Goal: Task Accomplishment & Management: Manage account settings

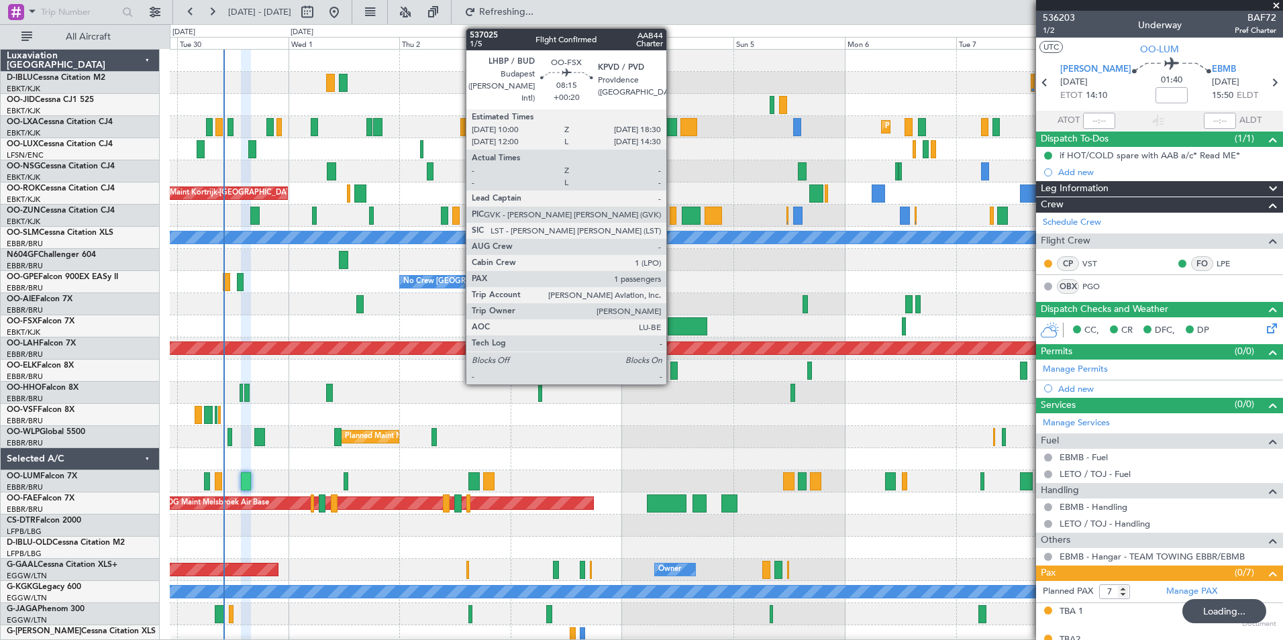
click at [672, 327] on div at bounding box center [688, 326] width 40 height 18
type input "+00:20"
type input "1"
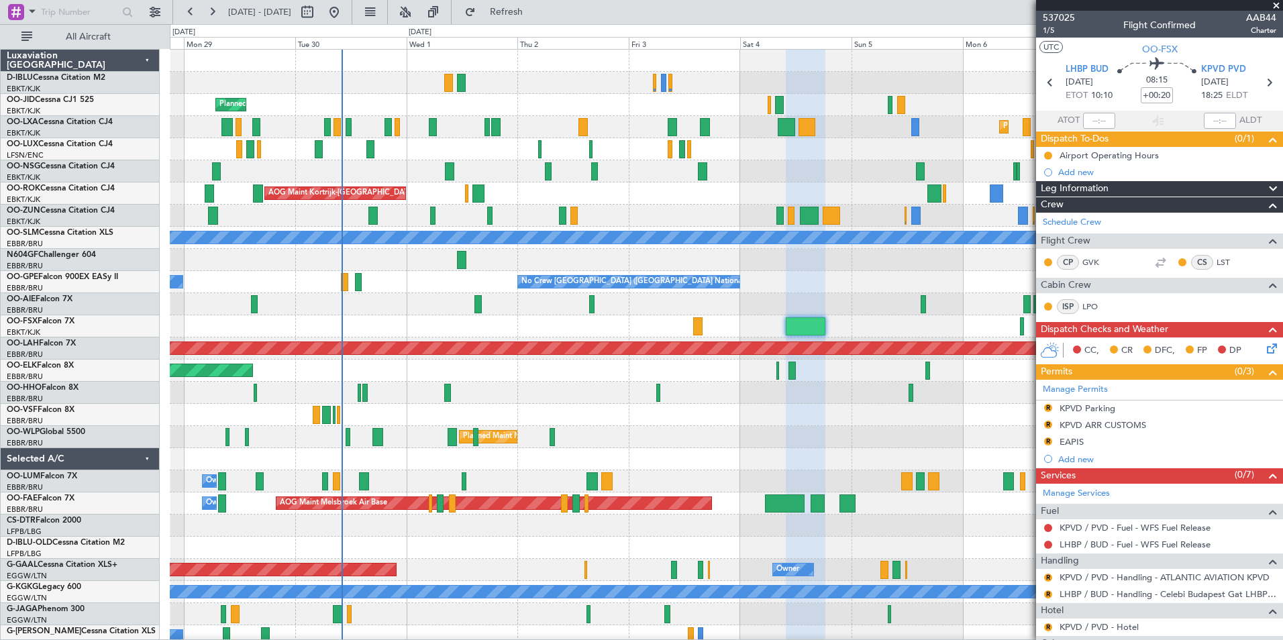
click at [508, 278] on div "A/C Unavailable Kortrijk-Wevelgem A/C Unavailable Brussels (Brussels National) …" at bounding box center [726, 470] width 1112 height 841
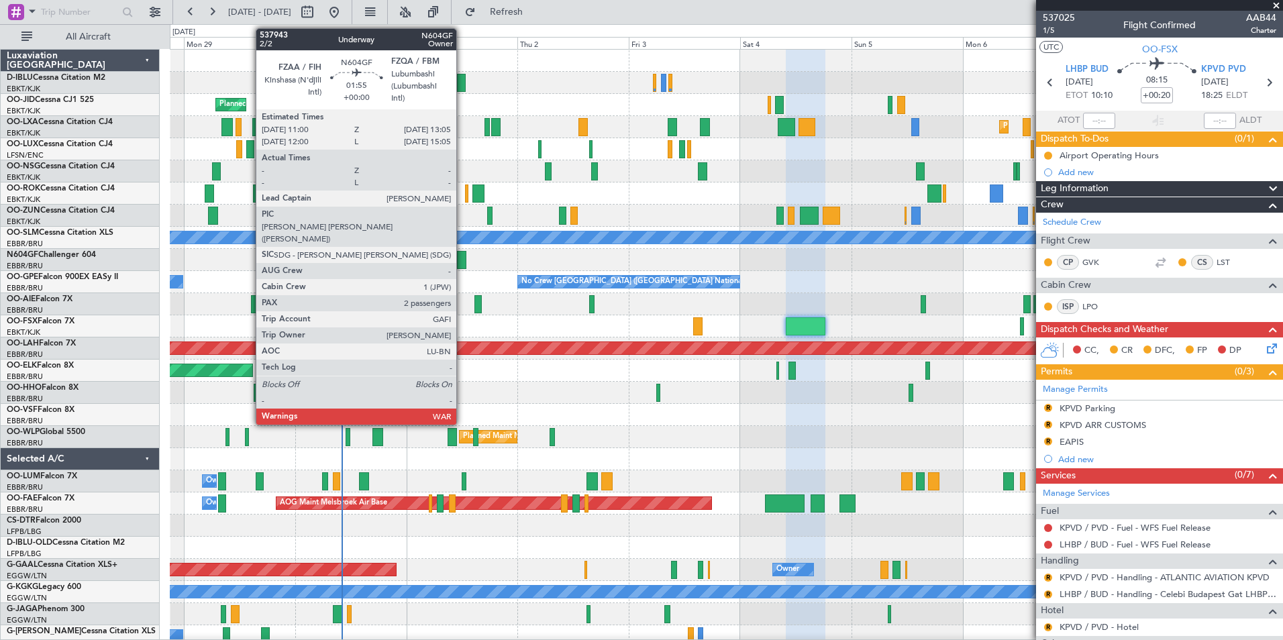
click at [462, 251] on div at bounding box center [462, 260] width 10 height 18
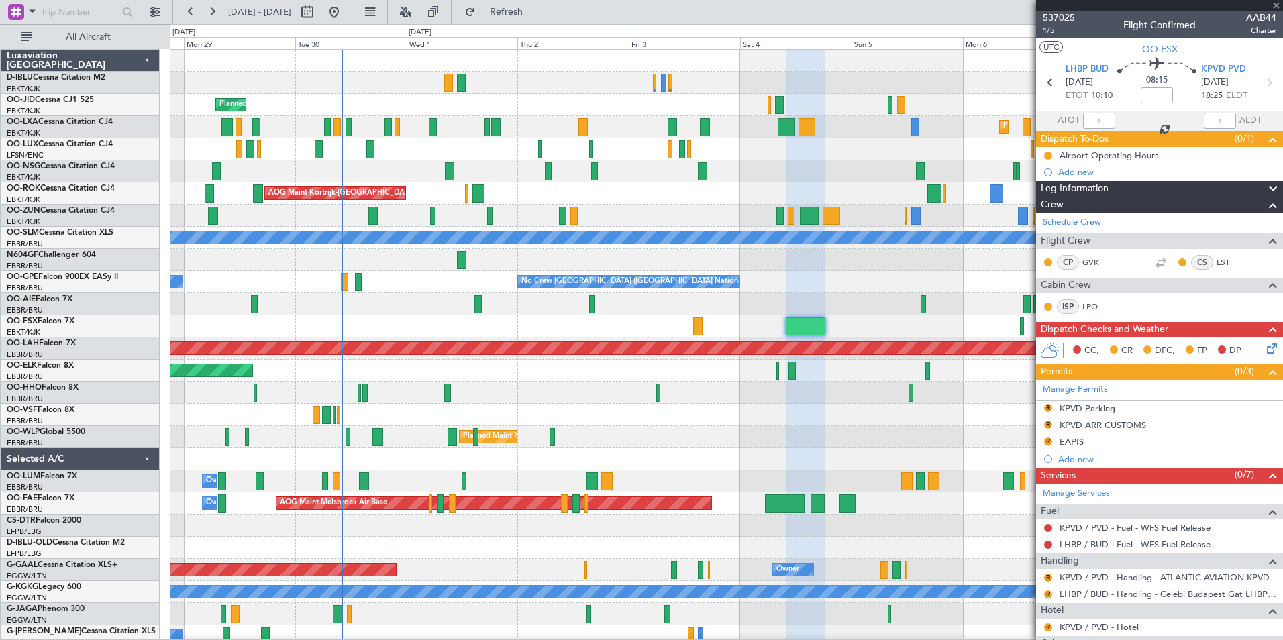
type input "2"
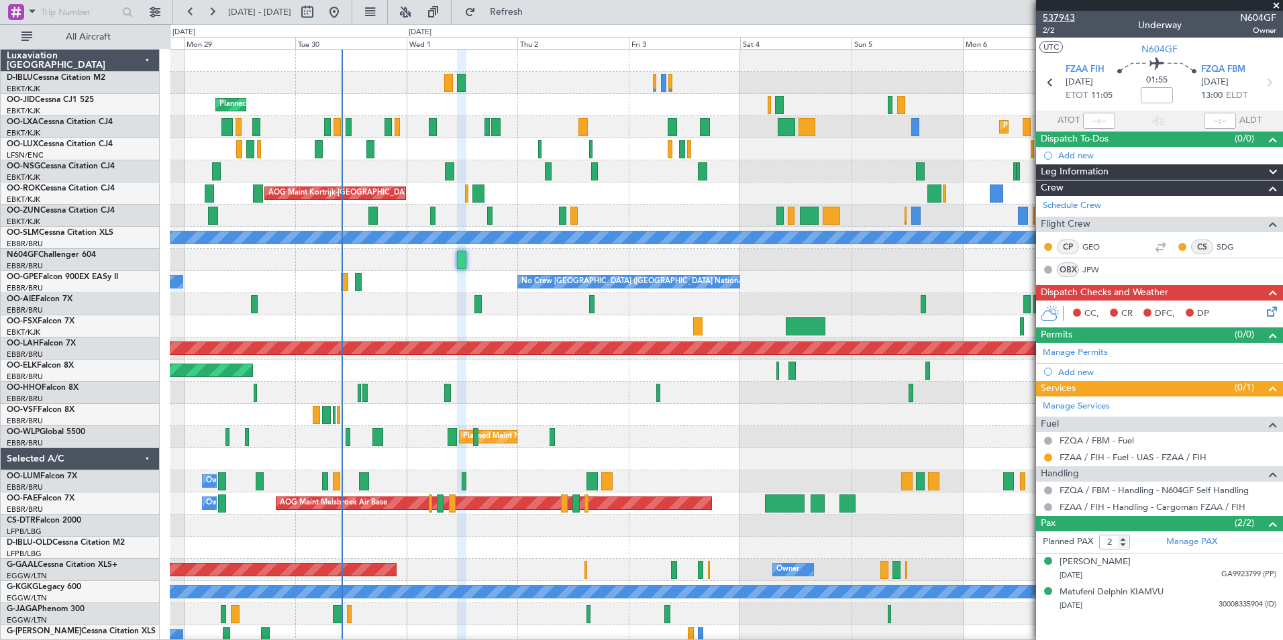
click at [1063, 20] on span "537943" at bounding box center [1059, 18] width 32 height 14
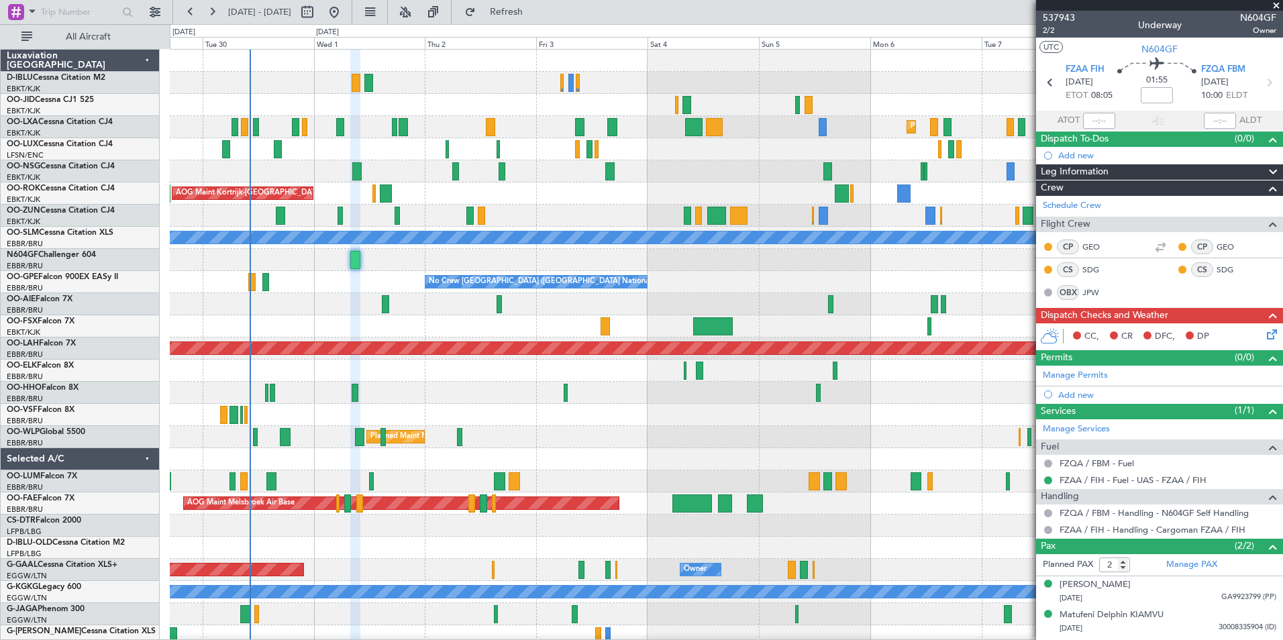
click at [617, 391] on div "A/C Unavailable Kortrijk-Wevelgem Planned Maint Kortrijk-Wevelgem Planned Maint…" at bounding box center [726, 470] width 1112 height 841
click at [537, 453] on div "A/C Unavailable Kortrijk-Wevelgem Planned Maint Kortrijk-Wevelgem Planned Maint…" at bounding box center [726, 470] width 1112 height 841
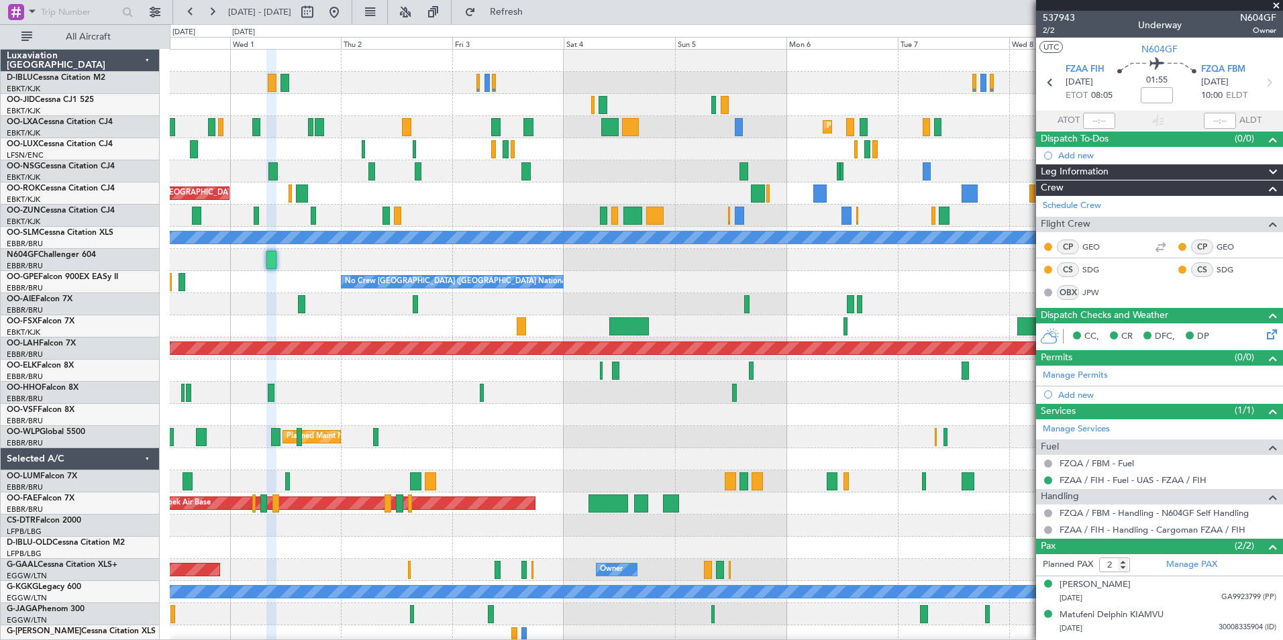
click at [1027, 397] on div at bounding box center [726, 393] width 1112 height 22
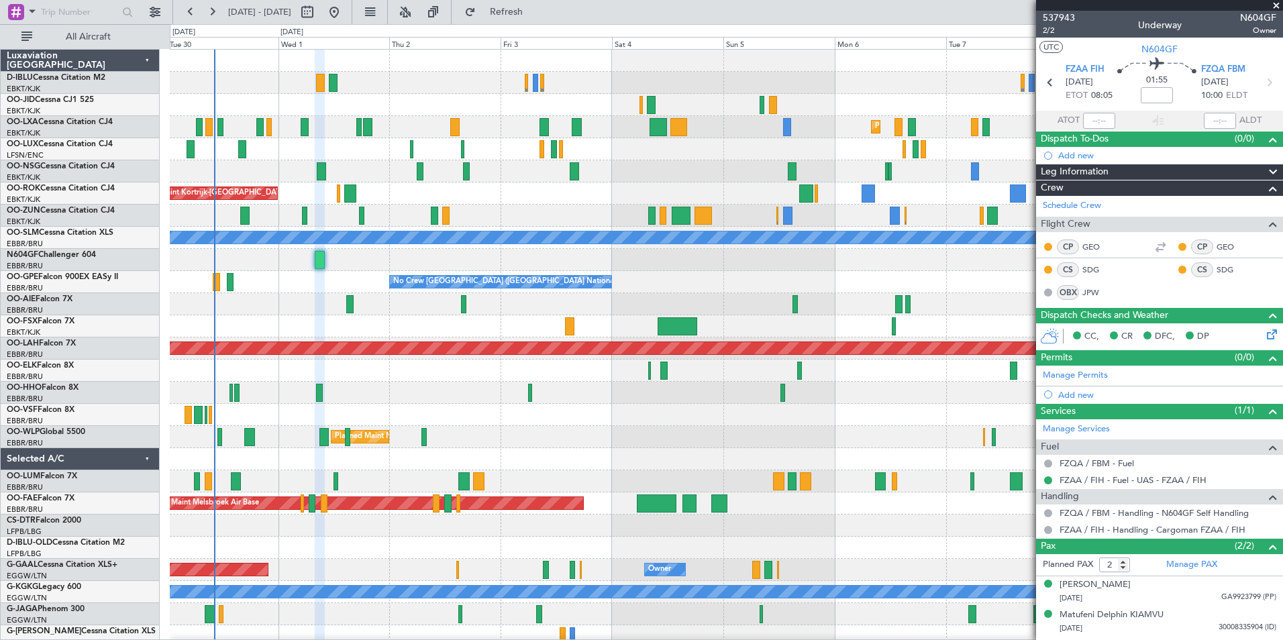
click at [828, 280] on div "No Crew Brussels (Brussels National) No Crew Brussels (Brussels National) No Cr…" at bounding box center [726, 282] width 1112 height 22
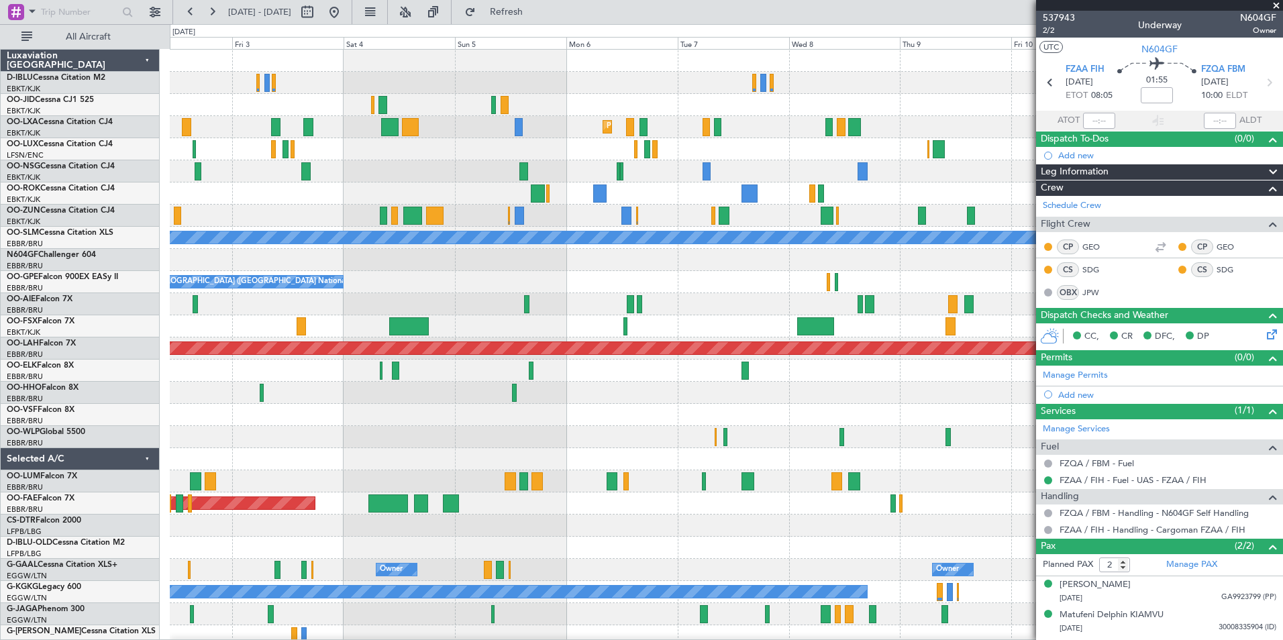
click at [544, 343] on div "Planned Maint Kortrijk-Wevelgem AOG Maint Kortrijk-Wevelgem A/C Unavailable Mon…" at bounding box center [726, 470] width 1112 height 841
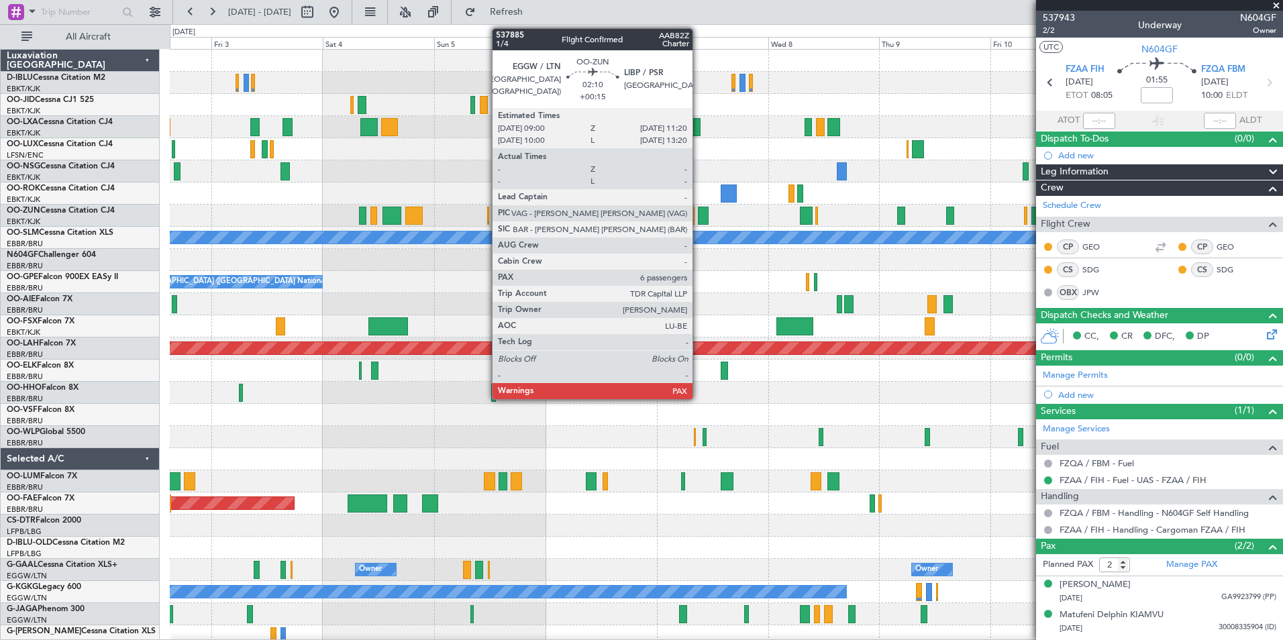
click at [698, 217] on div at bounding box center [703, 216] width 11 height 18
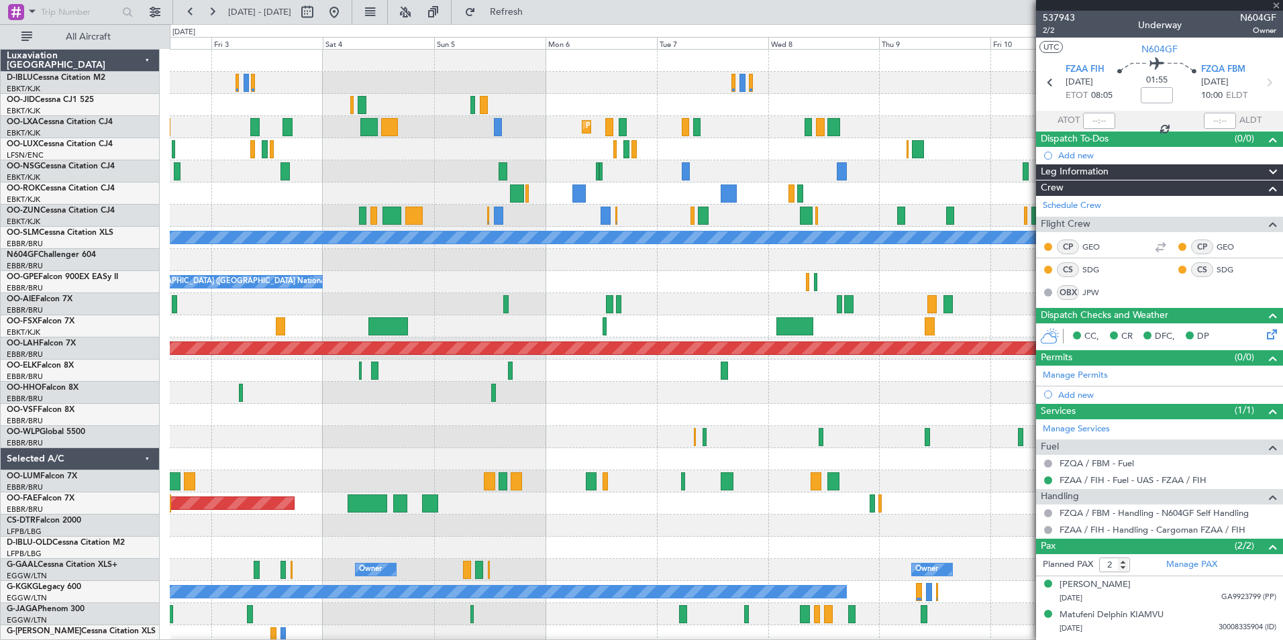
type input "+00:15"
type input "8"
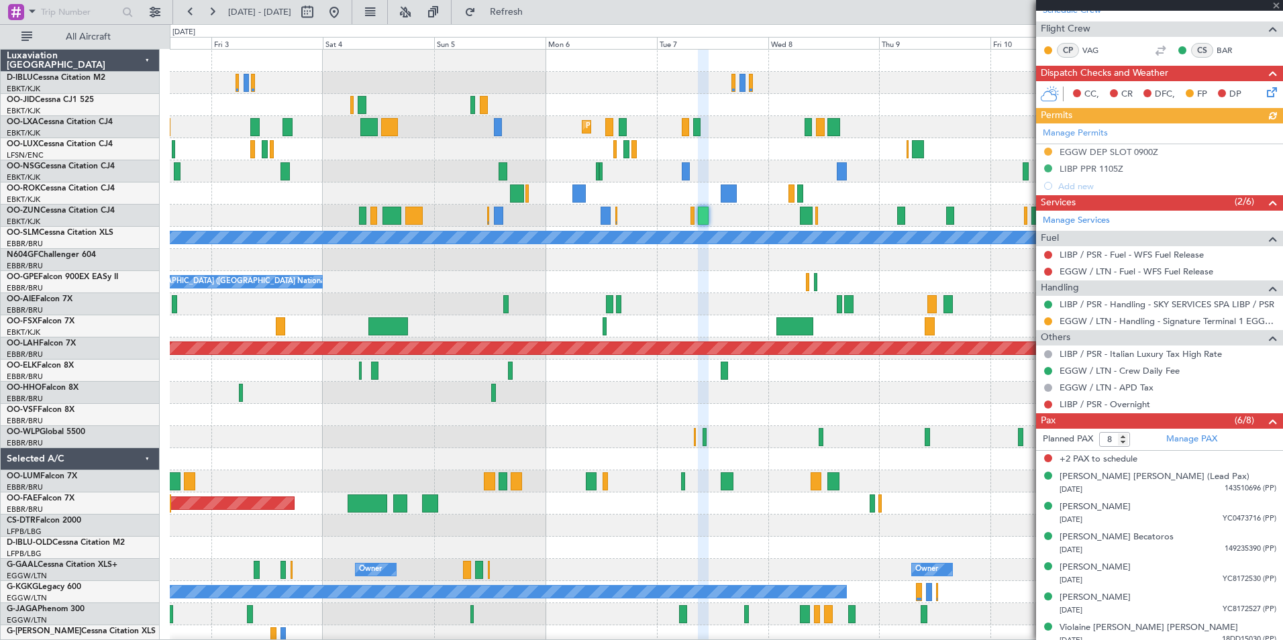
scroll to position [288, 0]
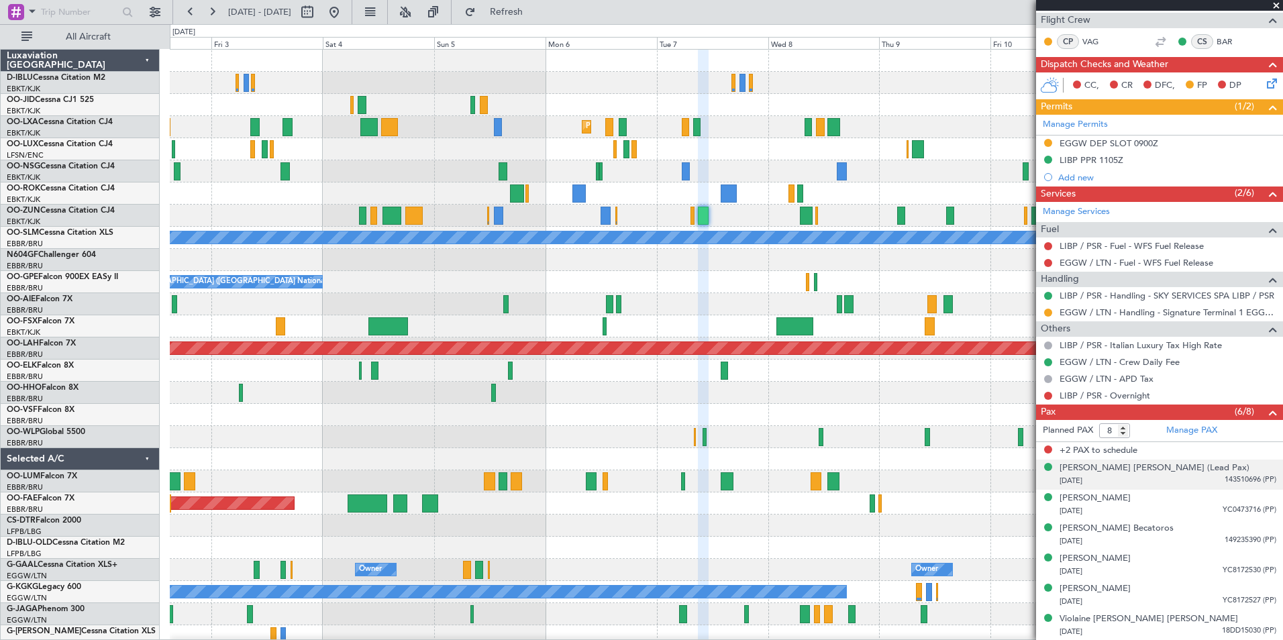
click at [1159, 477] on div "11/10/1970 143510696 (PP)" at bounding box center [1167, 480] width 217 height 13
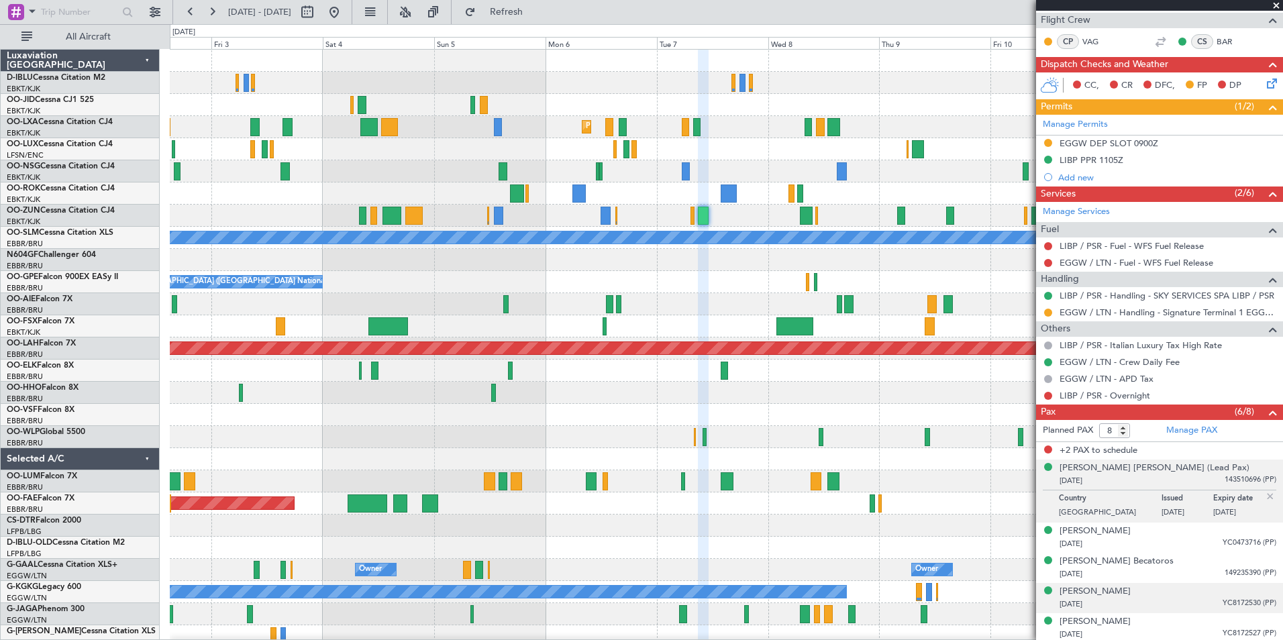
click at [1174, 607] on div "16/07/1991 YC8172530 (PP)" at bounding box center [1167, 604] width 217 height 13
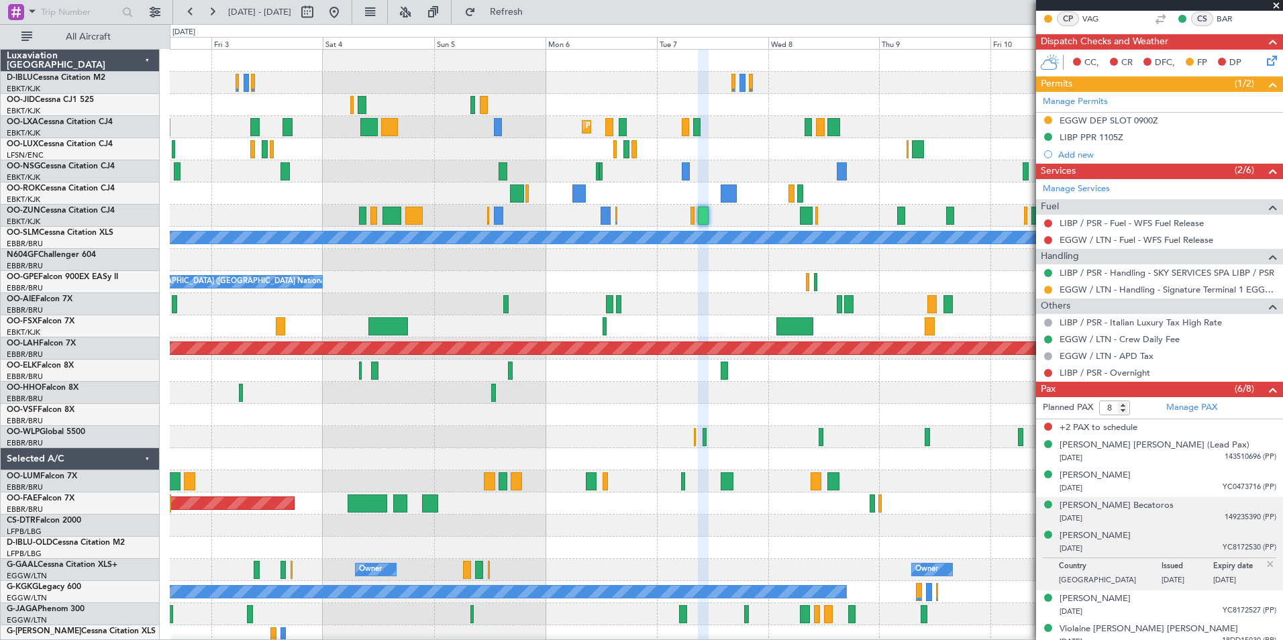
scroll to position [321, 0]
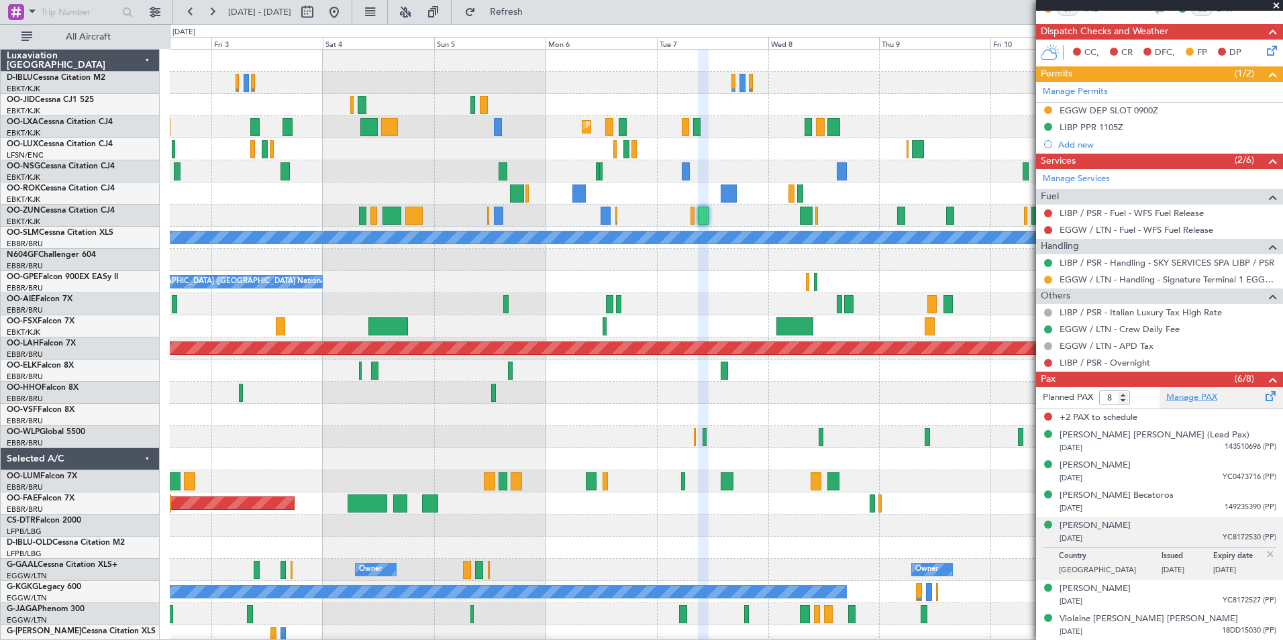
click at [1186, 396] on link "Manage PAX" at bounding box center [1191, 397] width 51 height 13
click at [1185, 394] on mat-tooltip-component "Incomplete" at bounding box center [1154, 404] width 62 height 36
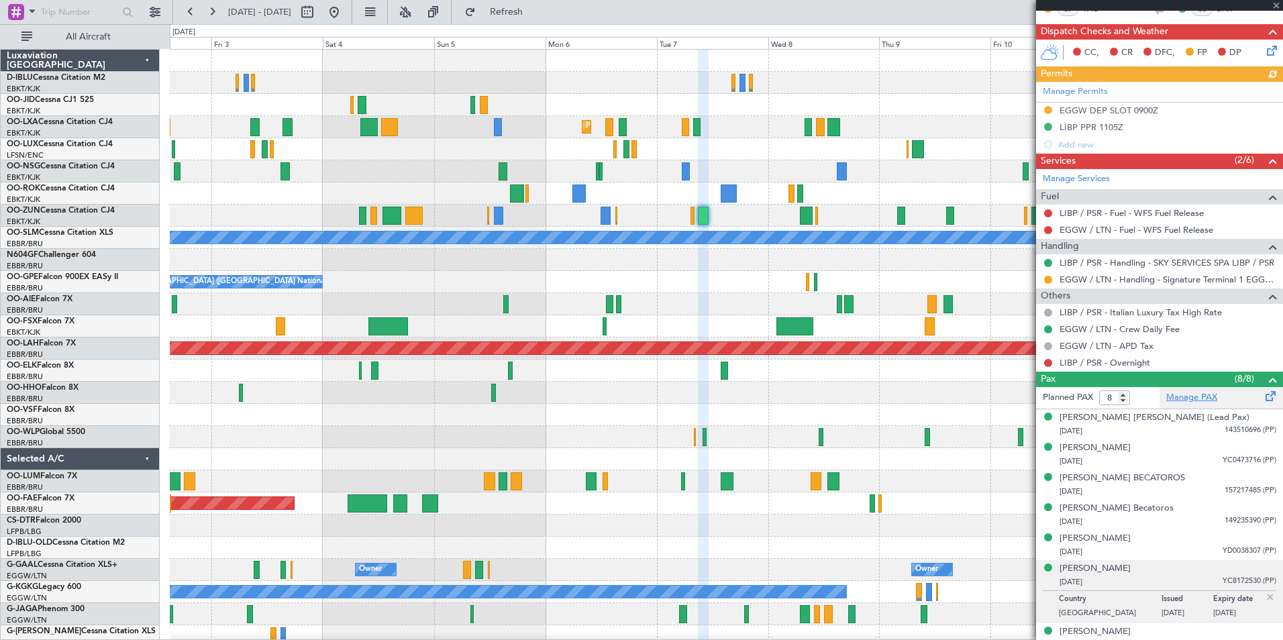
click at [1191, 401] on link "Manage PAX" at bounding box center [1191, 397] width 51 height 13
click at [1182, 399] on link "Manage PAX" at bounding box center [1191, 397] width 51 height 13
click at [723, 435] on div "Planned Maint Milan (Linate)" at bounding box center [726, 437] width 1112 height 22
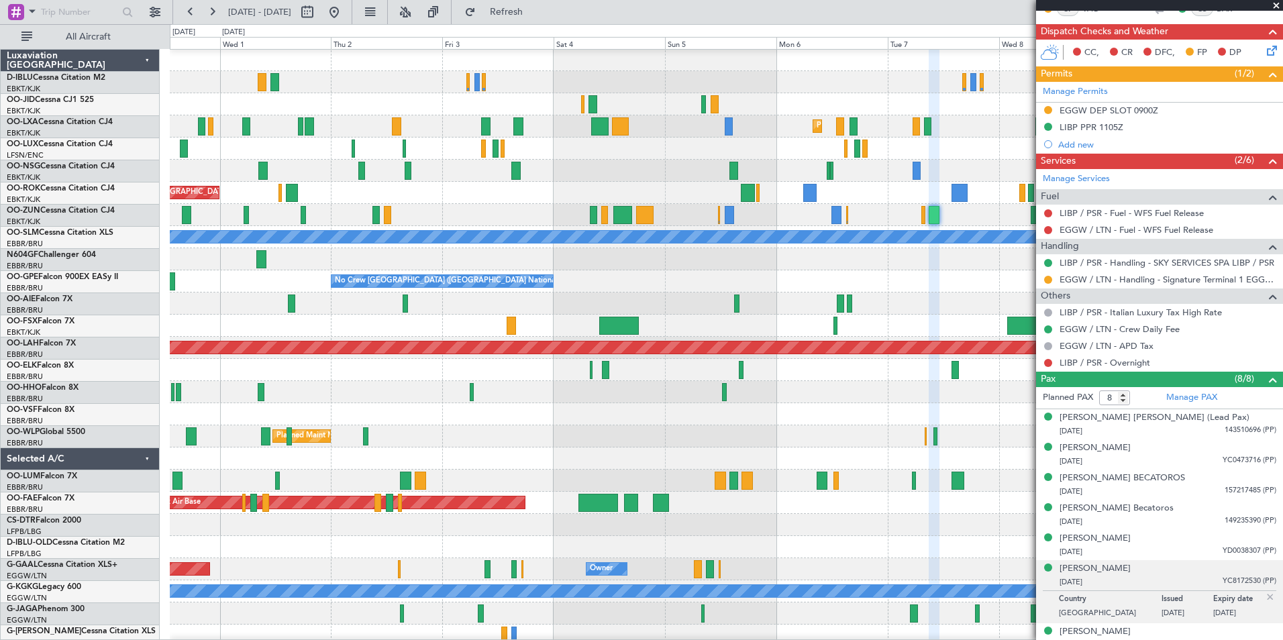
scroll to position [1, 0]
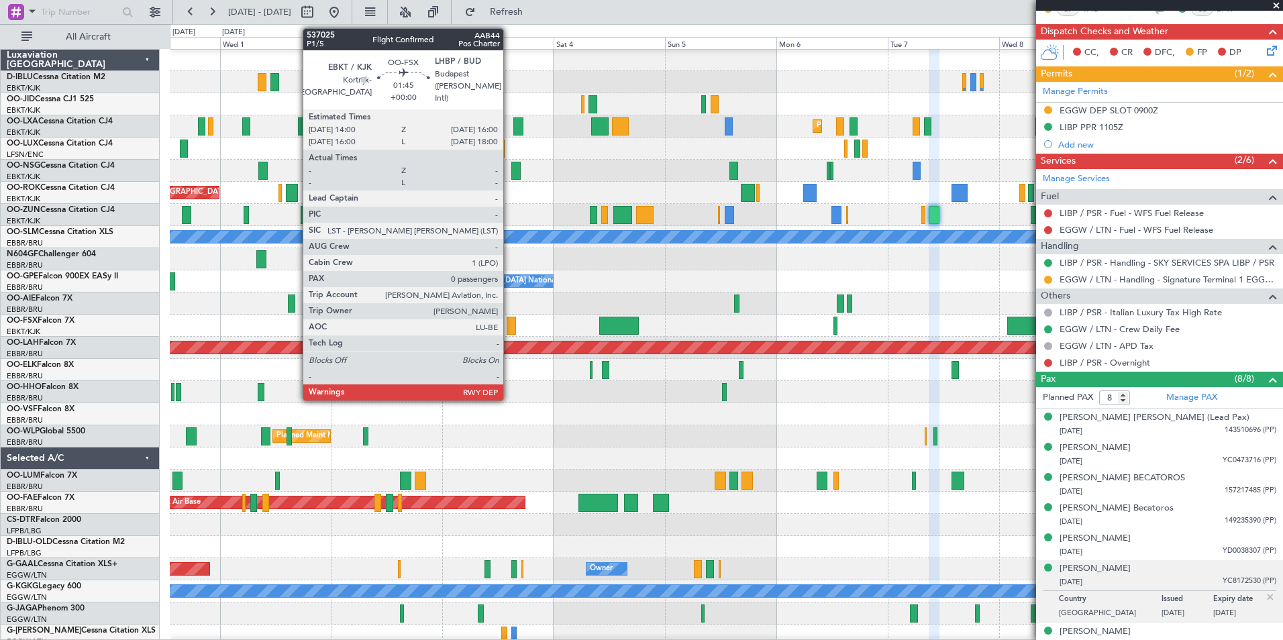
click at [509, 329] on div at bounding box center [511, 326] width 9 height 18
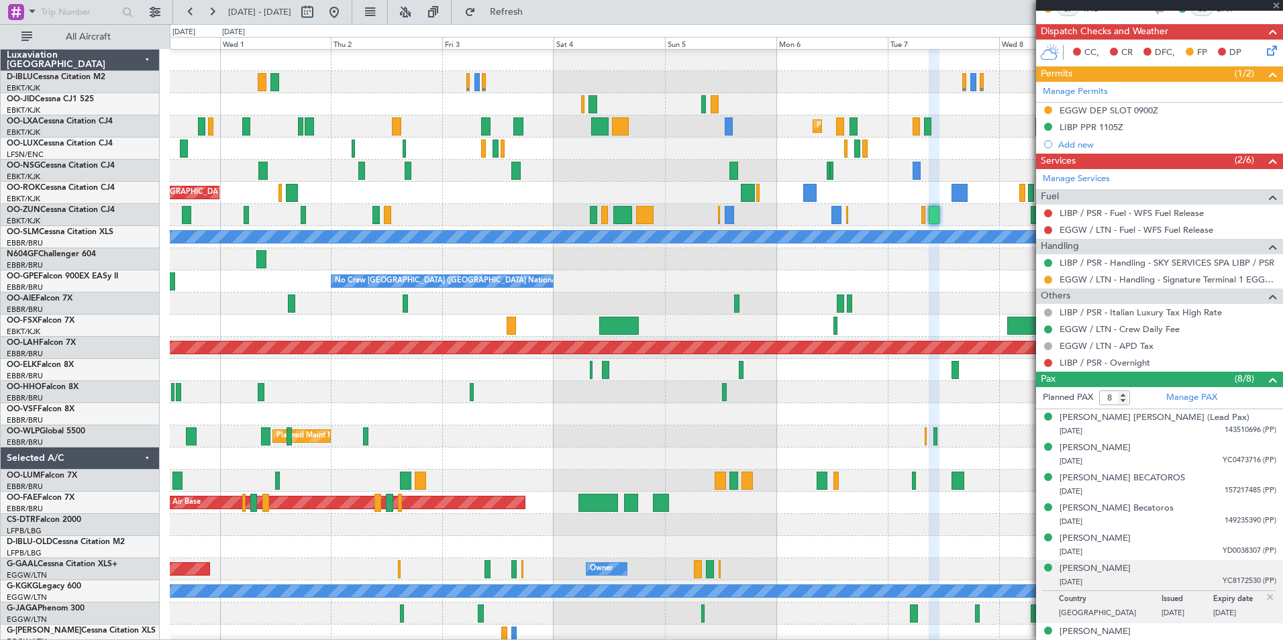
type input "0"
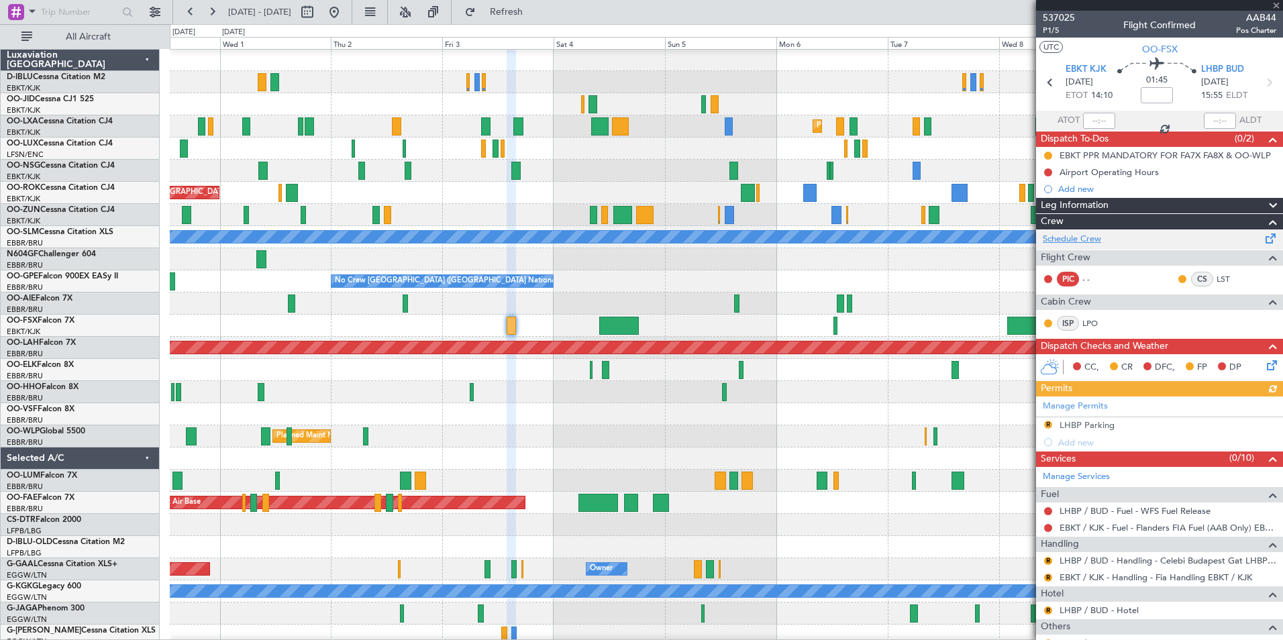
click at [1092, 238] on link "Schedule Crew" at bounding box center [1072, 239] width 58 height 13
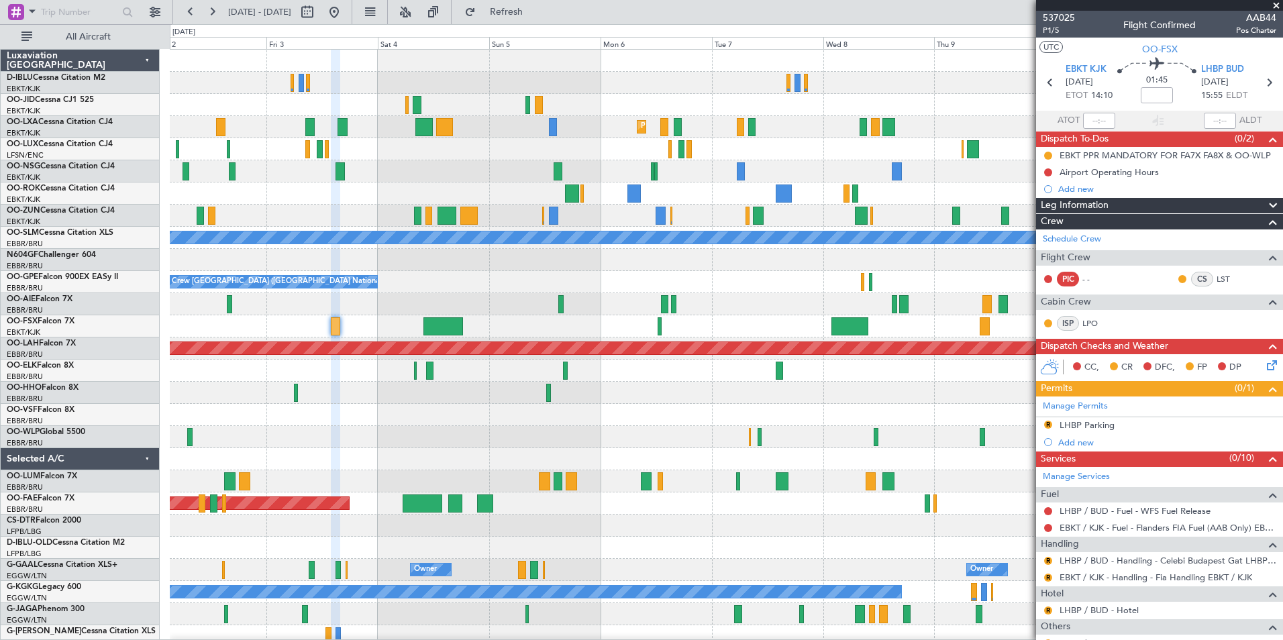
click at [658, 466] on div "Planned Maint Kortrijk-Wevelgem AOG Maint Kortrijk-Wevelgem A/C Unavailable Mon…" at bounding box center [726, 470] width 1112 height 841
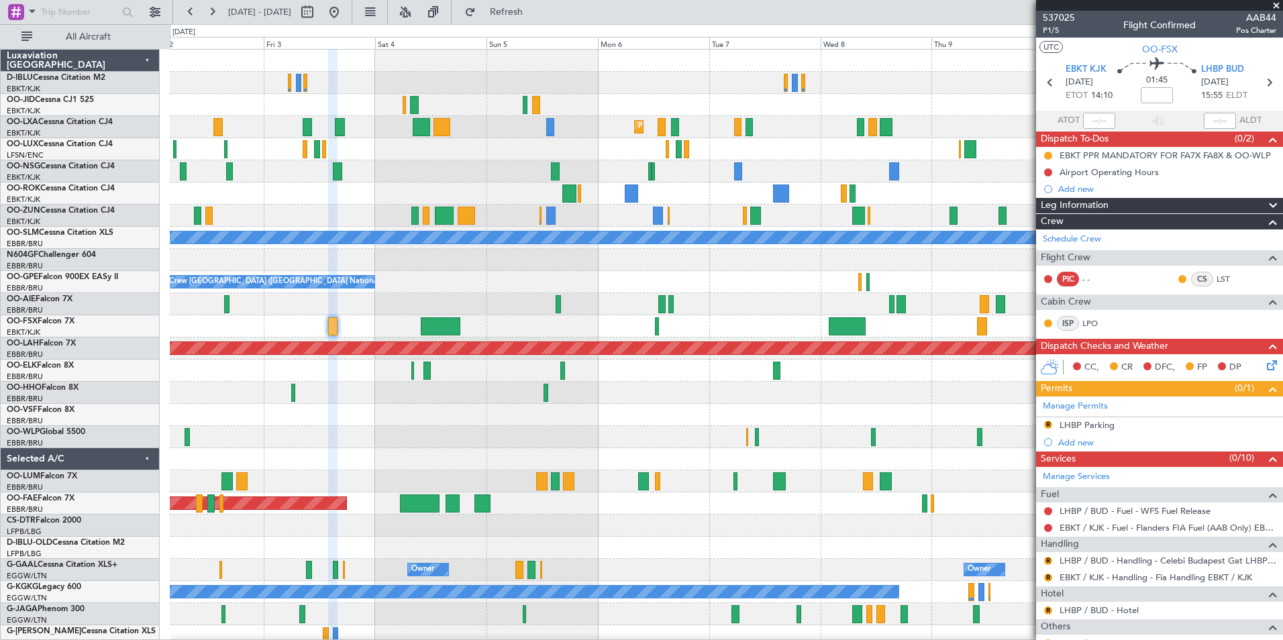
click at [631, 461] on div "Planned Maint Kortrijk-Wevelgem AOG Maint Kortrijk-Wevelgem A/C Unavailable Mon…" at bounding box center [726, 470] width 1112 height 841
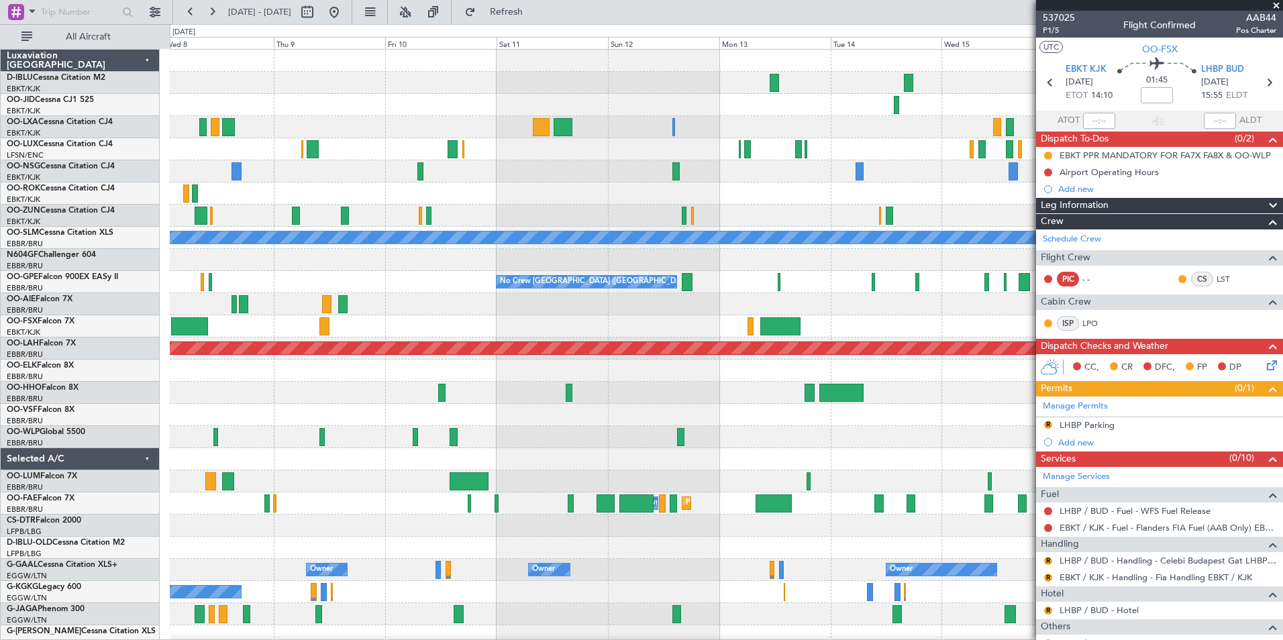
click at [252, 491] on div "Planned Maint Kortrijk-Wevelgem A/C Unavailable Monchengladbach No Crew Brussel…" at bounding box center [726, 470] width 1112 height 841
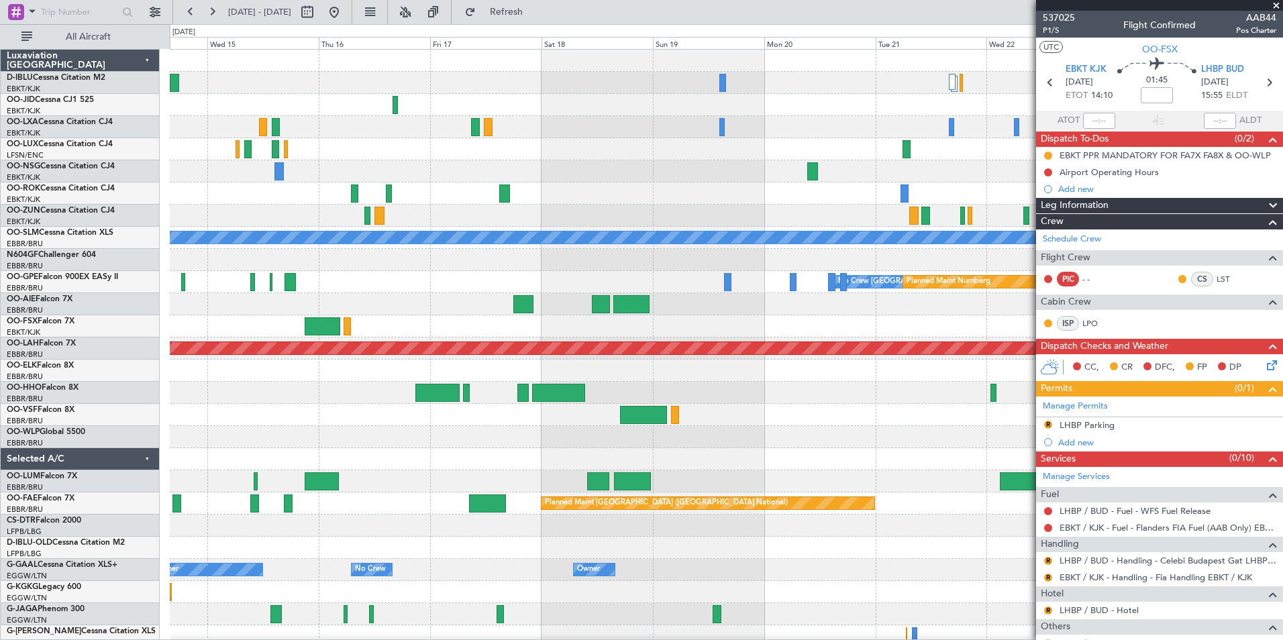
click at [284, 467] on div "No Crew No Crew A/C Unavailable Monchengladbach No Crew Brussels (Brussels Nati…" at bounding box center [726, 504] width 1112 height 908
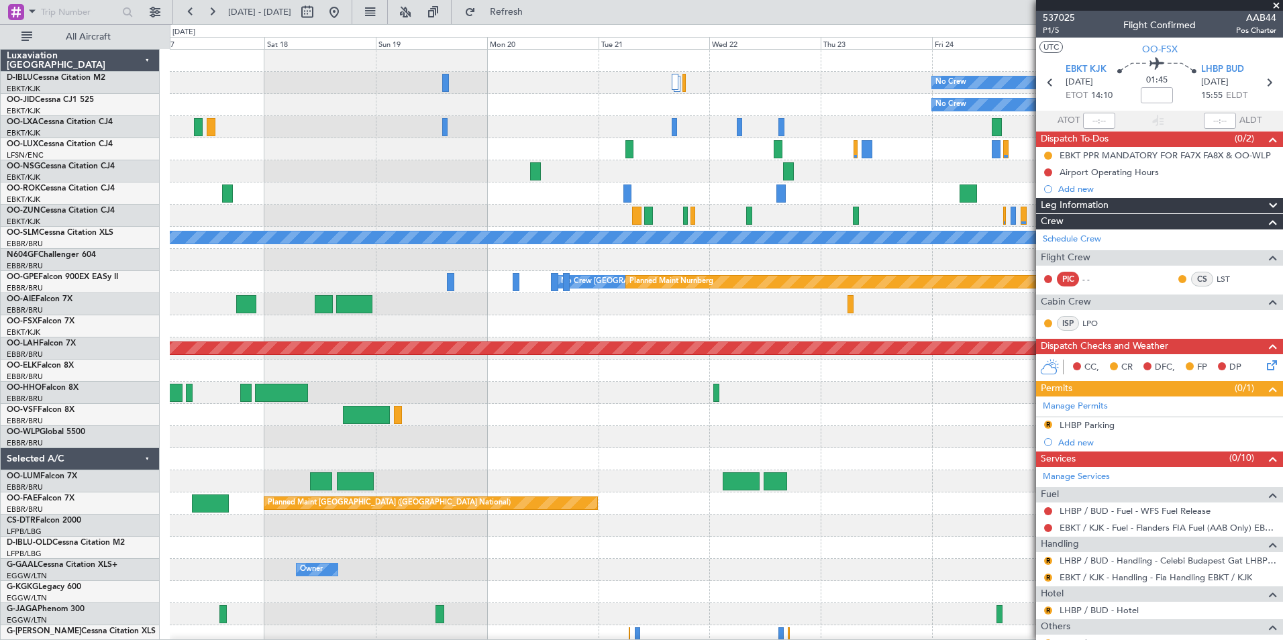
click at [523, 435] on div "No Crew No Crew A/C Unavailable Monchengladbach No Crew Brussels (Brussels Nati…" at bounding box center [726, 504] width 1112 height 908
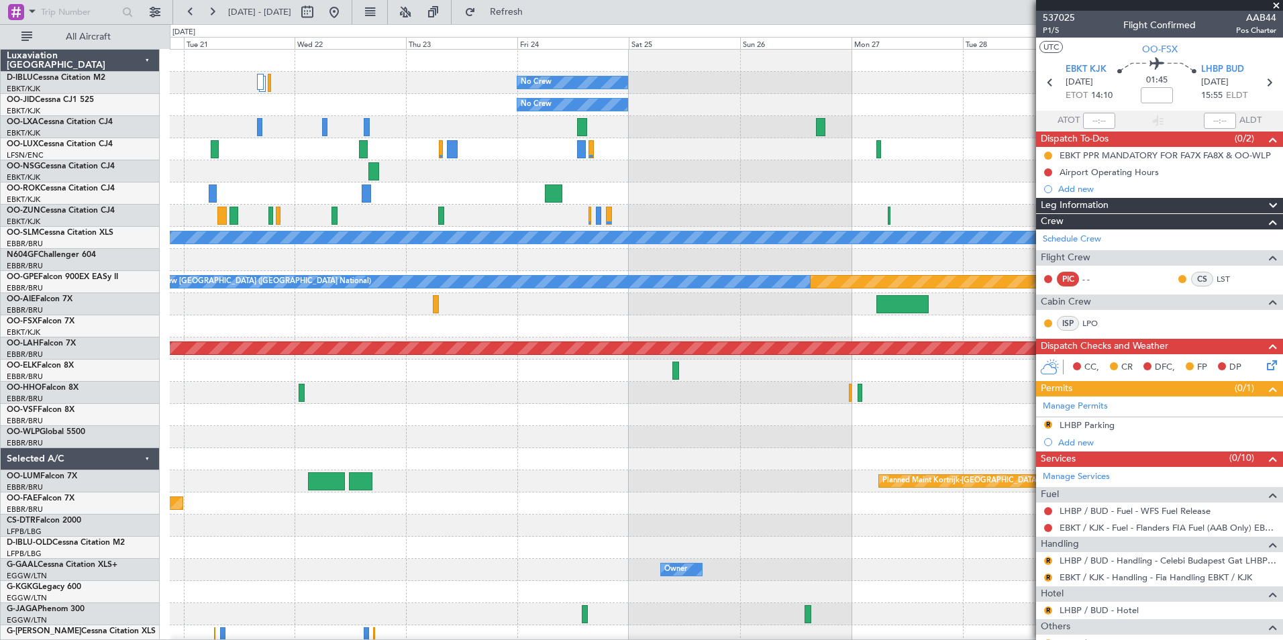
click at [470, 451] on div "No Crew No Crew A/C Unavailable Monchengladbach Planned Maint Nurnberg No Crew …" at bounding box center [726, 470] width 1112 height 841
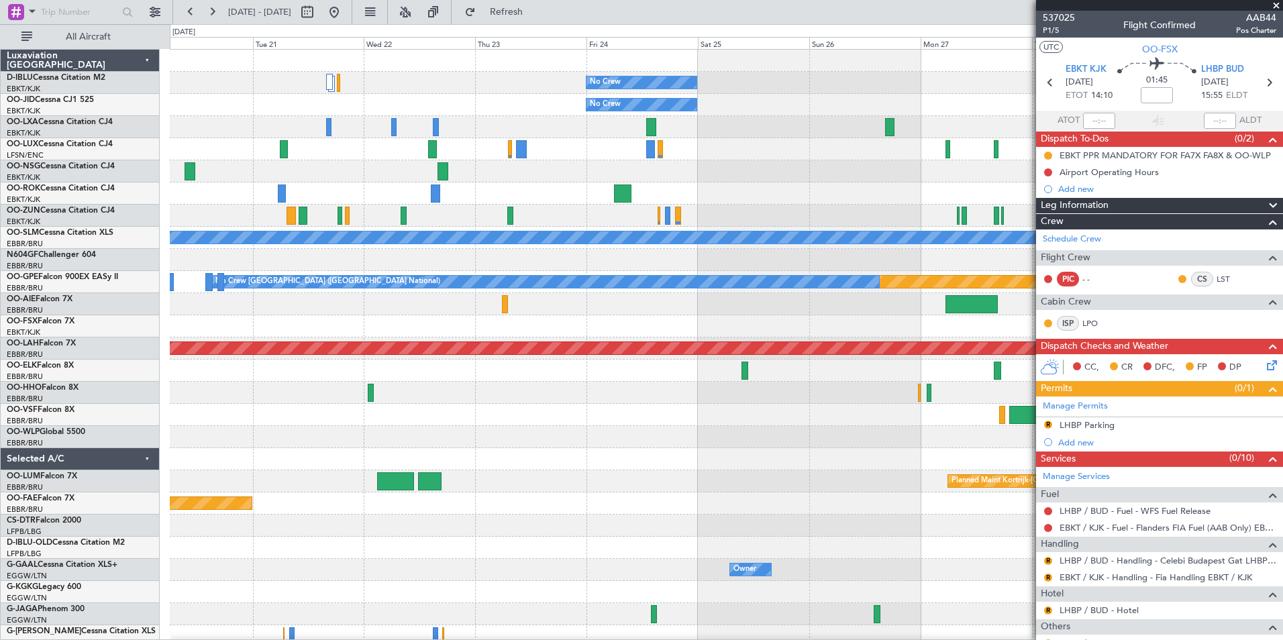
click at [874, 460] on div "No Crew No Crew Planned Maint Paris (Le Bourget) A/C Unavailable Monchengladbac…" at bounding box center [726, 470] width 1112 height 841
click at [789, 485] on div "No Crew No Crew Planned Maint Paris (Le Bourget) A/C Unavailable Monchengladbac…" at bounding box center [726, 470] width 1112 height 841
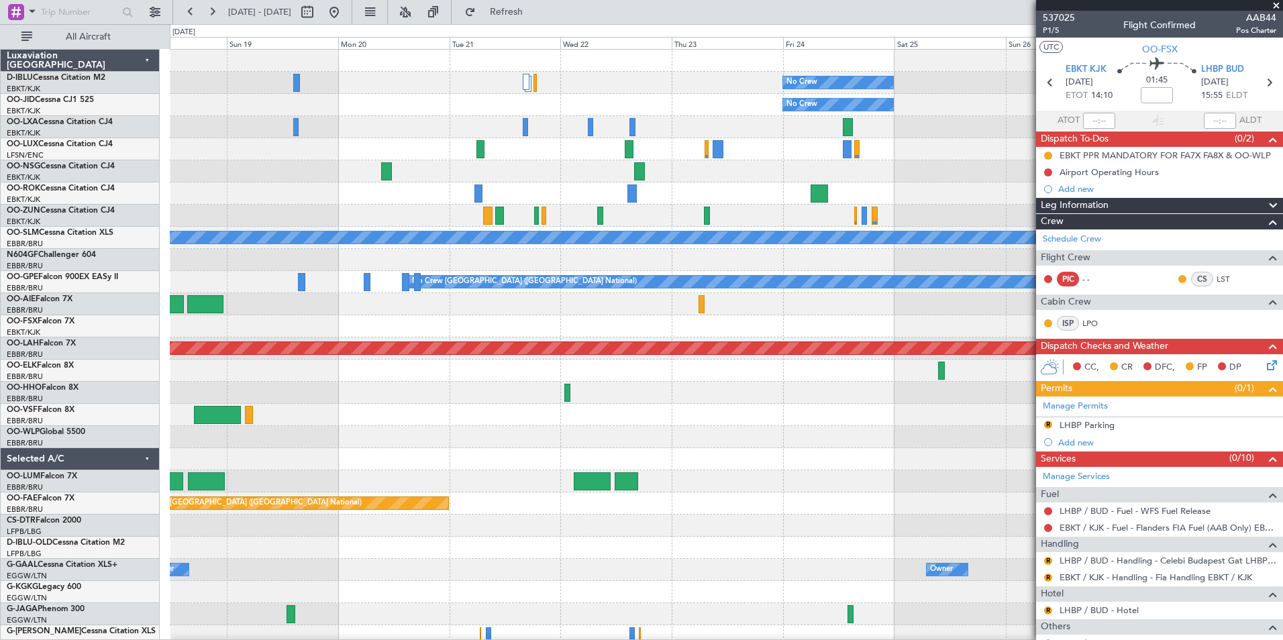
click at [778, 427] on div "No Crew No Crew Planned Maint Paris (Le Bourget) A/C Unavailable Monchengladbac…" at bounding box center [726, 470] width 1112 height 841
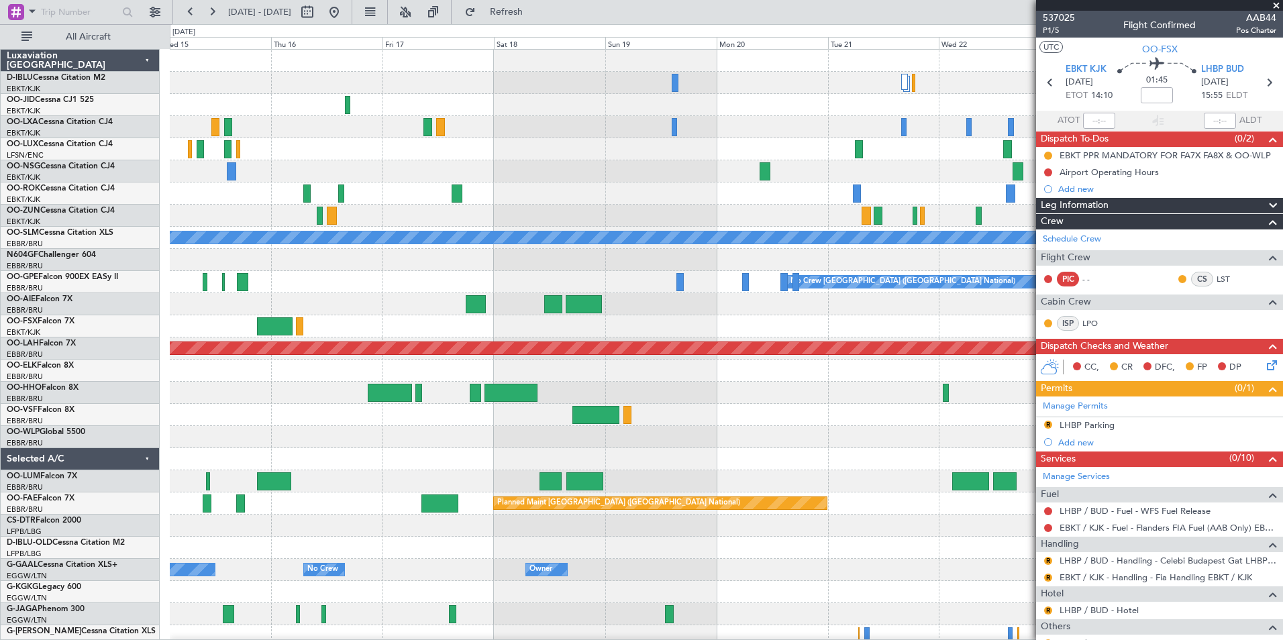
click at [809, 419] on div at bounding box center [726, 415] width 1112 height 22
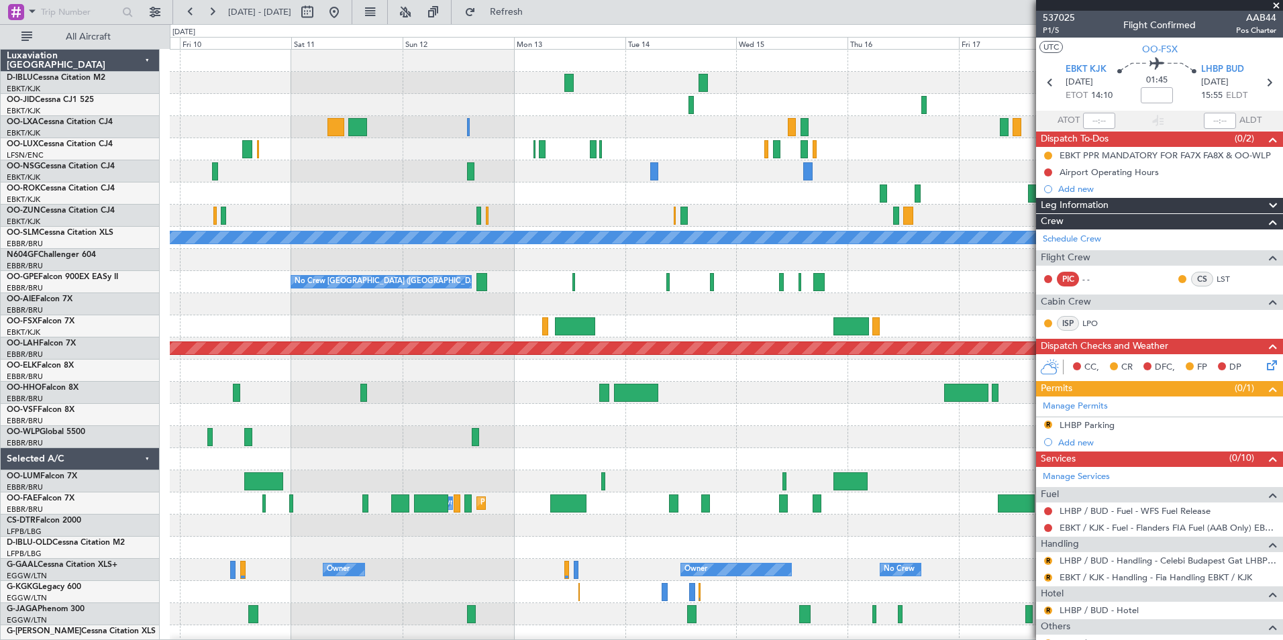
click at [798, 443] on div at bounding box center [726, 437] width 1112 height 22
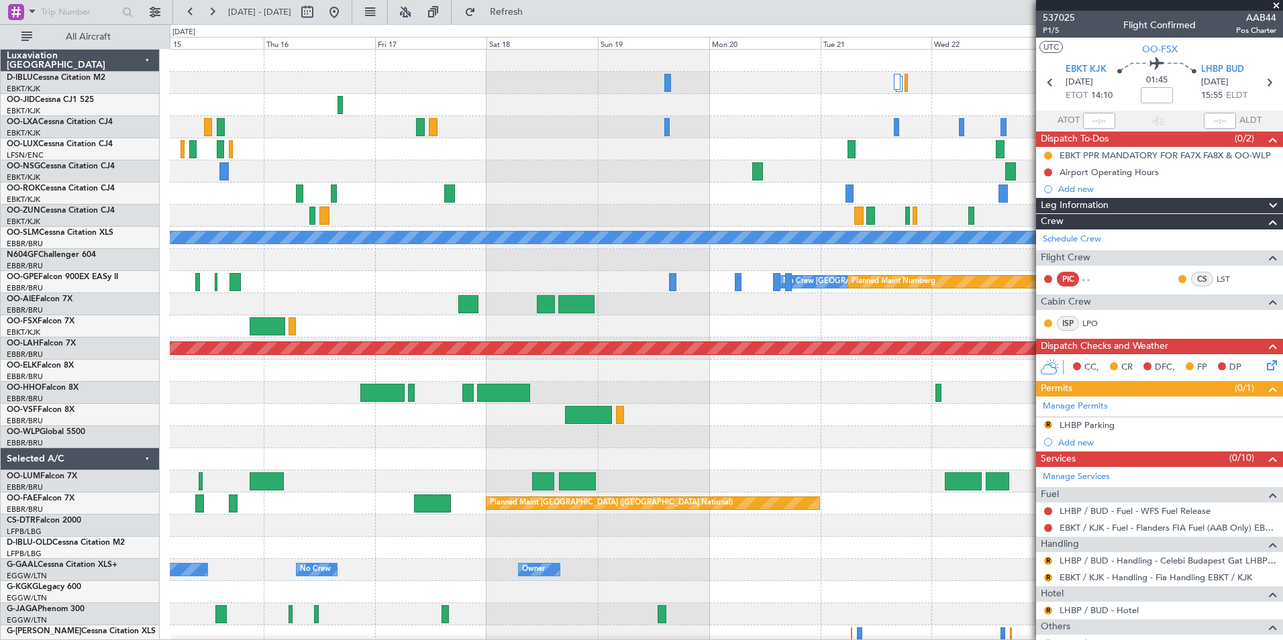
click at [0, 417] on html "09 Oct 2025 - 19 Oct 2025 Refresh Quick Links All Aircraft No Crew No Crew A/C …" at bounding box center [641, 320] width 1283 height 640
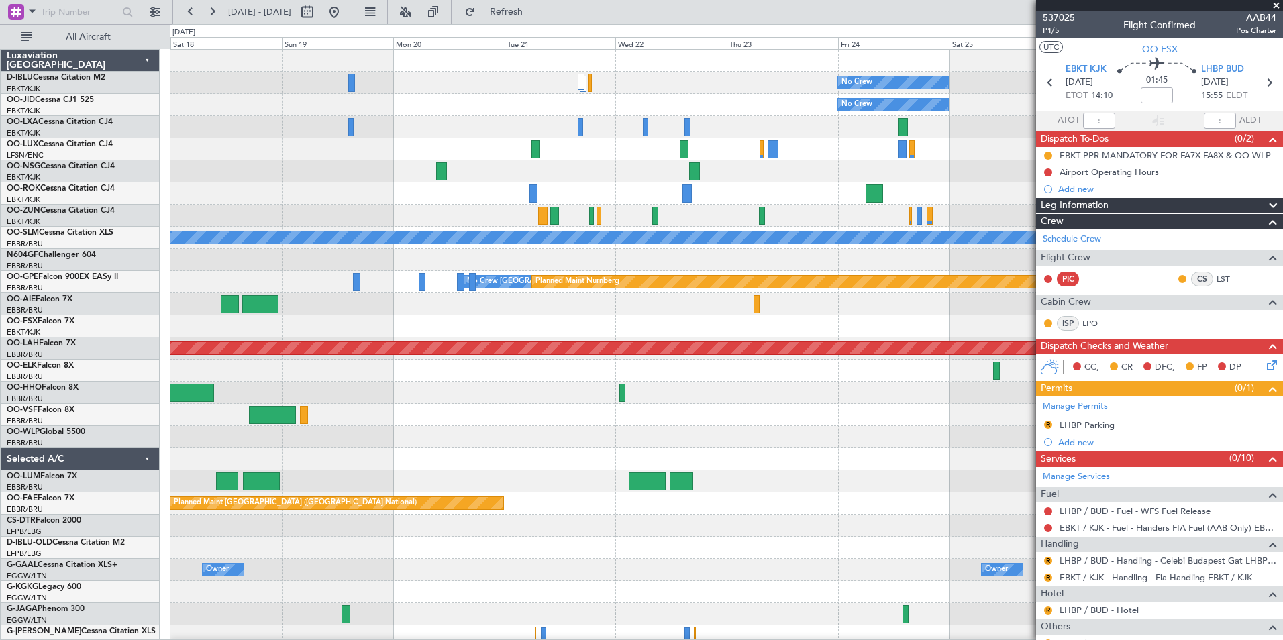
click at [366, 407] on div "No Crew No Crew Planned Maint Paris (Le Bourget) A/C Unavailable Monchengladbac…" at bounding box center [726, 504] width 1112 height 908
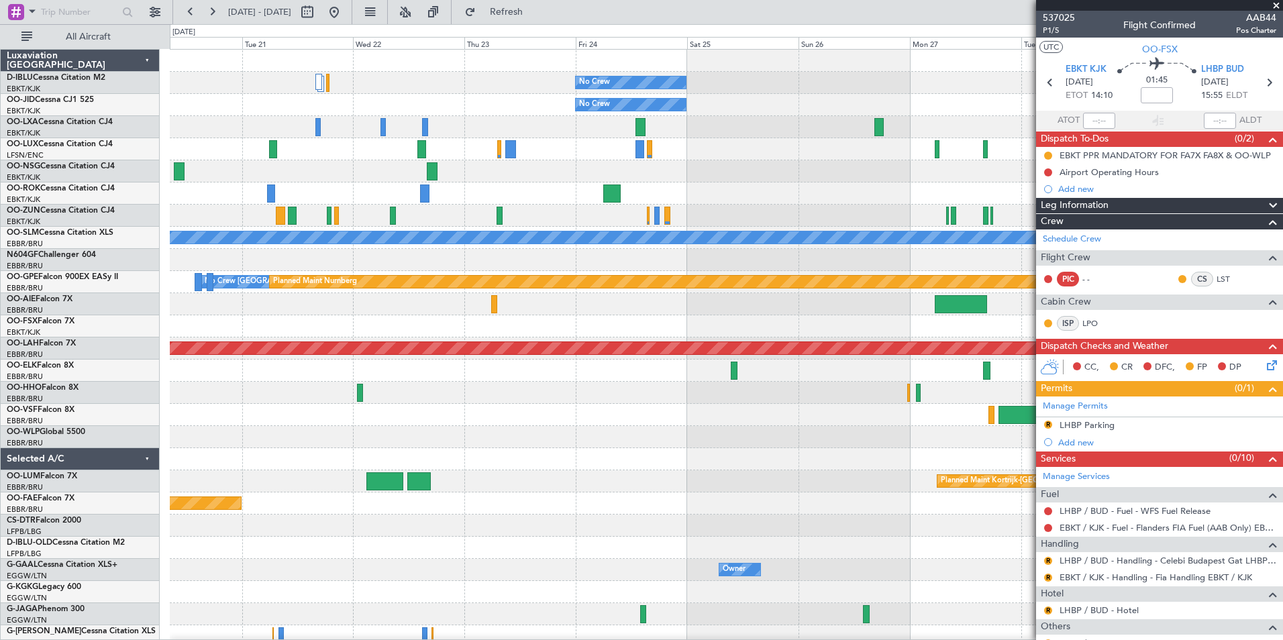
click at [432, 407] on div at bounding box center [726, 415] width 1112 height 22
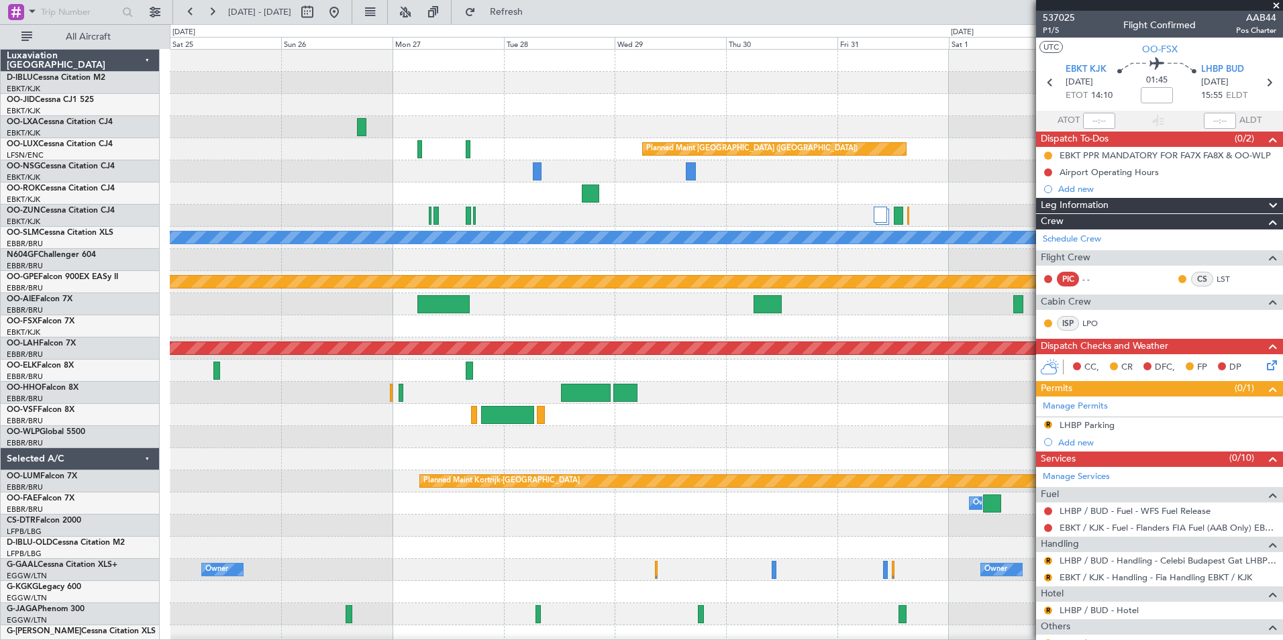
click at [56, 412] on div "No Crew Planned Maint Paris (Le Bourget) No Crew Planned Maint Paris (Le Bourge…" at bounding box center [641, 332] width 1283 height 616
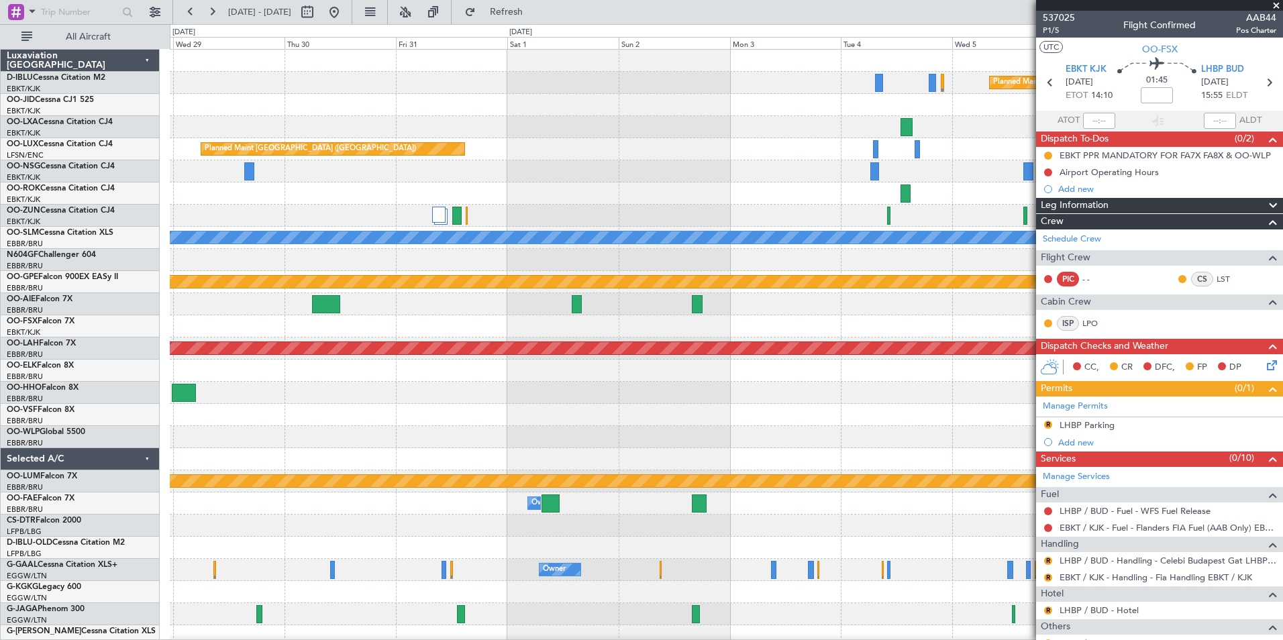
click at [280, 430] on div at bounding box center [726, 437] width 1112 height 22
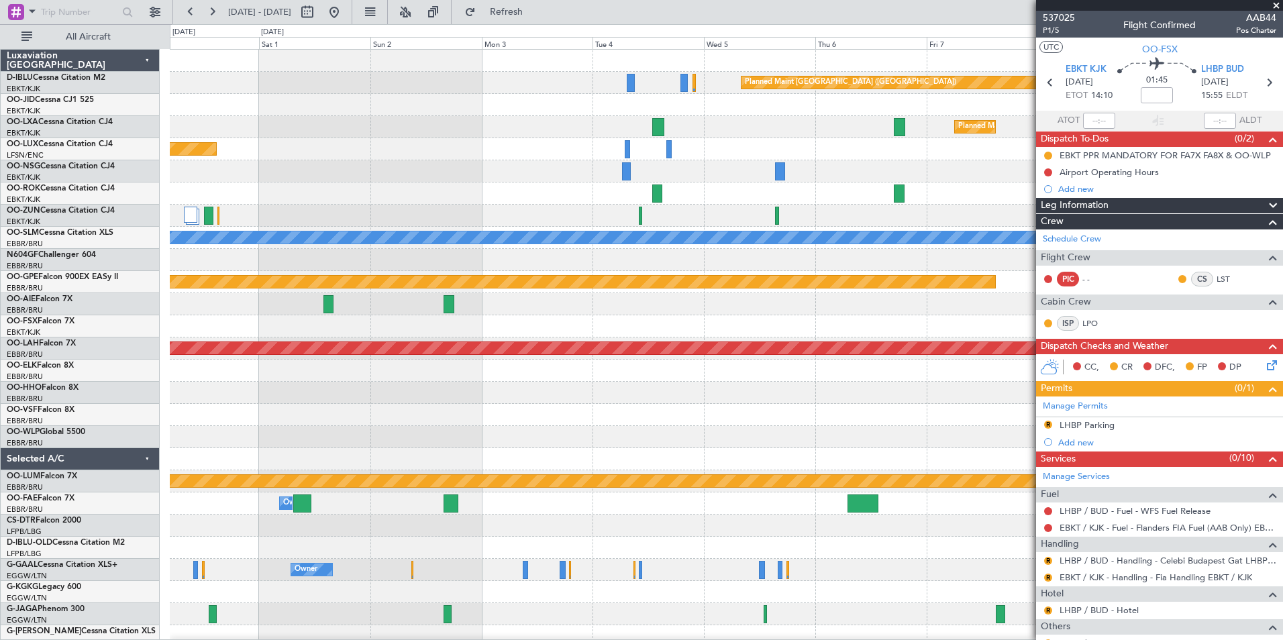
click at [209, 411] on div at bounding box center [726, 415] width 1112 height 22
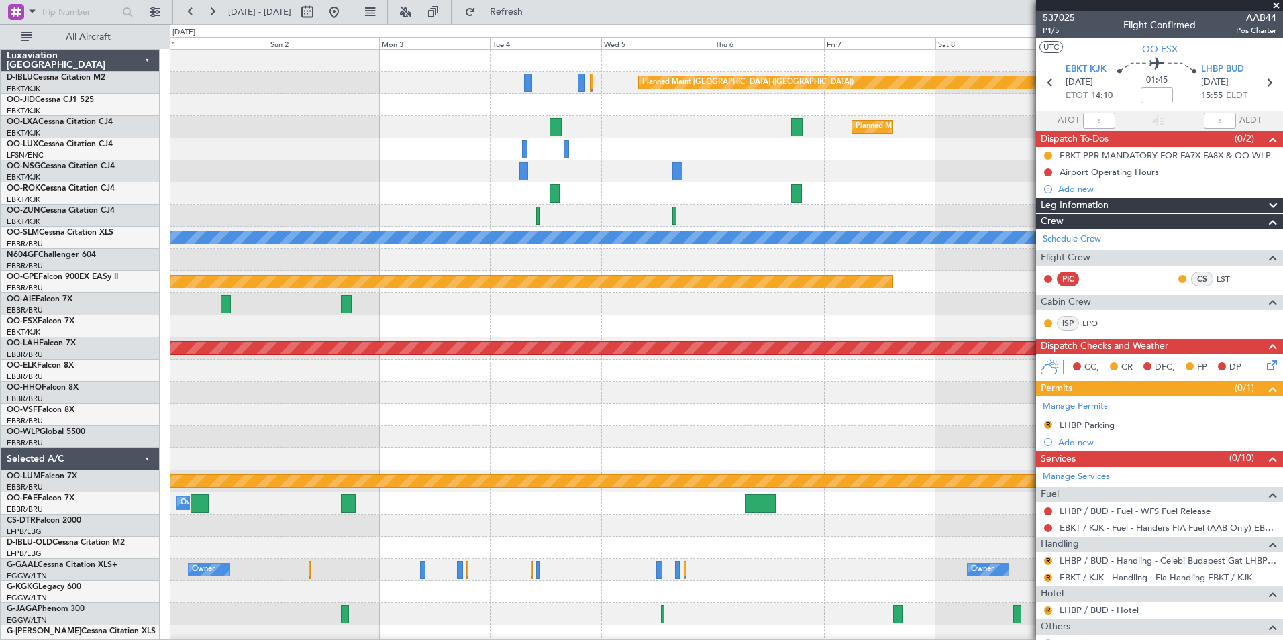
click at [37, 415] on div "Planned Maint Paris (Le Bourget) Planned Maint Kortrijk-Wevelgem Planned Maint …" at bounding box center [641, 332] width 1283 height 616
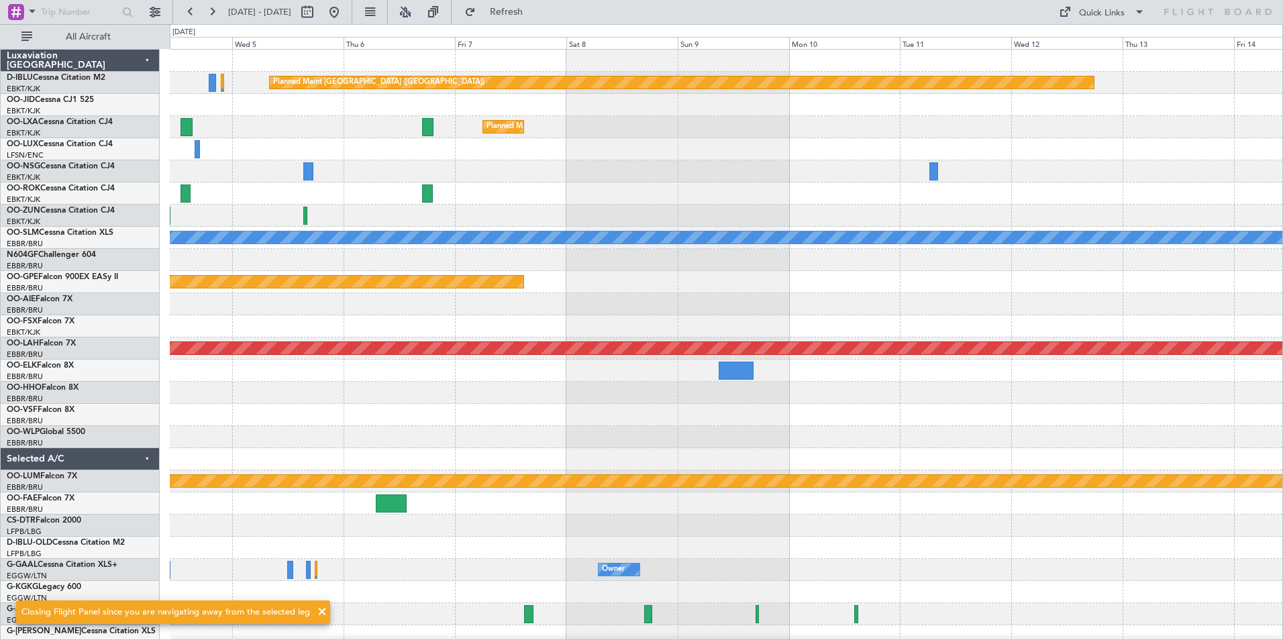
click at [943, 428] on div "Planned Maint Paris (Le Bourget) Planned Maint Kortrijk-Wevelgem A/C Unavailabl…" at bounding box center [726, 493] width 1112 height 886
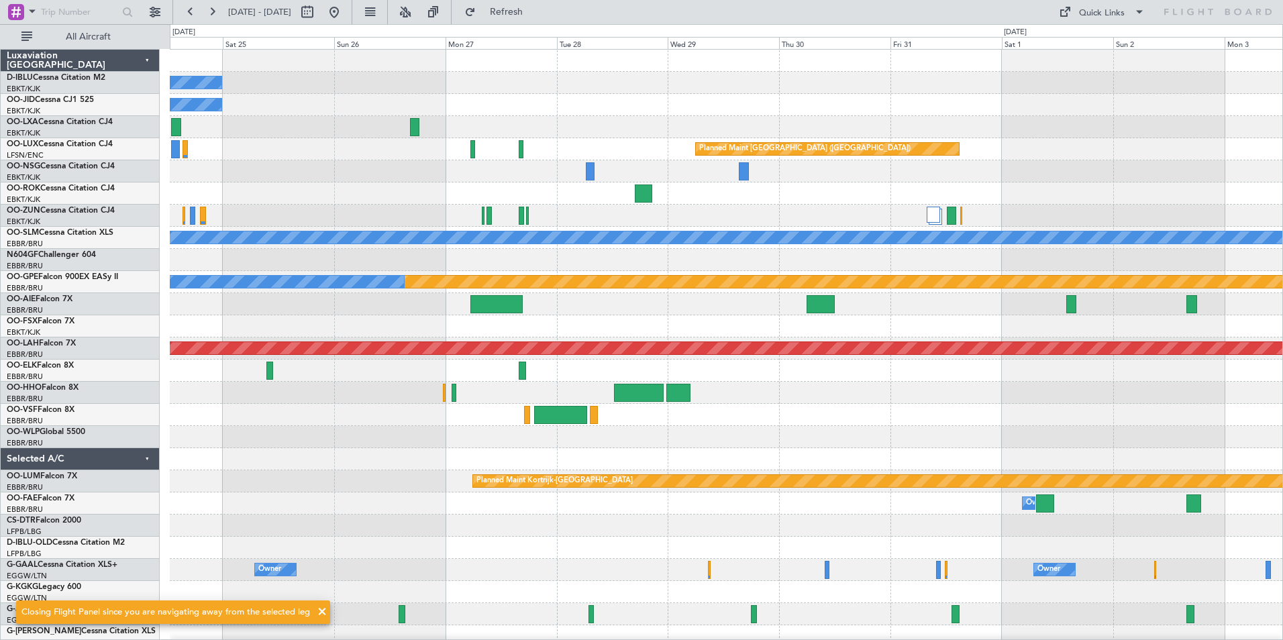
click at [1087, 403] on div "No Crew Planned Maint Paris (Le Bourget) No Crew Planned Maint Paris (Le Bourge…" at bounding box center [726, 493] width 1112 height 886
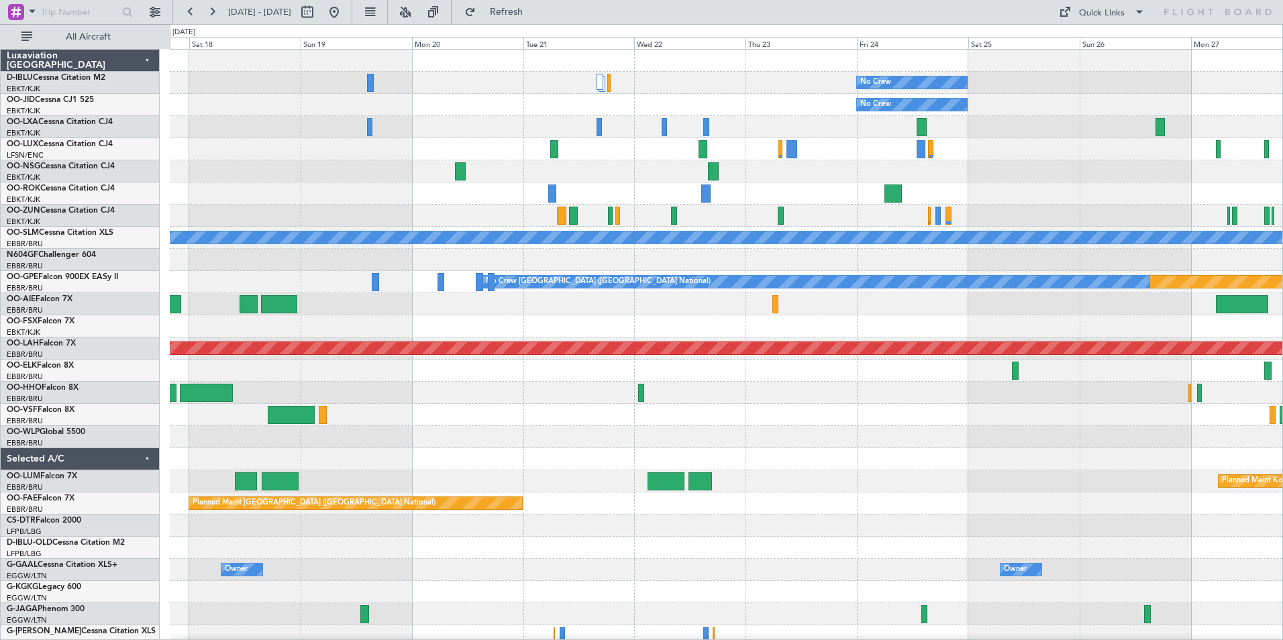
click at [874, 448] on div "No Crew No Crew Planned Maint Paris (Le Bourget) A/C Unavailable Monchengladbac…" at bounding box center [726, 470] width 1112 height 841
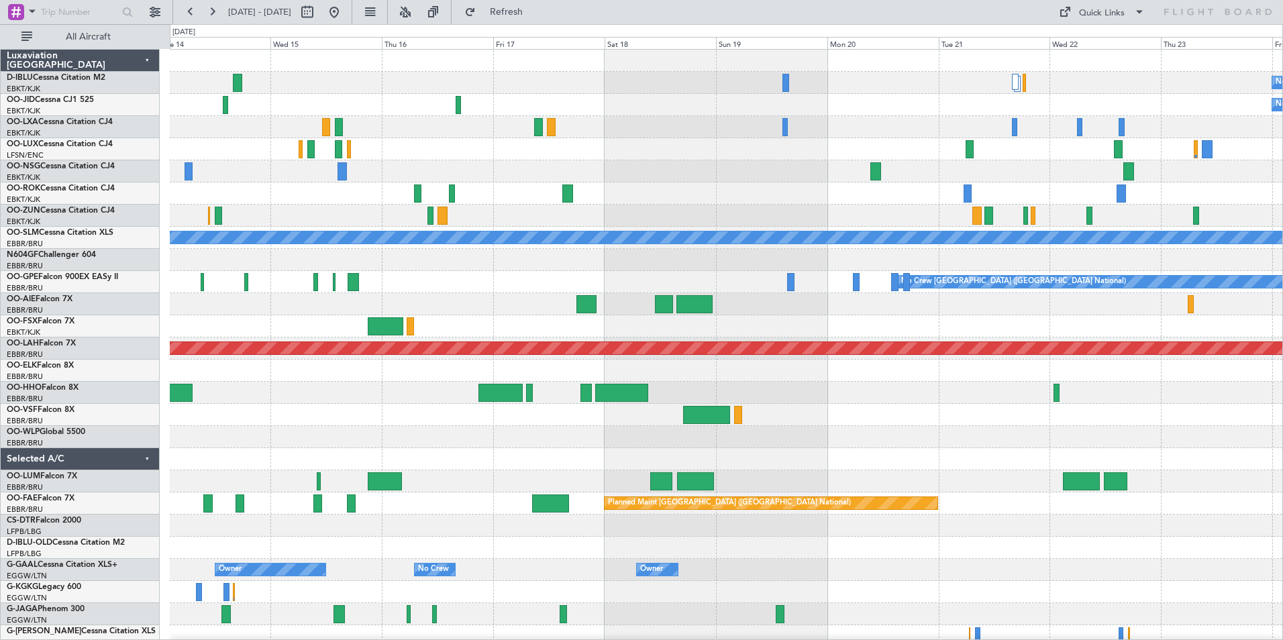
click at [1035, 437] on div at bounding box center [726, 437] width 1112 height 22
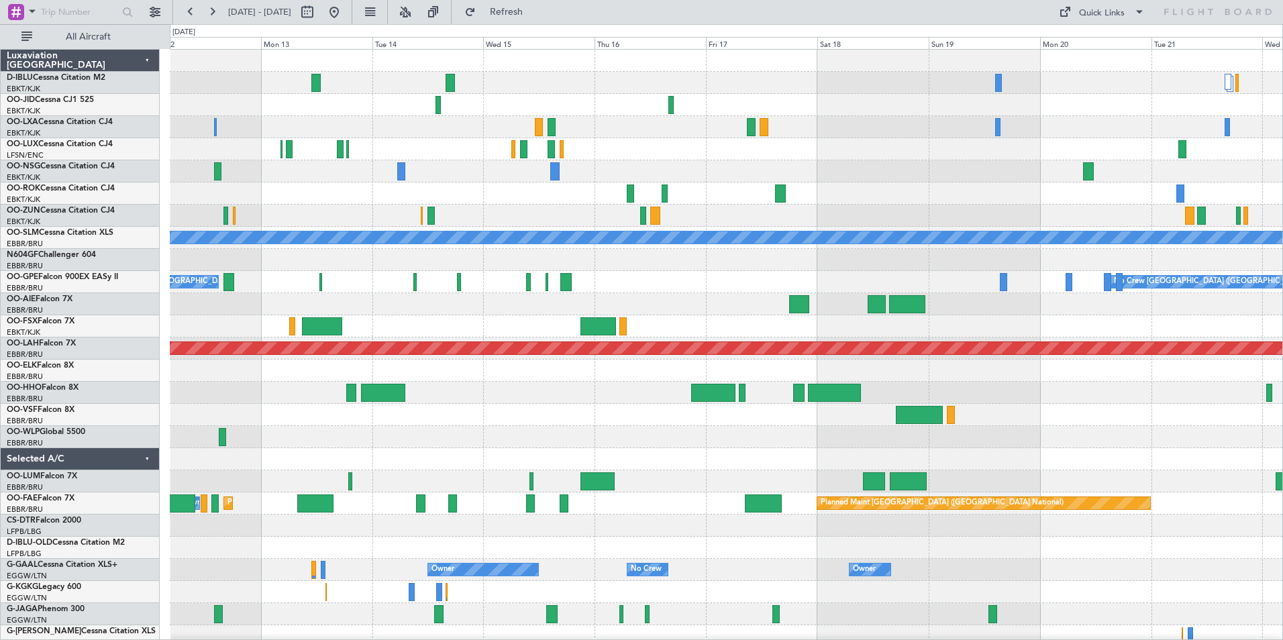
click at [1127, 440] on div "No Crew No Crew A/C Unavailable Monchengladbach Planned Maint Nurnberg No Crew …" at bounding box center [726, 504] width 1112 height 908
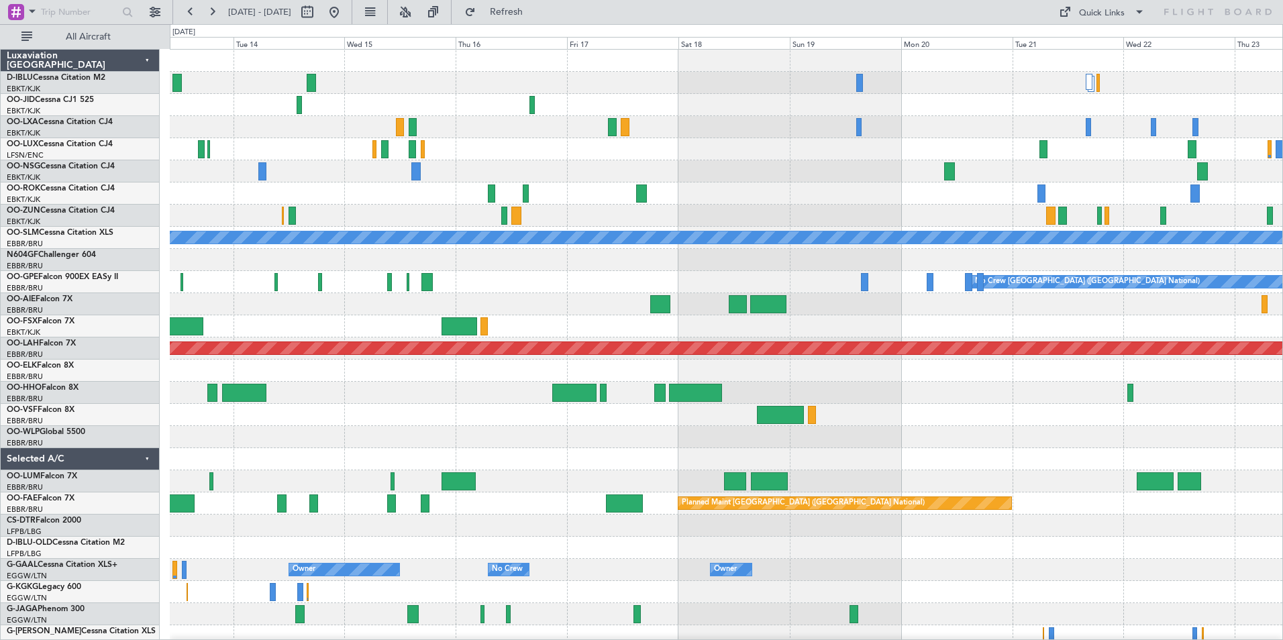
click at [871, 443] on div at bounding box center [726, 437] width 1112 height 22
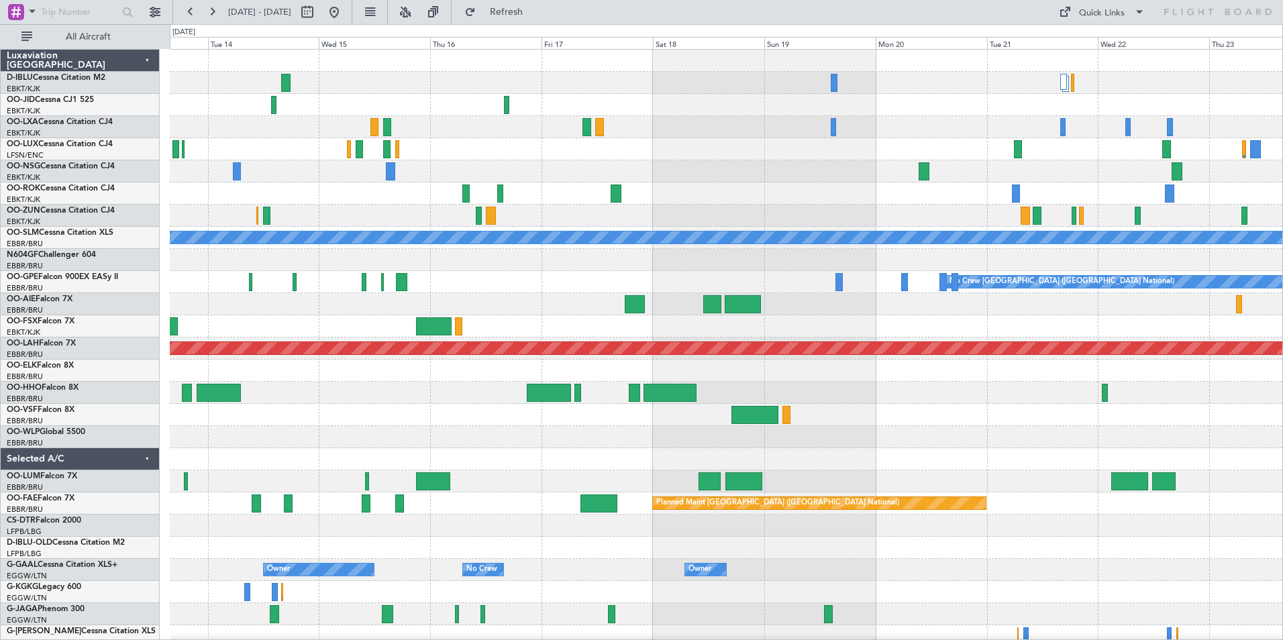
click at [923, 415] on div at bounding box center [726, 415] width 1112 height 22
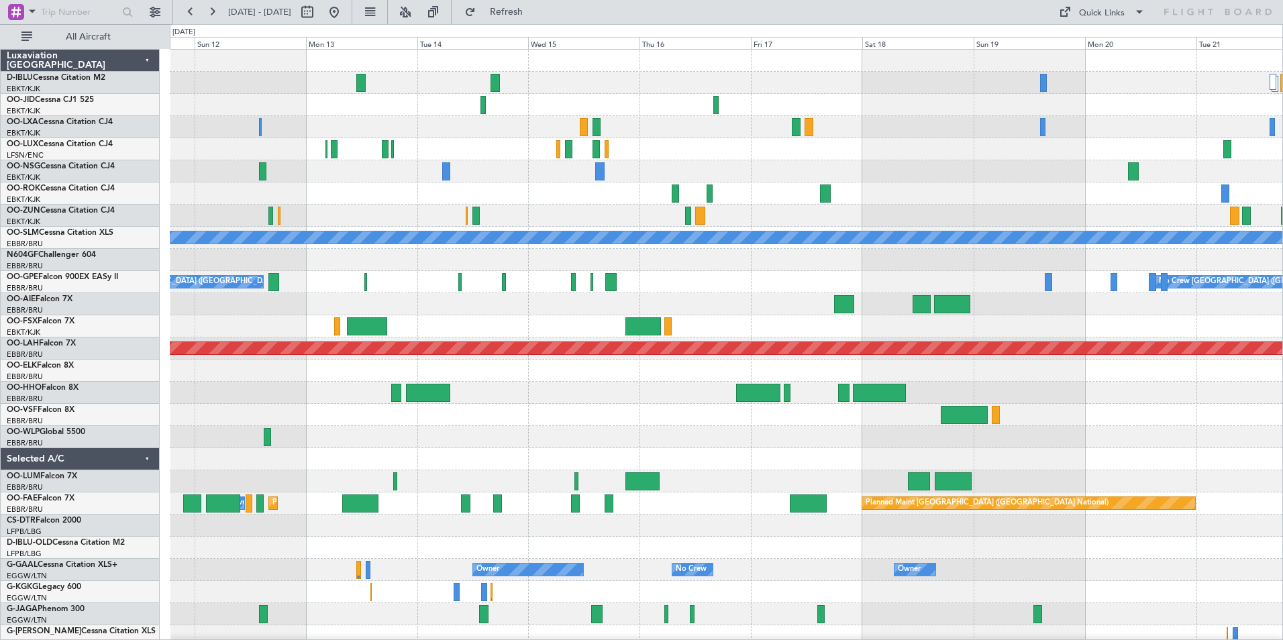
click at [1078, 405] on div "No Crew No Crew A/C Unavailable Monchengladbach Planned Maint Nurnberg No Crew …" at bounding box center [726, 504] width 1112 height 908
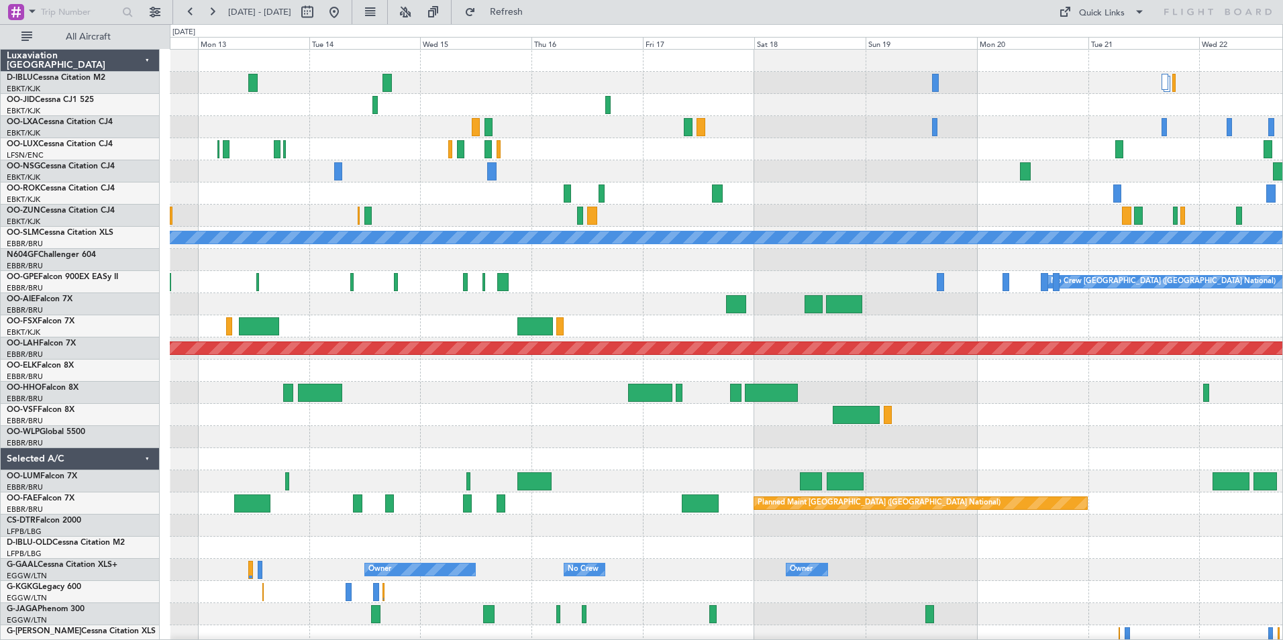
click at [904, 386] on div at bounding box center [726, 393] width 1112 height 22
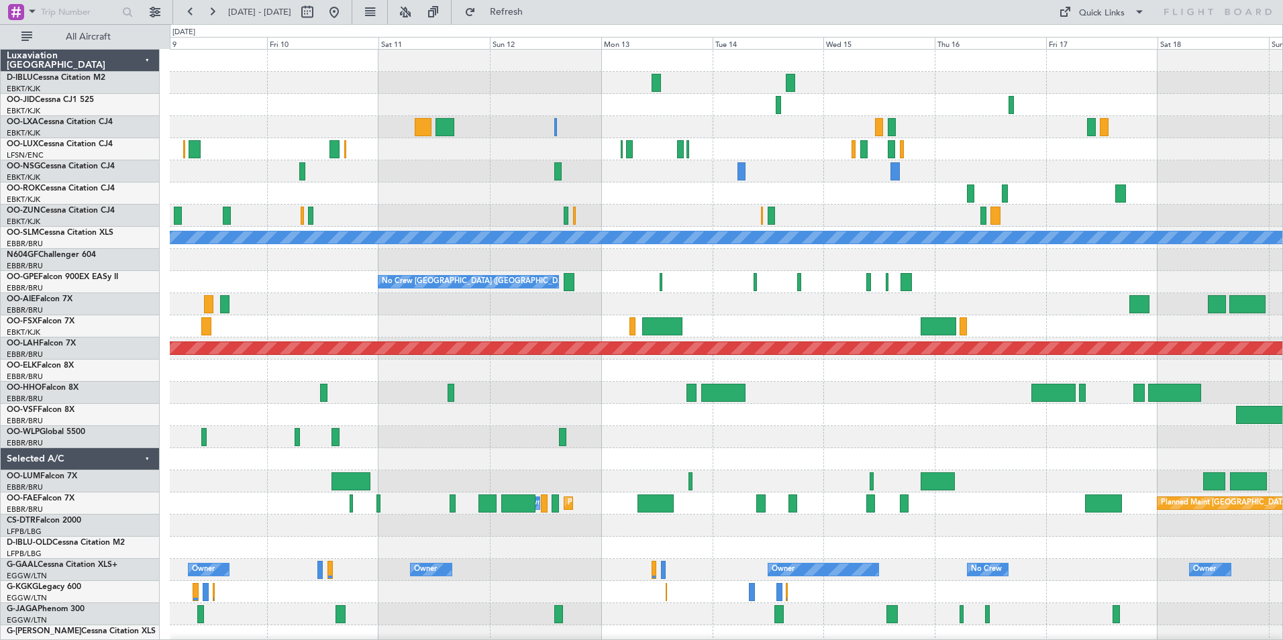
click at [900, 415] on div at bounding box center [726, 415] width 1112 height 22
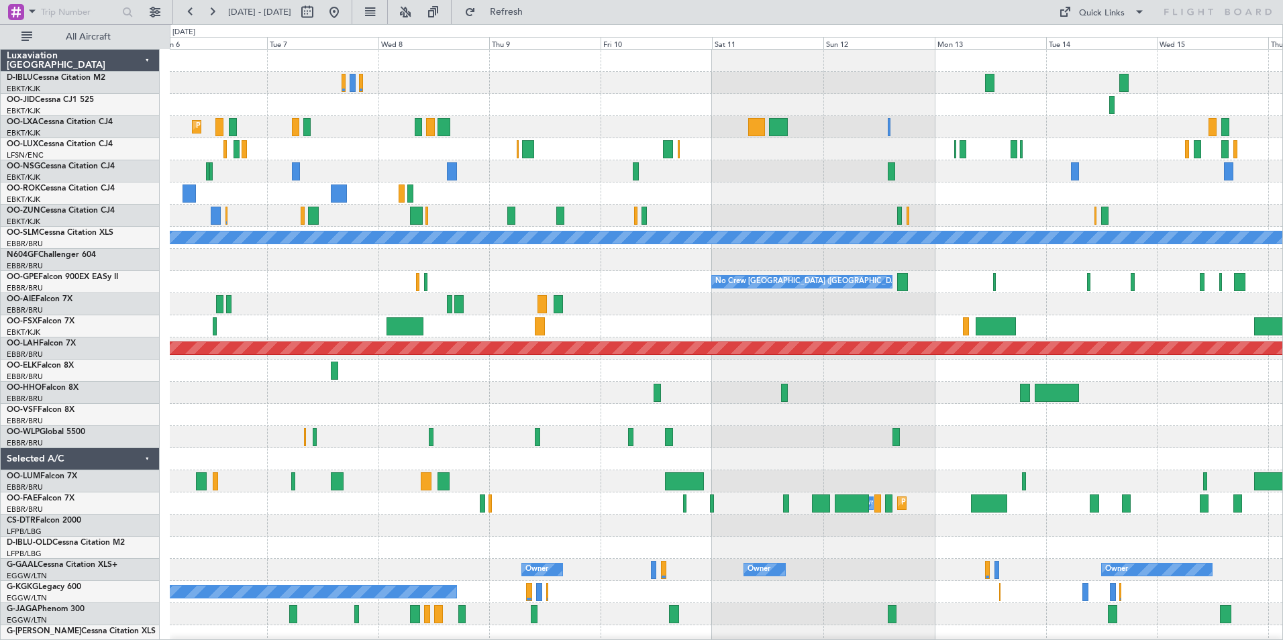
click at [1023, 414] on div at bounding box center [726, 415] width 1112 height 22
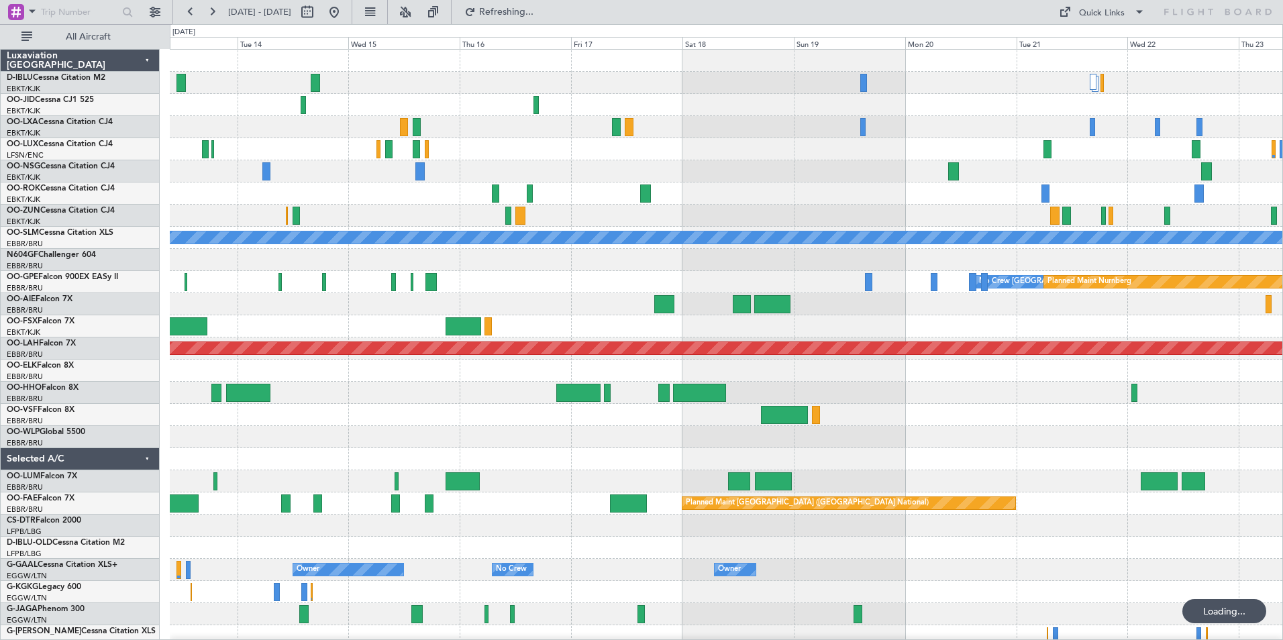
click at [235, 478] on div "No Crew No Crew A/C Unavailable Monchengladbach No Crew Brussels (Brussels Nati…" at bounding box center [726, 493] width 1112 height 886
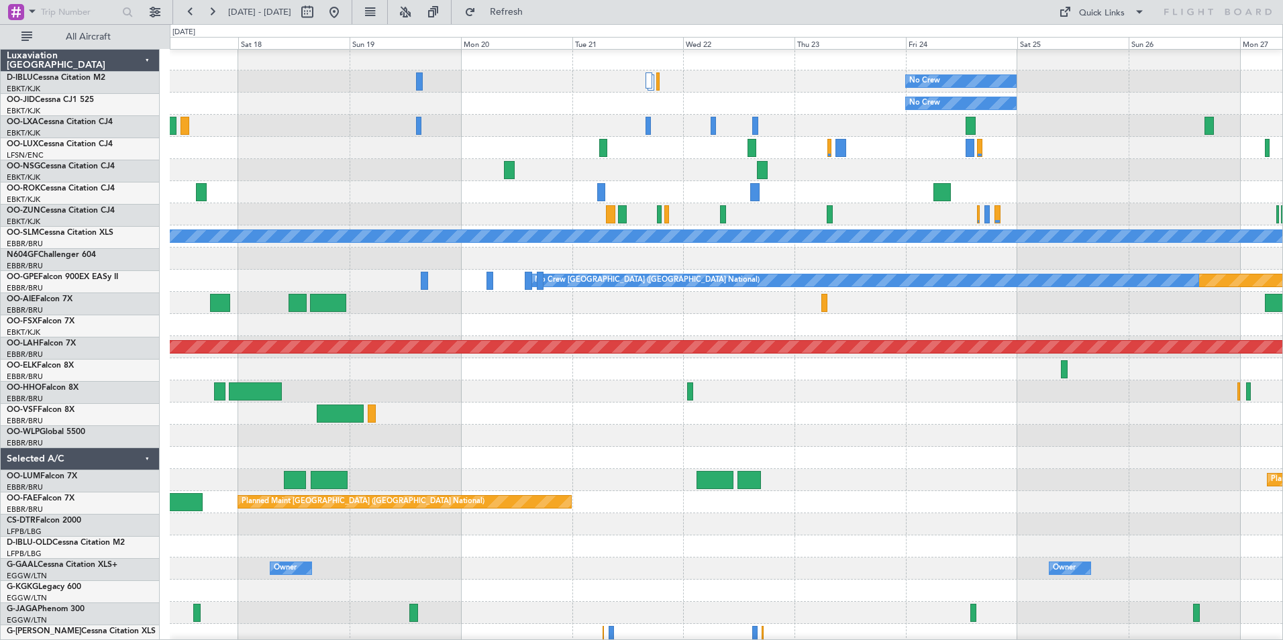
click at [539, 459] on div at bounding box center [726, 458] width 1112 height 22
click at [756, 460] on div at bounding box center [726, 458] width 1112 height 22
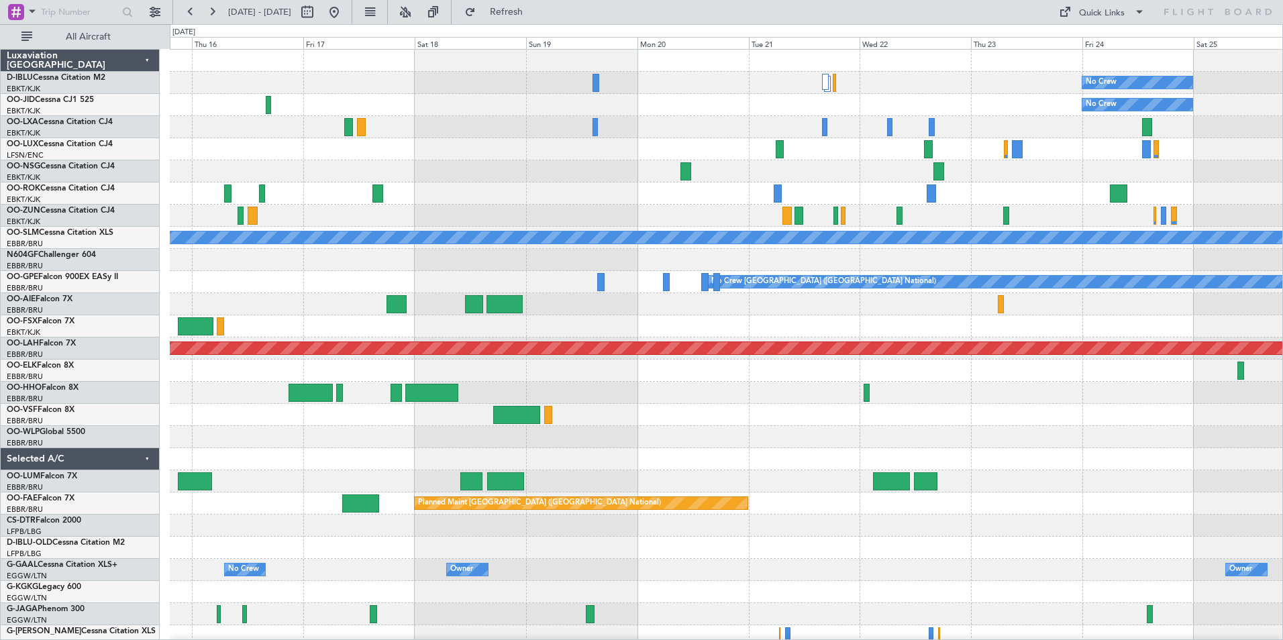
click at [1154, 435] on div "No Crew No Crew A/C Unavailable Monchengladbach Planned Maint Nurnberg No Crew …" at bounding box center [726, 470] width 1112 height 841
click at [1255, 442] on div at bounding box center [726, 437] width 1112 height 22
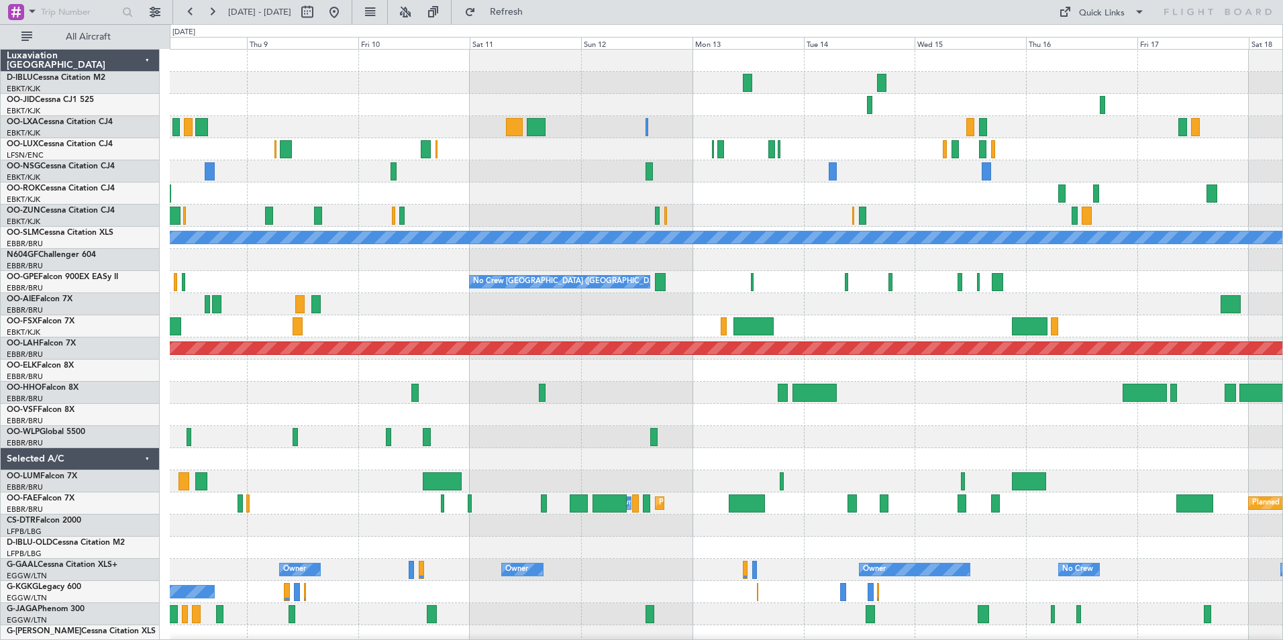
click at [1125, 437] on div at bounding box center [726, 437] width 1112 height 22
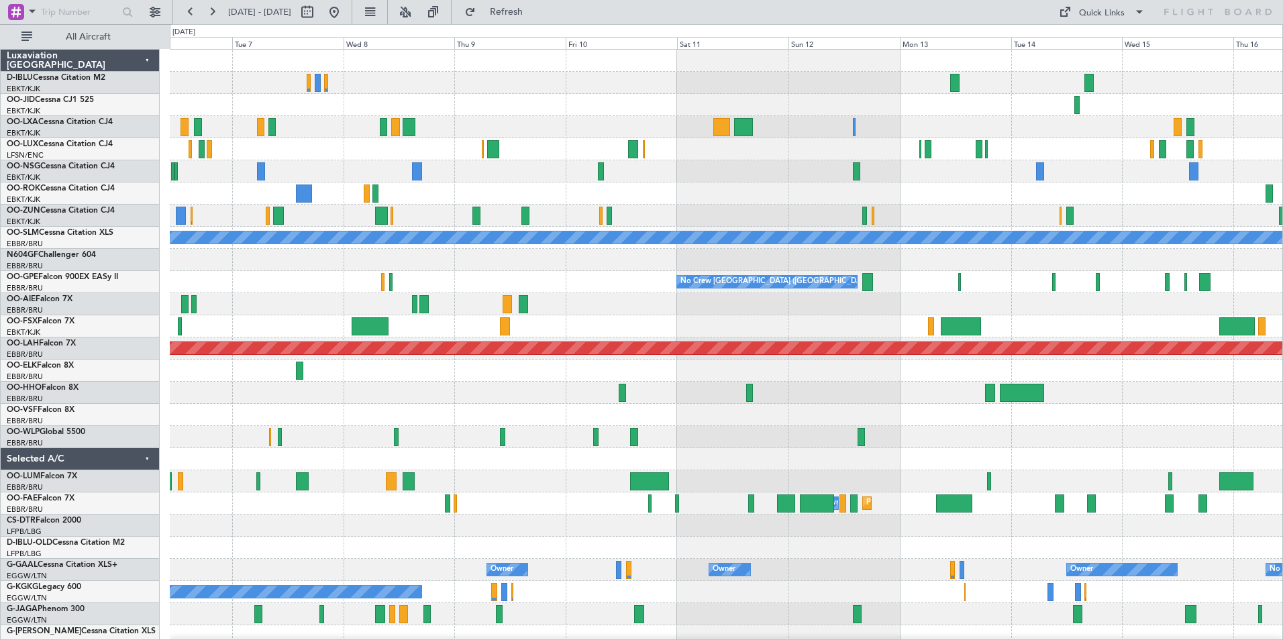
click at [955, 440] on div at bounding box center [726, 437] width 1112 height 22
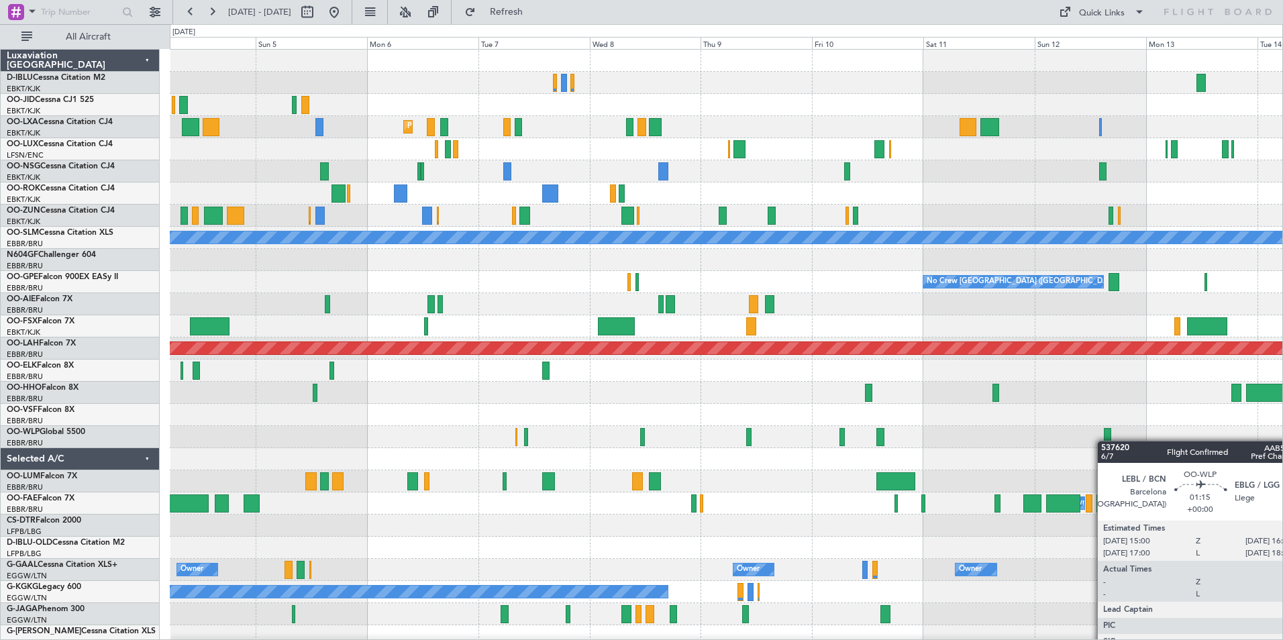
click at [1104, 441] on div at bounding box center [1107, 437] width 7 height 18
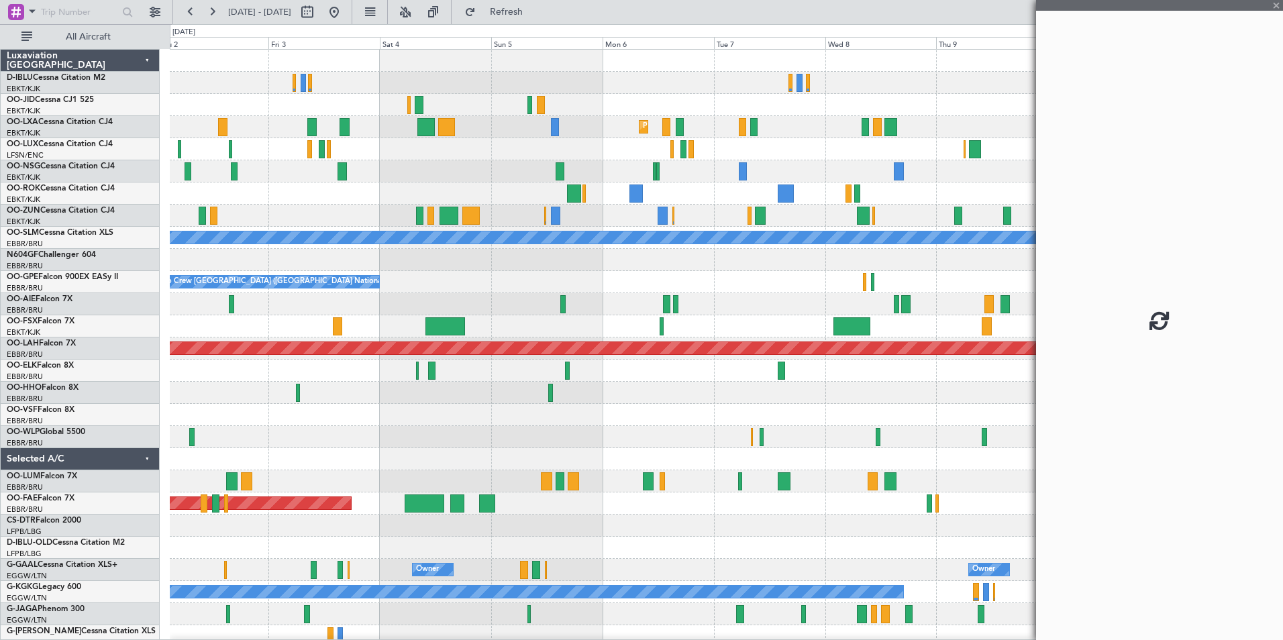
click at [1194, 425] on fb-app "19 Oct 2025 - 29 Oct 2025 Refresh Quick Links All Aircraft Planned Maint Kortri…" at bounding box center [641, 325] width 1283 height 630
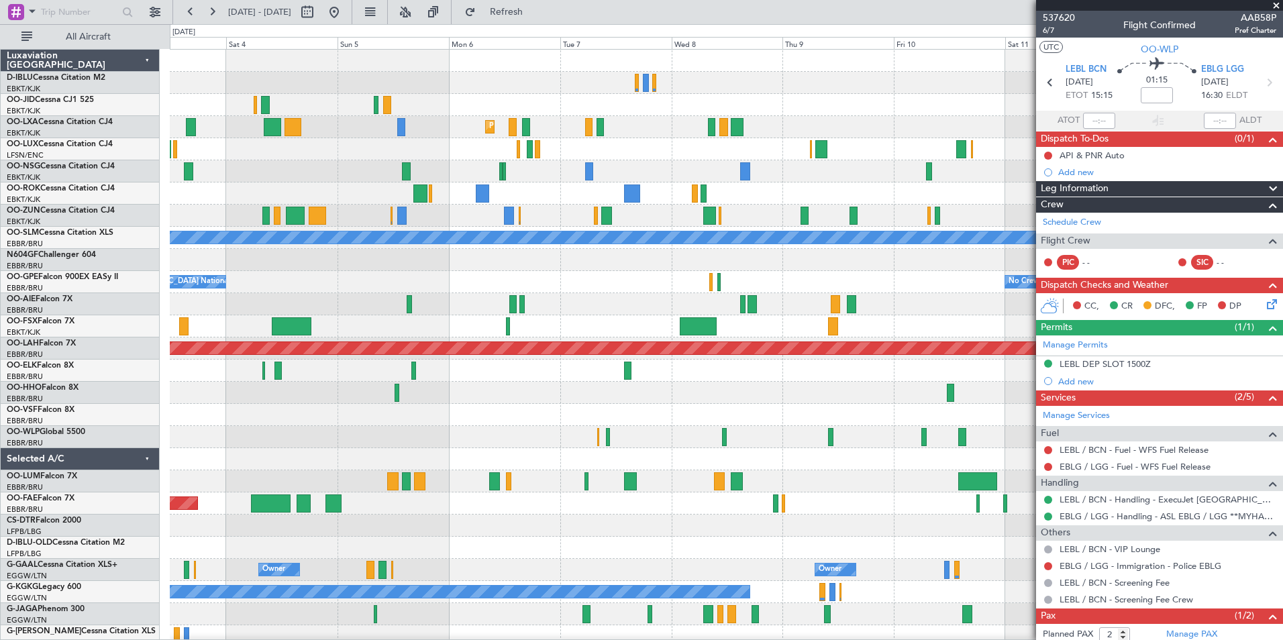
click at [305, 473] on div "Planned Maint Kortrijk-Wevelgem AOG Maint Kortrijk-Wevelgem A/C Unavailable Mon…" at bounding box center [726, 470] width 1112 height 841
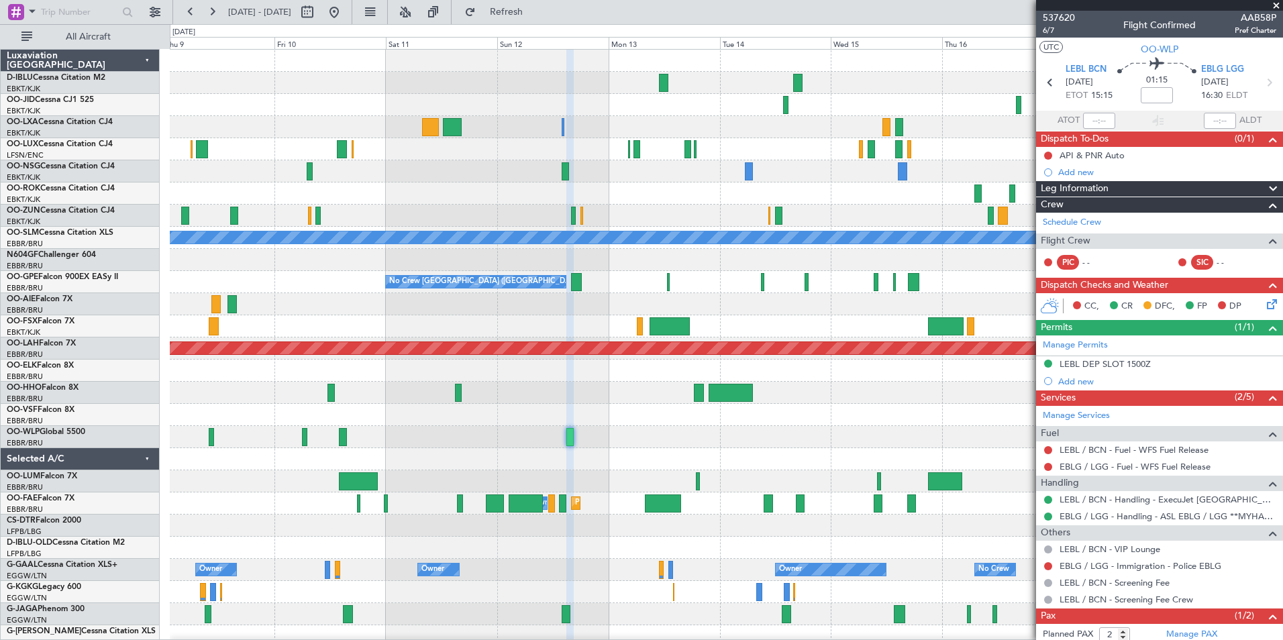
click at [93, 480] on div "A/C Unavailable Monchengladbach No Crew Brussels (Brussels National) No Crew Br…" at bounding box center [641, 332] width 1283 height 616
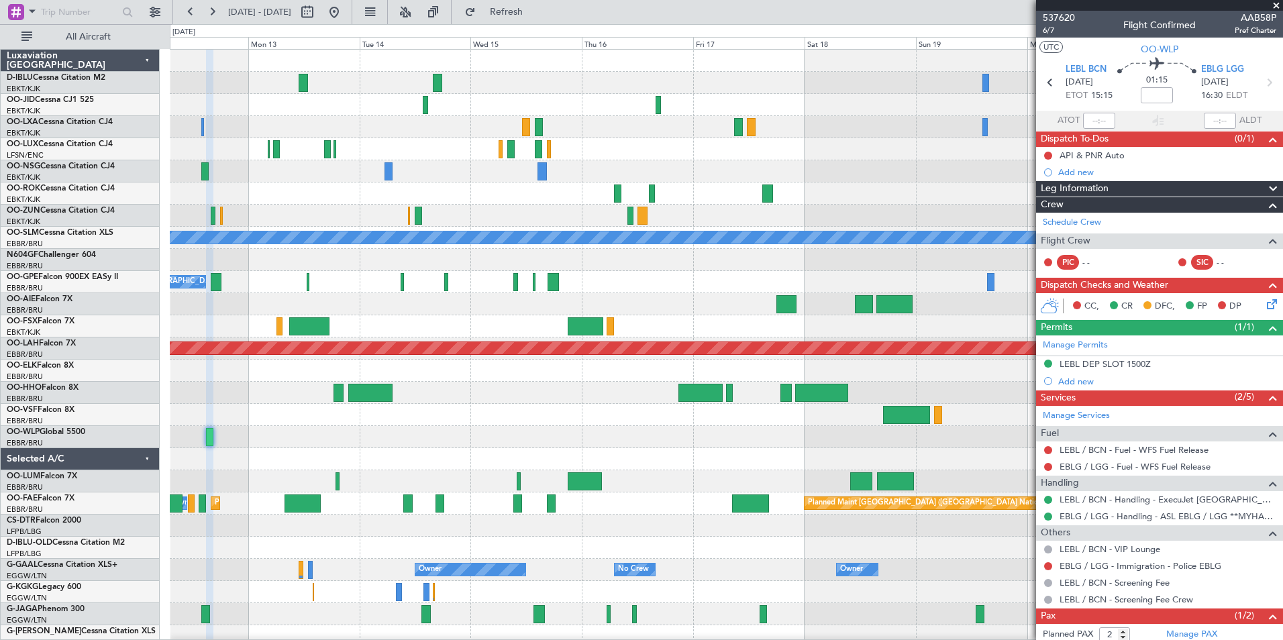
click at [372, 478] on div at bounding box center [726, 481] width 1112 height 22
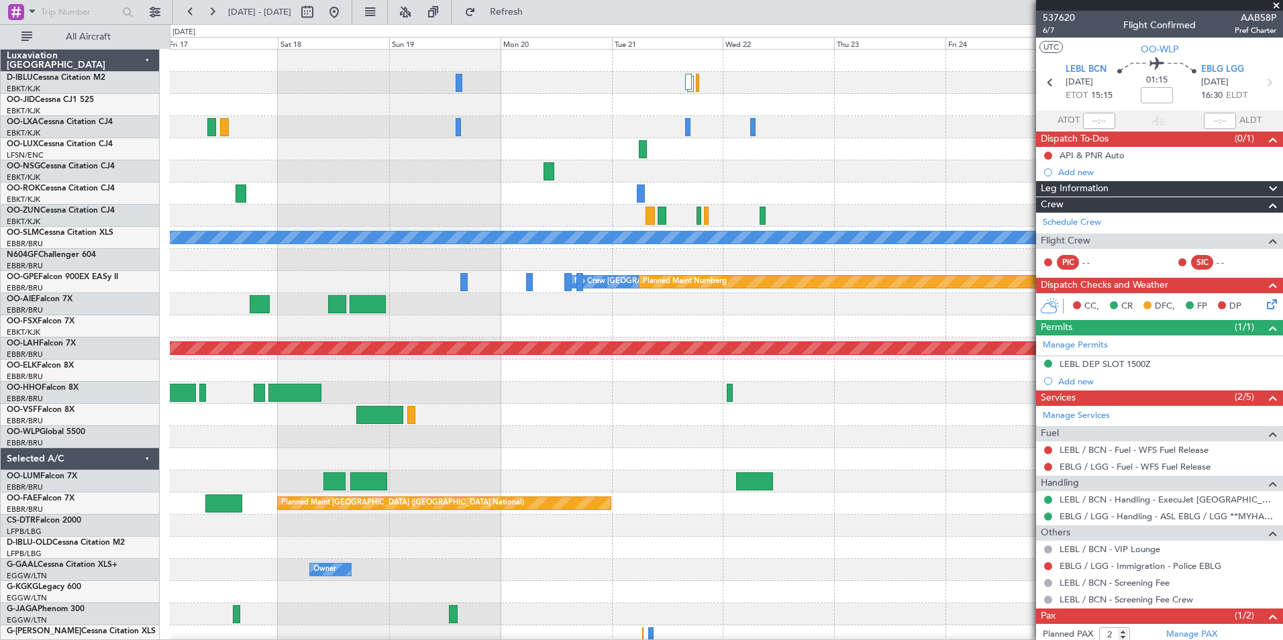
click at [305, 476] on div "A/C Unavailable Monchengladbach No Crew Brussels (Brussels National) Planned Ma…" at bounding box center [726, 470] width 1112 height 841
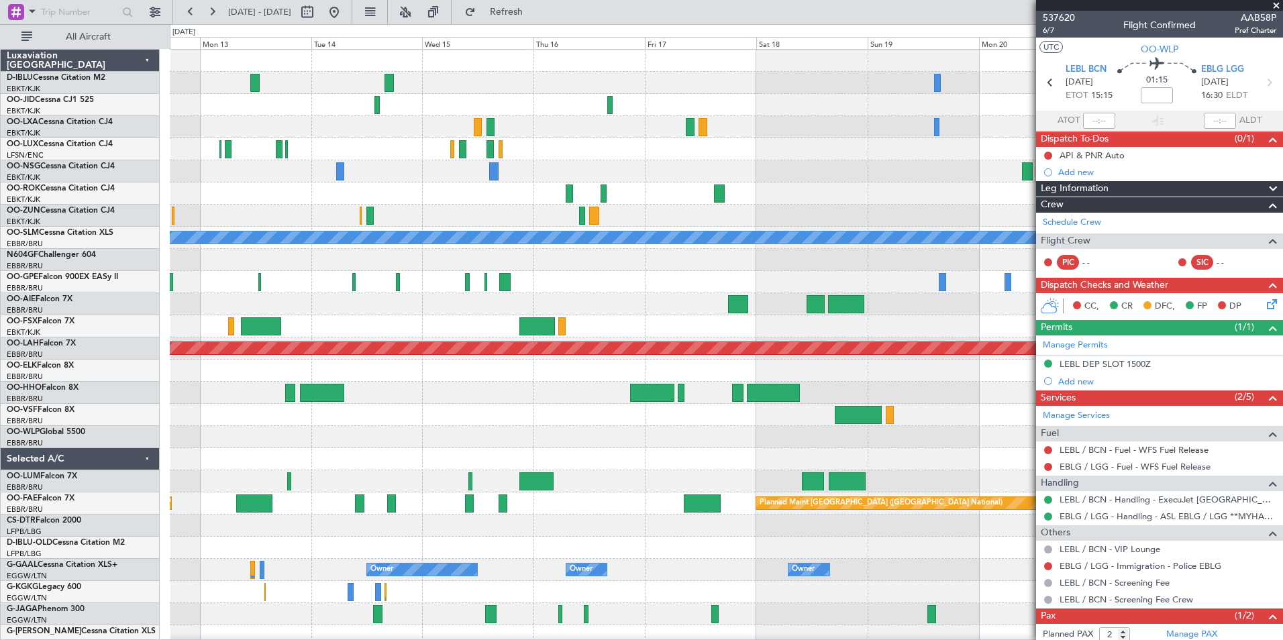
click at [877, 439] on div "No Crew No Crew A/C Unavailable Monchengladbach Planned Maint Nurnberg No Crew …" at bounding box center [726, 470] width 1112 height 841
click at [908, 466] on div "No Crew No Crew A/C Unavailable Monchengladbach Planned Maint Nurnberg No Crew …" at bounding box center [726, 470] width 1112 height 841
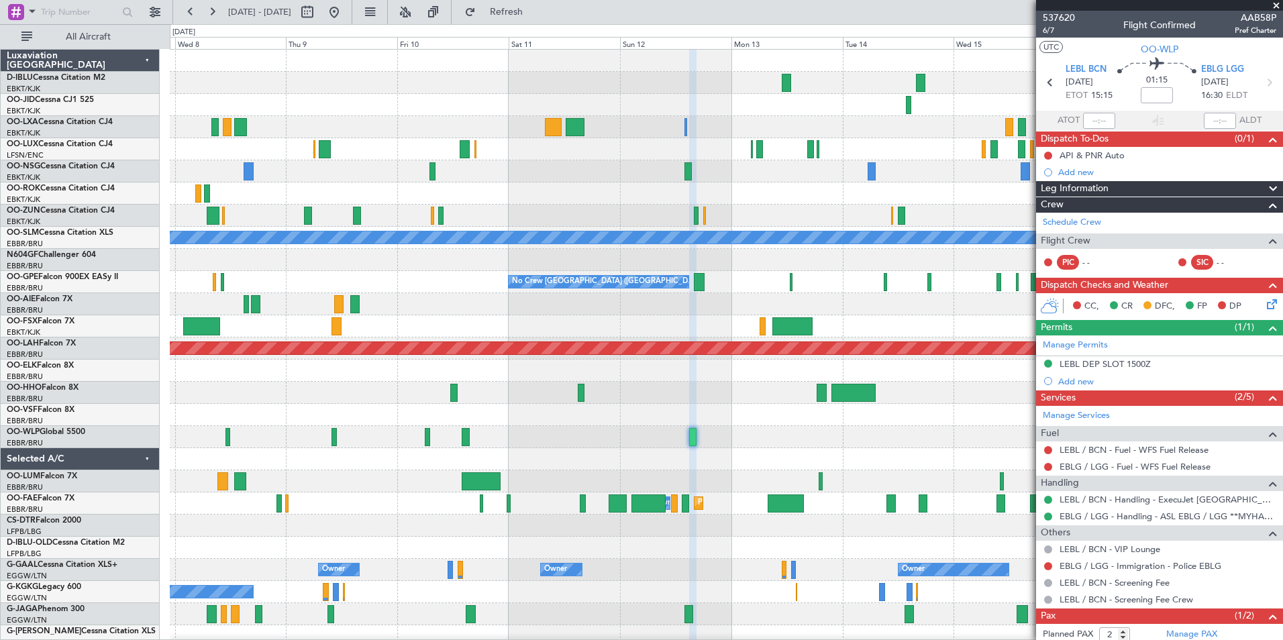
click at [921, 495] on div "Planned Maint Kortrijk-Wevelgem A/C Unavailable Monchengladbach No Crew Brussel…" at bounding box center [726, 470] width 1112 height 841
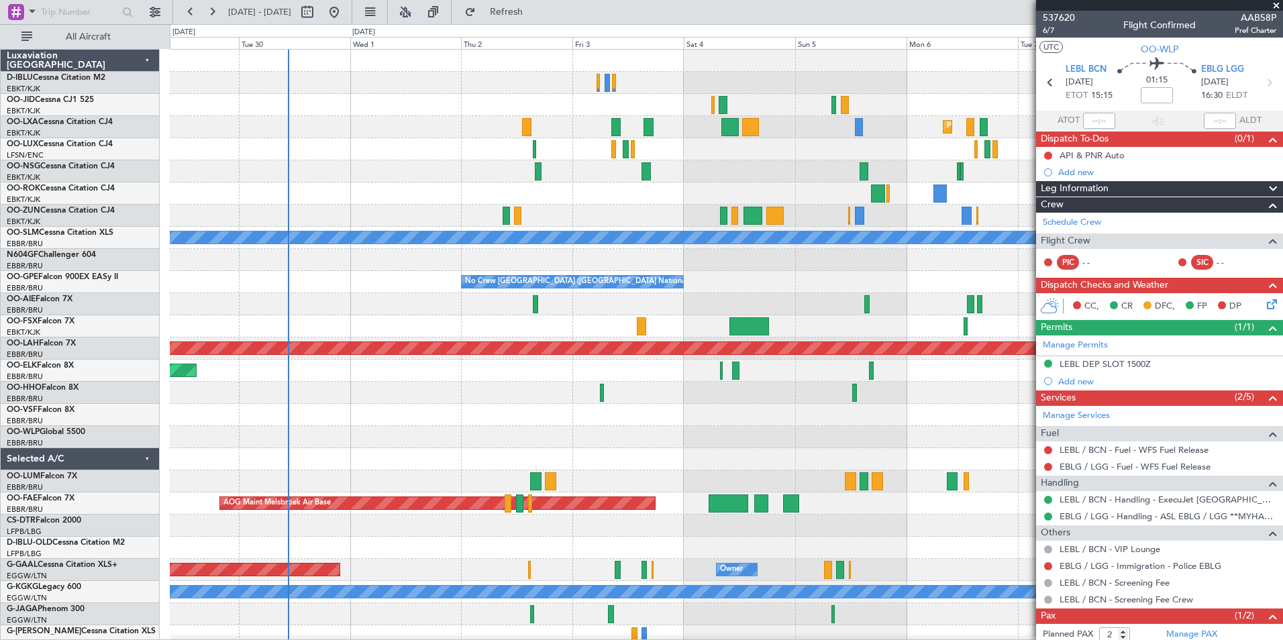
click at [1100, 484] on fb-app "17 Oct 2025 - 27 Oct 2025 Refresh Quick Links All Aircraft A/C Unavailable Kort…" at bounding box center [641, 325] width 1283 height 630
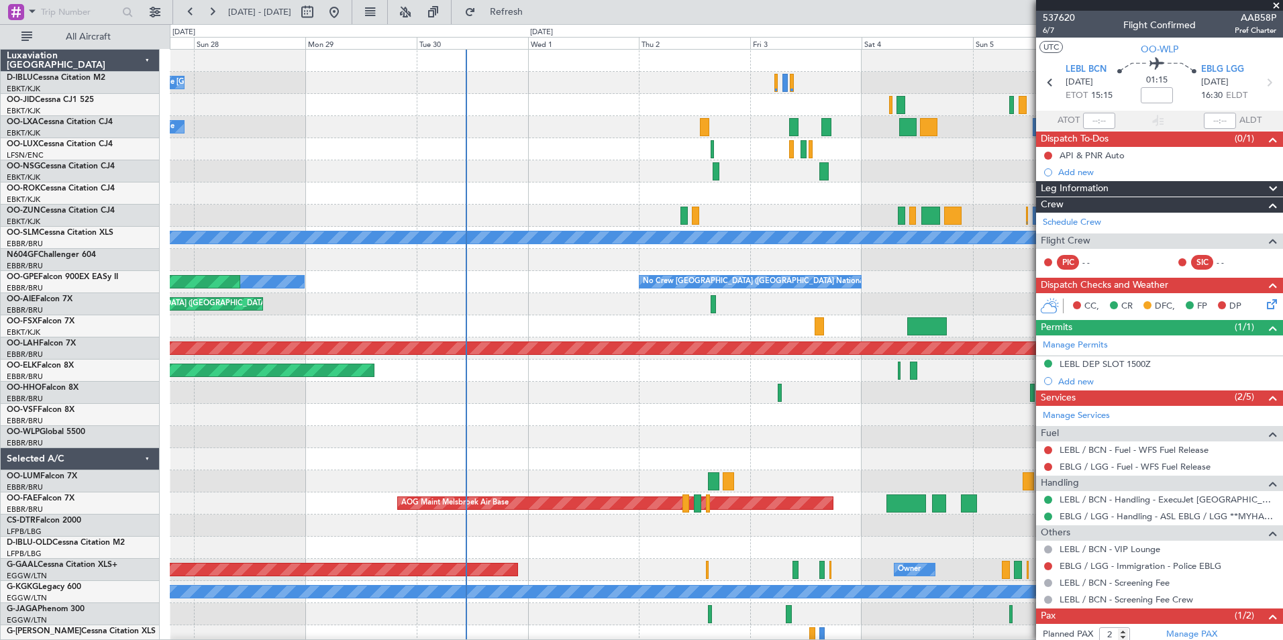
click at [725, 462] on div "A/C Unavailable Kortrijk-Wevelgem Planned Maint Kortrijk-Wevelgem A/C Unavailab…" at bounding box center [726, 470] width 1112 height 841
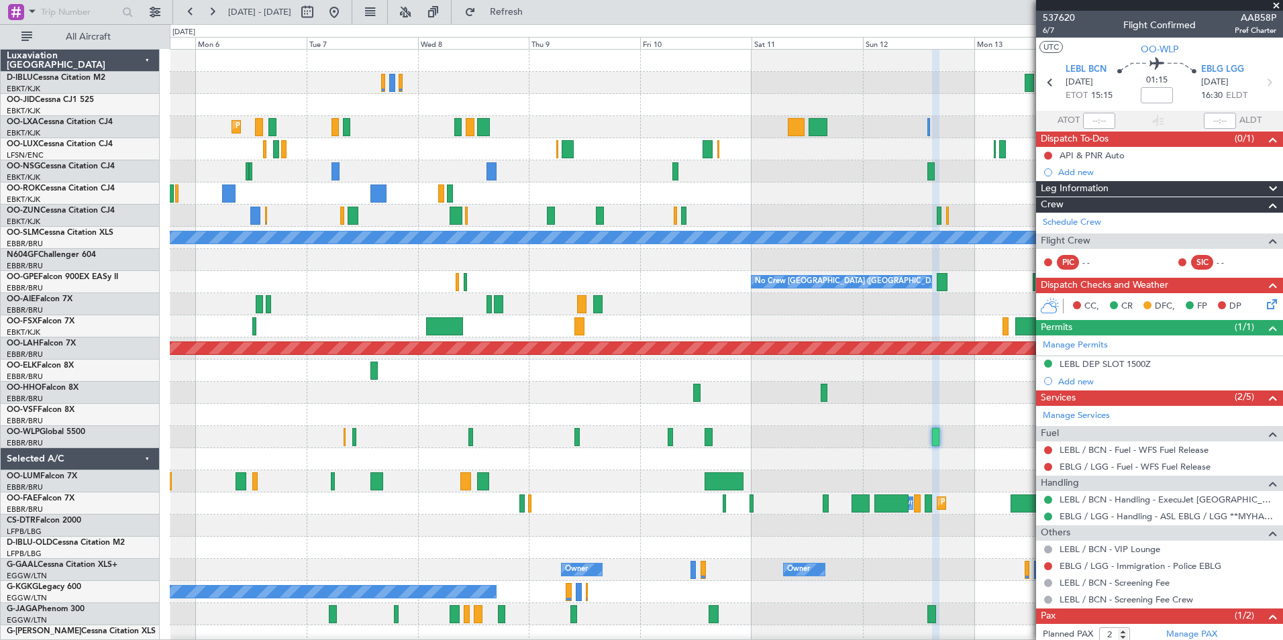
click at [0, 427] on html "27 Sep 2025 - 07 Oct 2025 Refresh Quick Links All Aircraft Planned Maint Kortri…" at bounding box center [641, 320] width 1283 height 640
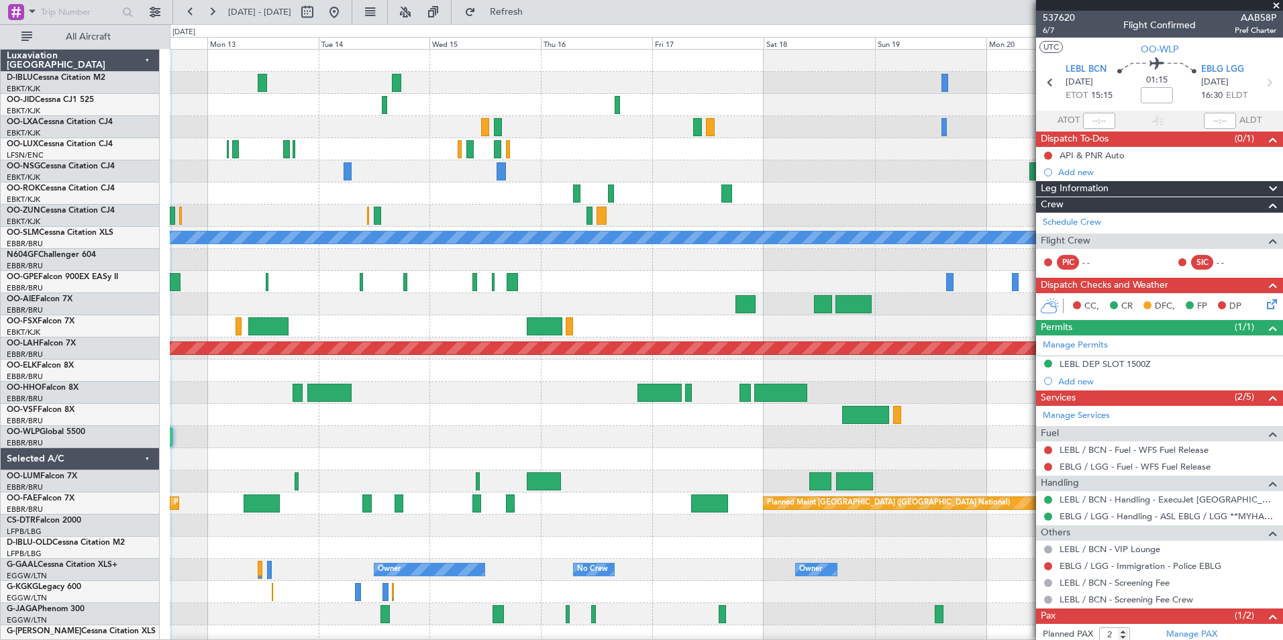
click at [0, 444] on html "27 Sep 2025 - 07 Oct 2025 Refresh Quick Links All Aircraft A/C Unavailable Monc…" at bounding box center [641, 320] width 1283 height 640
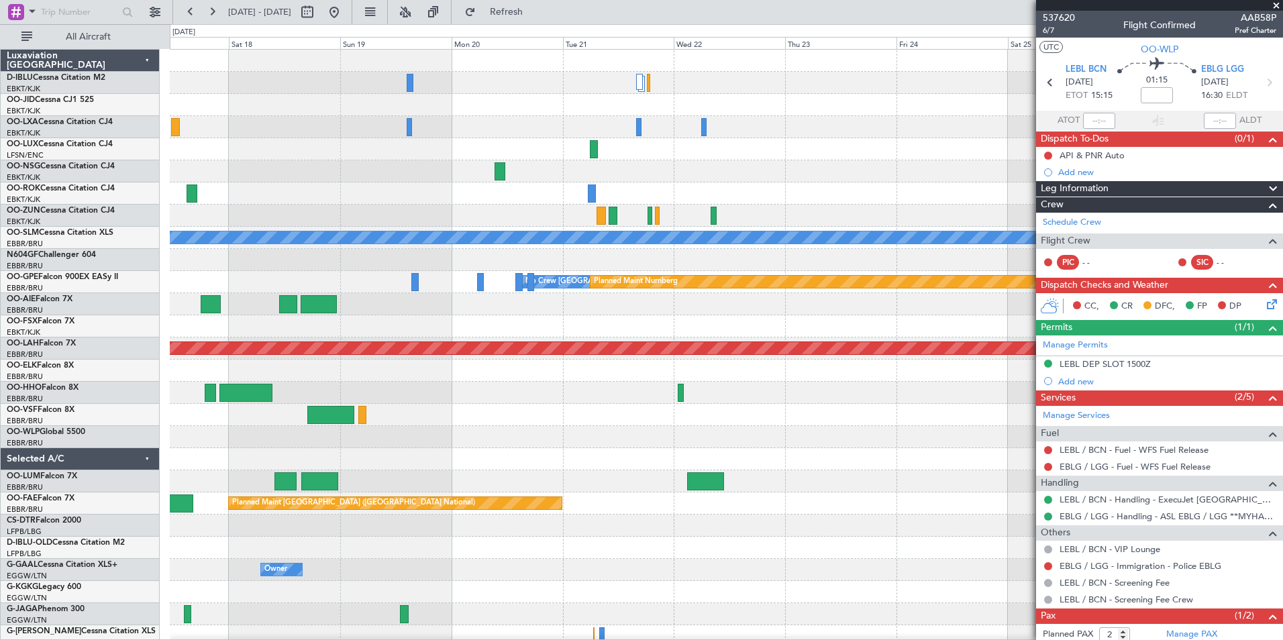
click at [46, 450] on div "A/C Unavailable Monchengladbach No Crew Brussels (Brussels National) Planned Ma…" at bounding box center [641, 332] width 1283 height 616
click at [86, 478] on div "A/C Unavailable Monchengladbach No Crew Brussels (Brussels National) Planned Ma…" at bounding box center [641, 332] width 1283 height 616
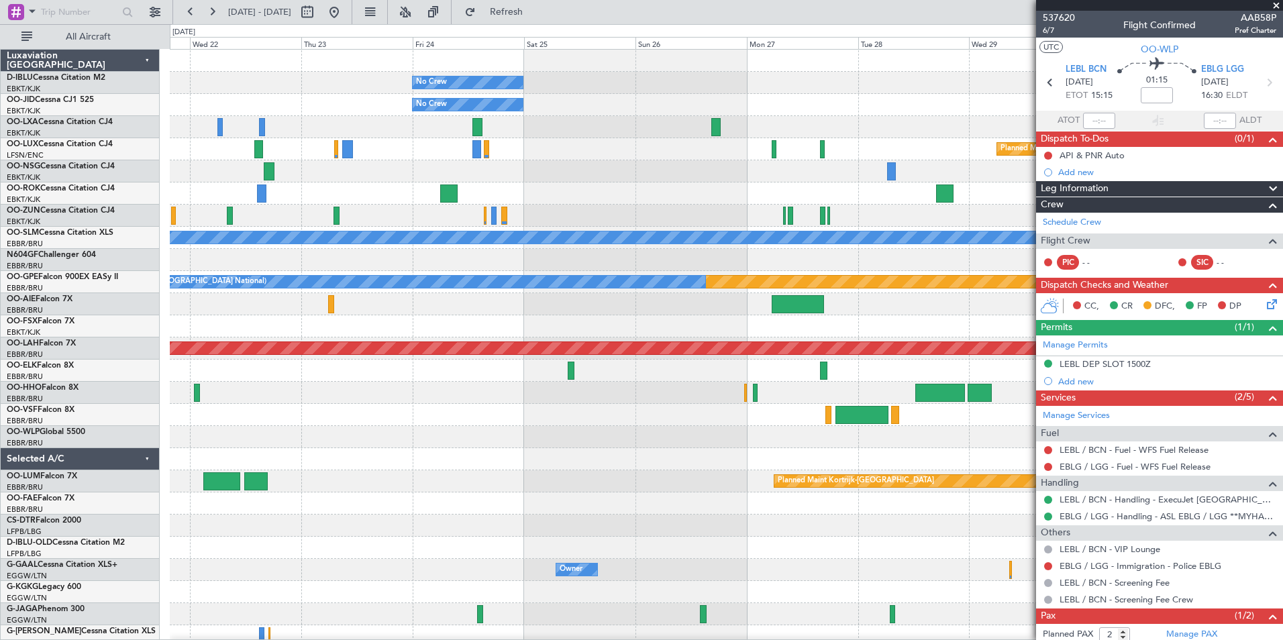
click at [1278, 5] on span at bounding box center [1276, 6] width 13 height 12
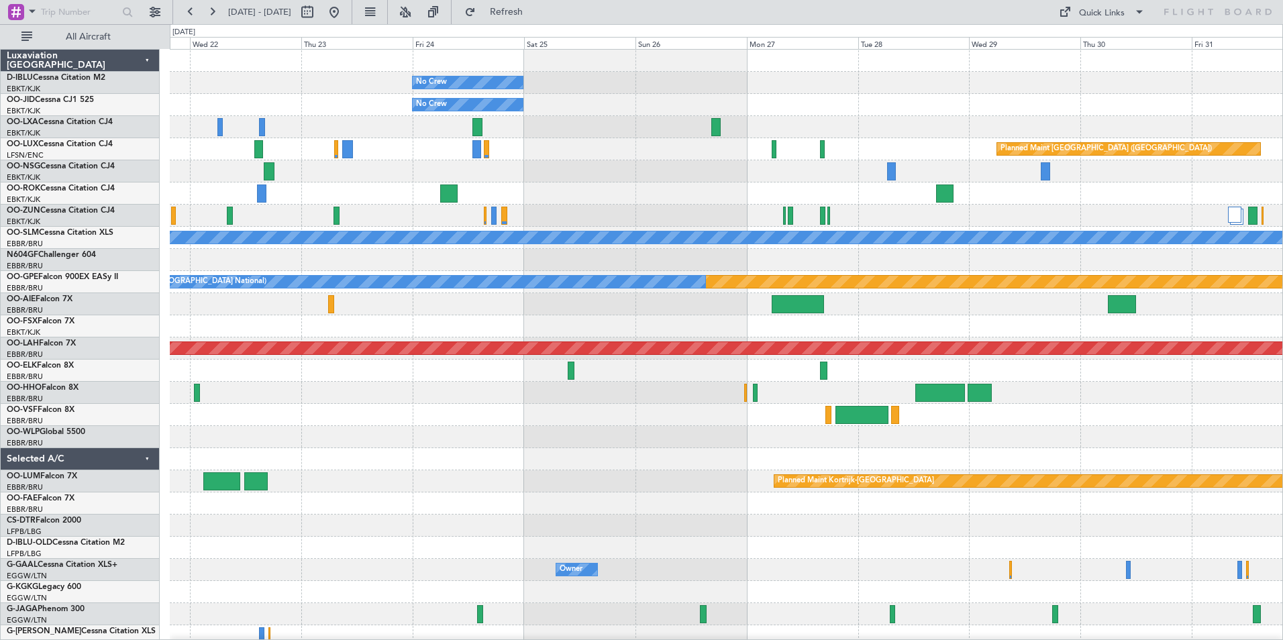
type input "0"
click at [1072, 21] on button "Quick Links" at bounding box center [1101, 11] width 99 height 21
click at [1088, 35] on button "Trip Builder" at bounding box center [1102, 44] width 101 height 32
click at [53, 495] on link "OO-FAE Falcon 7X" at bounding box center [41, 499] width 68 height 8
click at [1120, 13] on div "Quick Links" at bounding box center [1102, 13] width 46 height 13
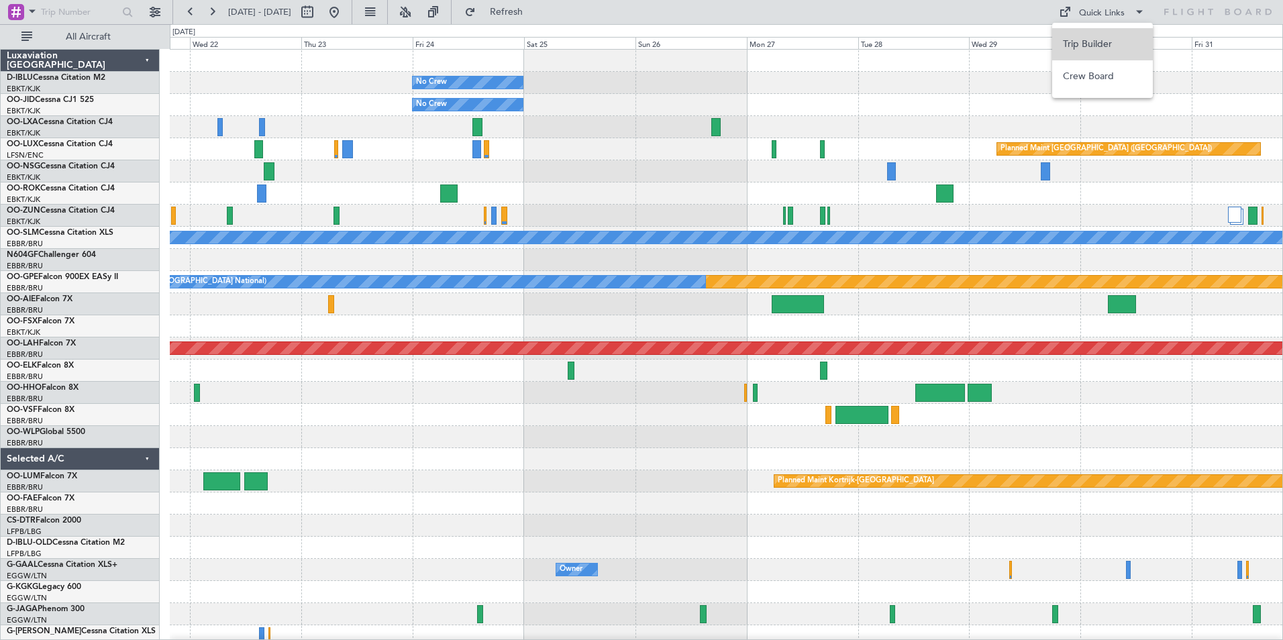
click at [1126, 45] on button "Trip Builder" at bounding box center [1102, 44] width 101 height 32
click at [52, 479] on link "OO-LUM Falcon 7X" at bounding box center [42, 476] width 70 height 8
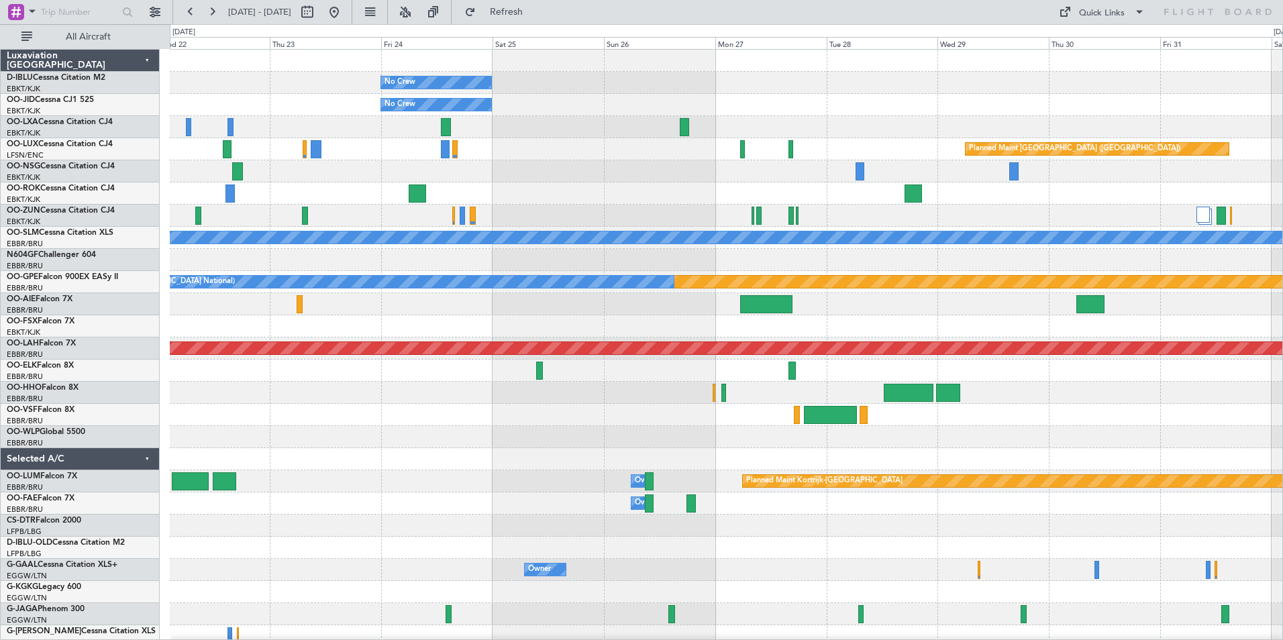
click at [941, 453] on div at bounding box center [726, 459] width 1112 height 22
click at [1078, 13] on button "Quick Links" at bounding box center [1101, 11] width 99 height 21
click at [1090, 36] on button "Trip Builder" at bounding box center [1102, 44] width 101 height 32
click at [71, 476] on link "OO-LUM Falcon 7X" at bounding box center [42, 476] width 70 height 8
click at [345, 16] on button at bounding box center [333, 11] width 21 height 21
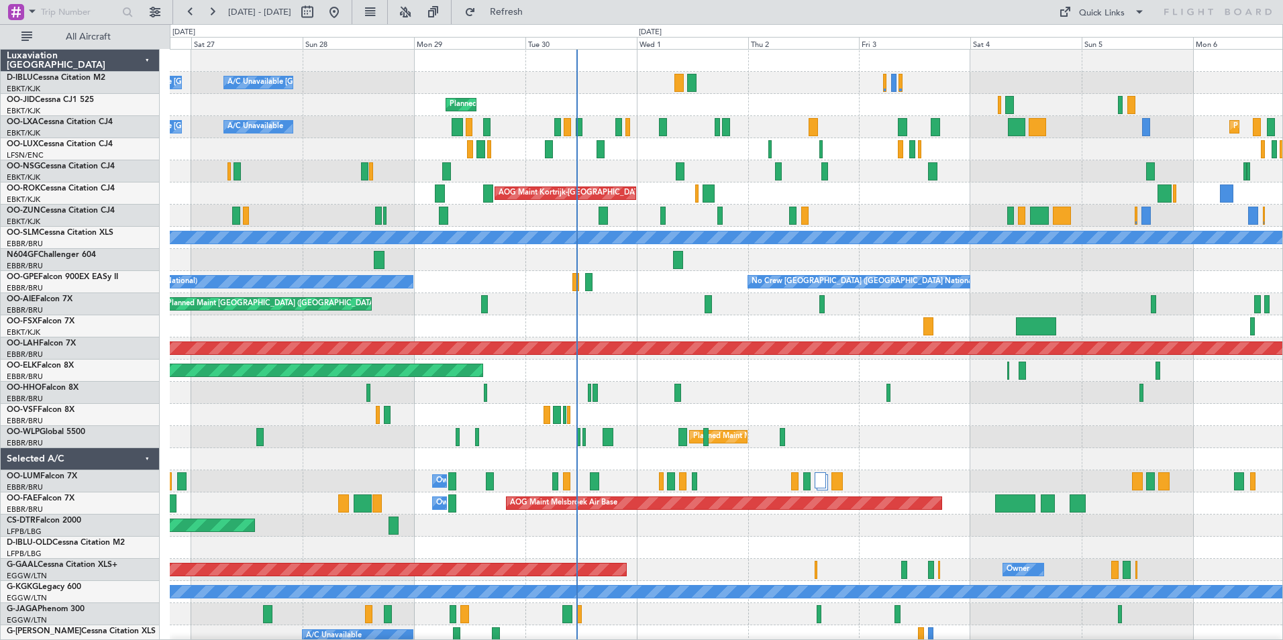
click at [770, 425] on div "A/C Unavailable Kortrijk-Wevelgem A/C Unavailable Brussels (Brussels National) …" at bounding box center [726, 493] width 1112 height 886
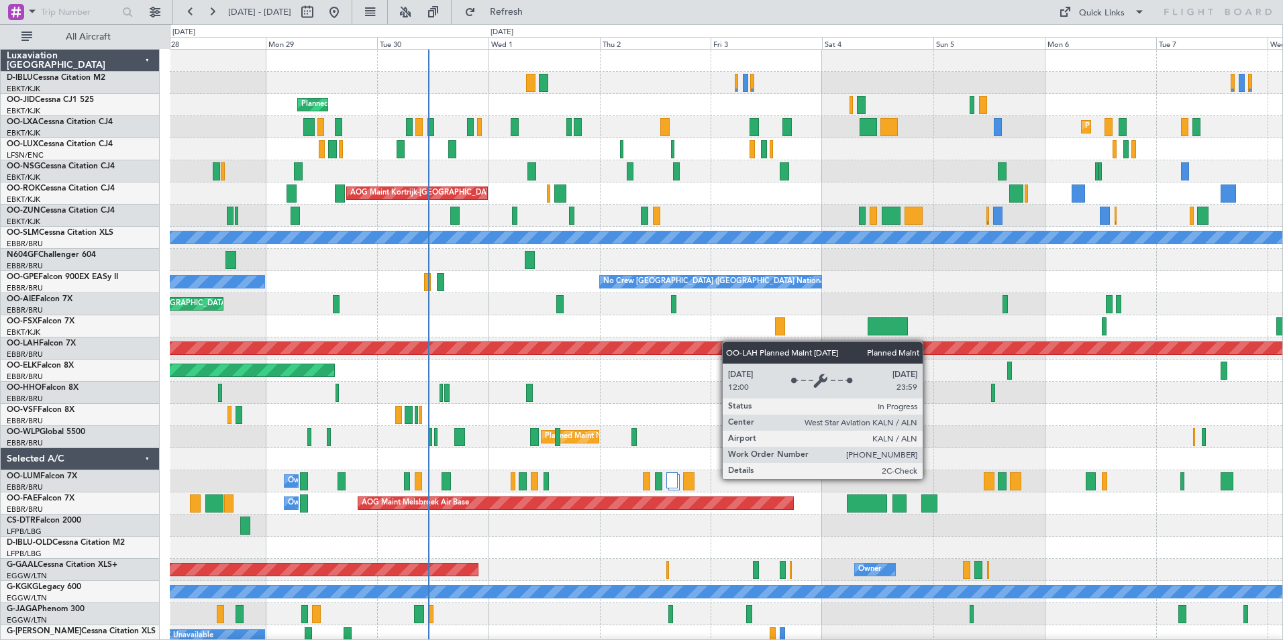
click at [647, 352] on div "A/C Unavailable Brussels (Brussels National) A/C Unavailable Kortrijk-Wevelgem …" at bounding box center [726, 470] width 1112 height 841
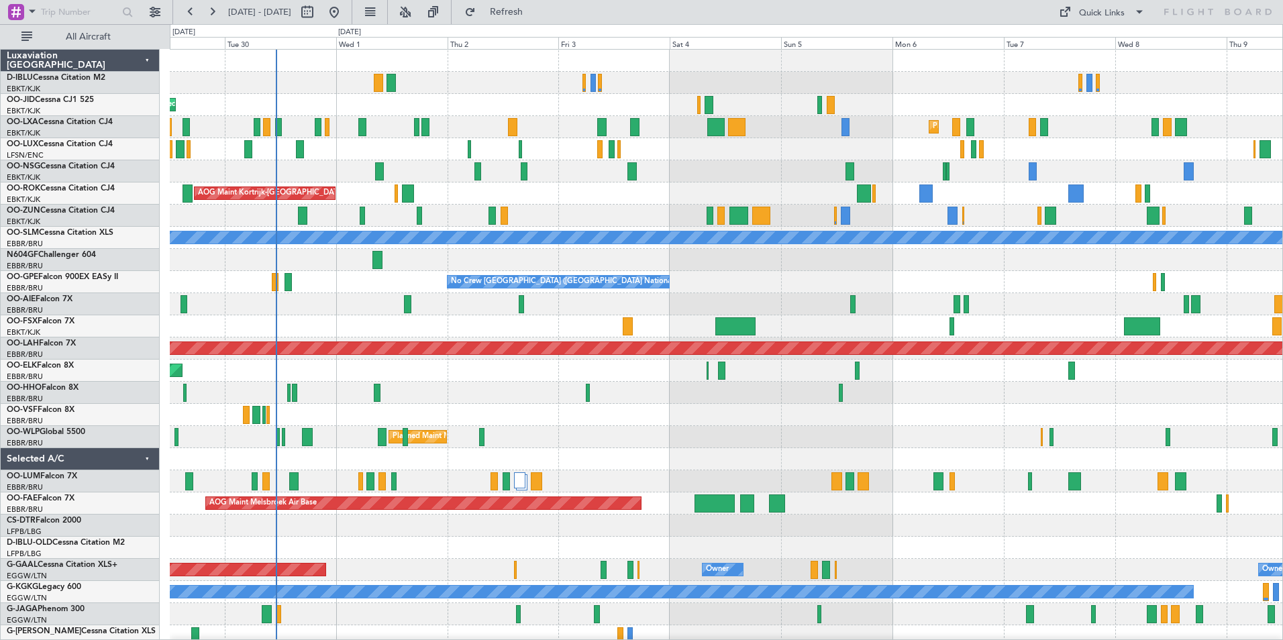
click at [568, 397] on div at bounding box center [726, 393] width 1112 height 22
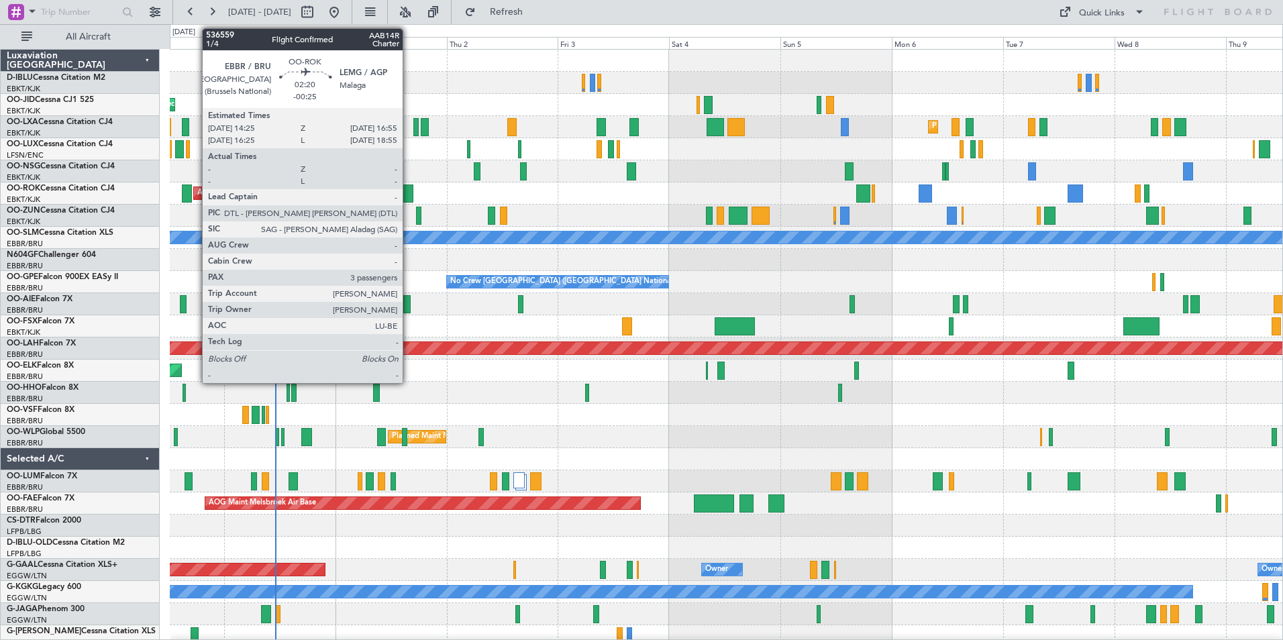
click at [409, 197] on div at bounding box center [407, 194] width 12 height 18
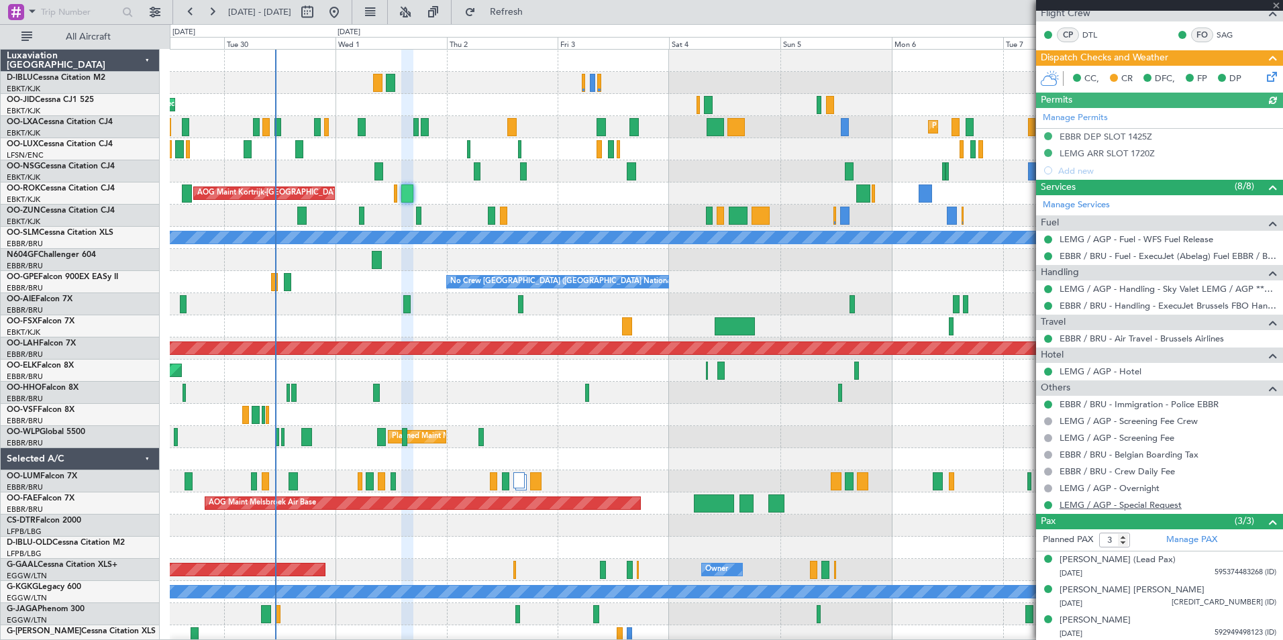
scroll to position [246, 0]
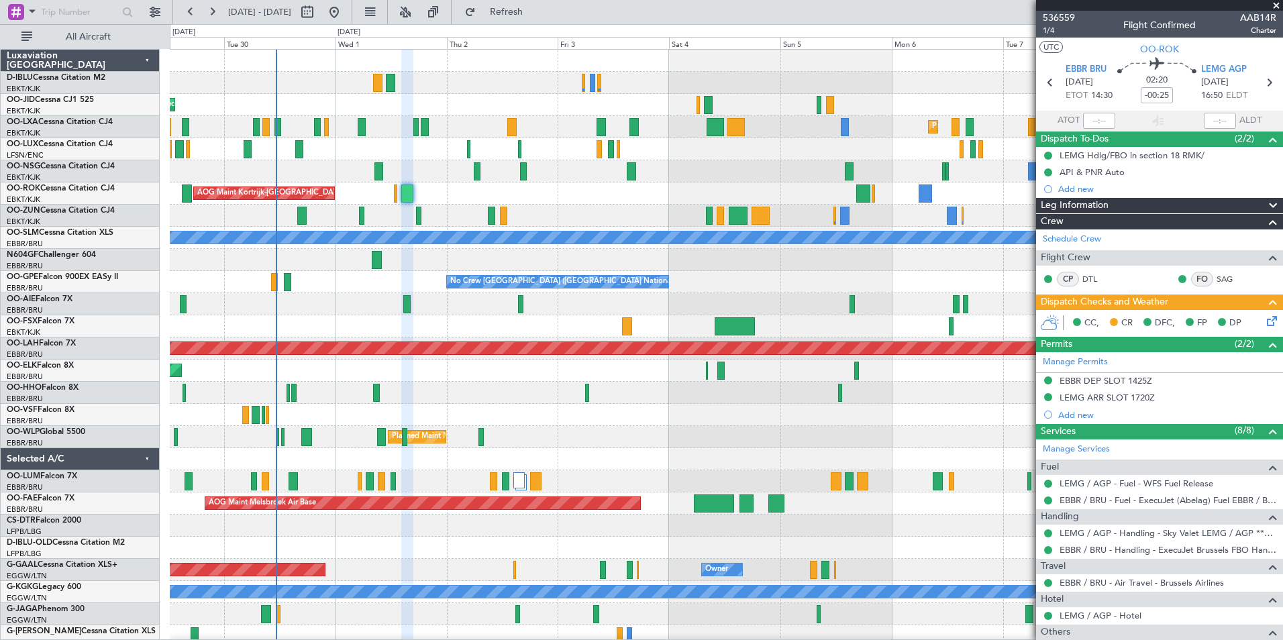
scroll to position [246, 0]
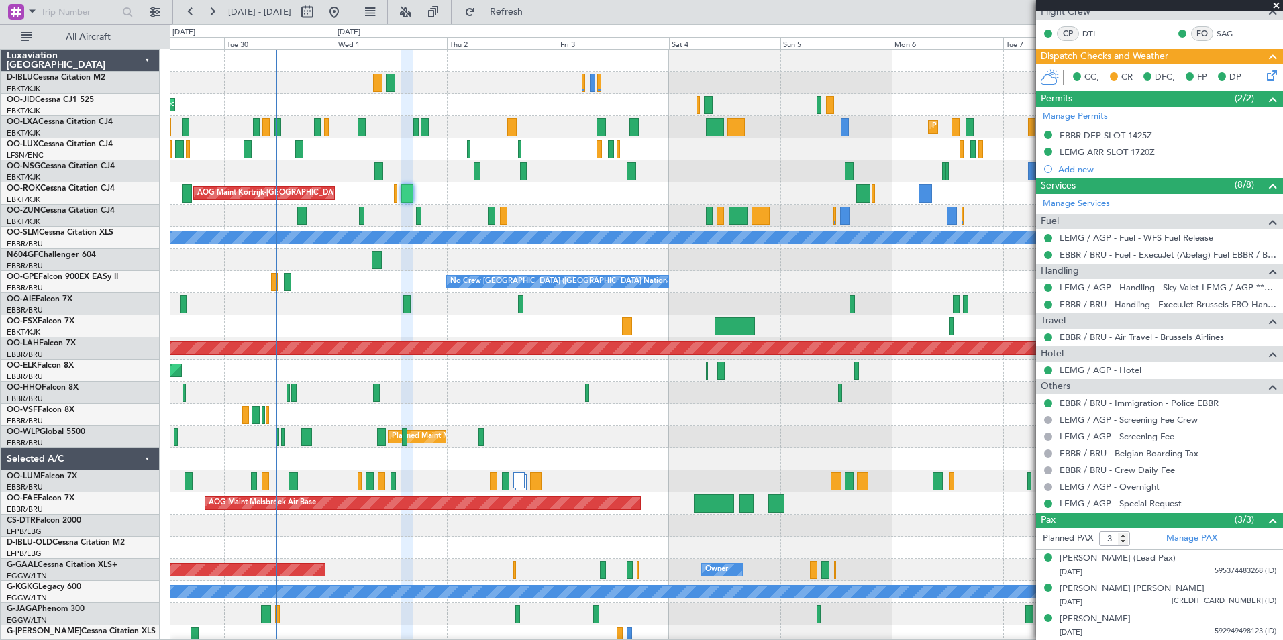
click at [909, 281] on div "No Crew Brussels (Brussels National) No Crew Brussels (Brussels National) Plann…" at bounding box center [726, 282] width 1112 height 22
click at [1277, 3] on span at bounding box center [1276, 6] width 13 height 12
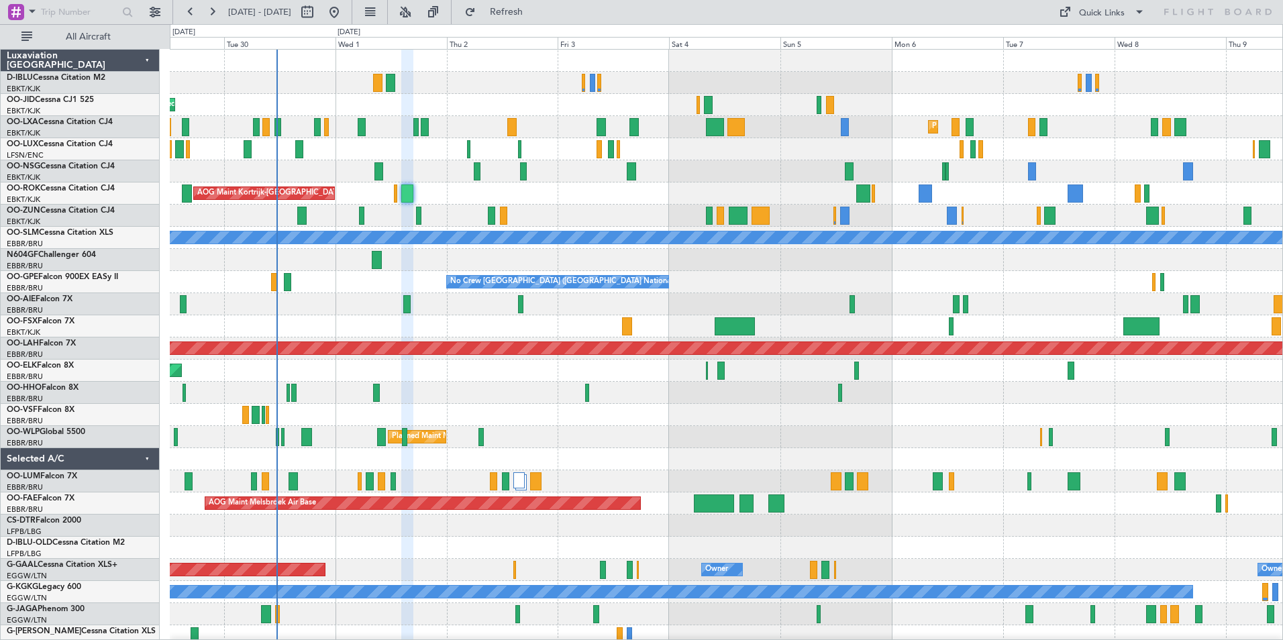
type input "0"
click at [1102, 11] on div "Quick Links" at bounding box center [1102, 13] width 46 height 13
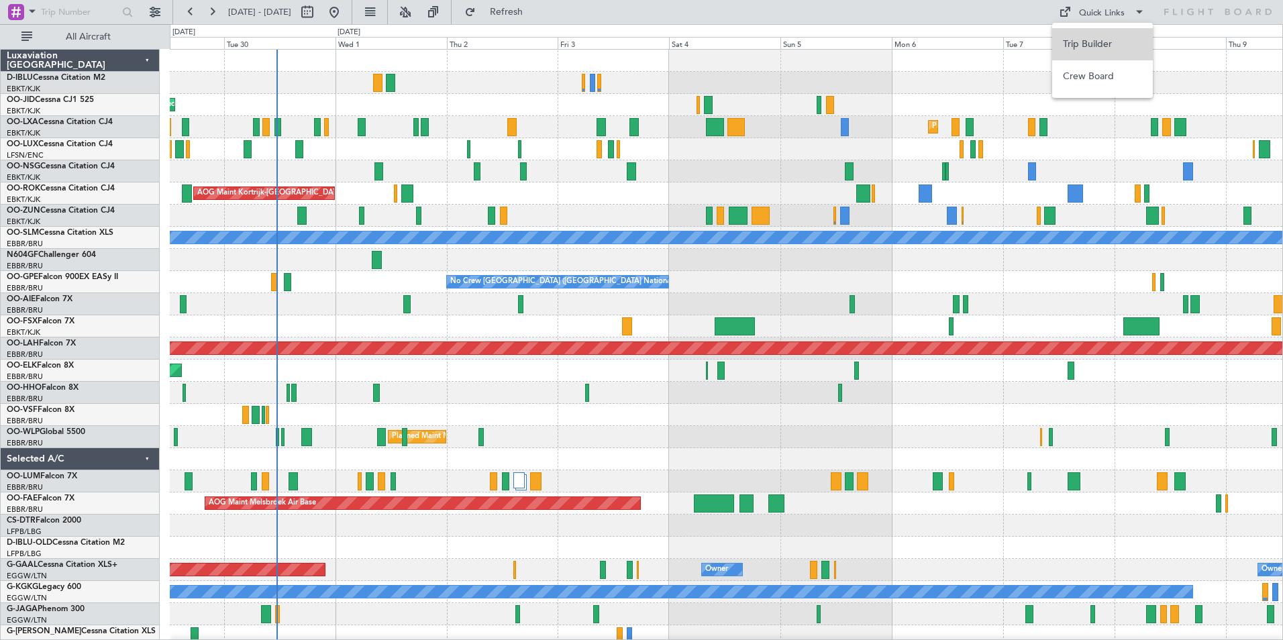
click at [1102, 46] on button "Trip Builder" at bounding box center [1102, 44] width 101 height 32
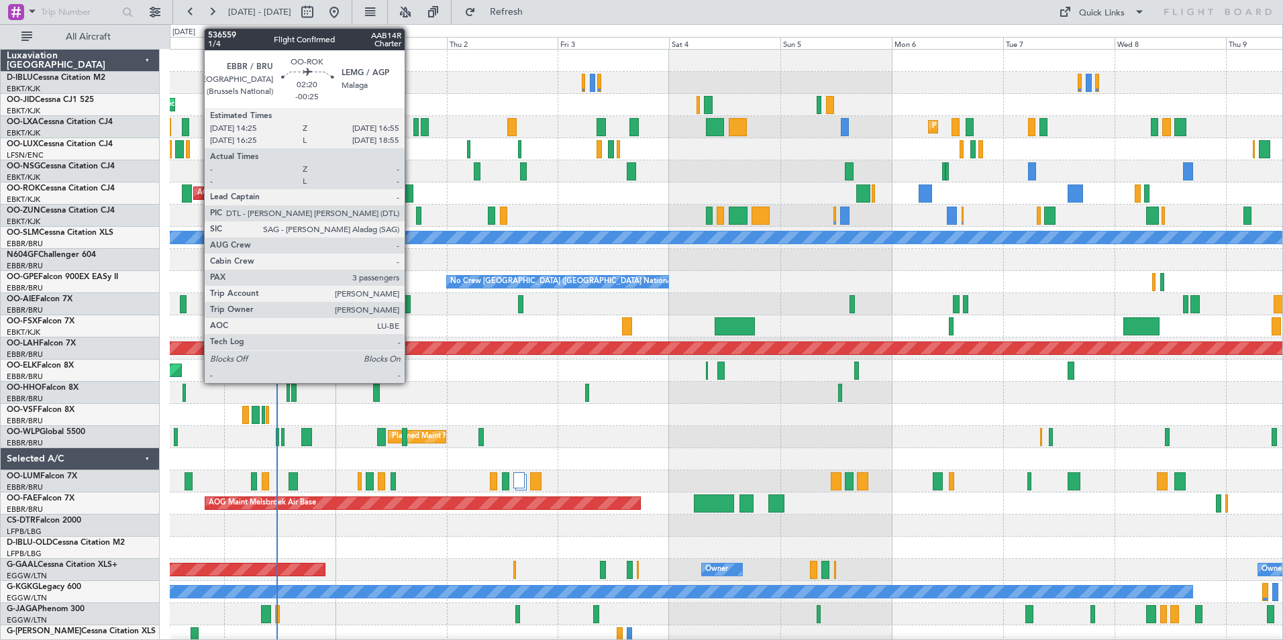
click at [411, 201] on div at bounding box center [407, 194] width 12 height 18
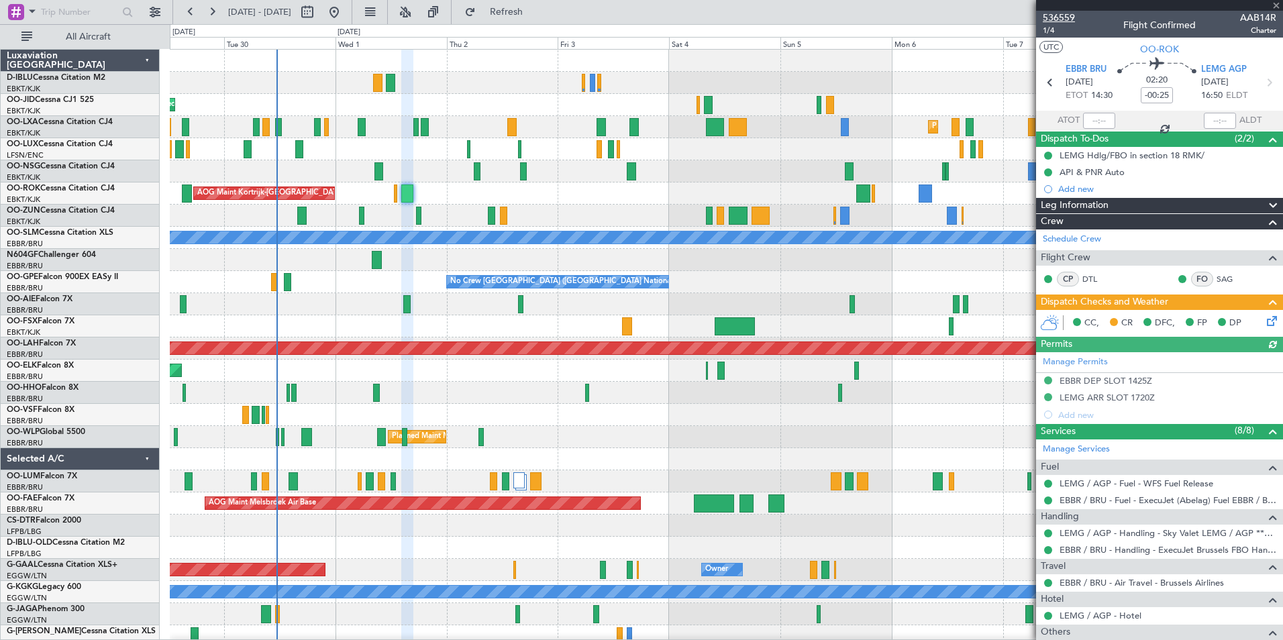
click at [1063, 19] on span "536559" at bounding box center [1059, 18] width 32 height 14
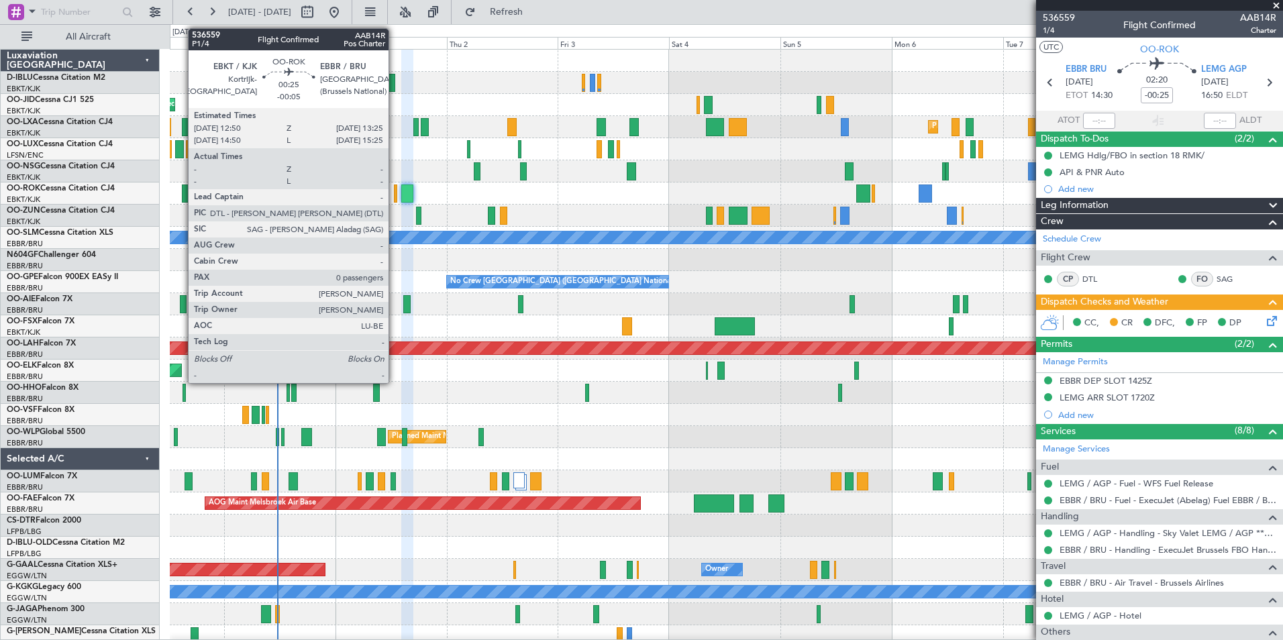
click at [395, 194] on div at bounding box center [395, 194] width 3 height 18
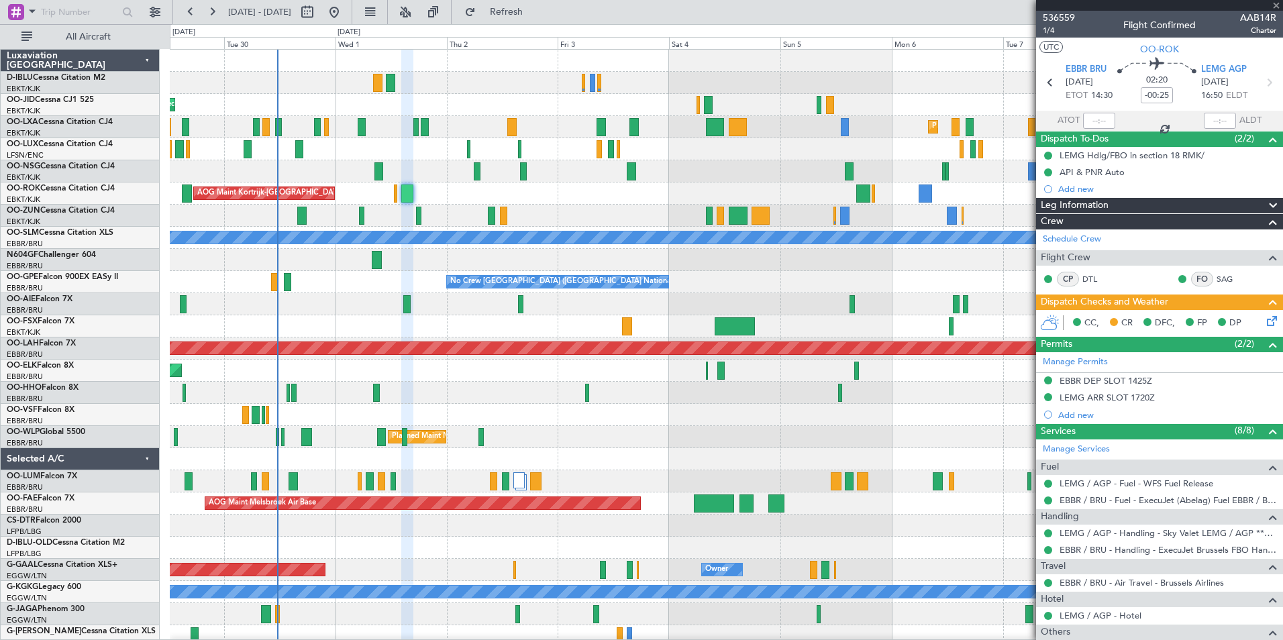
type input "-00:05"
type input "0"
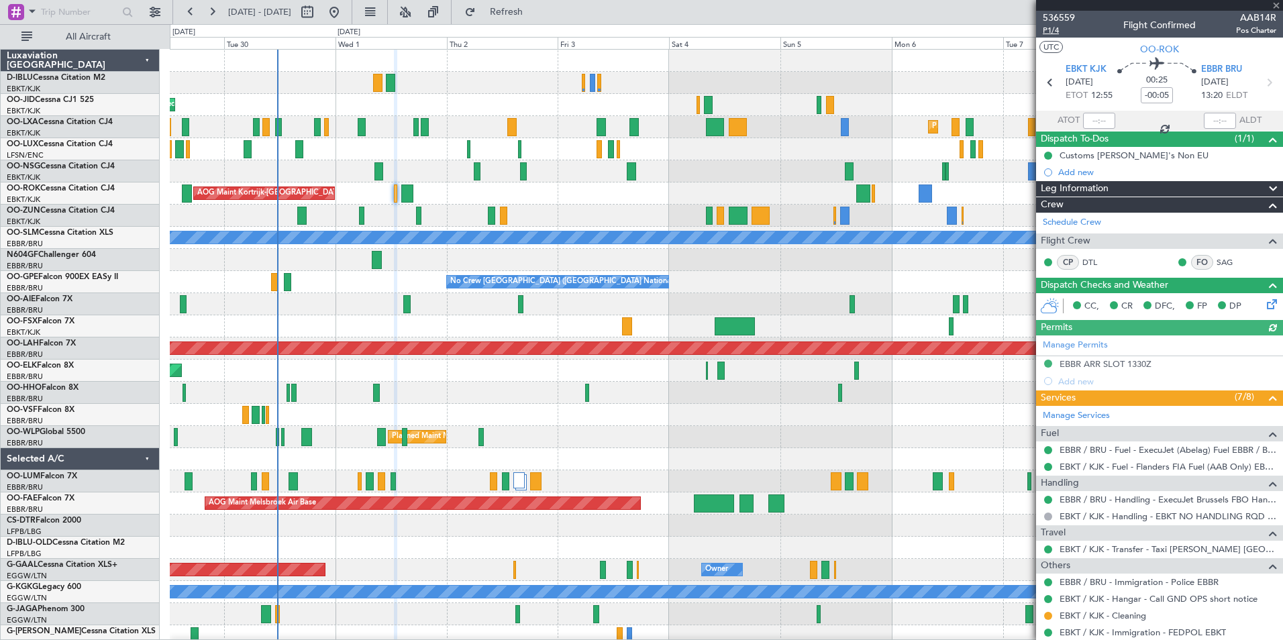
click at [1053, 32] on span "P1/4" at bounding box center [1059, 30] width 32 height 11
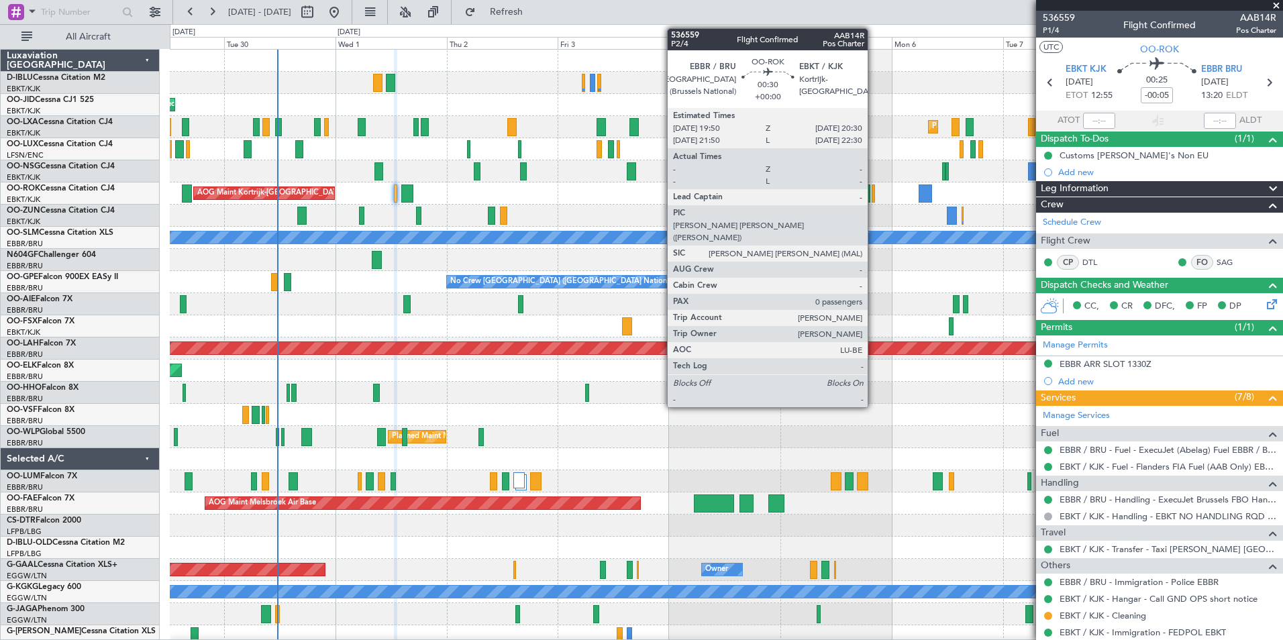
click at [874, 201] on div at bounding box center [873, 194] width 3 height 18
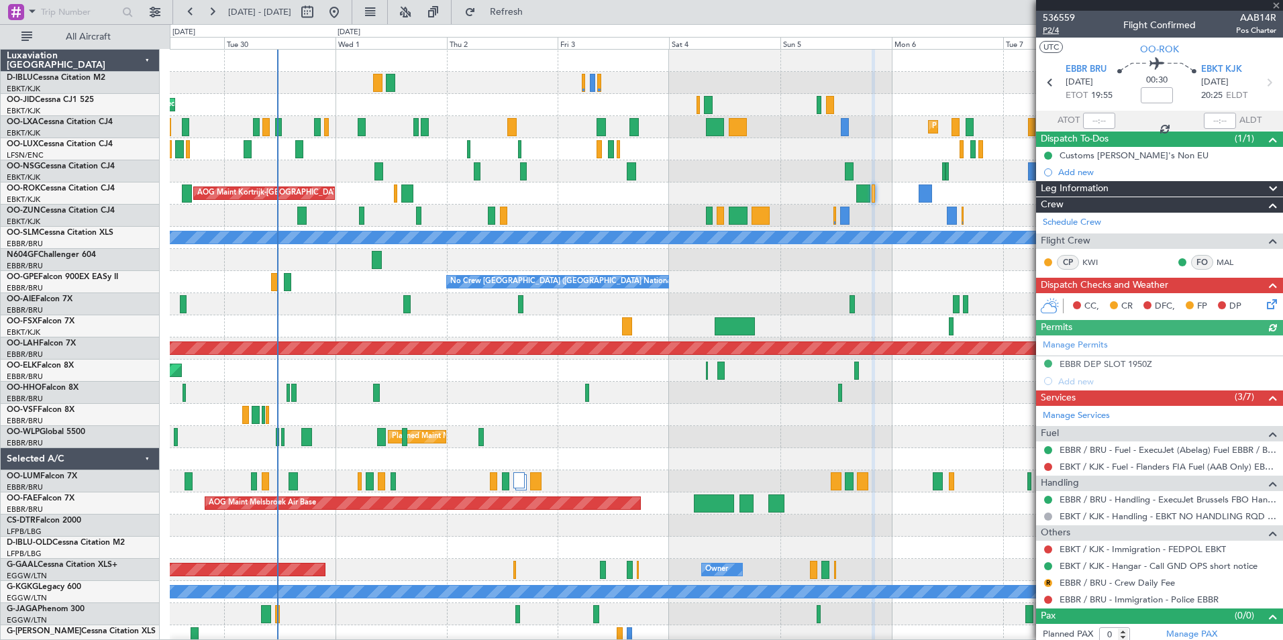
click at [1045, 30] on span "P2/4" at bounding box center [1059, 30] width 32 height 11
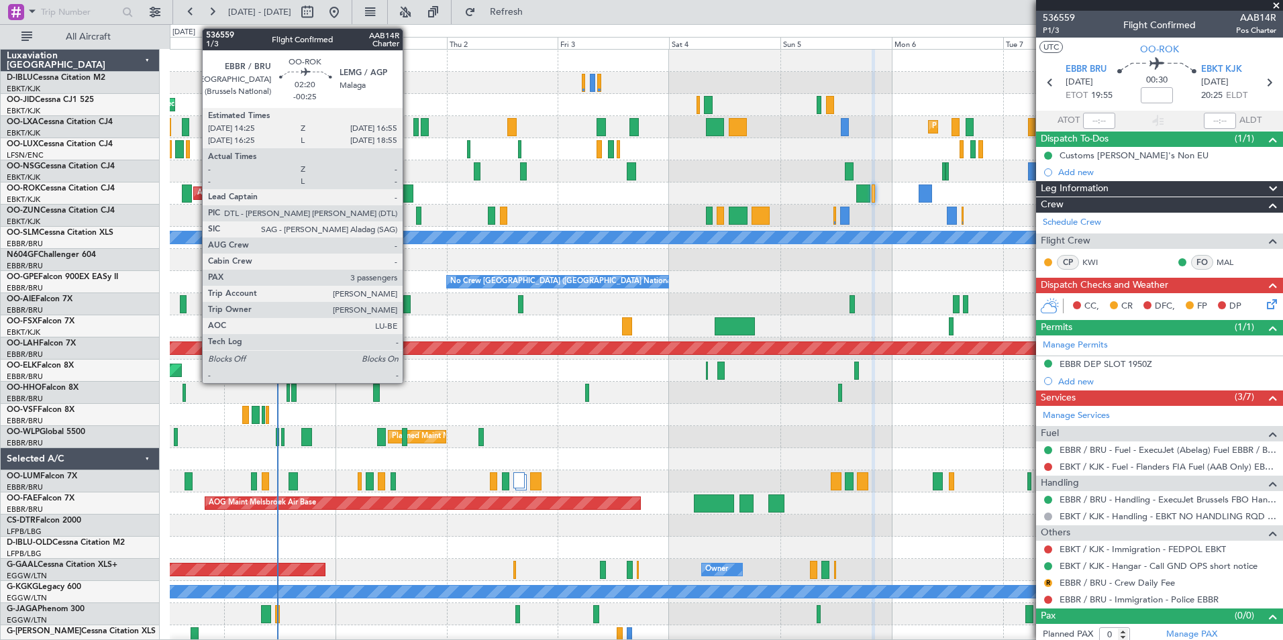
click at [409, 194] on div at bounding box center [407, 194] width 12 height 18
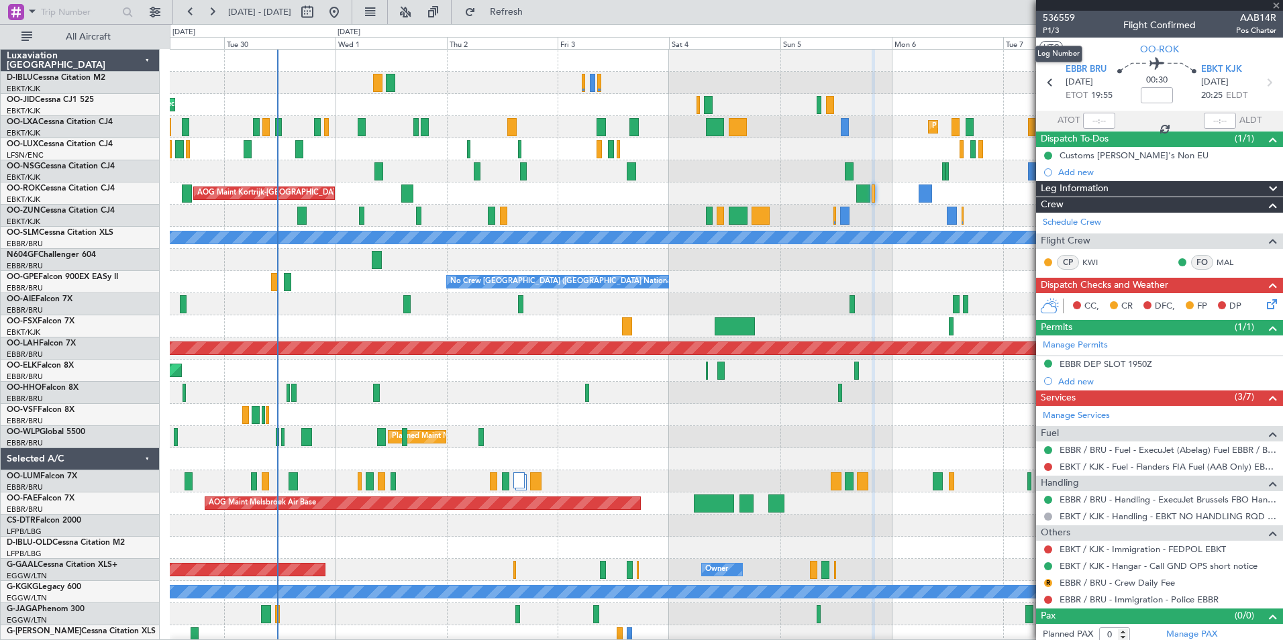
type input "-00:25"
type input "3"
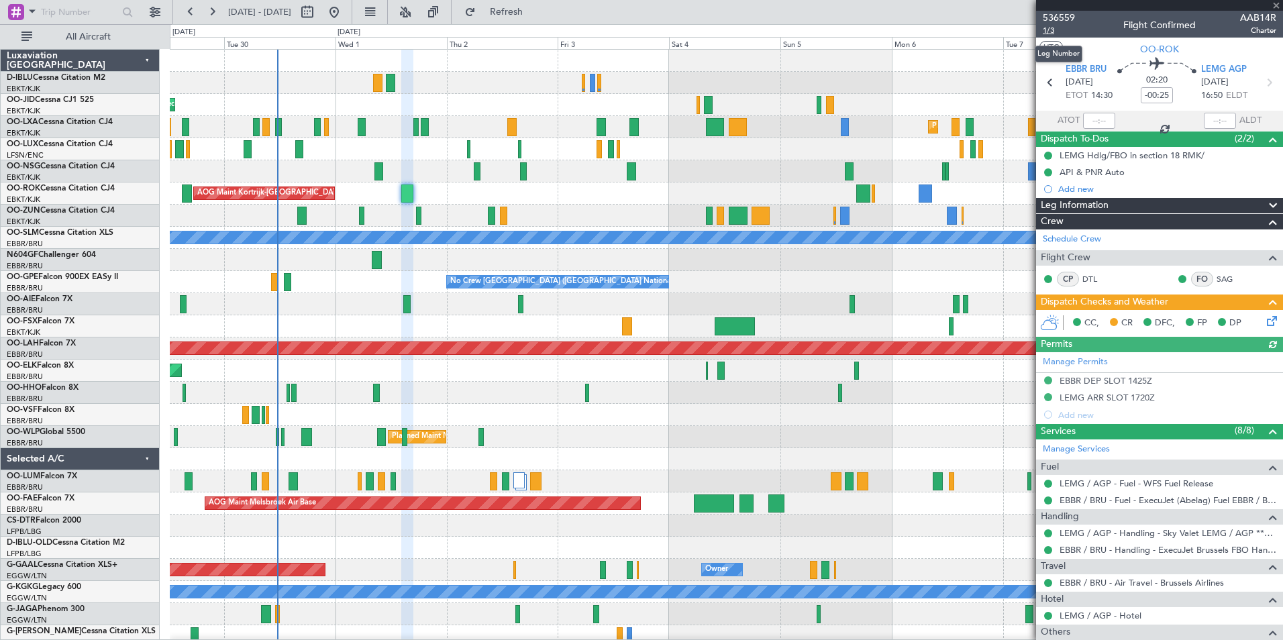
click at [1053, 28] on span "1/3" at bounding box center [1059, 30] width 32 height 11
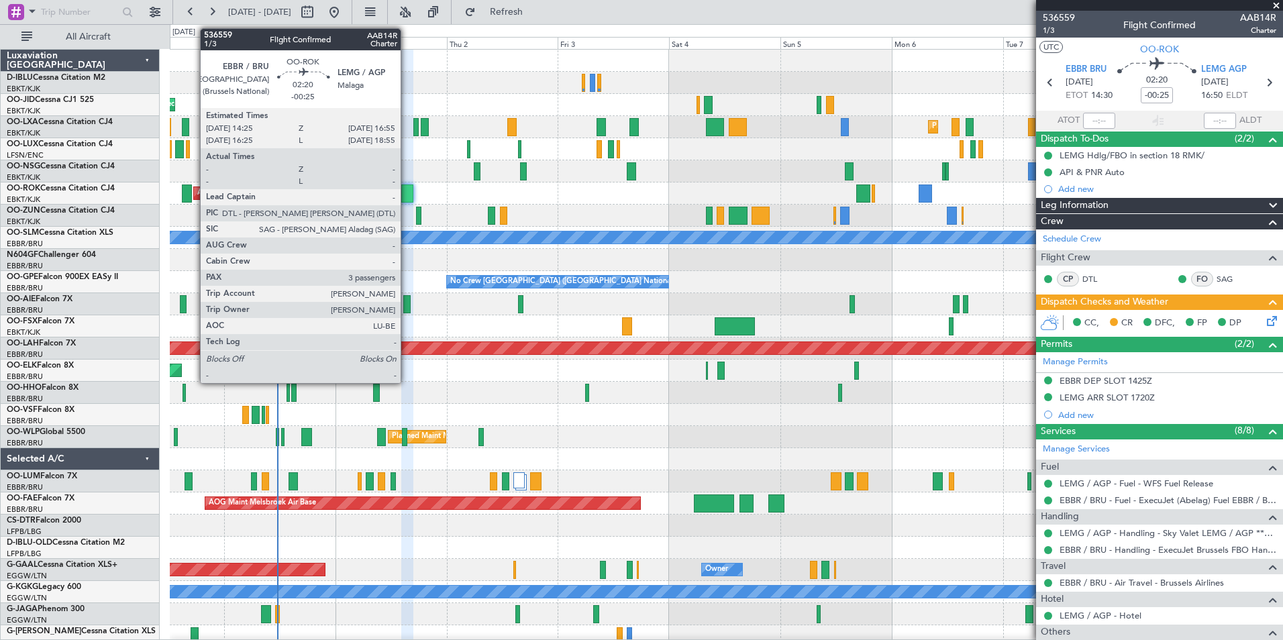
click at [407, 193] on div at bounding box center [407, 194] width 12 height 18
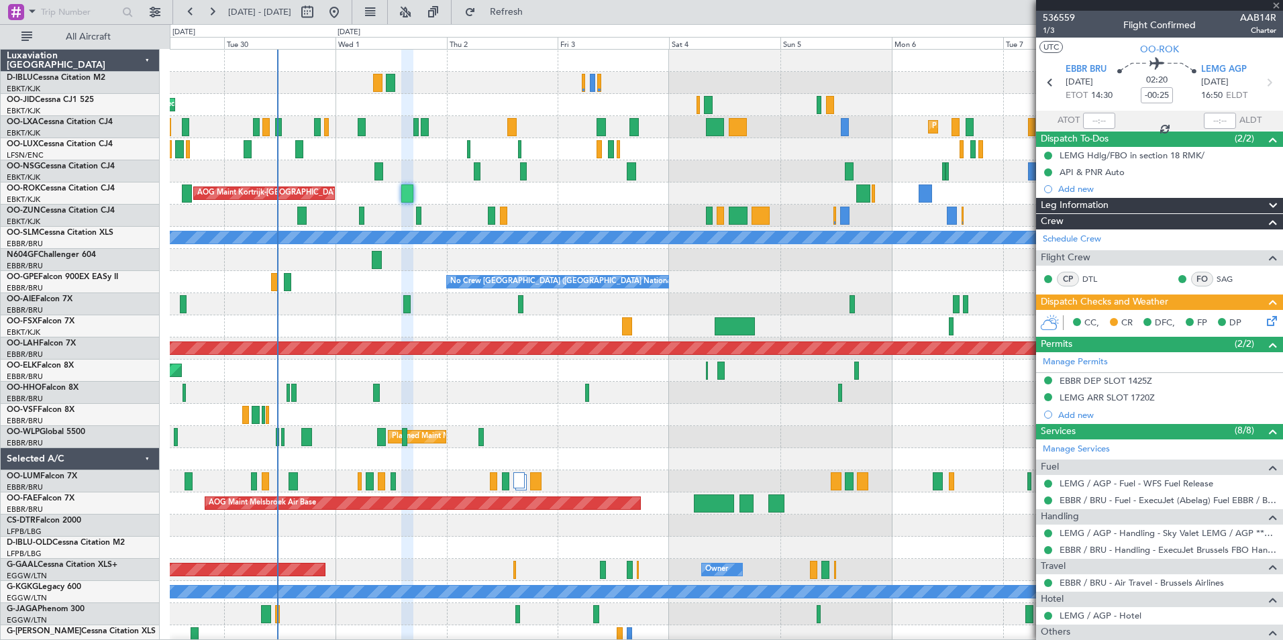
click at [1070, 9] on div at bounding box center [1159, 5] width 247 height 11
click at [1070, 15] on span "536559" at bounding box center [1059, 18] width 32 height 14
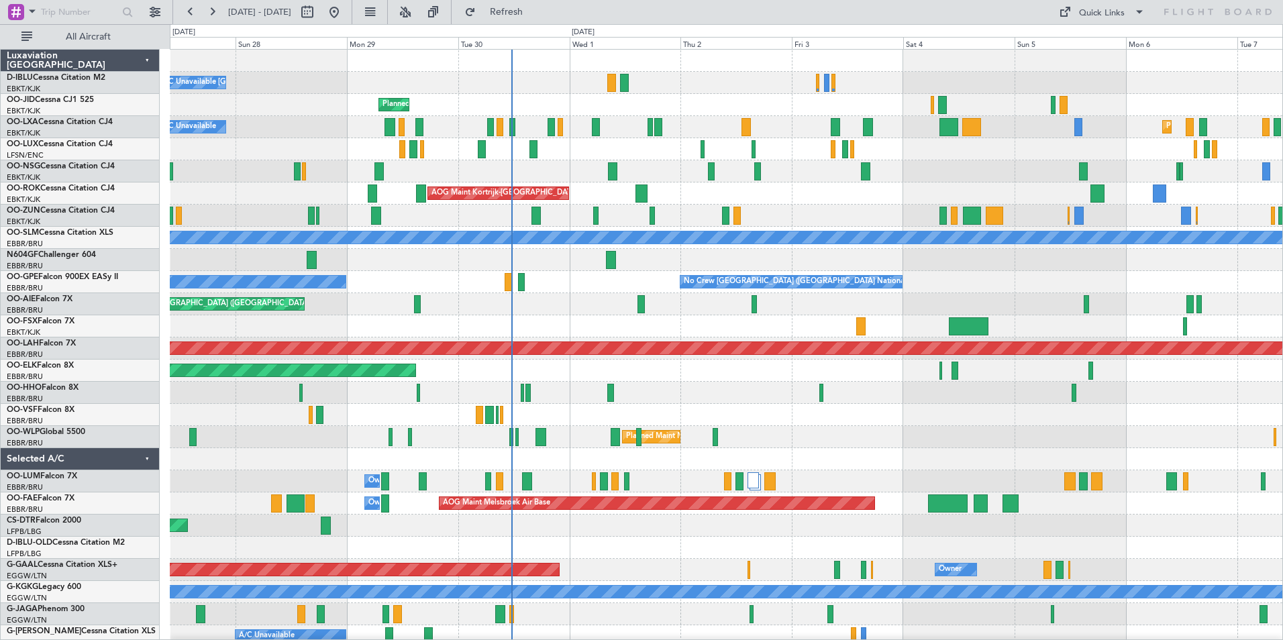
click at [654, 356] on div "A/C Unavailable Kortrijk-Wevelgem Planned Maint Nice (Côte d'Azur Airport) A/C …" at bounding box center [726, 493] width 1112 height 886
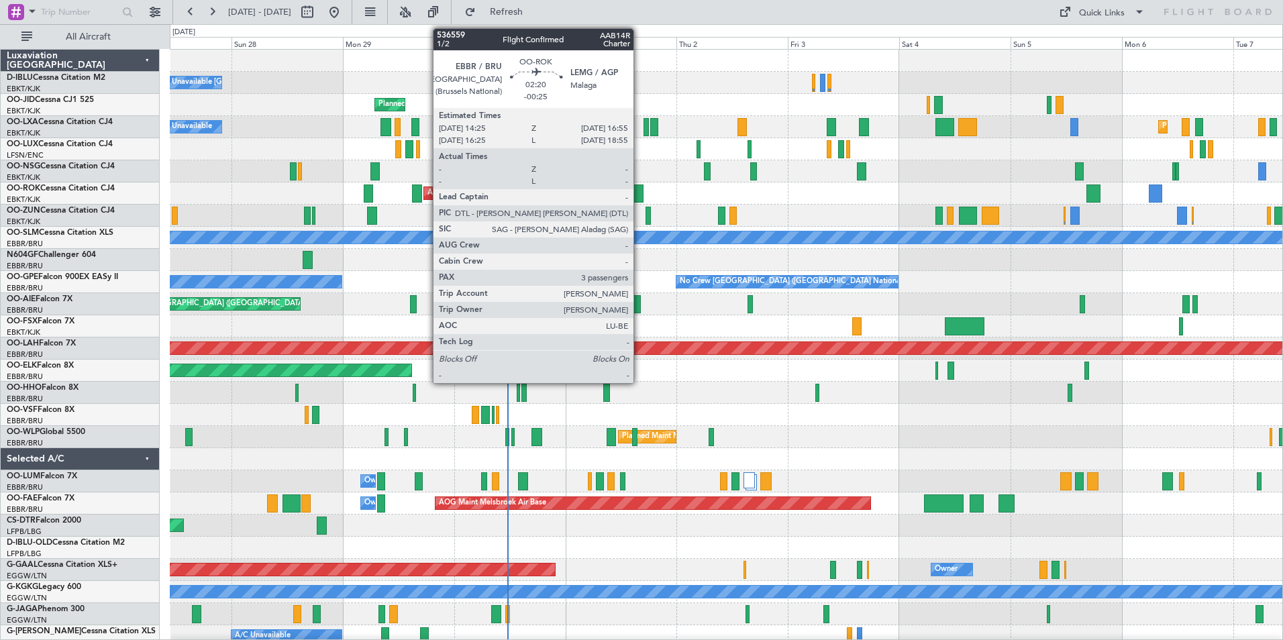
click at [639, 199] on div at bounding box center [637, 194] width 12 height 18
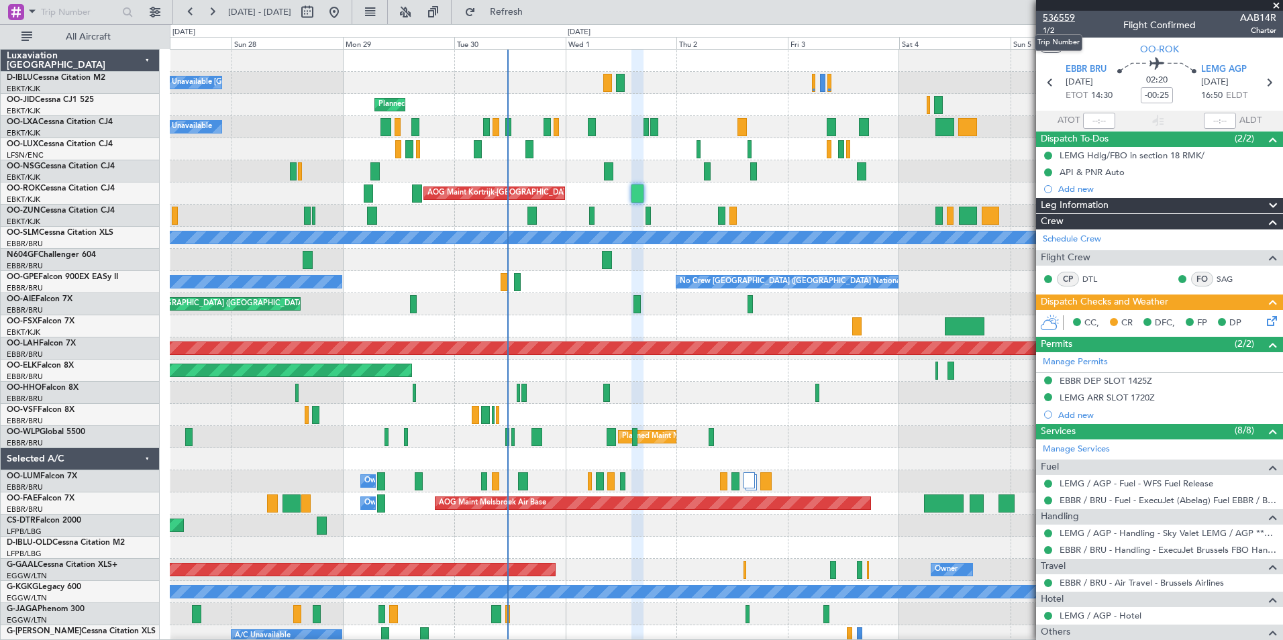
click at [1059, 17] on span "536559" at bounding box center [1059, 18] width 32 height 14
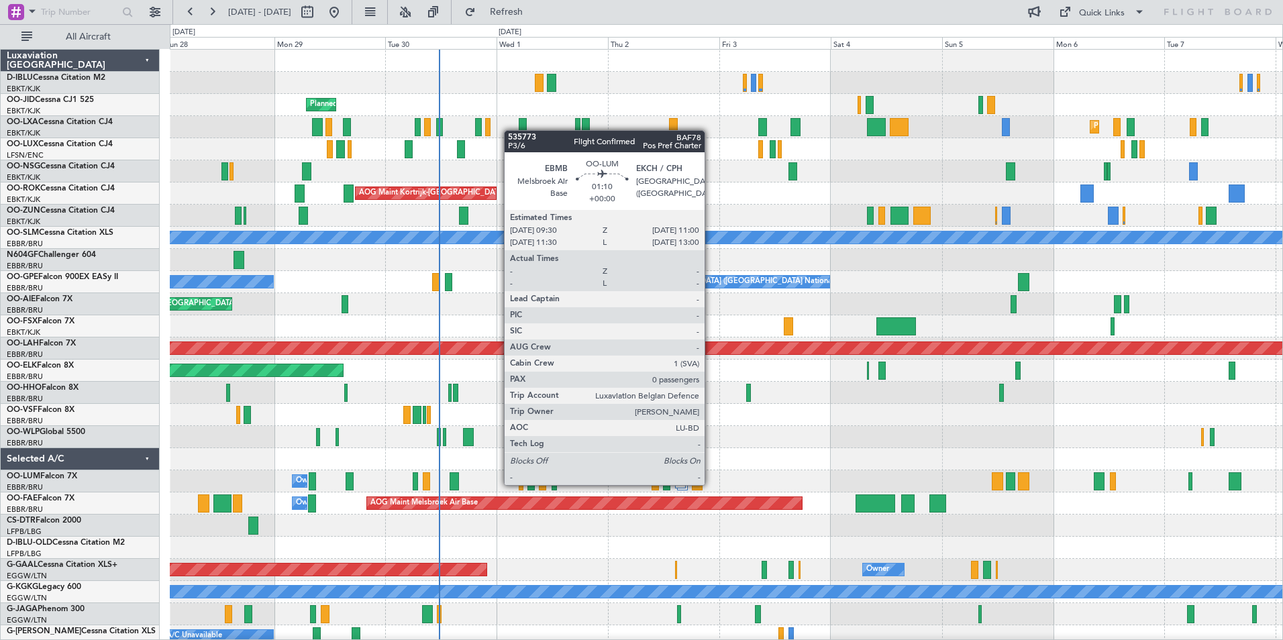
click at [672, 482] on div "A/C Unavailable Brussels (Brussels National) A/C Unavailable Kortrijk-Wevelgem …" at bounding box center [726, 493] width 1112 height 886
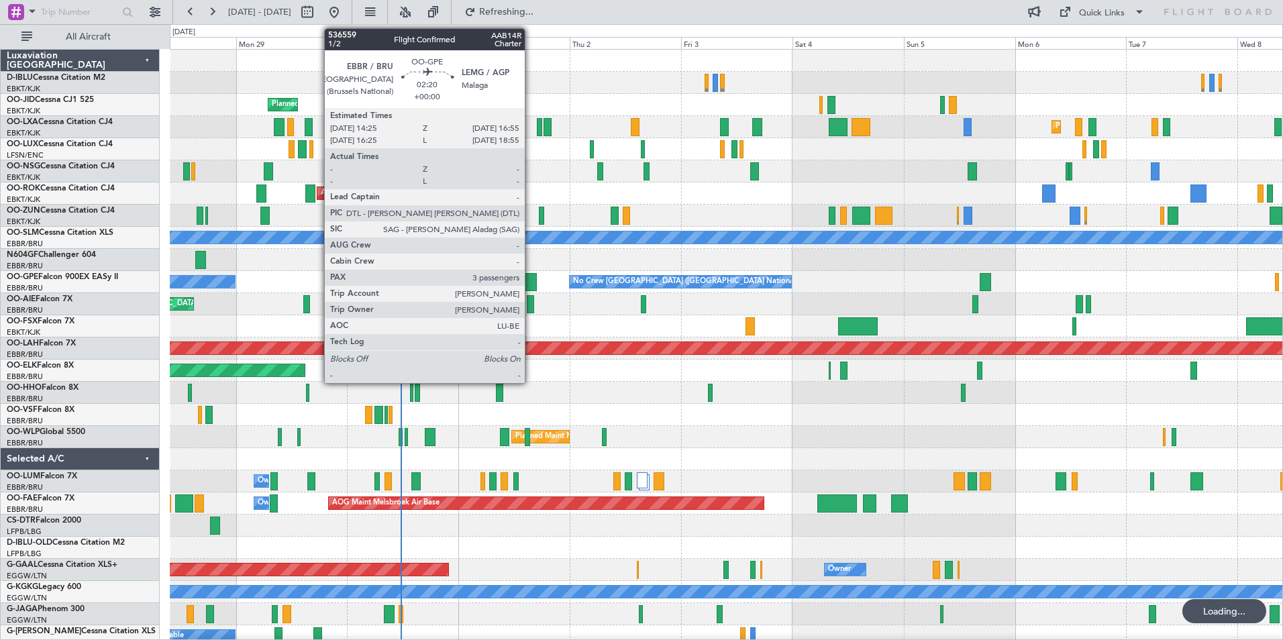
click at [531, 282] on div at bounding box center [531, 282] width 12 height 18
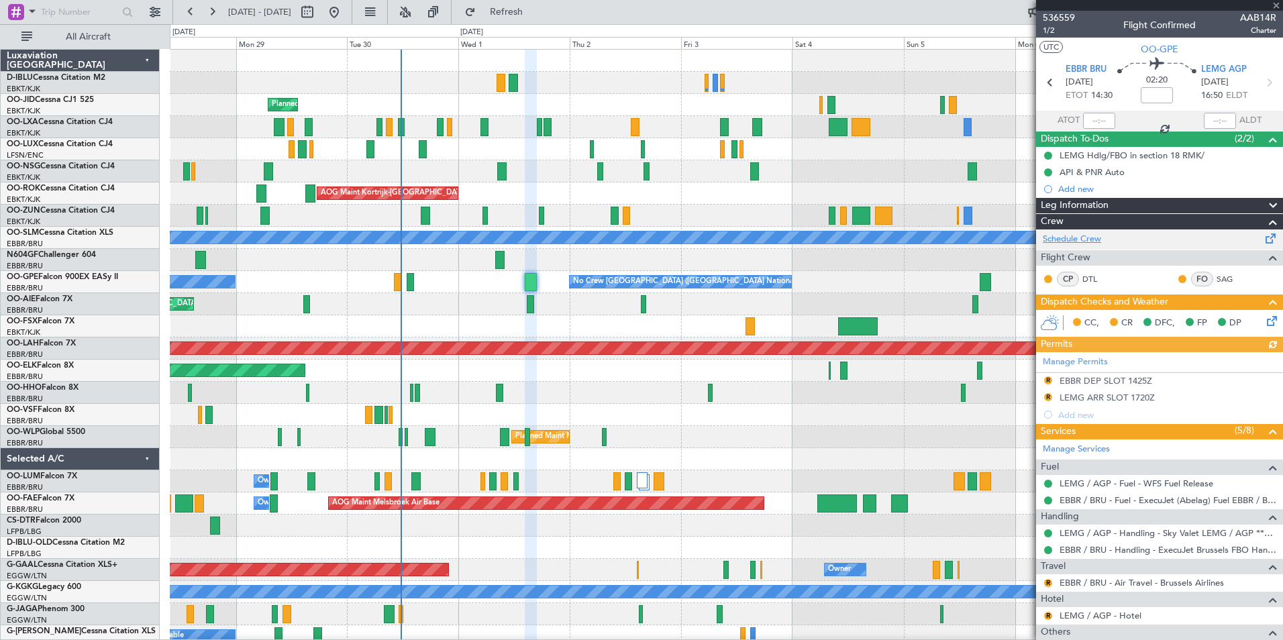
click at [1092, 237] on link "Schedule Crew" at bounding box center [1072, 239] width 58 height 13
click at [226, 425] on div at bounding box center [726, 415] width 1112 height 22
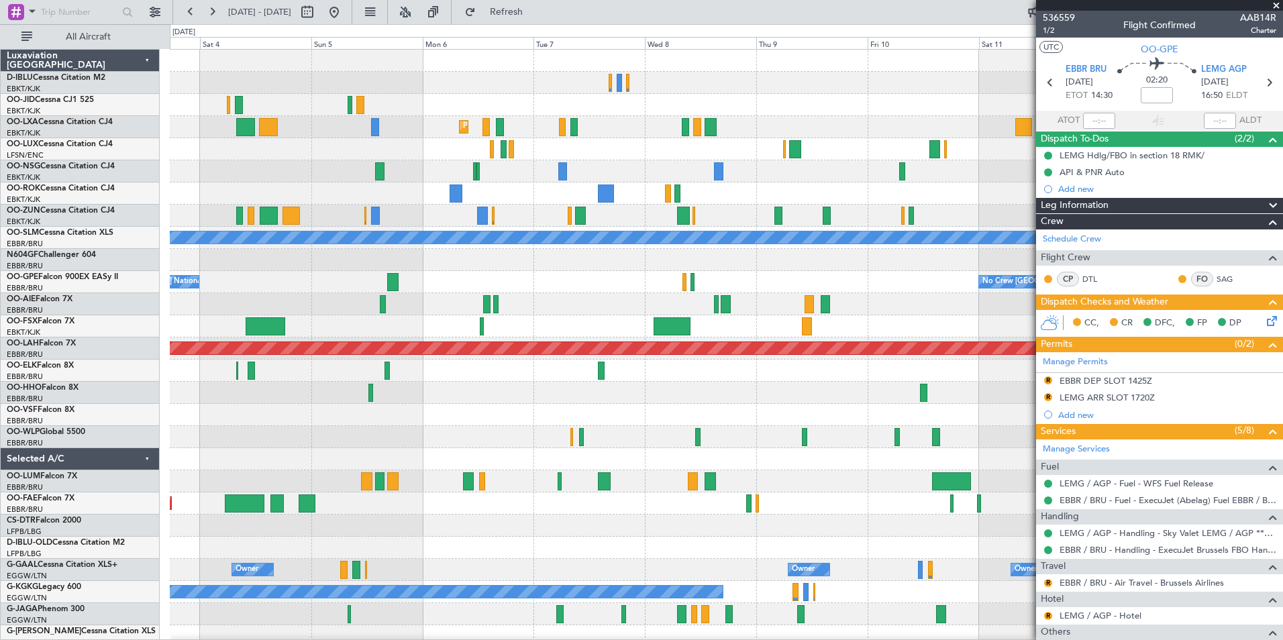
click at [143, 415] on div "Planned Maint Kortrijk-Wevelgem A/C Unavailable Monchengladbach No Crew Brussel…" at bounding box center [641, 332] width 1283 height 616
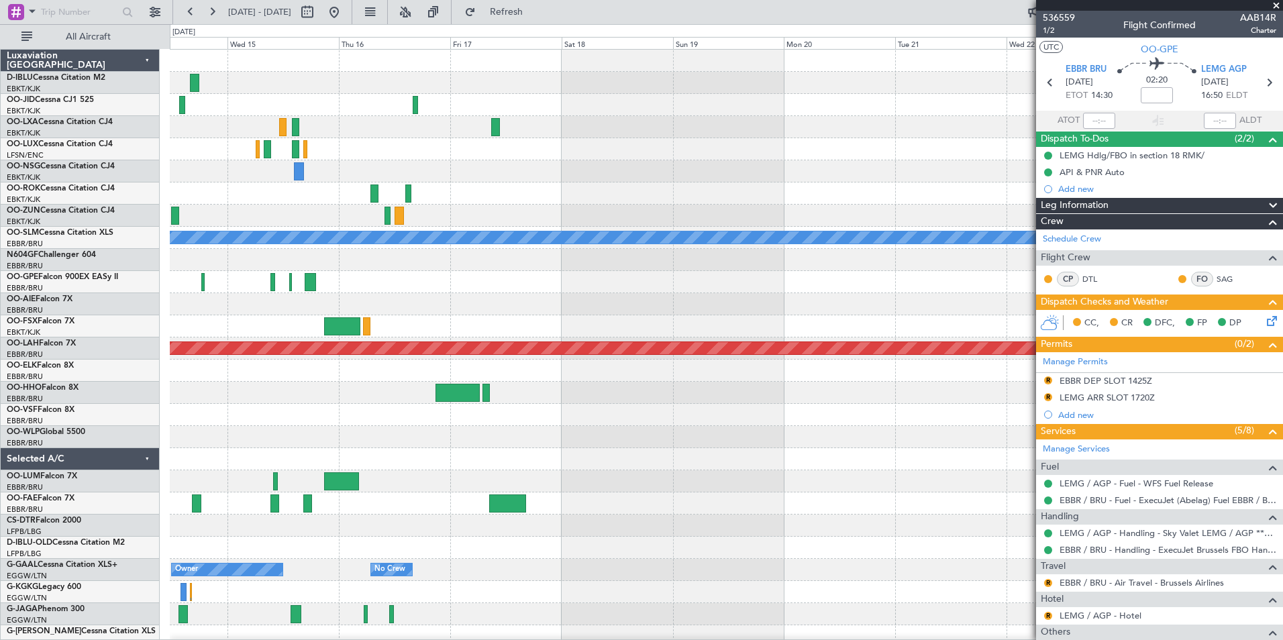
click at [299, 423] on div "A/C Unavailable Monchengladbach No Crew Brussels (Brussels National) Planned Ma…" at bounding box center [726, 470] width 1112 height 841
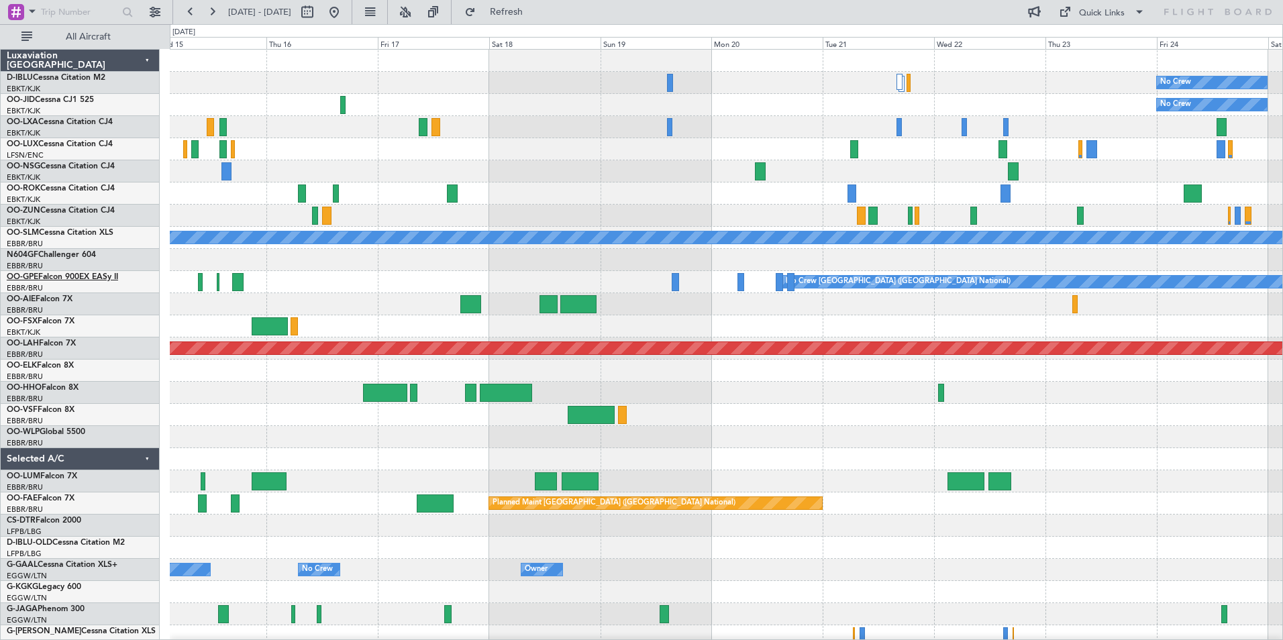
click at [116, 277] on link "OO-GPE Falcon 900EX EASy II" at bounding box center [62, 277] width 111 height 8
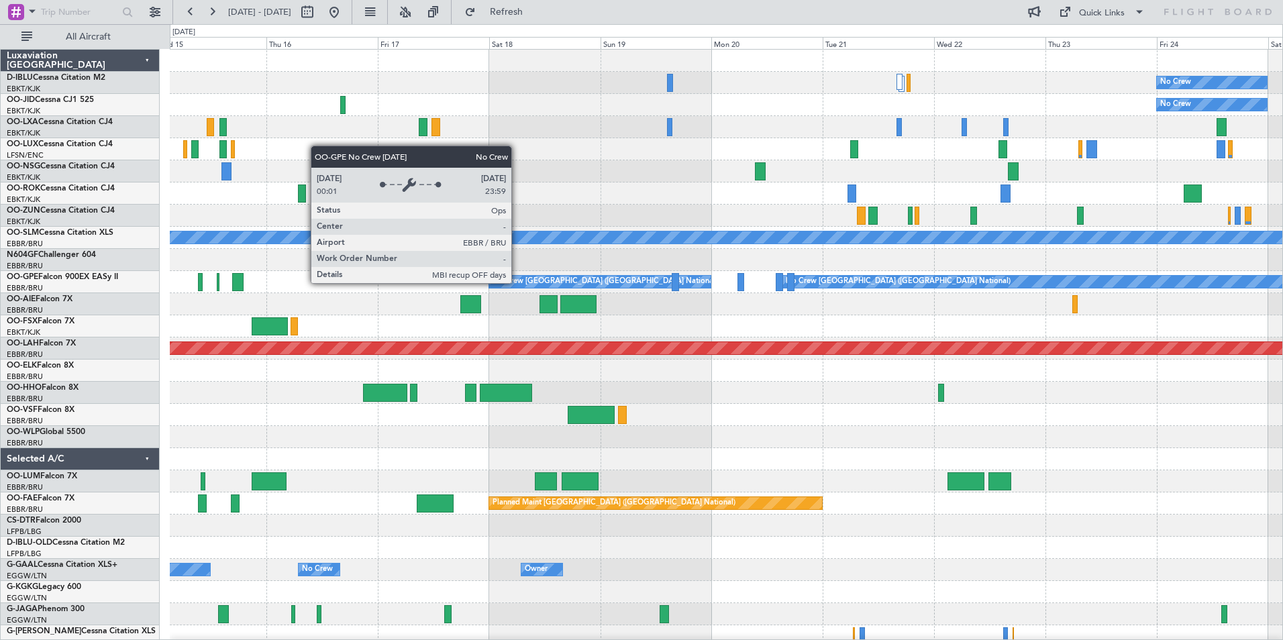
click at [517, 282] on div "No Crew [GEOGRAPHIC_DATA] ([GEOGRAPHIC_DATA] National)" at bounding box center [605, 282] width 225 height 20
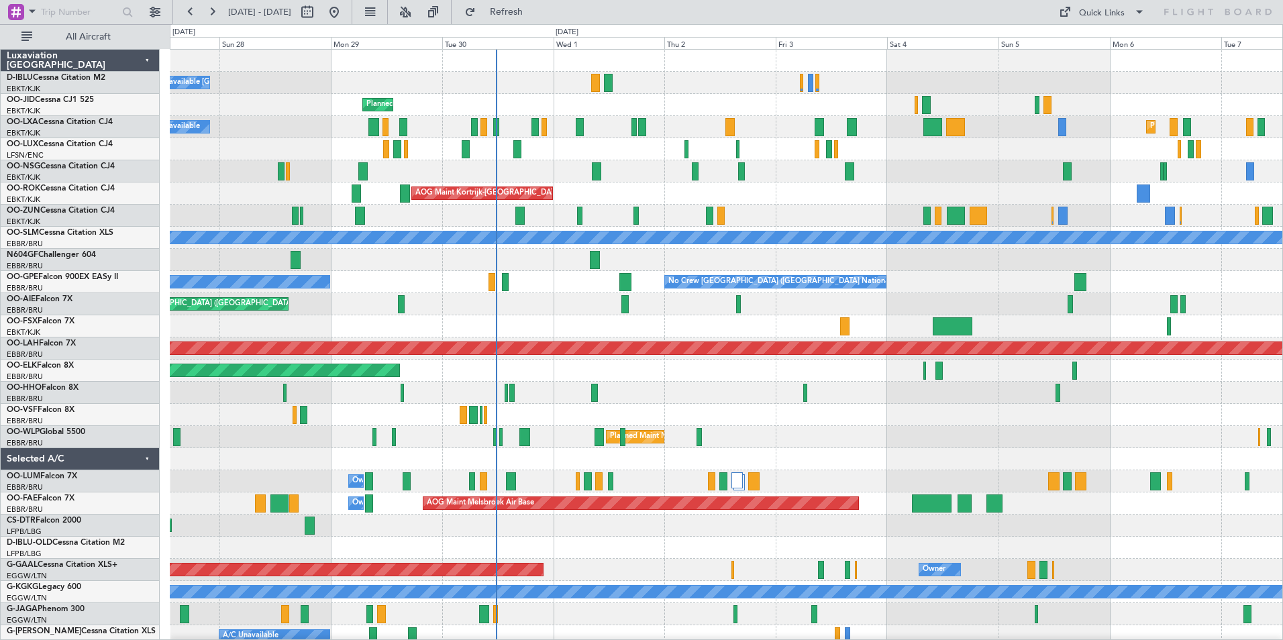
click at [733, 439] on div "A/C Unavailable [GEOGRAPHIC_DATA]-[GEOGRAPHIC_DATA] [GEOGRAPHIC_DATA] ([GEOGRAP…" at bounding box center [726, 493] width 1112 height 886
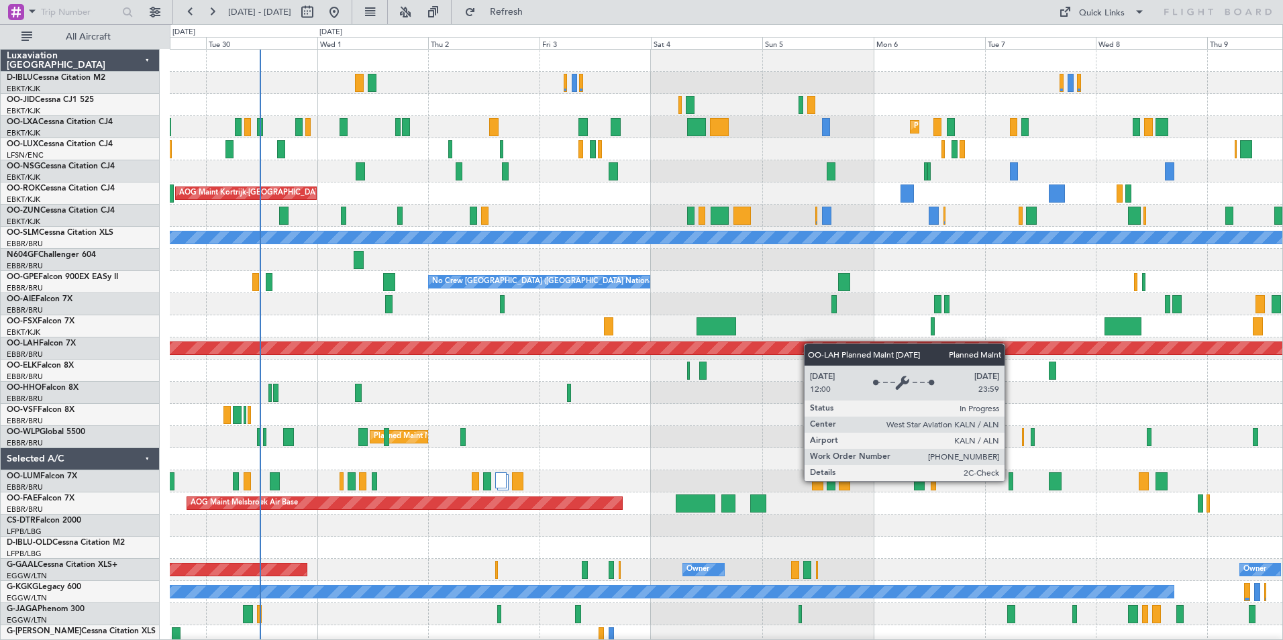
click at [769, 350] on div "A/C Unavailable [GEOGRAPHIC_DATA]-[GEOGRAPHIC_DATA] Planned Maint [GEOGRAPHIC_D…" at bounding box center [726, 470] width 1112 height 841
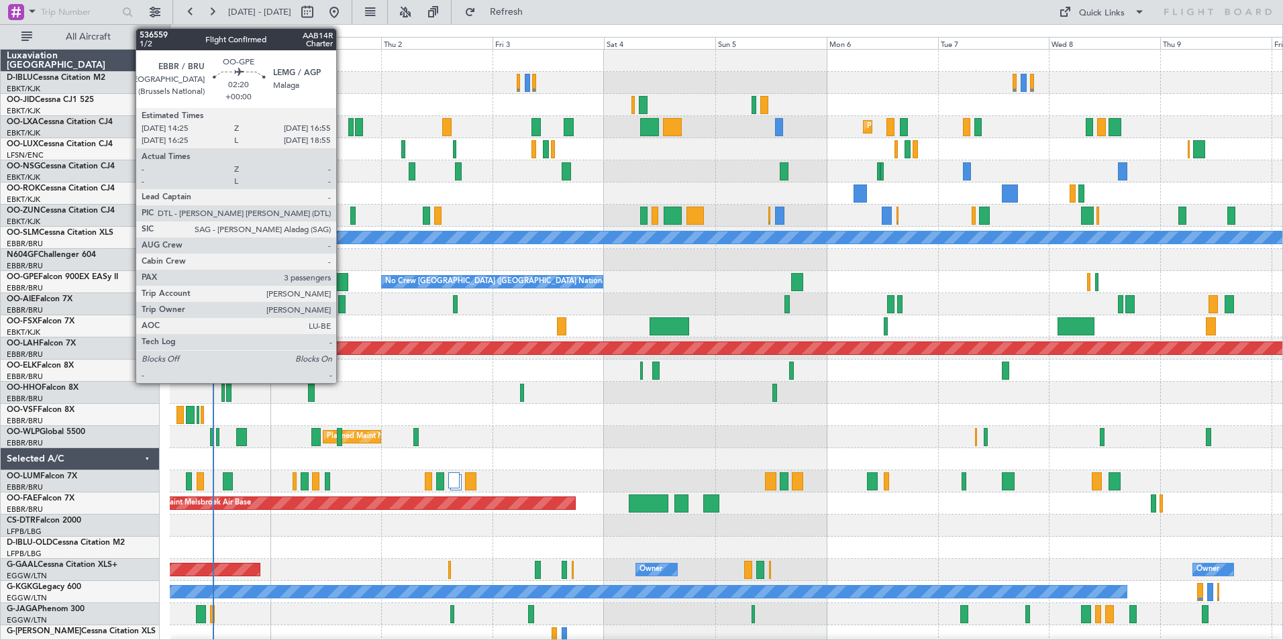
click at [342, 280] on div at bounding box center [342, 282] width 12 height 18
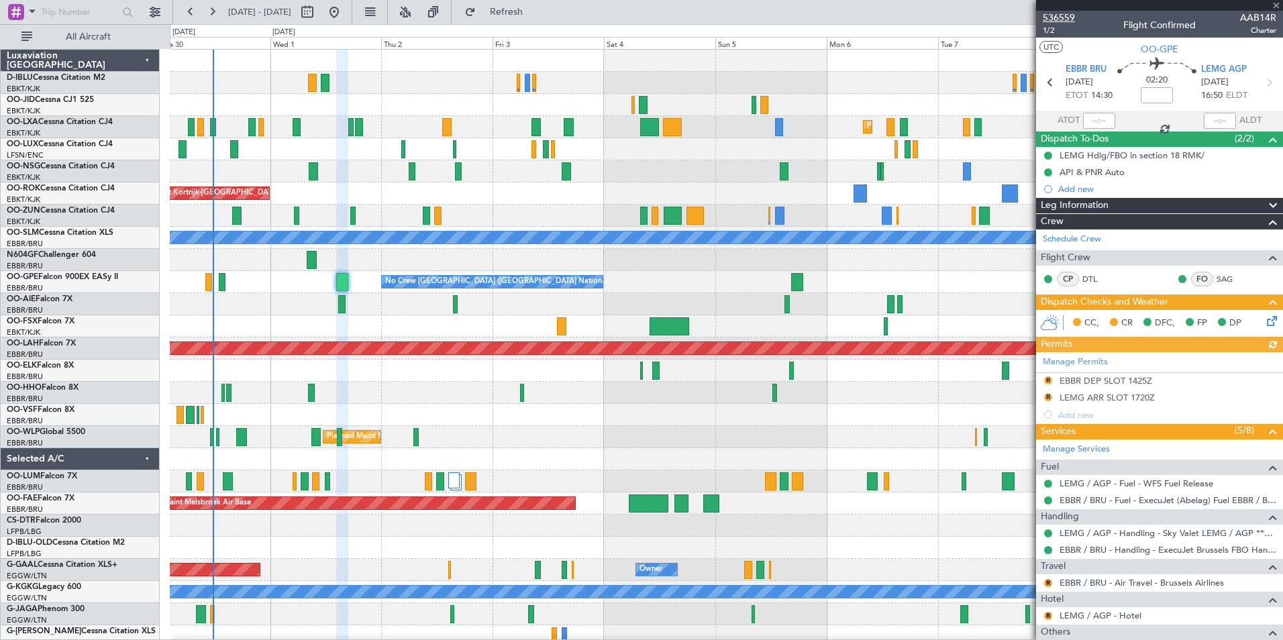
click at [1054, 13] on span "536559" at bounding box center [1059, 18] width 32 height 14
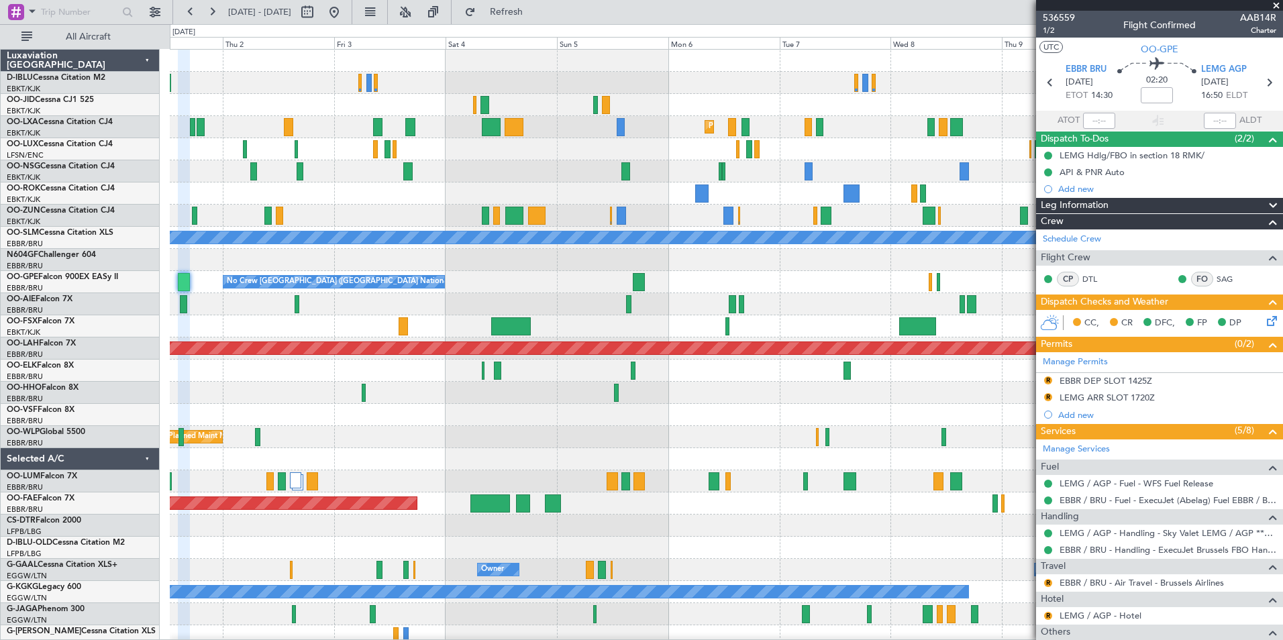
click at [509, 433] on div "Planned Maint Kortrijk-[GEOGRAPHIC_DATA] Planned Maint [GEOGRAPHIC_DATA]-[GEOGR…" at bounding box center [726, 470] width 1112 height 841
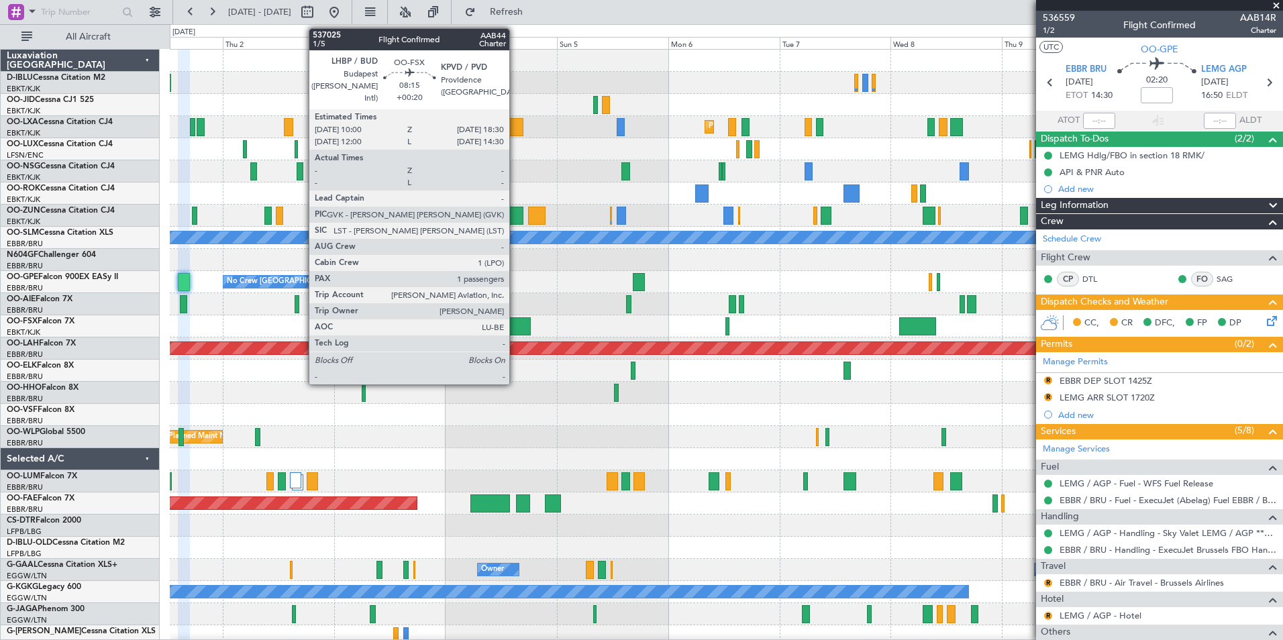
click at [515, 330] on div at bounding box center [511, 326] width 40 height 18
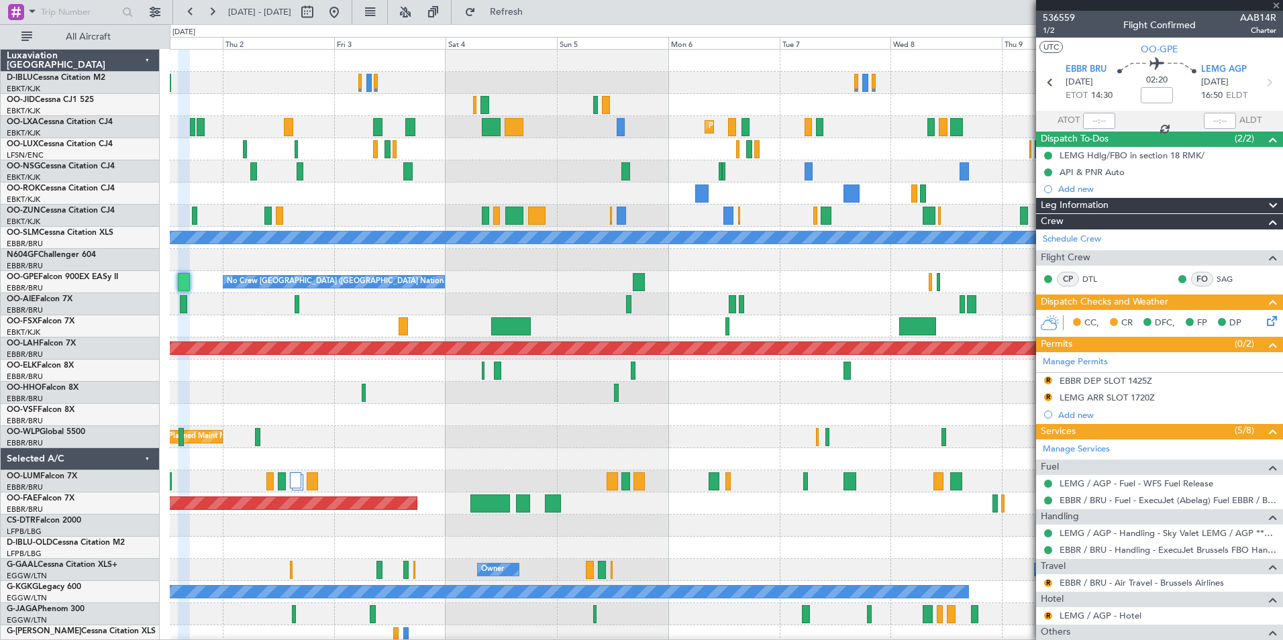
type input "+00:20"
type input "1"
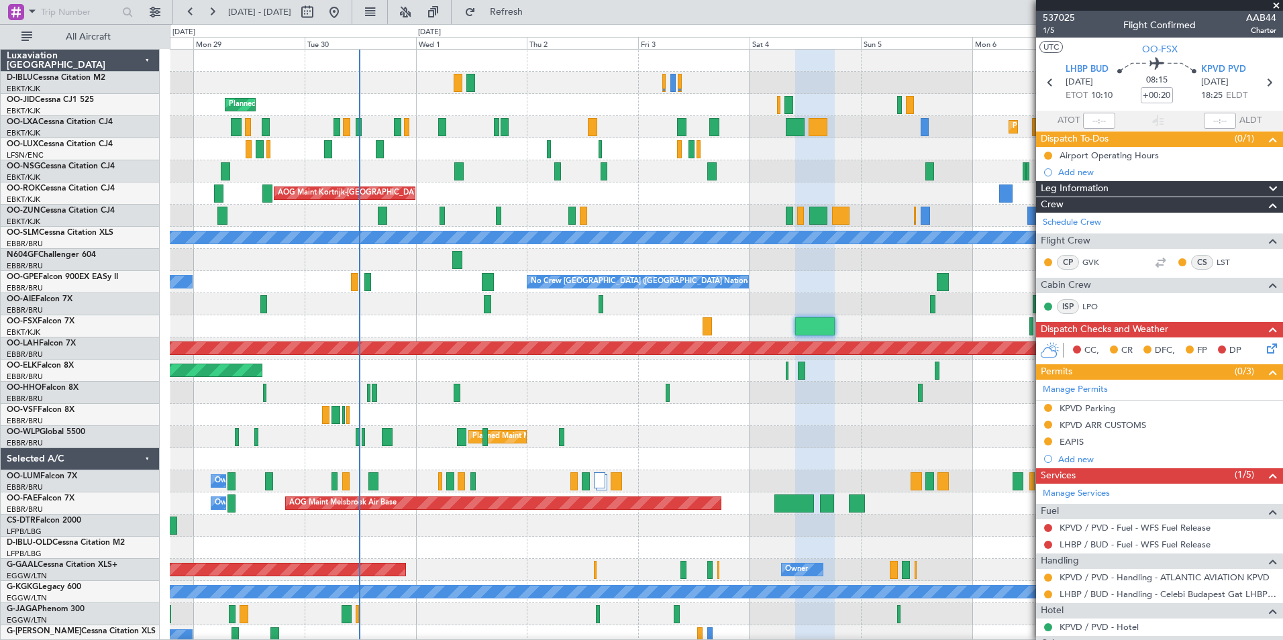
click at [794, 457] on div "A/C Unavailable [GEOGRAPHIC_DATA]-[GEOGRAPHIC_DATA] A/C Unavailable [GEOGRAPHIC…" at bounding box center [726, 470] width 1112 height 841
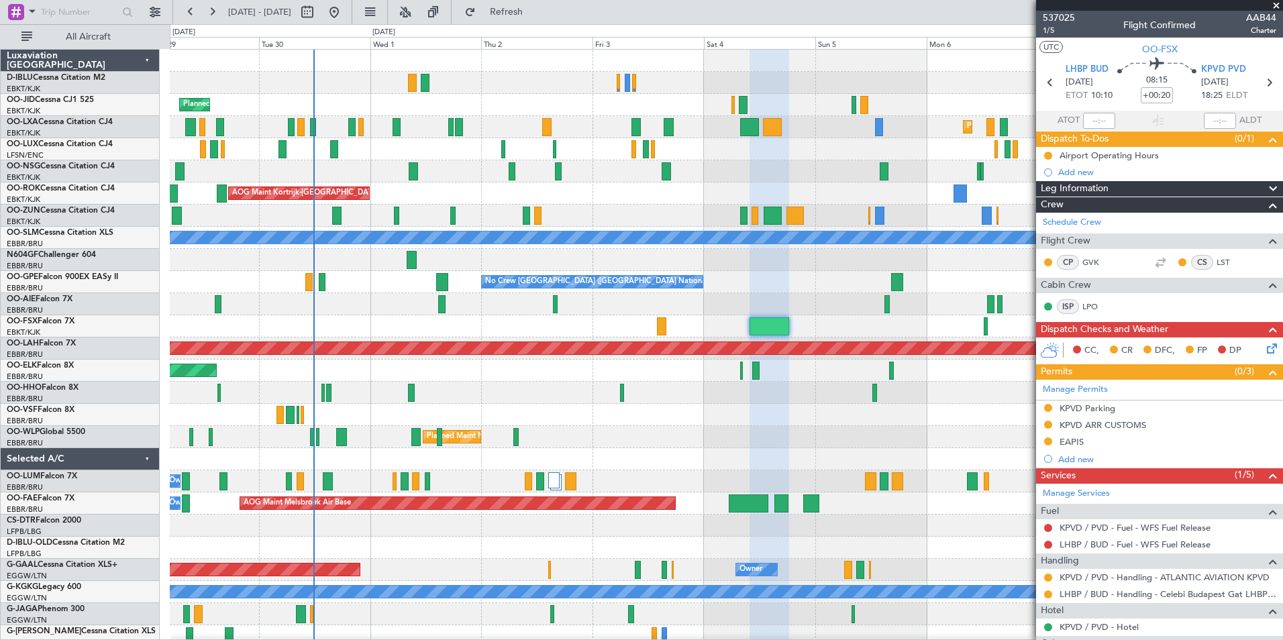
click at [427, 513] on div "A/C Unavailable [GEOGRAPHIC_DATA]-[GEOGRAPHIC_DATA] A/C Unavailable [GEOGRAPHIC…" at bounding box center [726, 470] width 1112 height 841
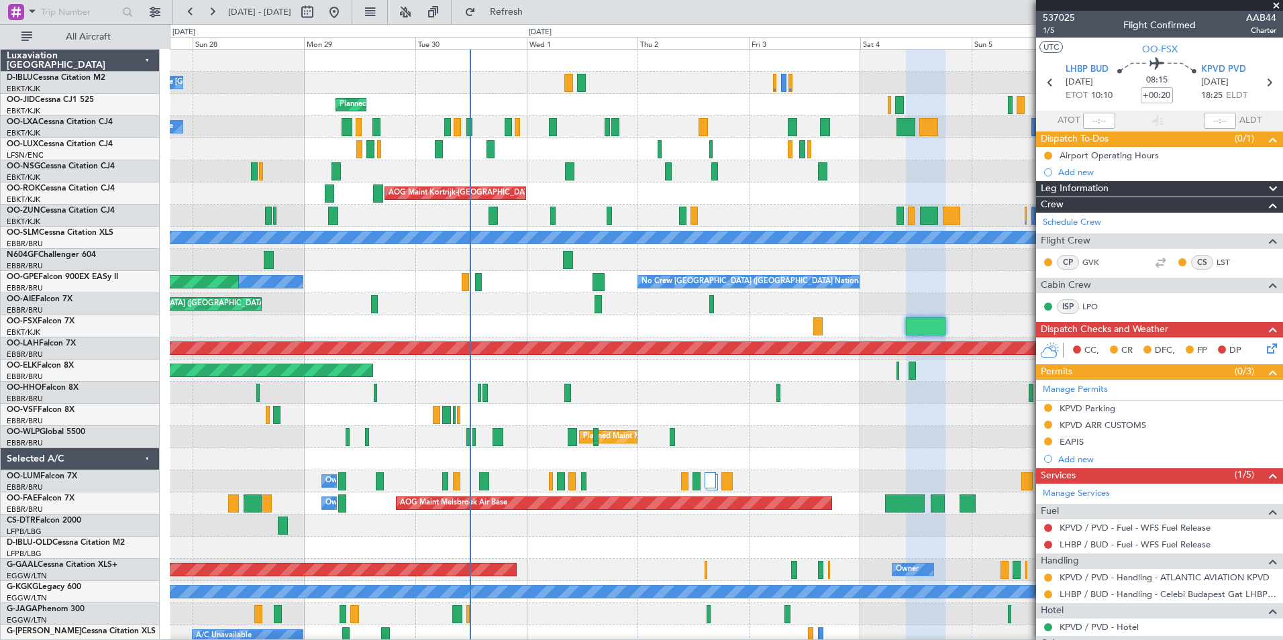
click at [560, 335] on div "A/C Unavailable [GEOGRAPHIC_DATA]-[GEOGRAPHIC_DATA] A/C Unavailable [GEOGRAPHIC…" at bounding box center [726, 470] width 1112 height 841
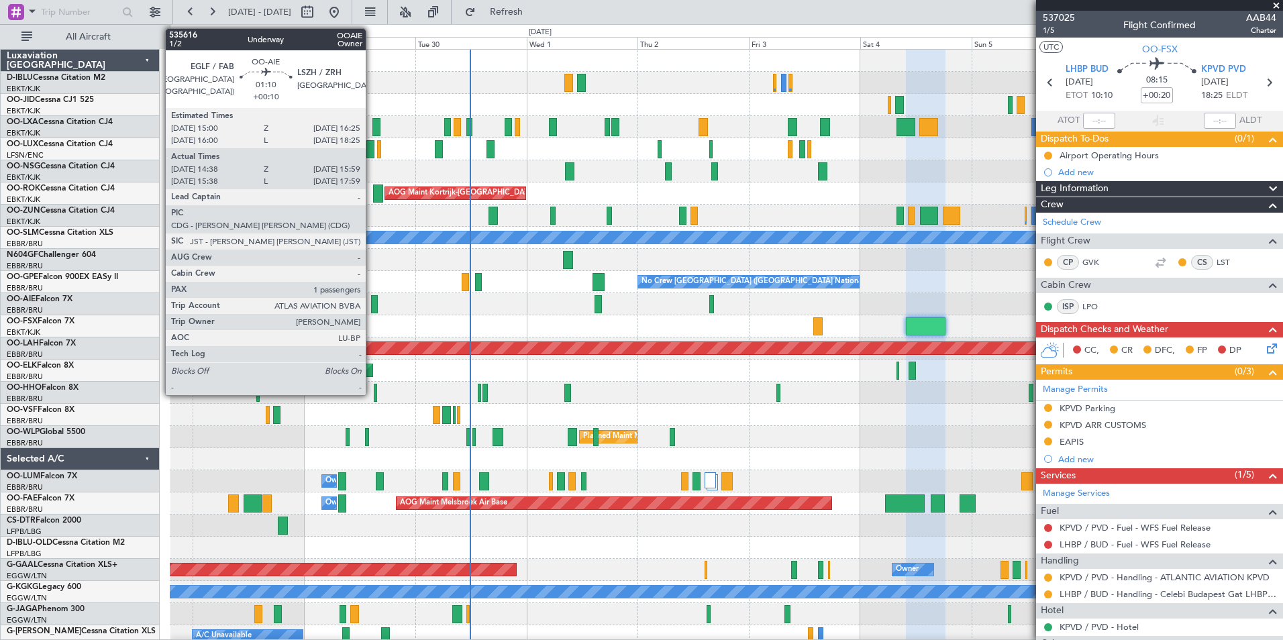
click at [372, 305] on div at bounding box center [374, 304] width 7 height 18
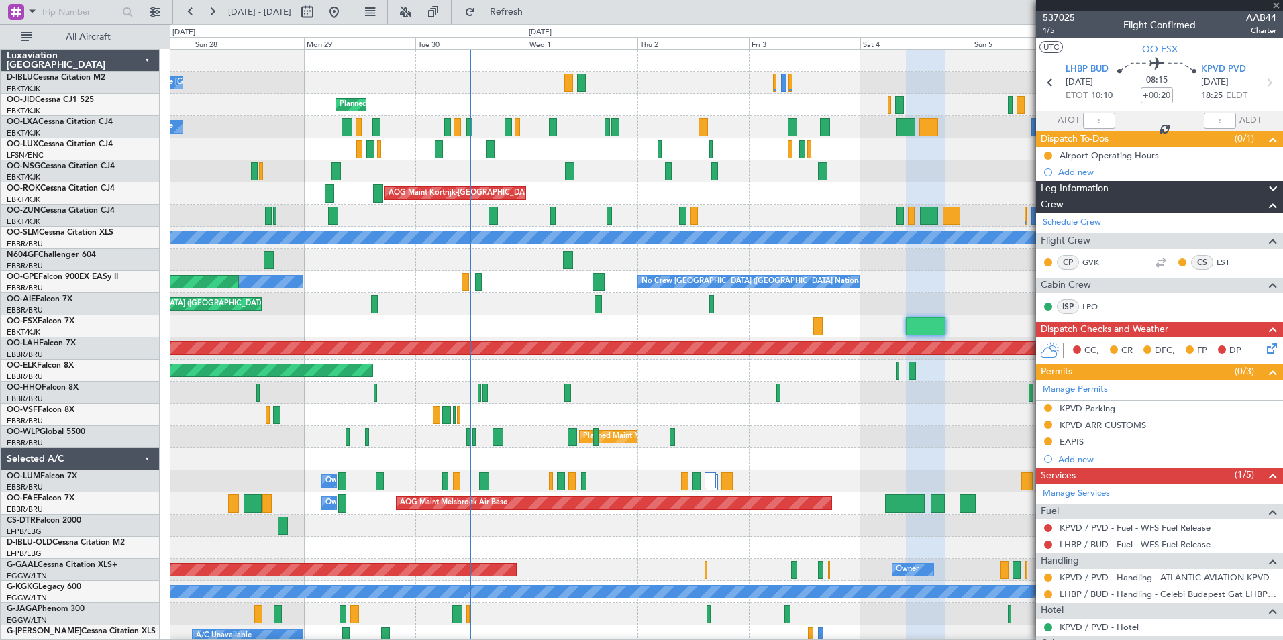
type input "+00:10"
type input "14:48"
type input "15:54"
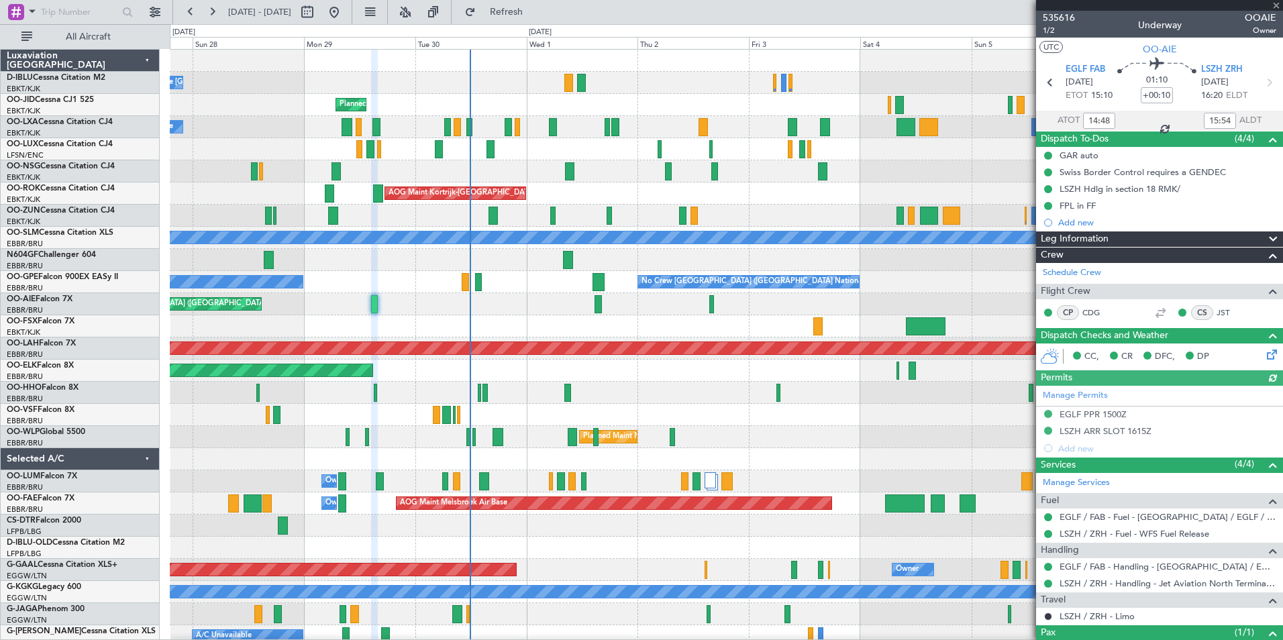
type input "15:48"
type input "17:54"
type input "14:48"
type input "15:54"
click at [1050, 34] on span "1/2" at bounding box center [1059, 30] width 32 height 11
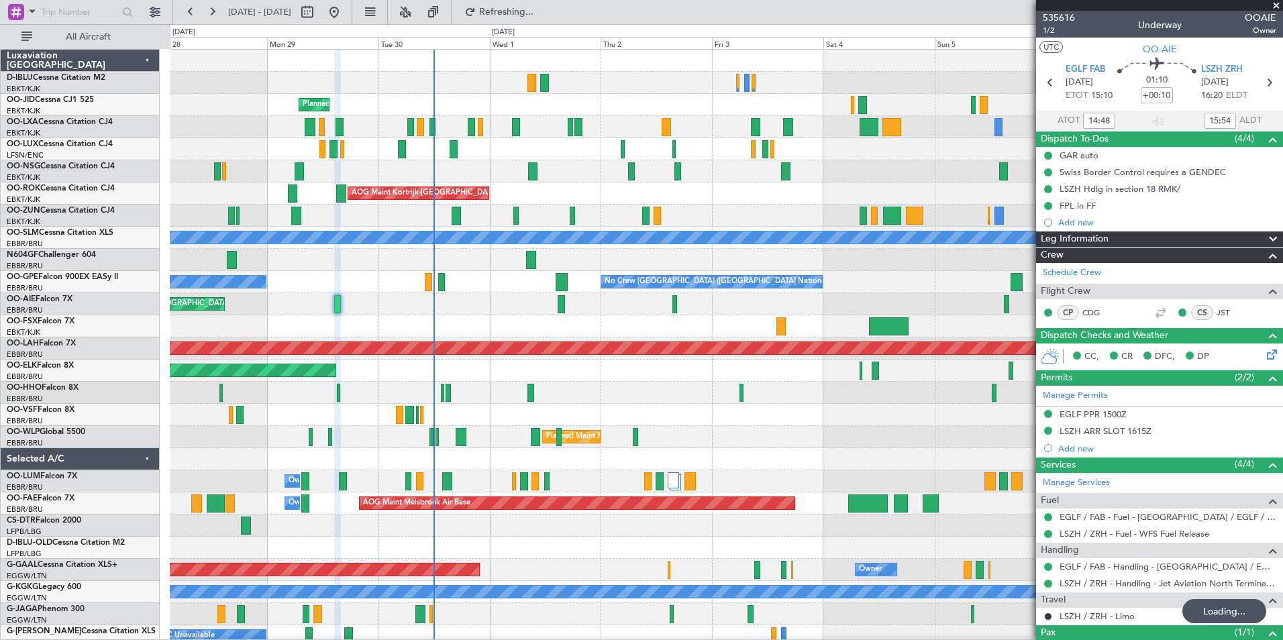
click at [554, 421] on div at bounding box center [726, 415] width 1112 height 22
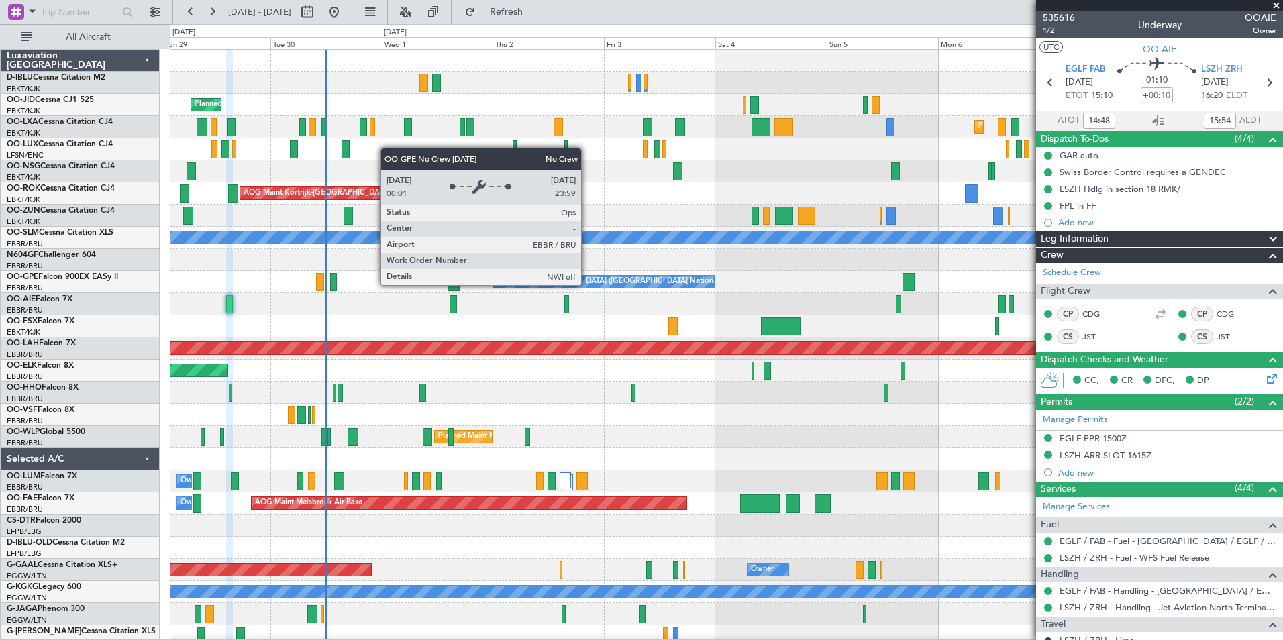
click at [587, 284] on div "No Crew [GEOGRAPHIC_DATA] ([GEOGRAPHIC_DATA] National)" at bounding box center [609, 282] width 225 height 20
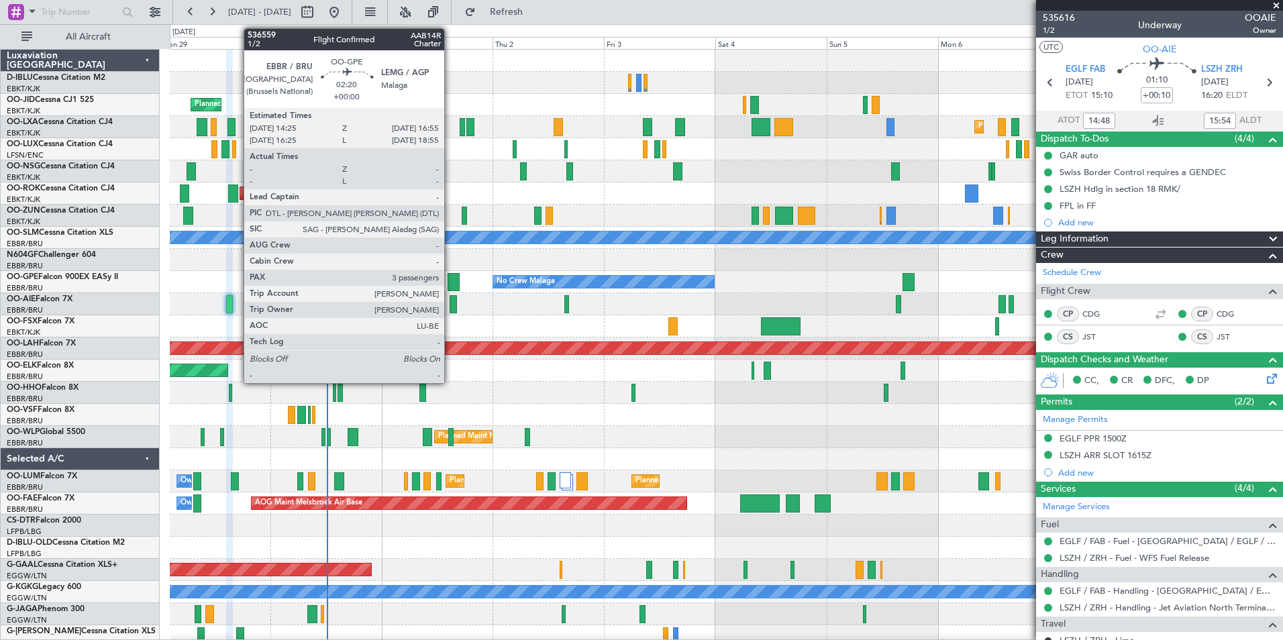
click at [450, 281] on div at bounding box center [454, 282] width 12 height 18
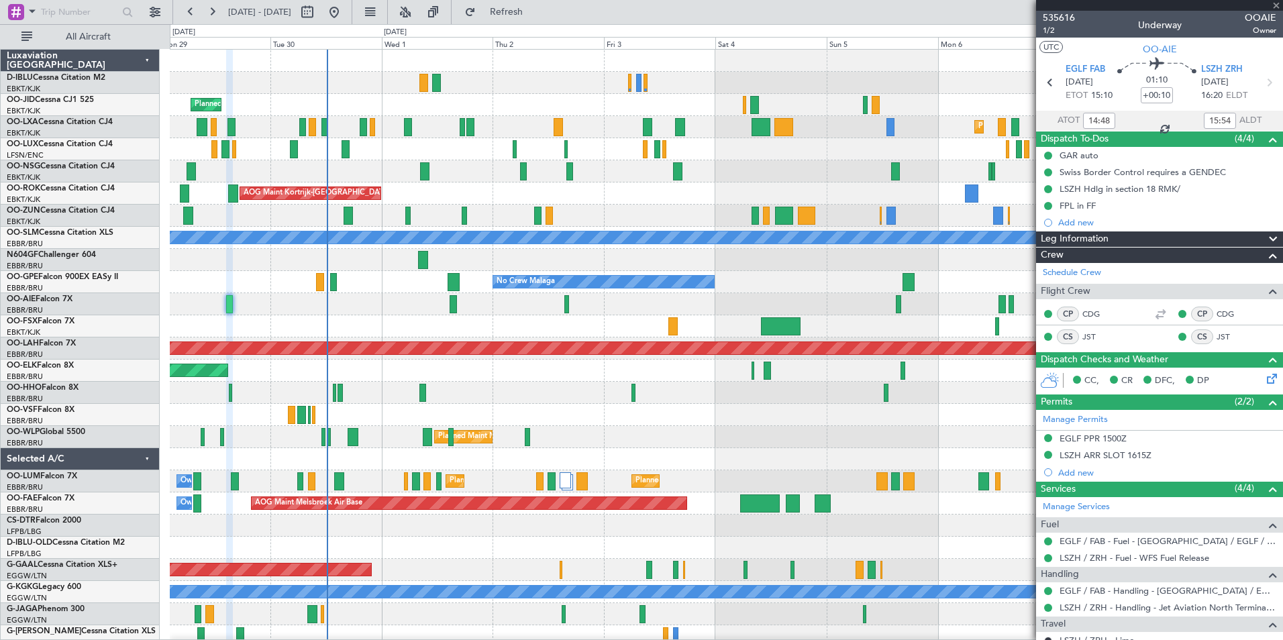
type input "3"
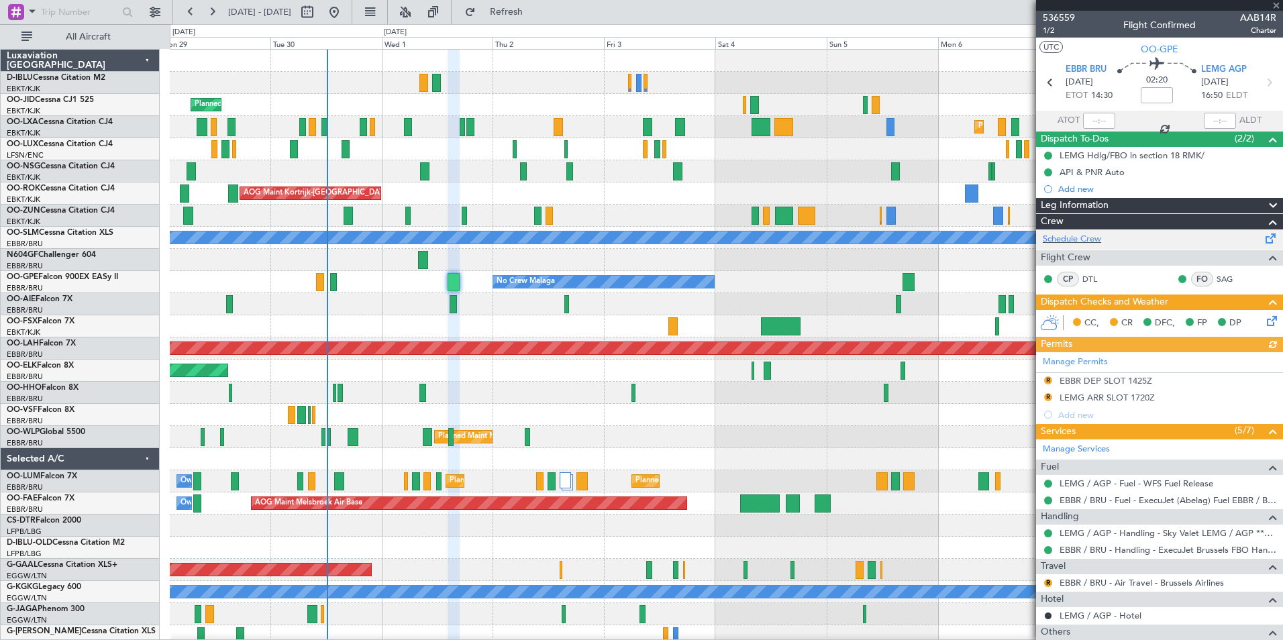
click at [1090, 246] on div "Schedule Crew" at bounding box center [1159, 239] width 247 height 20
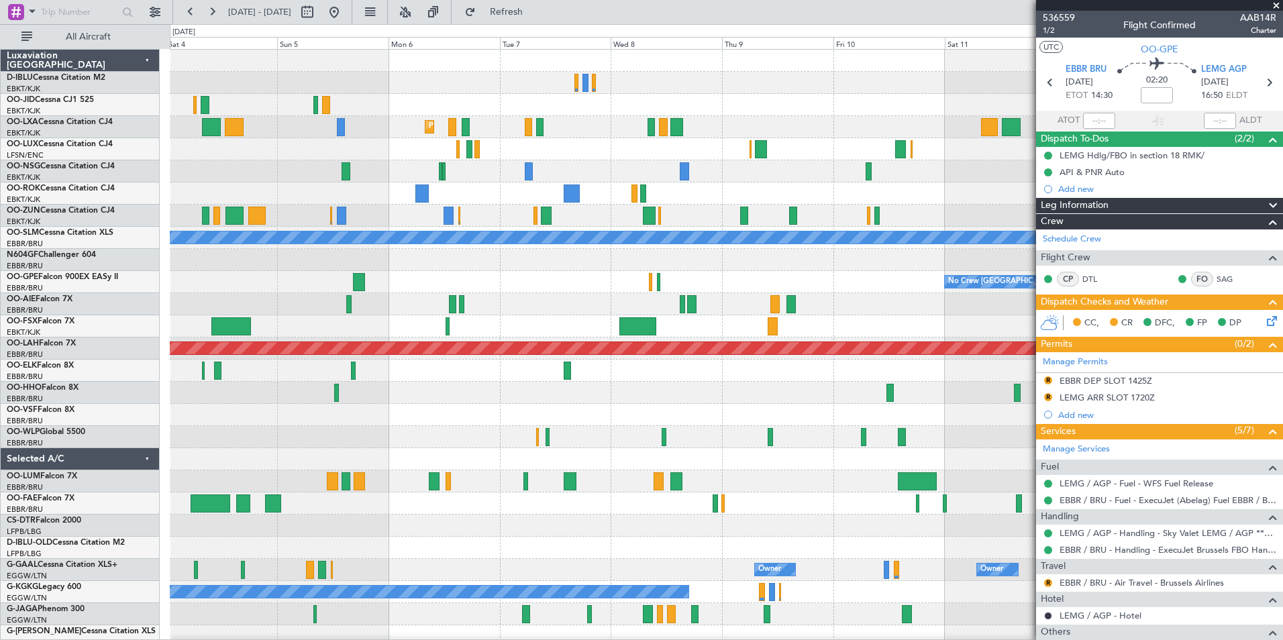
click at [227, 416] on div "Planned Maint Kortrijk-Wevelgem A/C Unavailable Monchengladbach No Crew Brussel…" at bounding box center [726, 470] width 1112 height 841
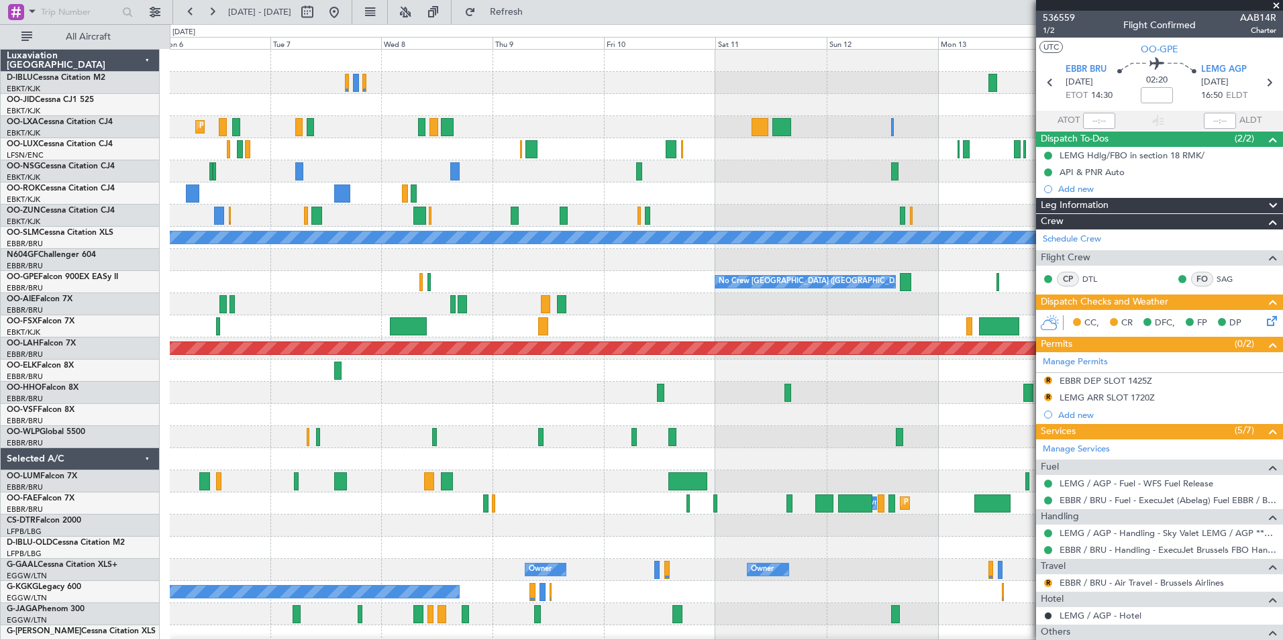
click at [408, 423] on div at bounding box center [726, 415] width 1112 height 22
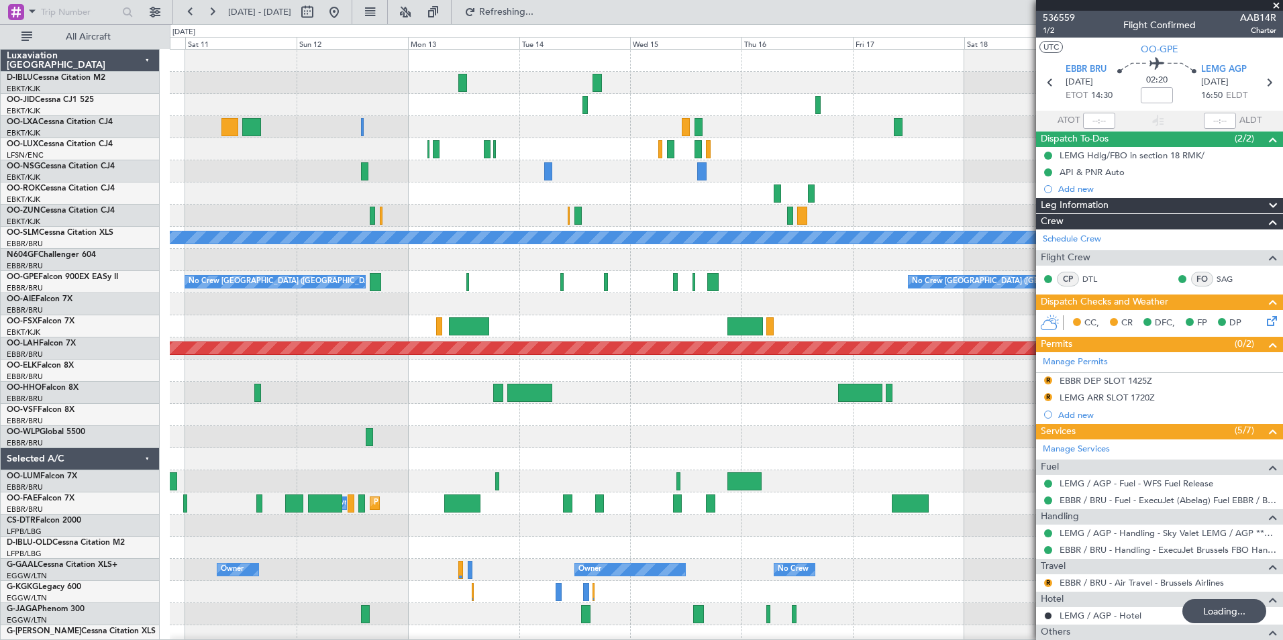
click at [397, 413] on div at bounding box center [726, 415] width 1112 height 22
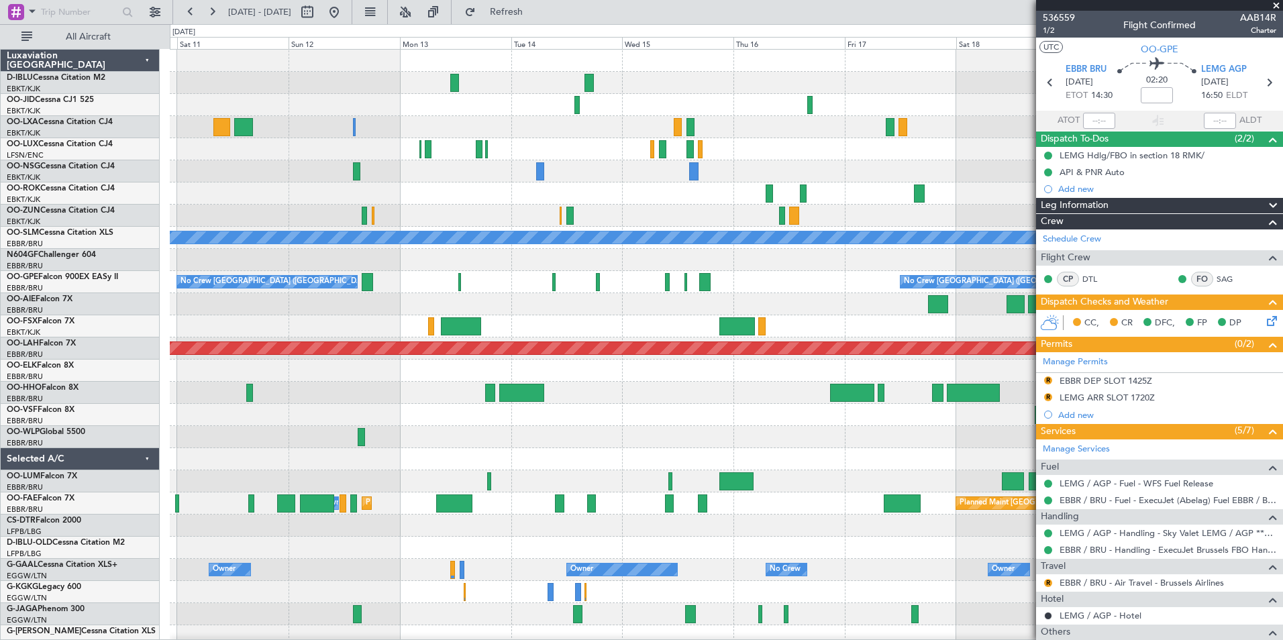
click at [608, 383] on div "A/C Unavailable Monchengladbach No Crew Brussels (Brussels National) No Crew Br…" at bounding box center [726, 504] width 1112 height 908
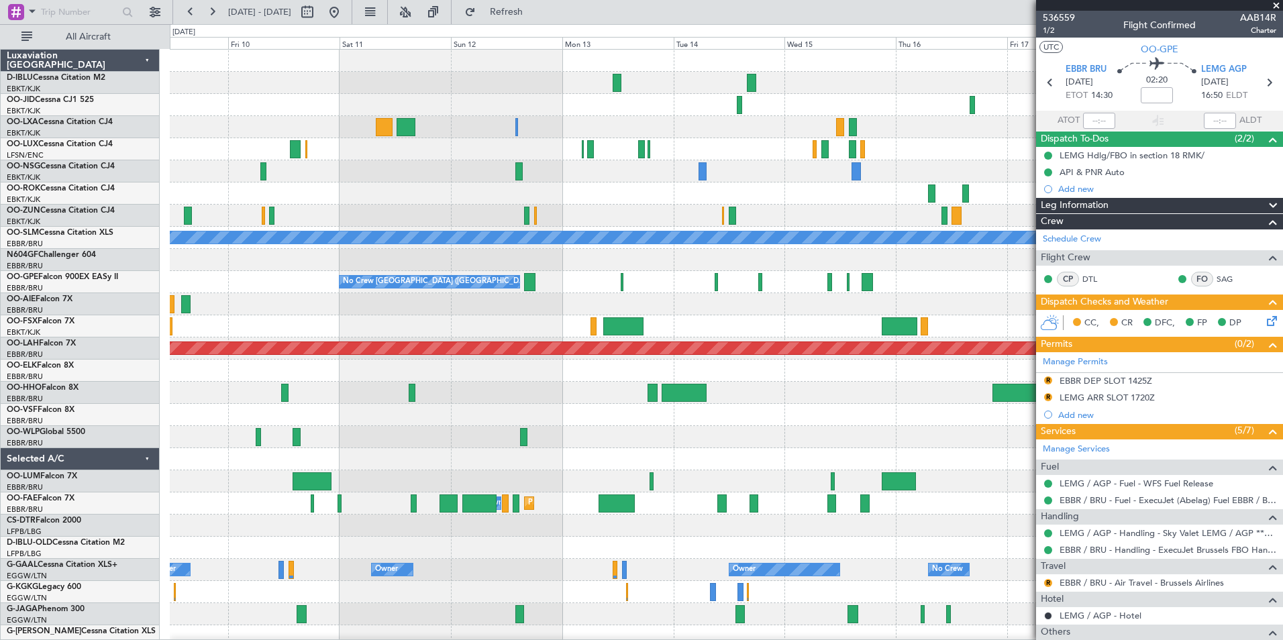
click at [1021, 421] on div "A/C Unavailable Monchengladbach No Crew Brussels (Brussels National) No Crew Br…" at bounding box center [726, 504] width 1112 height 908
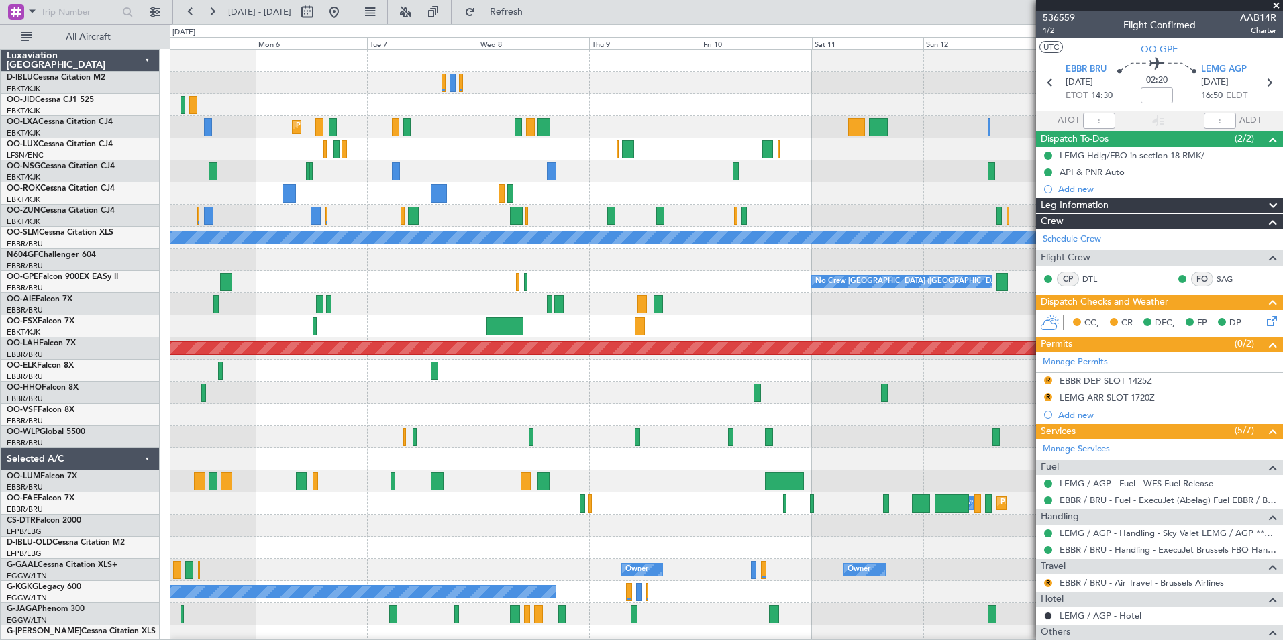
click at [862, 400] on div at bounding box center [726, 393] width 1112 height 22
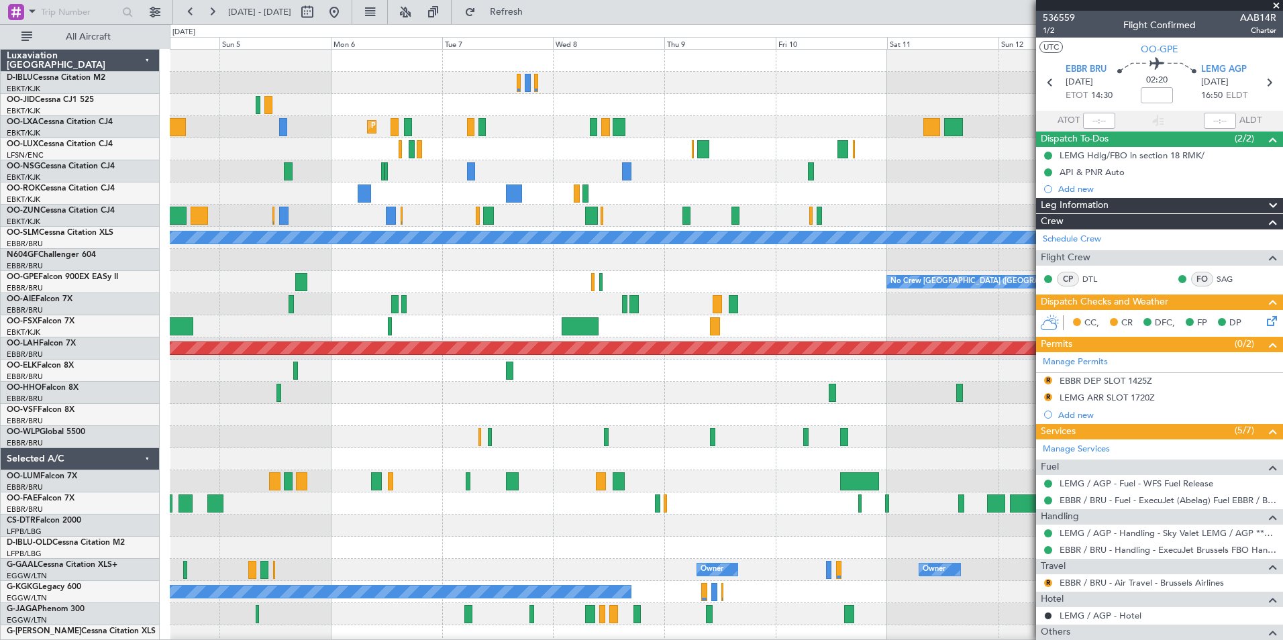
click at [631, 418] on div "Planned Maint Kortrijk-Wevelgem A/C Unavailable Monchengladbach No Crew Brussel…" at bounding box center [726, 470] width 1112 height 841
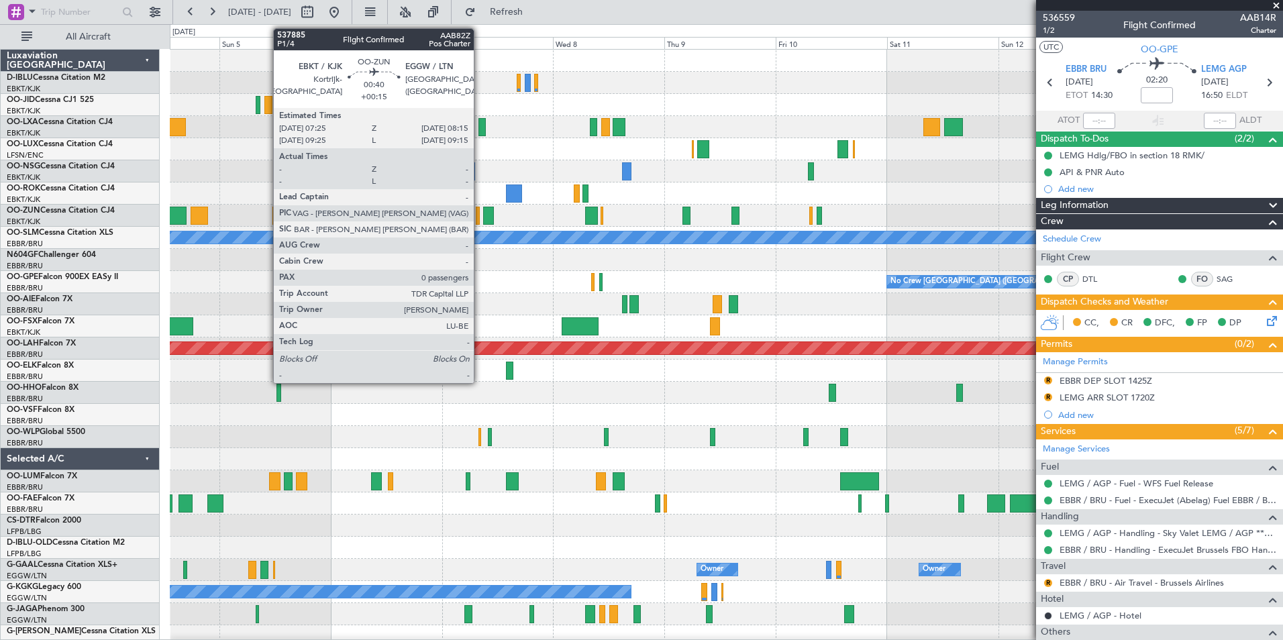
click at [481, 219] on div at bounding box center [726, 216] width 1112 height 22
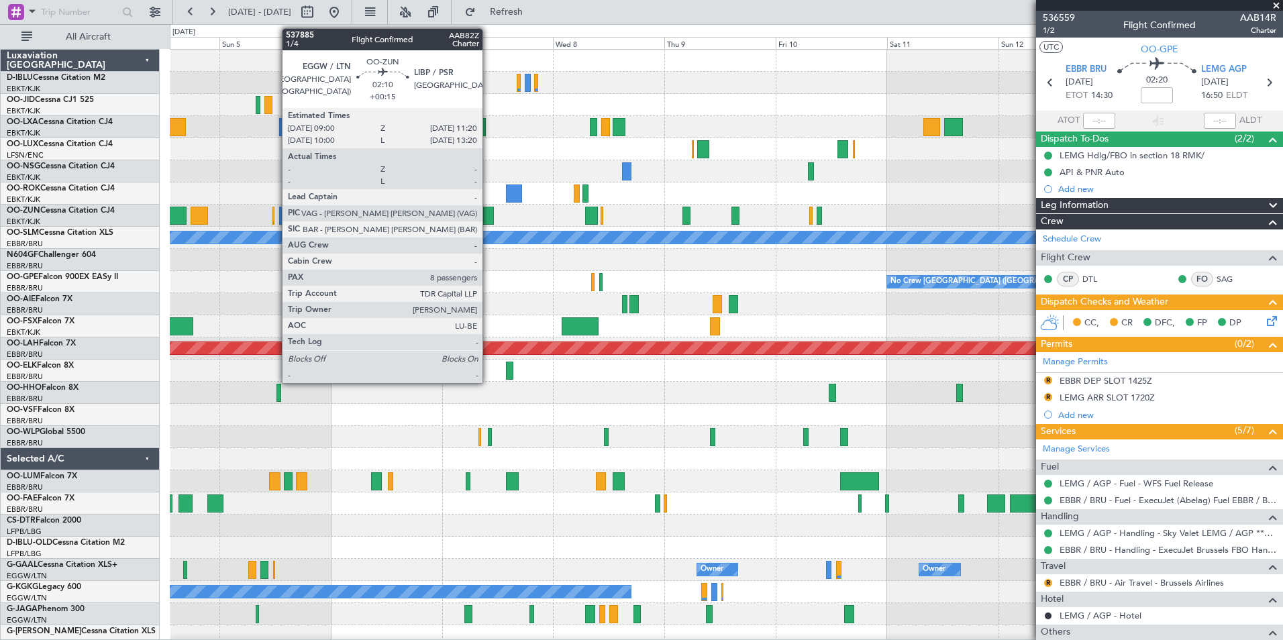
click at [488, 219] on div at bounding box center [488, 216] width 11 height 18
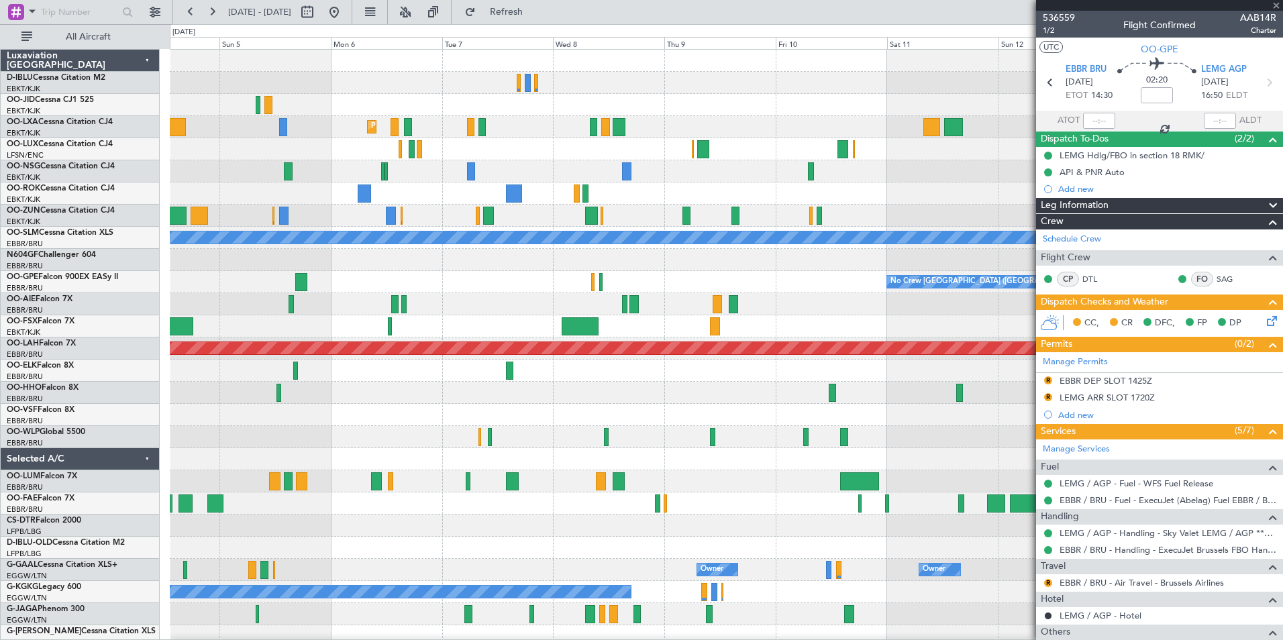
type input "+00:15"
type input "8"
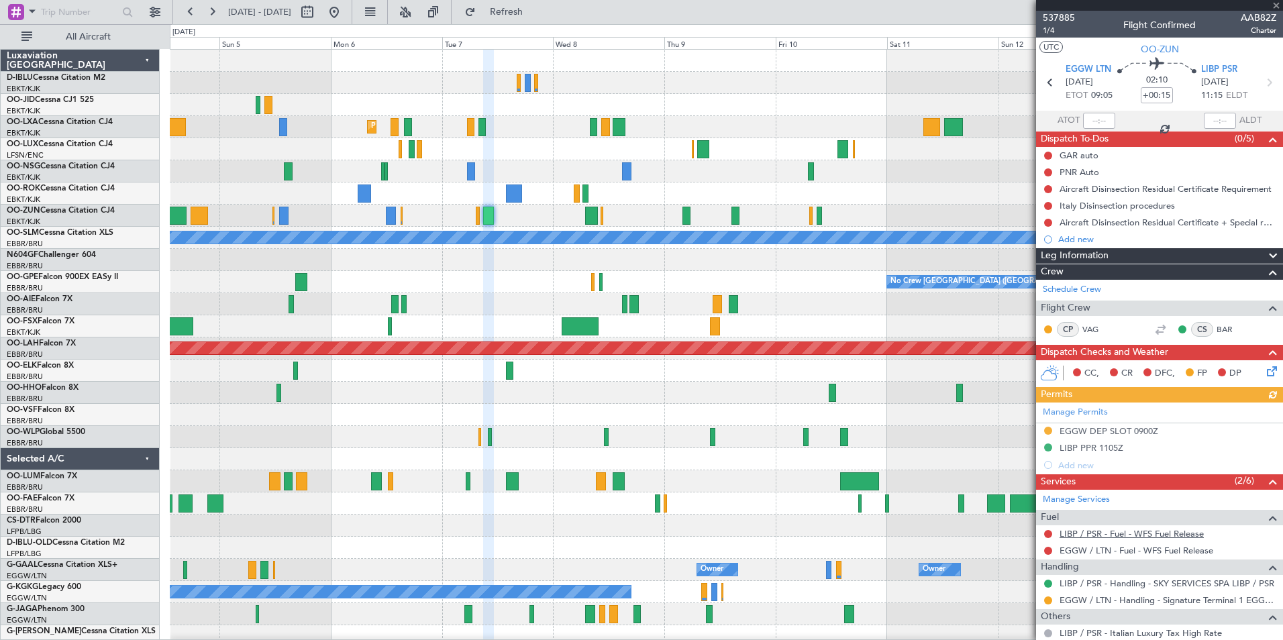
scroll to position [134, 0]
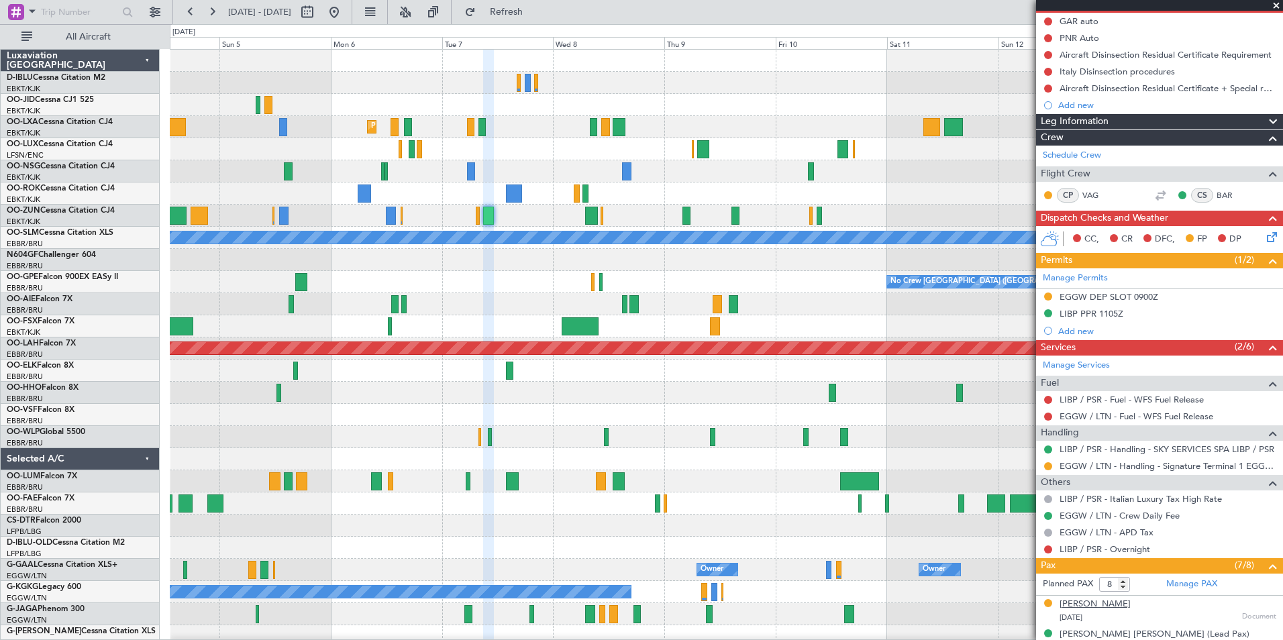
click at [1089, 605] on div "Paul Archer" at bounding box center [1094, 604] width 71 height 13
click at [1086, 607] on div "Paul Archer" at bounding box center [1094, 604] width 71 height 13
click at [1182, 584] on link "Manage PAX" at bounding box center [1191, 584] width 51 height 13
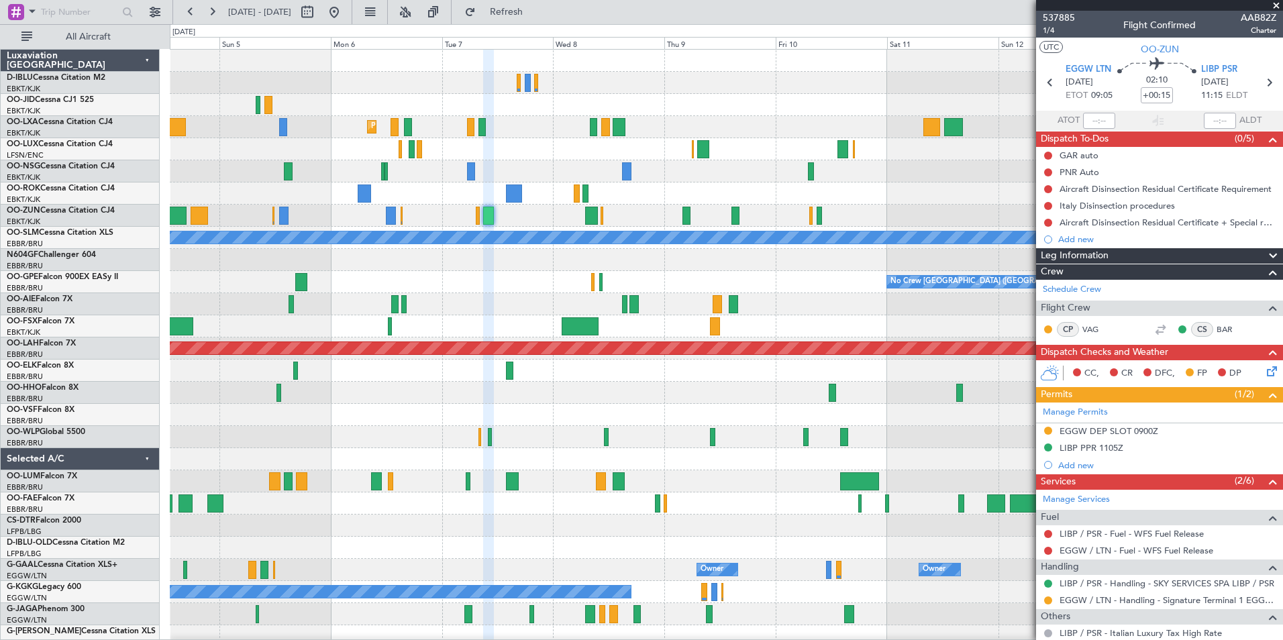
click at [1051, 7] on div at bounding box center [1159, 5] width 247 height 11
click at [1051, 13] on span "537885" at bounding box center [1059, 18] width 32 height 14
click at [1064, 13] on span "537885" at bounding box center [1059, 18] width 32 height 14
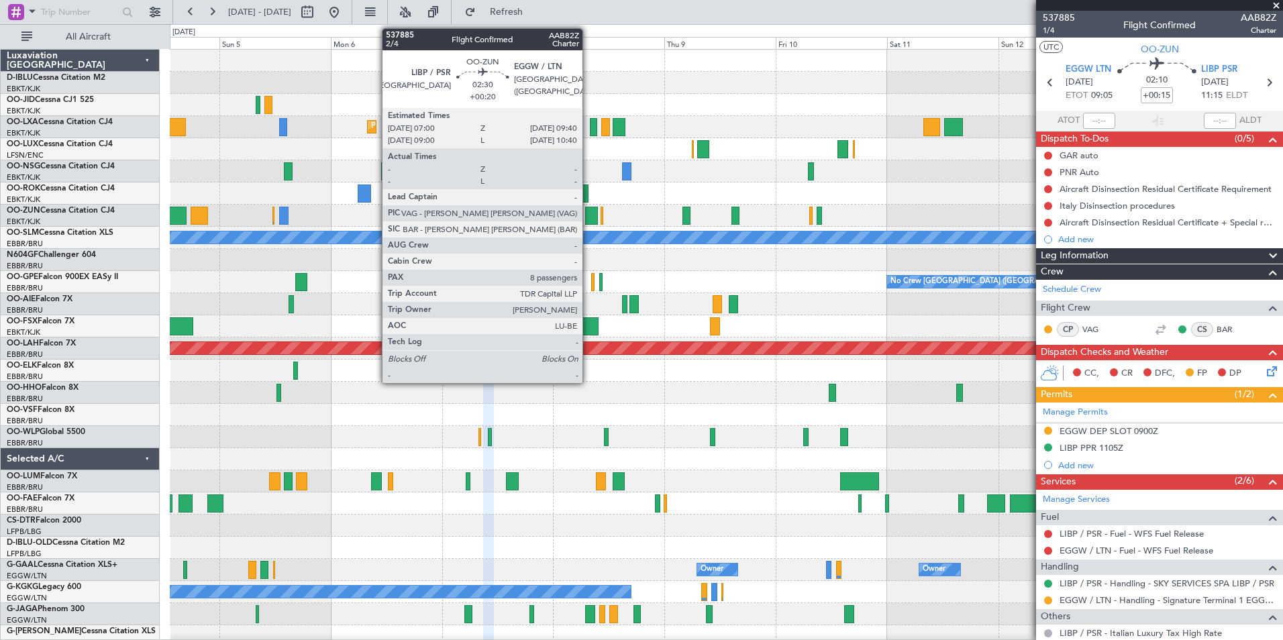
click at [588, 219] on div at bounding box center [591, 216] width 13 height 18
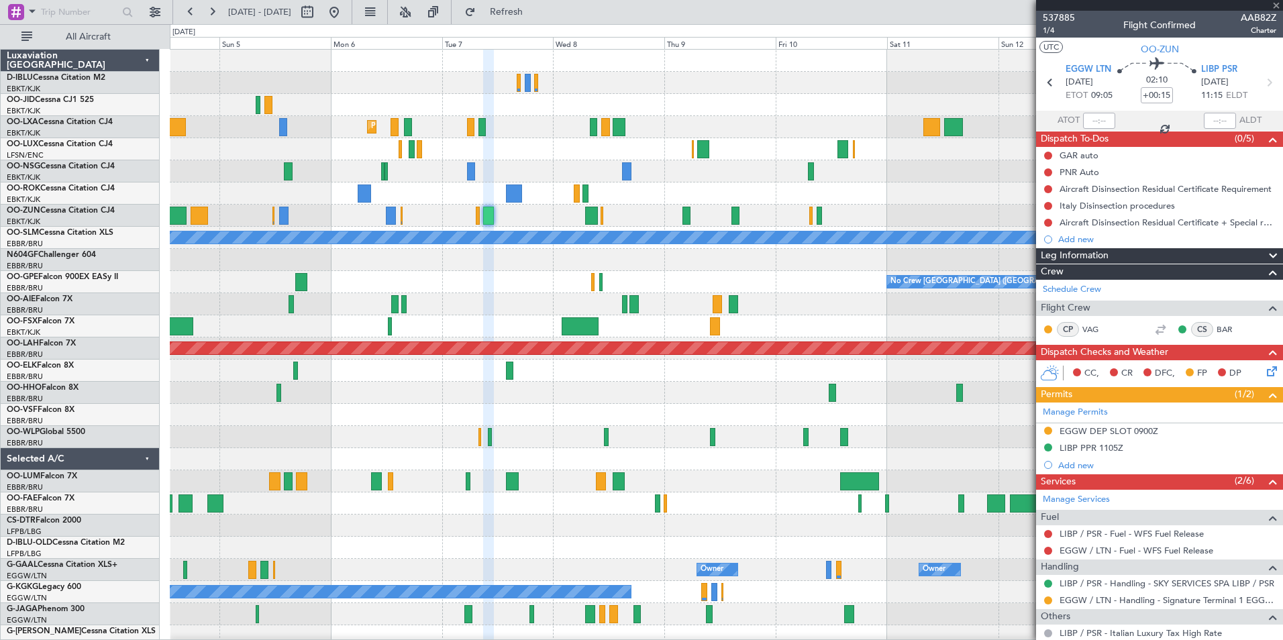
type input "+00:20"
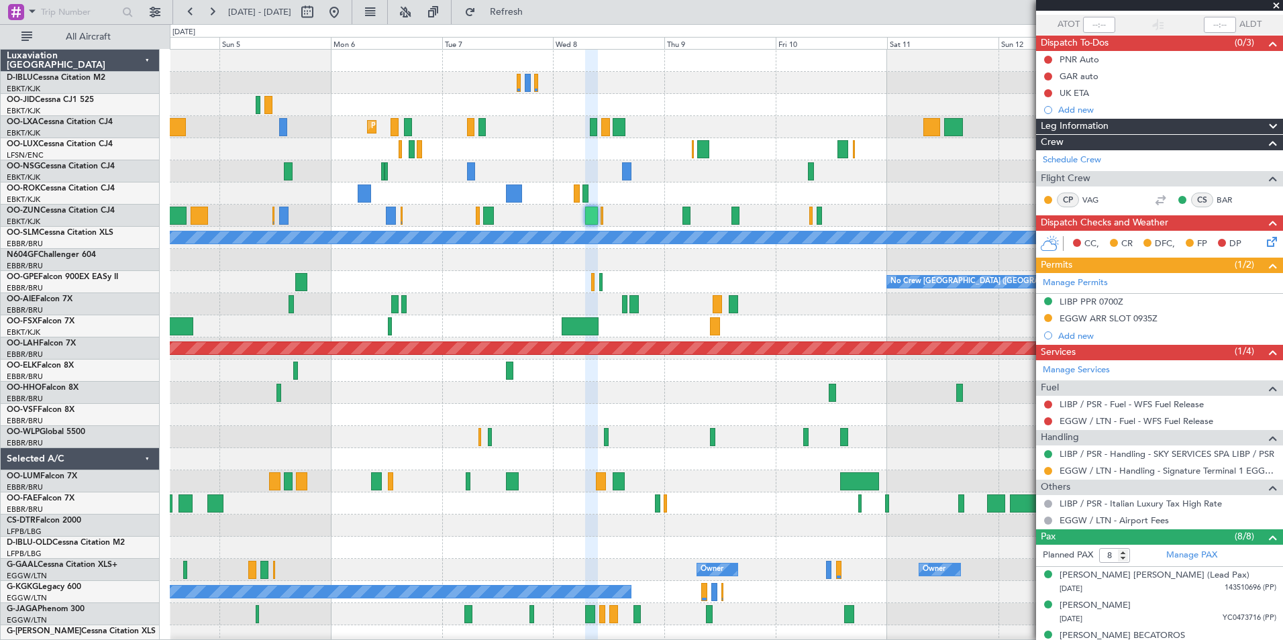
scroll to position [264, 0]
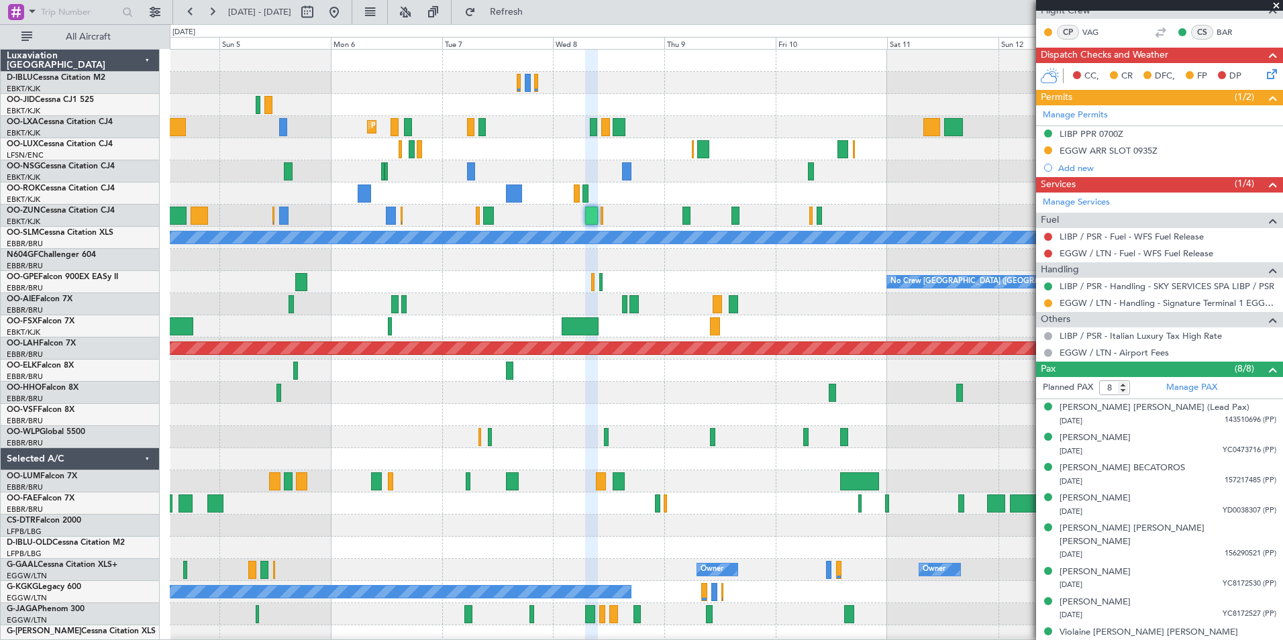
click at [1061, 411] on fb-app "04 Oct 2025 - 14 Oct 2025 Refresh Quick Links All Aircraft Planned Maint Kortri…" at bounding box center [641, 325] width 1283 height 630
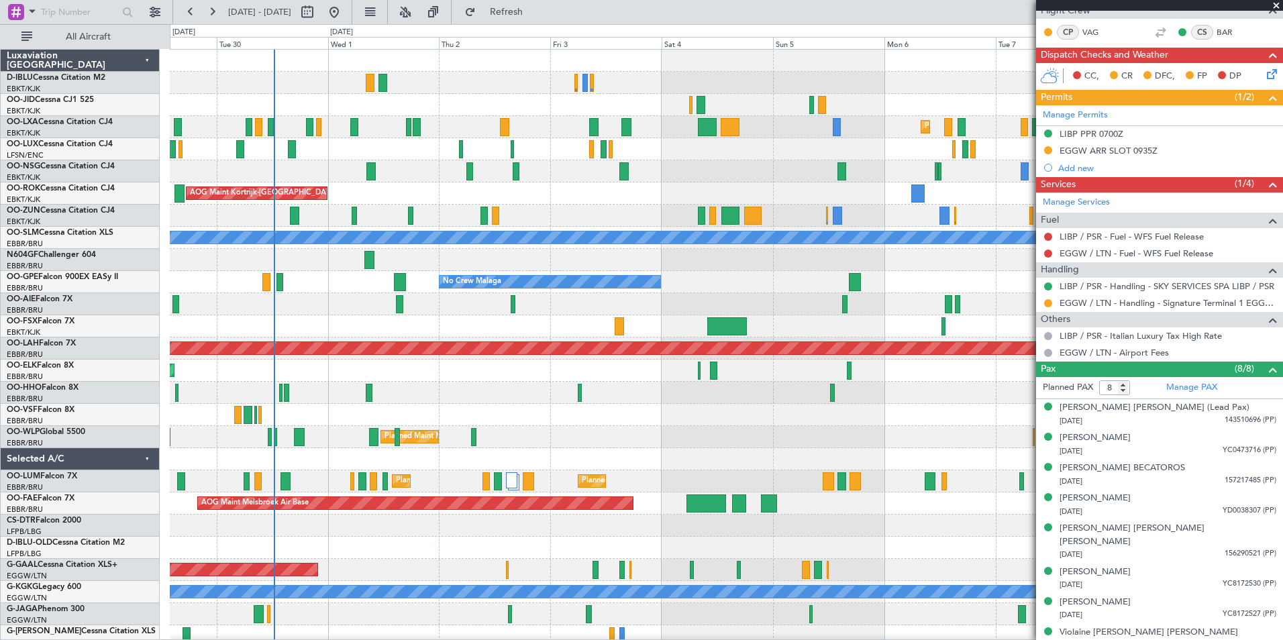
click at [401, 293] on div "No Crew Malaga No Crew Brussels (Brussels National) No Crew Brussels (Brussels …" at bounding box center [726, 282] width 1112 height 22
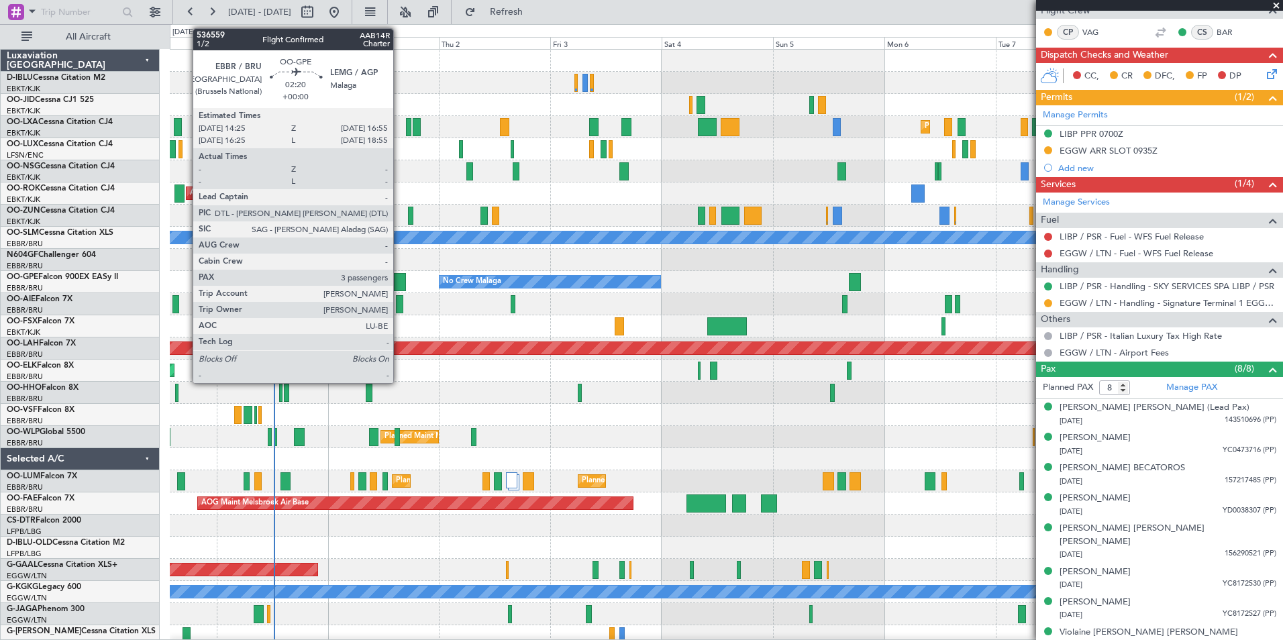
click at [399, 280] on div at bounding box center [400, 282] width 12 height 18
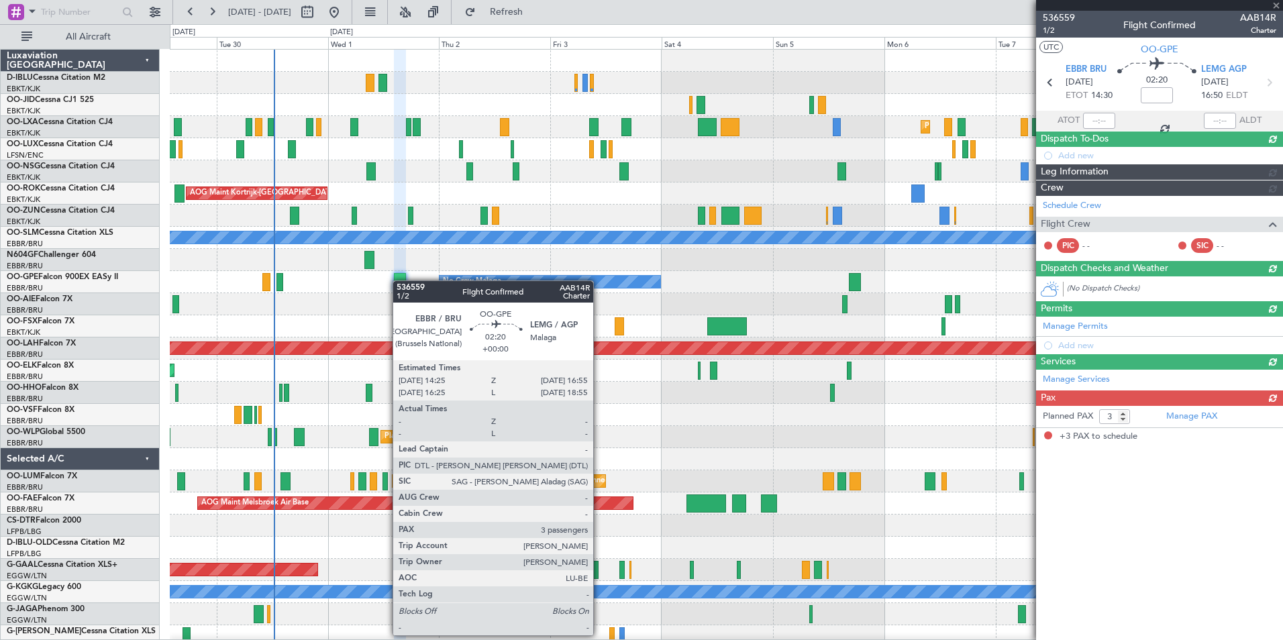
scroll to position [0, 0]
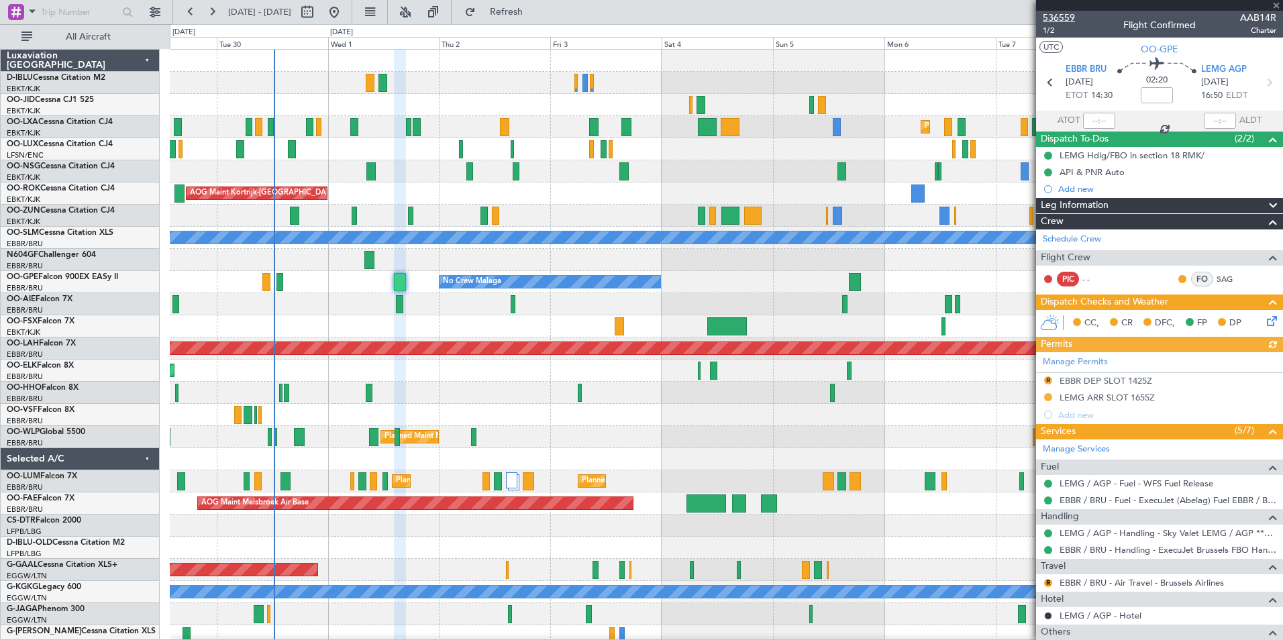
click at [1054, 19] on span "536559" at bounding box center [1059, 18] width 32 height 14
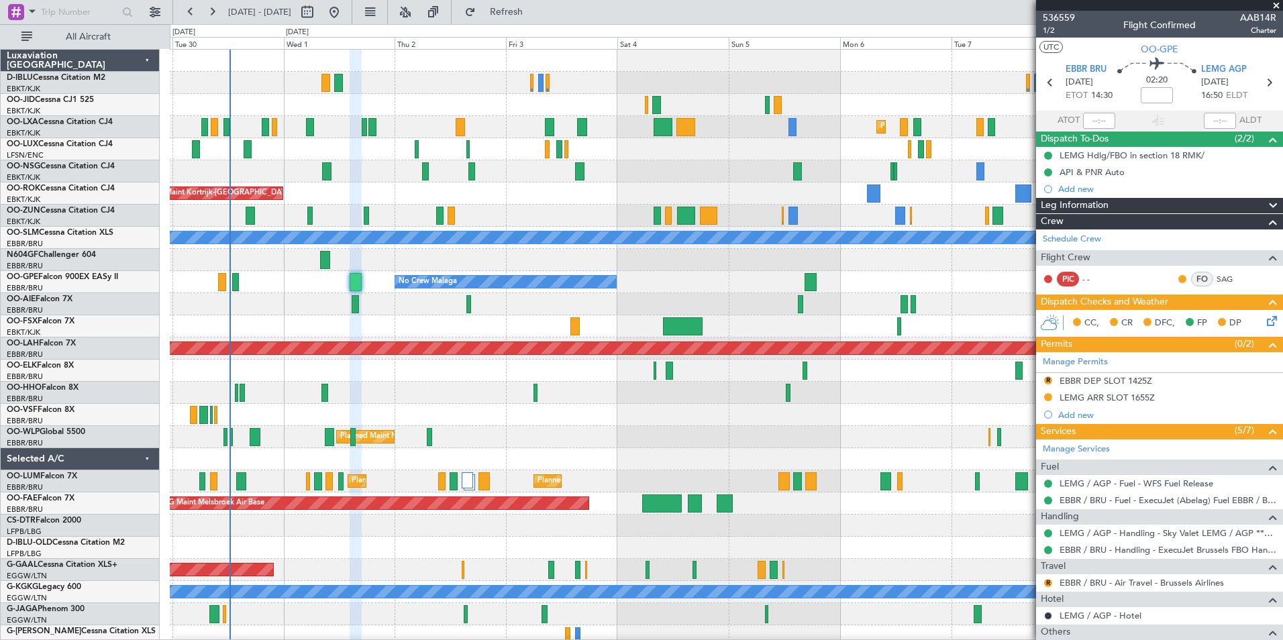
click at [601, 412] on div at bounding box center [726, 415] width 1112 height 22
click at [1069, 15] on span "536559" at bounding box center [1059, 18] width 32 height 14
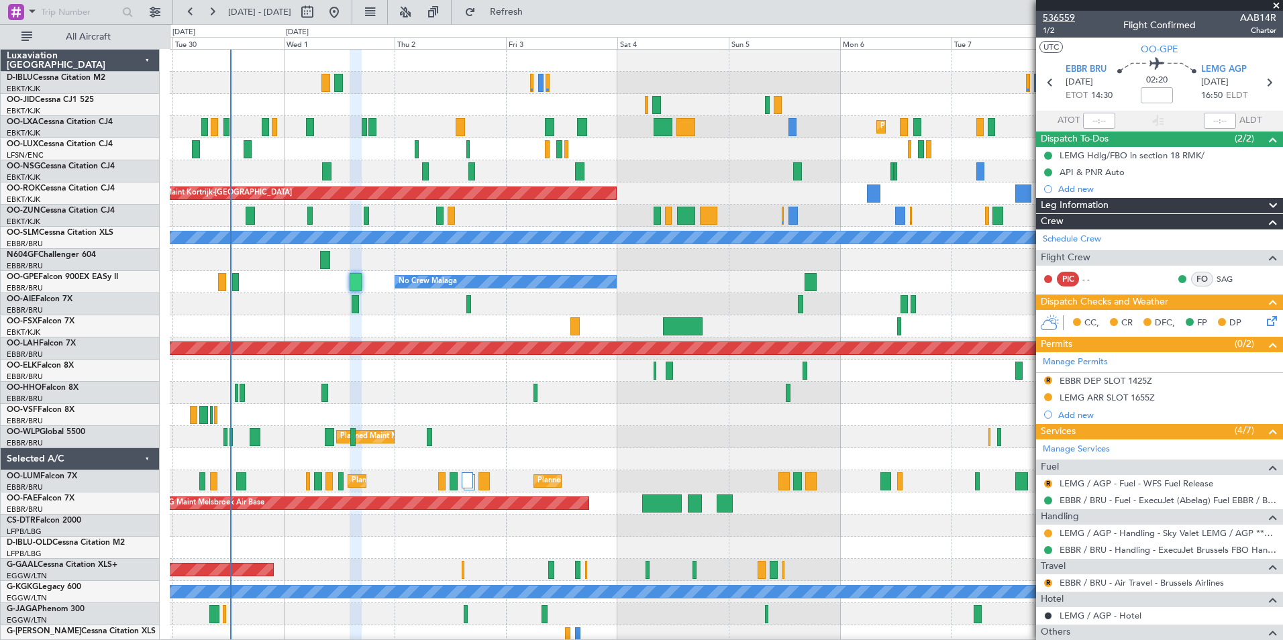
click at [1055, 19] on span "536559" at bounding box center [1059, 18] width 32 height 14
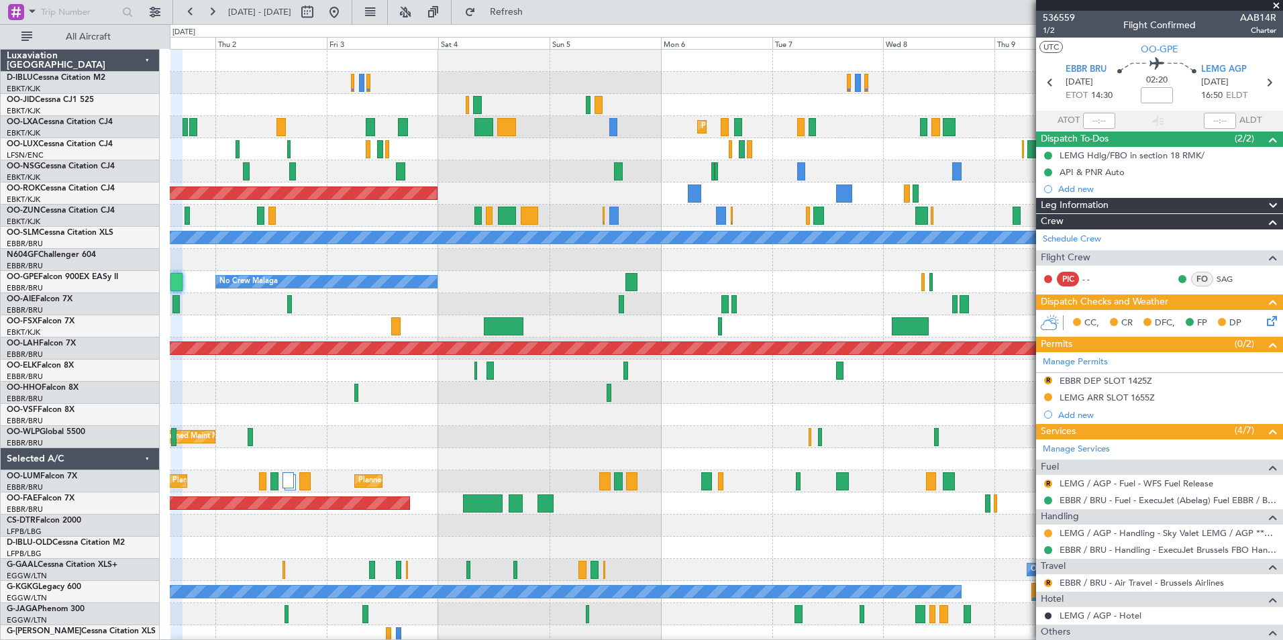
click at [466, 473] on div "Planned Maint Kortrijk-Wevelgem Planned Maint Kortrijk-Wevelgem AOG Maint Kortr…" at bounding box center [726, 470] width 1112 height 841
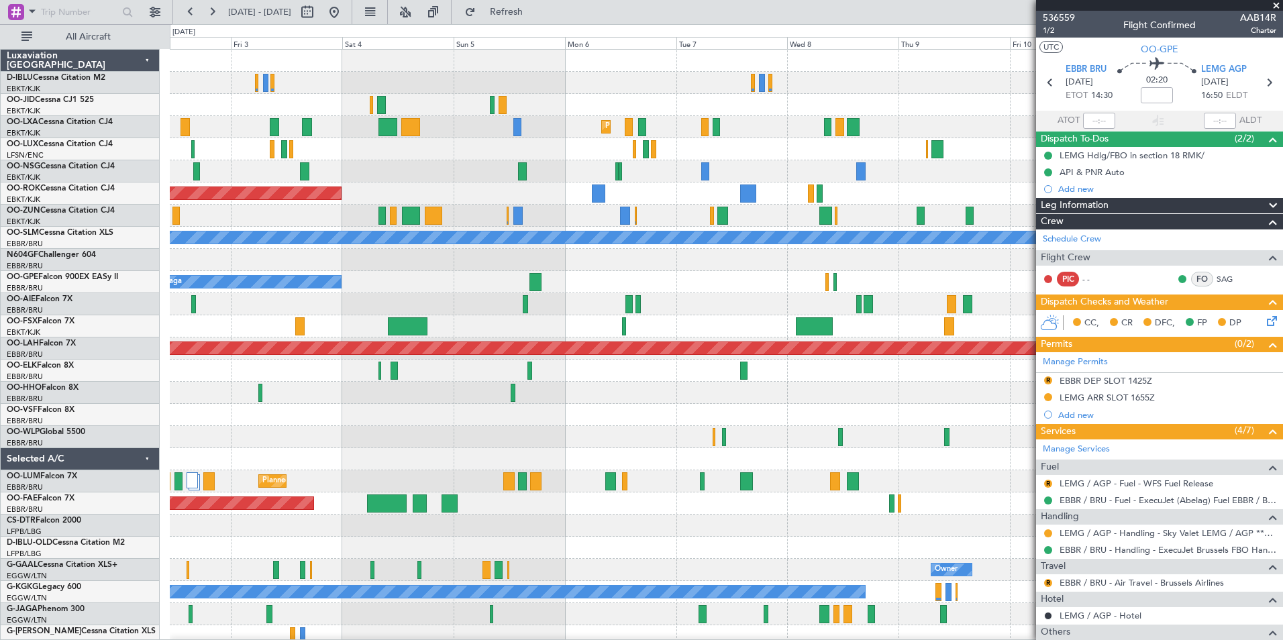
click at [886, 403] on div at bounding box center [726, 393] width 1112 height 22
click at [1276, 7] on span at bounding box center [1276, 6] width 13 height 12
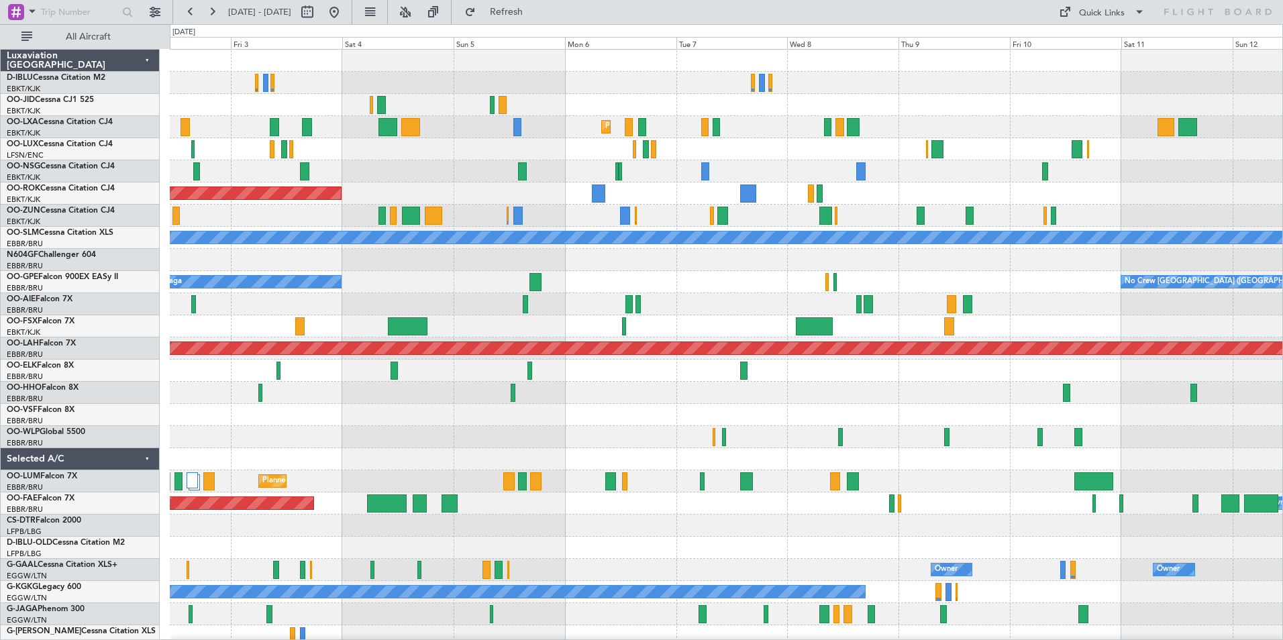
type input "0"
click at [1119, 13] on div "Quick Links" at bounding box center [1102, 13] width 46 height 13
click at [1127, 52] on button "Trip Builder" at bounding box center [1102, 44] width 101 height 32
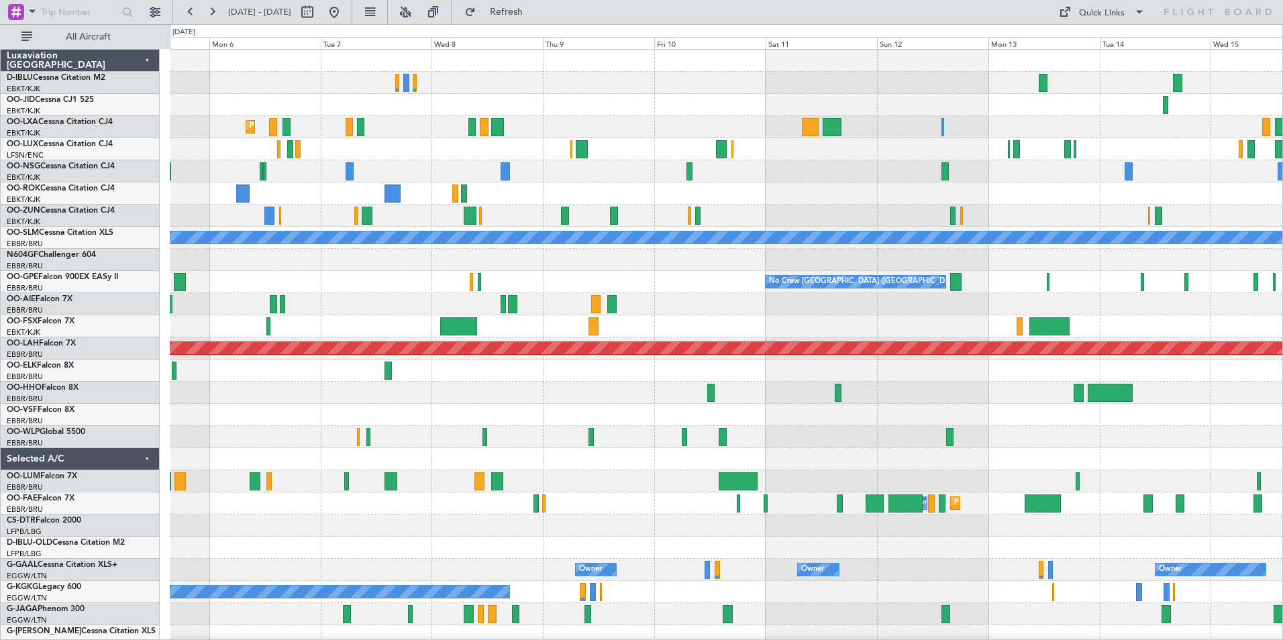
click at [333, 414] on div at bounding box center [726, 415] width 1112 height 22
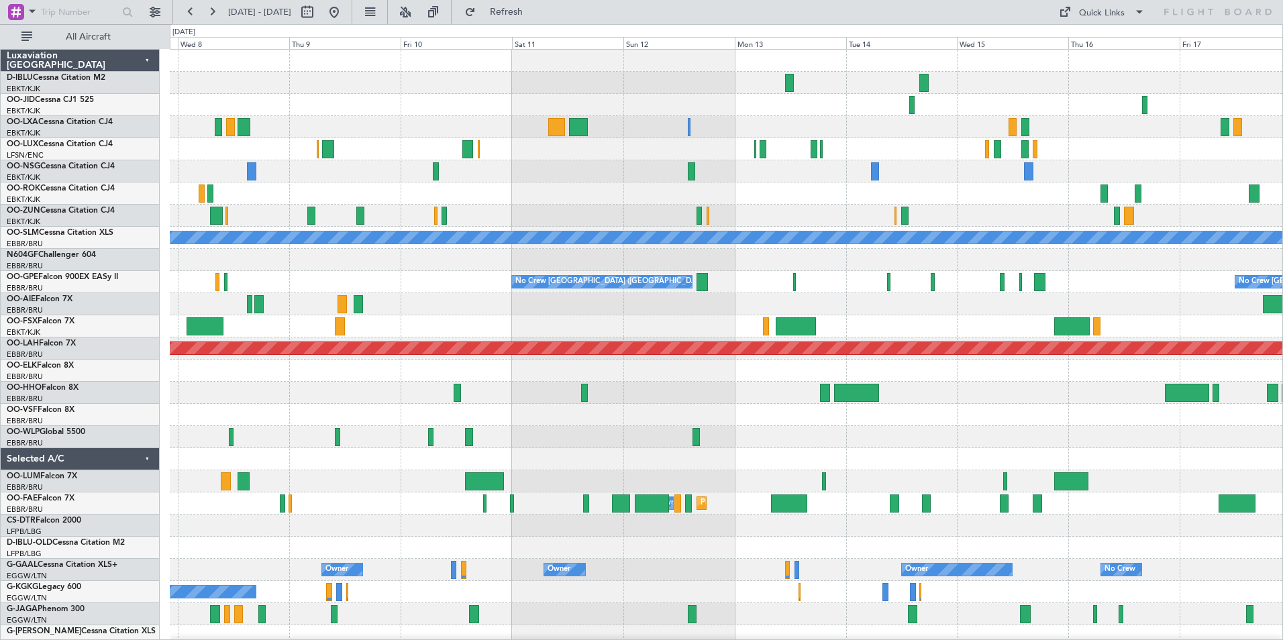
click at [252, 423] on div at bounding box center [726, 415] width 1112 height 22
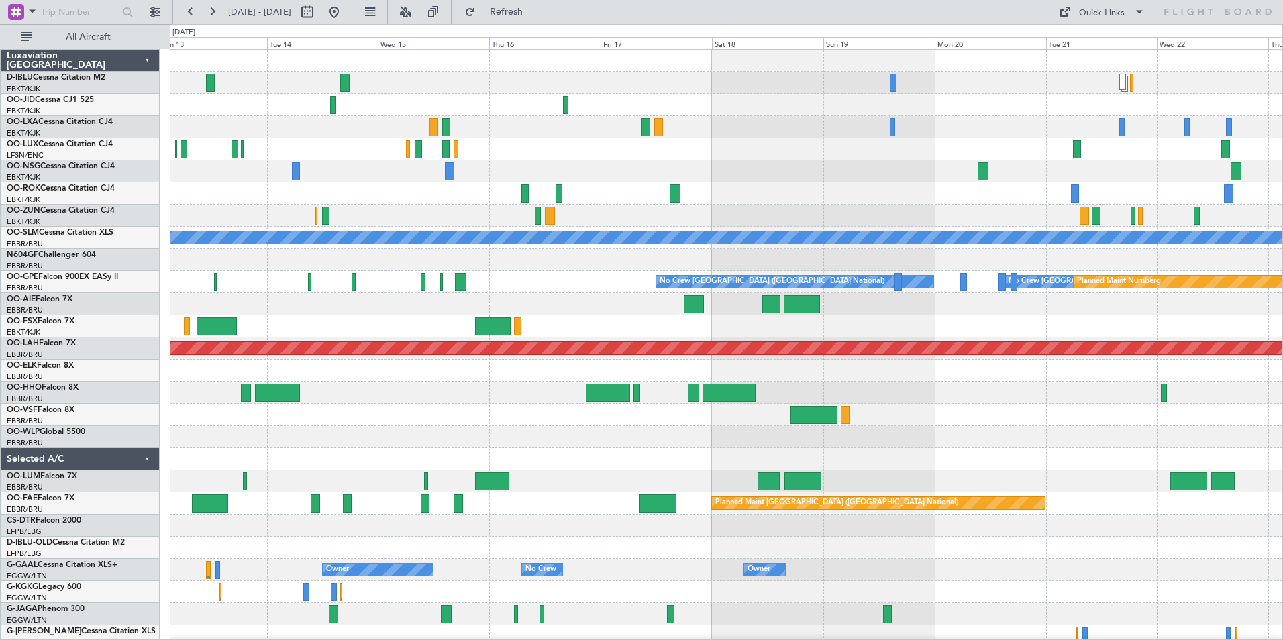
click at [320, 430] on div "No Crew No Crew A/C Unavailable Monchengladbach No Crew Brussels (Brussels Nati…" at bounding box center [726, 470] width 1112 height 841
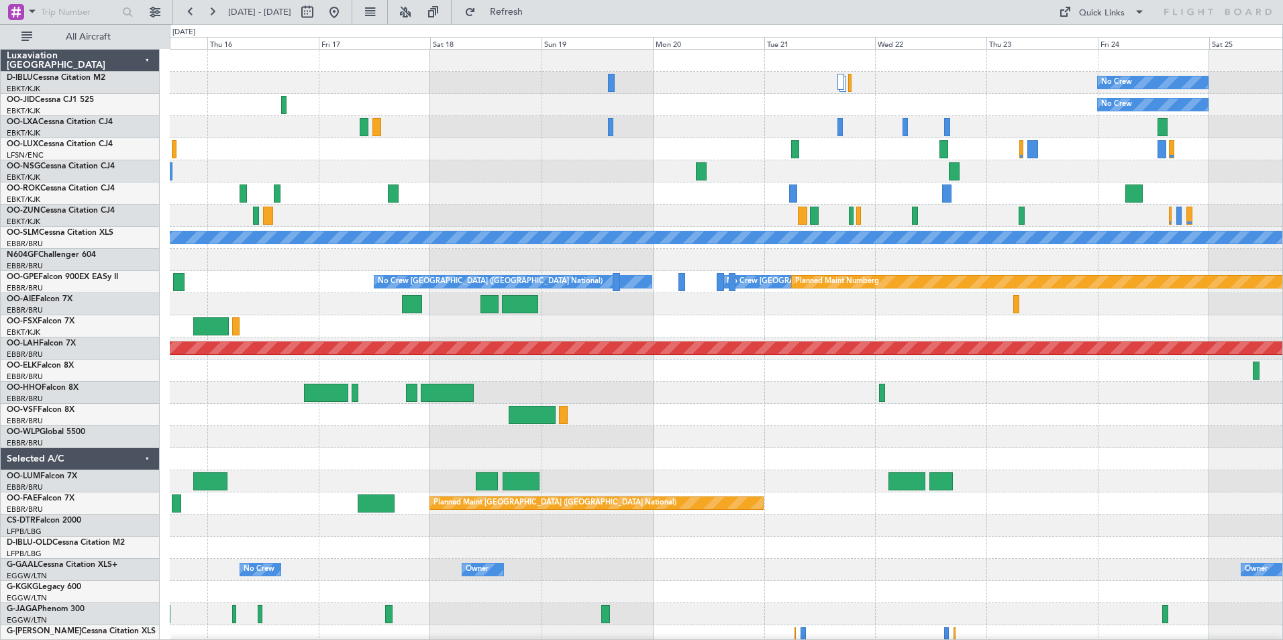
click at [390, 419] on div at bounding box center [726, 415] width 1112 height 22
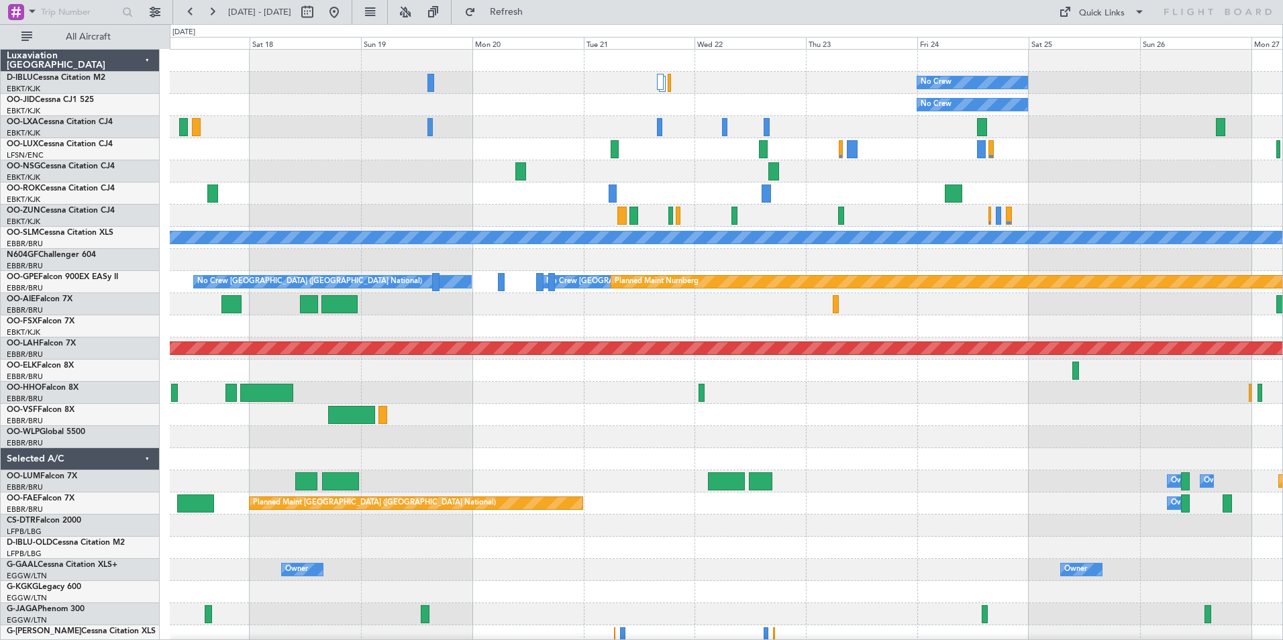
click at [535, 448] on div "No Crew No Crew A/C Unavailable Monchengladbach No Crew Brussels (Brussels Nati…" at bounding box center [726, 493] width 1112 height 886
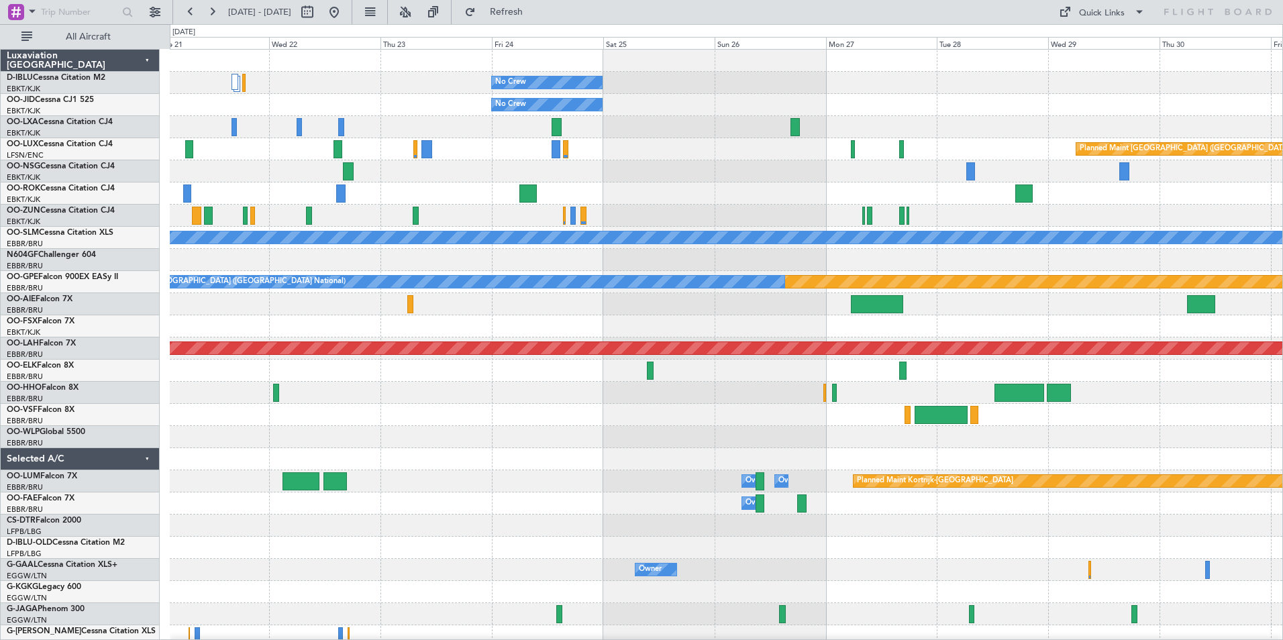
click at [407, 438] on div "No Crew No Crew Planned Maint Paris (Le Bourget) A/C Unavailable Monchengladbac…" at bounding box center [726, 470] width 1112 height 841
click at [735, 488] on div "Planned Maint Kortrijk-Wevelgem Owner Melsbroek Air Base Owner Melsbroek Air Ba…" at bounding box center [726, 481] width 1112 height 22
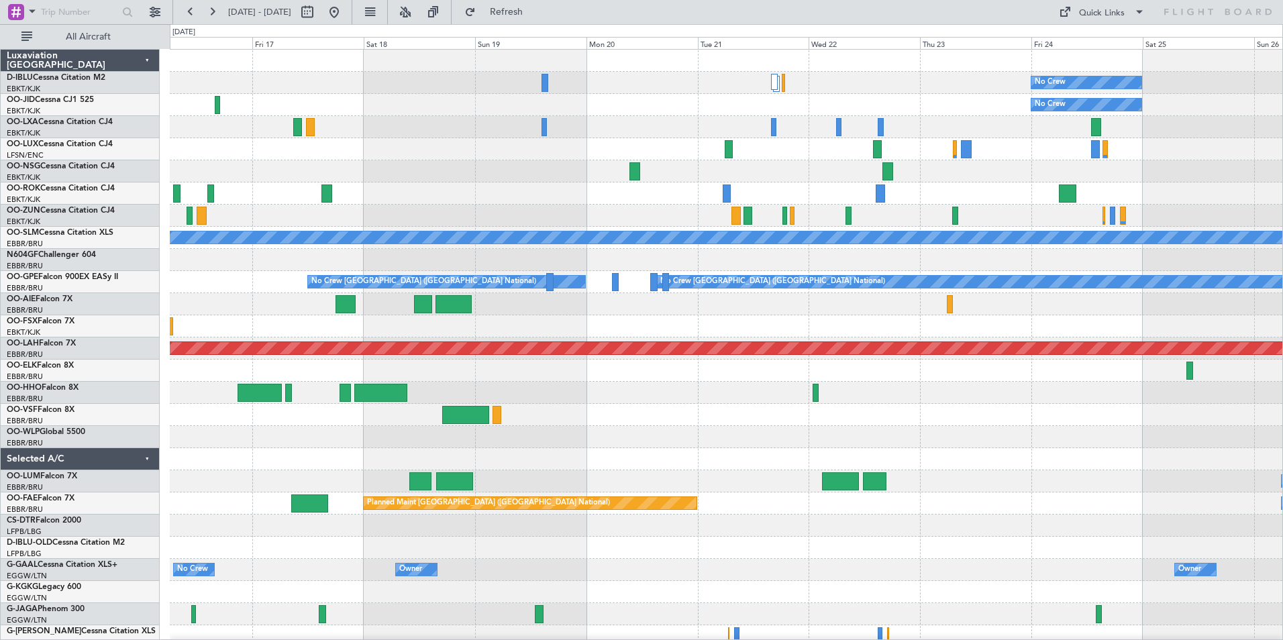
click at [378, 30] on div "0 0 Thu 16 Fri 17 Sat 18 Sun 19 [DATE] Tue 21 Wed 22 Thu 23 Fri 24 Sat 25 Sun 26" at bounding box center [726, 37] width 1112 height 24
click at [345, 13] on button at bounding box center [333, 11] width 21 height 21
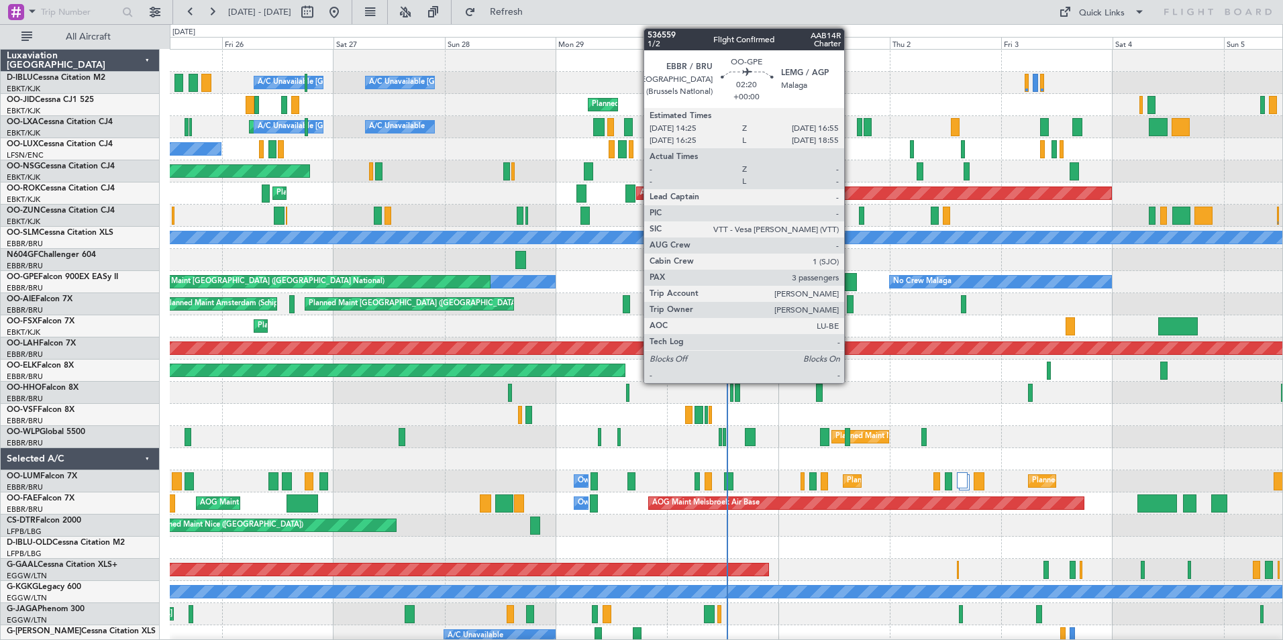
click at [850, 282] on div at bounding box center [851, 282] width 12 height 18
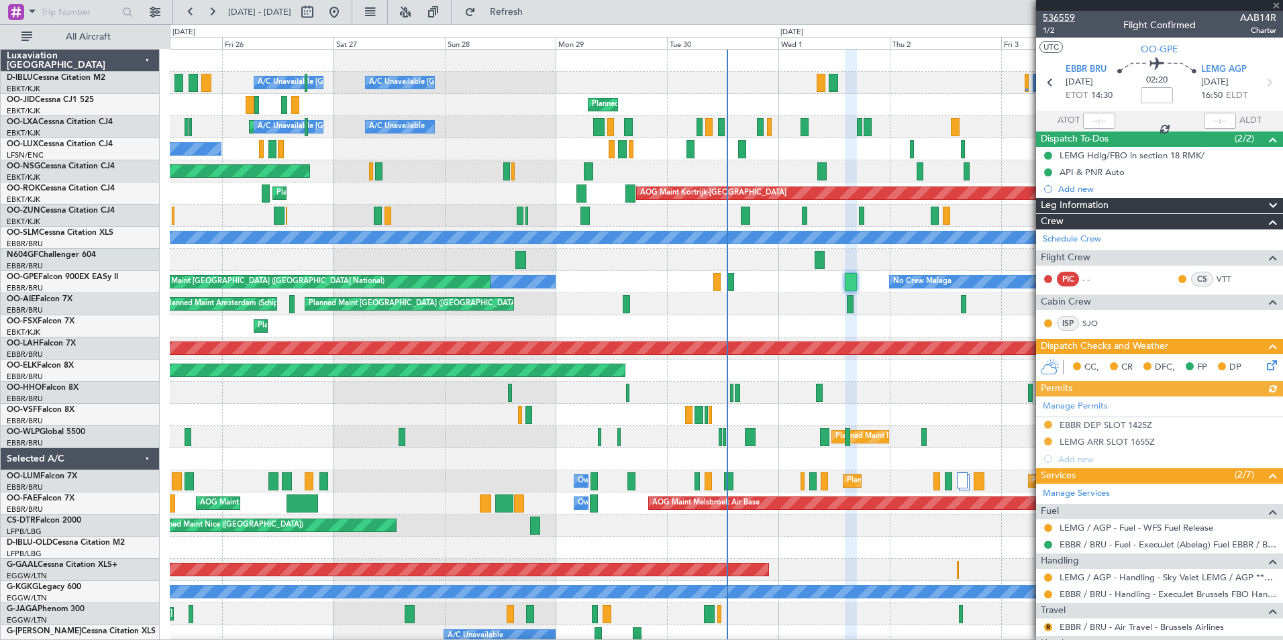
click at [1062, 21] on span "536559" at bounding box center [1059, 18] width 32 height 14
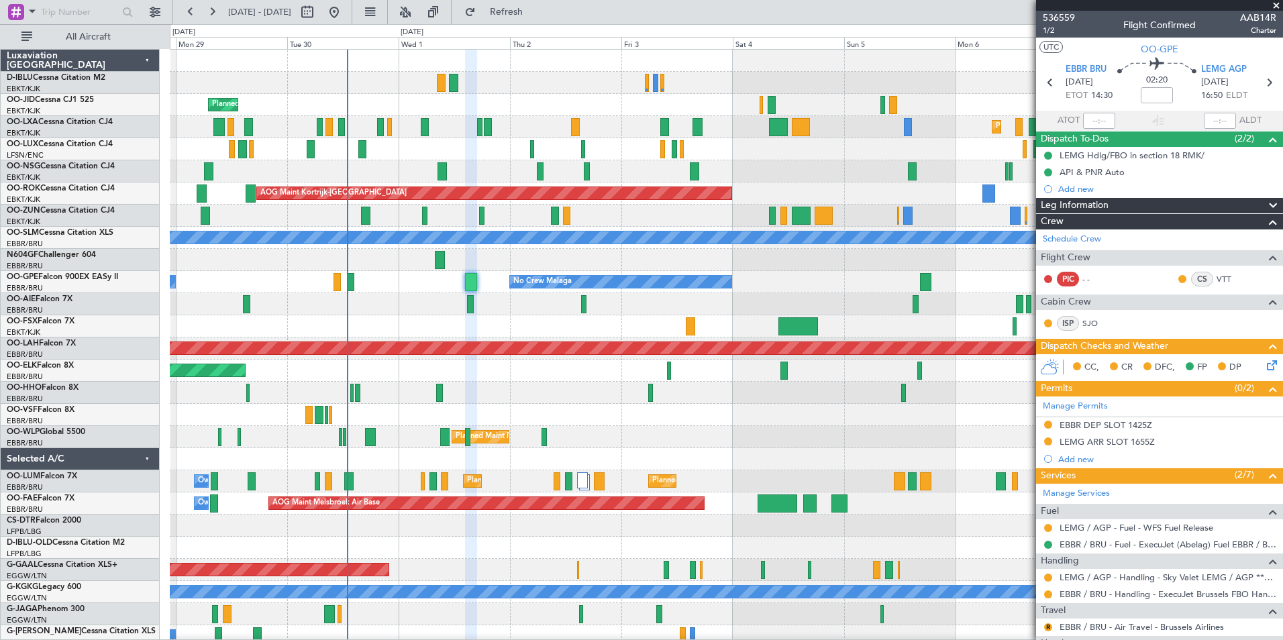
click at [435, 473] on div "A/C Unavailable [GEOGRAPHIC_DATA]-[GEOGRAPHIC_DATA] A/C Unavailable [GEOGRAPHIC…" at bounding box center [726, 493] width 1112 height 886
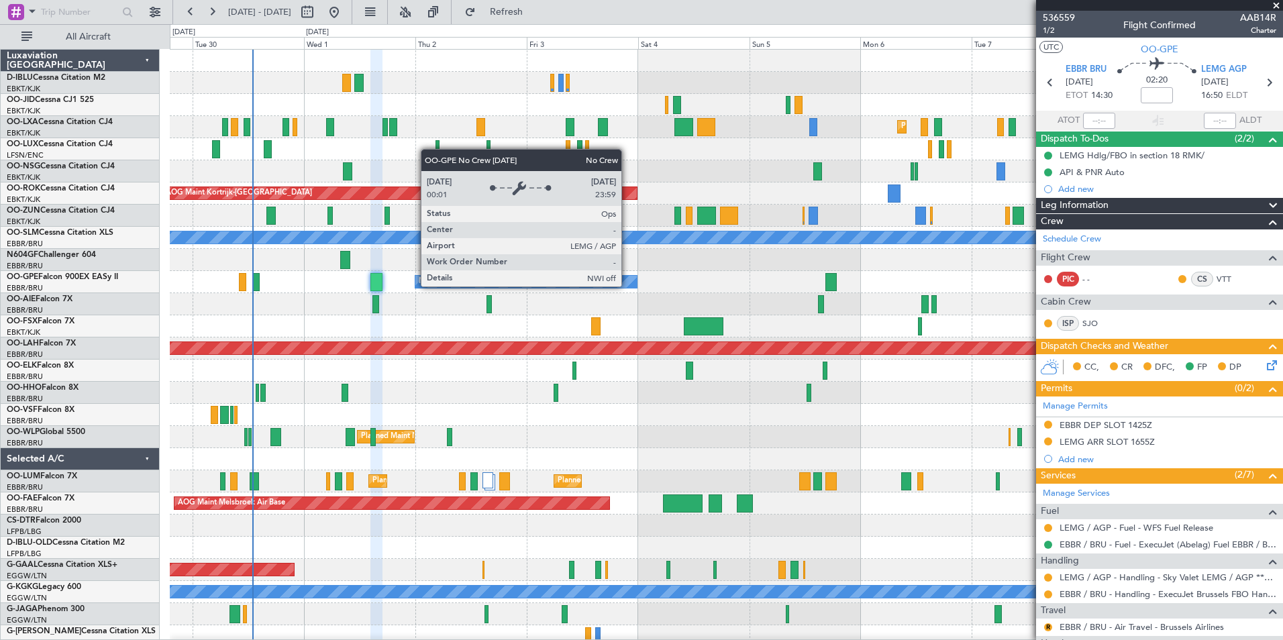
click at [627, 286] on div "No Crew Malaga" at bounding box center [525, 282] width 221 height 12
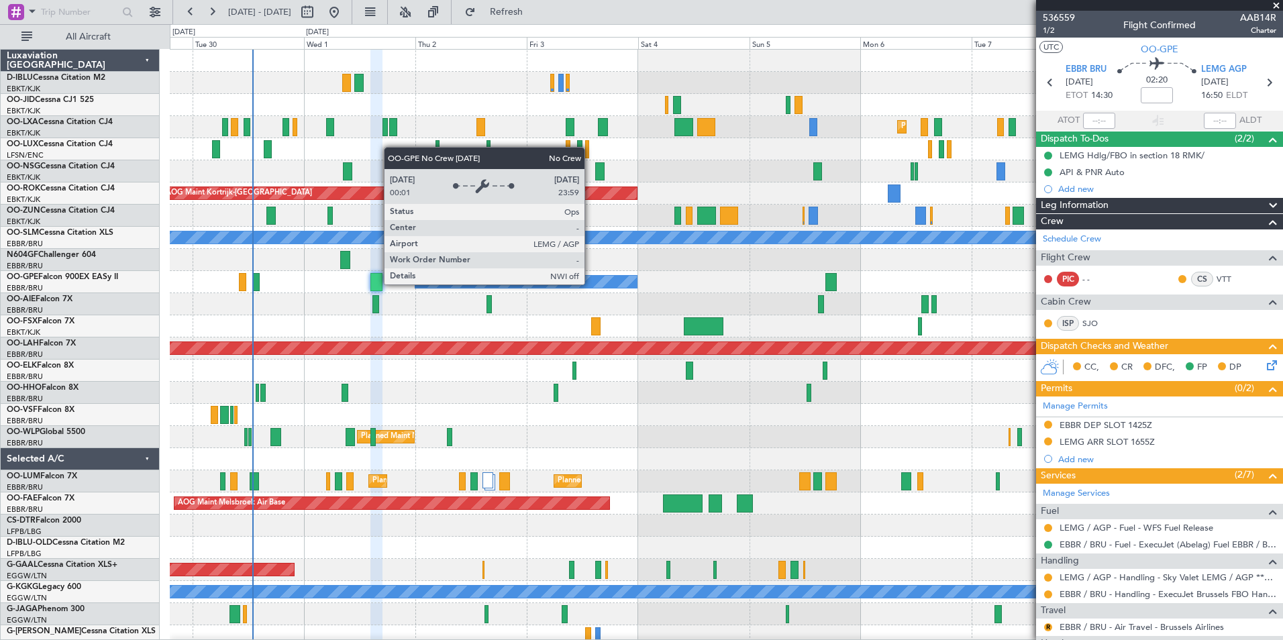
click at [590, 284] on div "No Crew Malaga" at bounding box center [525, 282] width 221 height 12
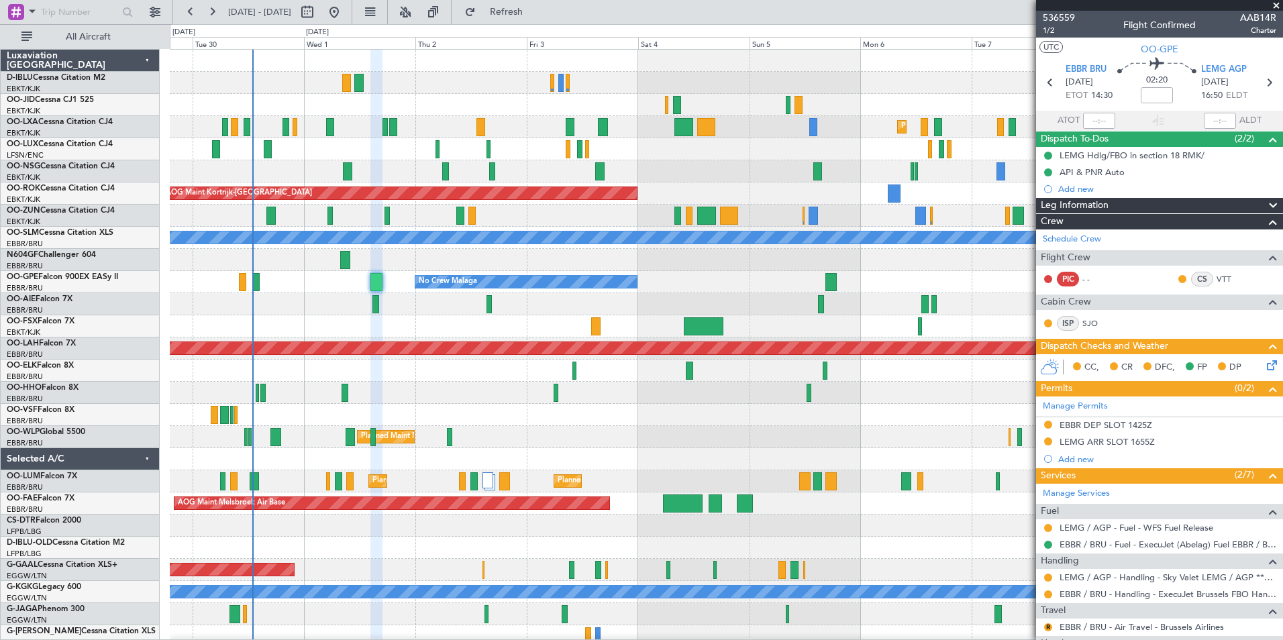
click at [1272, 3] on span at bounding box center [1276, 6] width 13 height 12
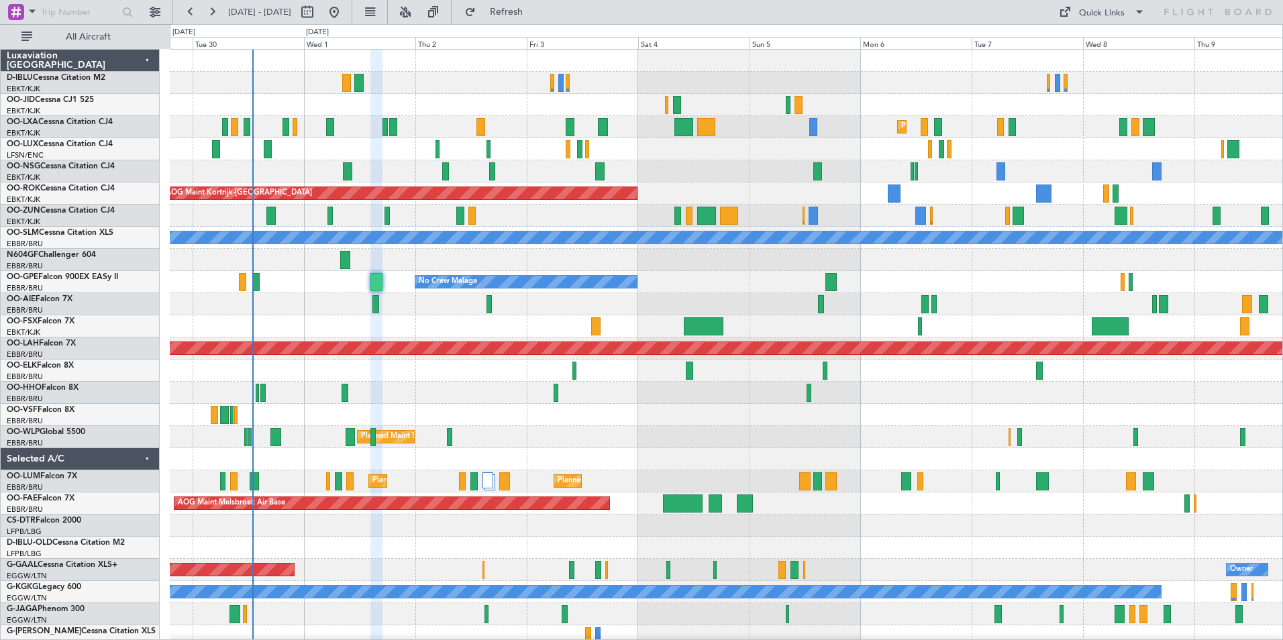
type input "0"
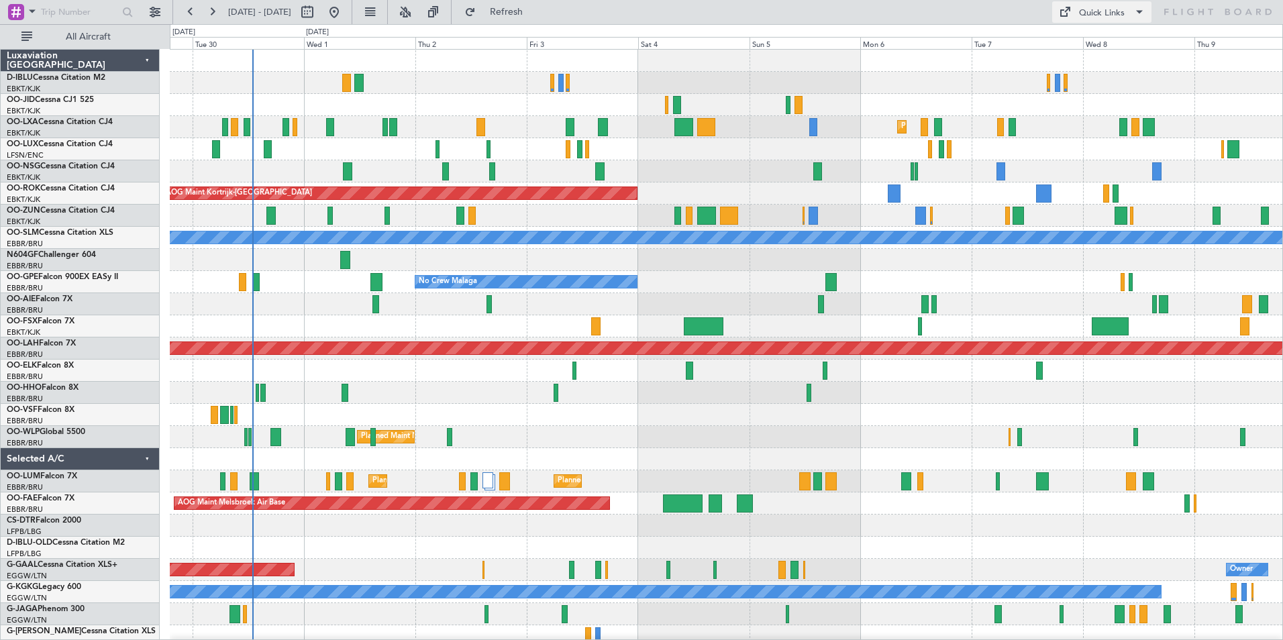
click at [1101, 15] on div "Quick Links" at bounding box center [1102, 13] width 46 height 13
click at [1116, 45] on button "Trip Builder" at bounding box center [1102, 44] width 101 height 32
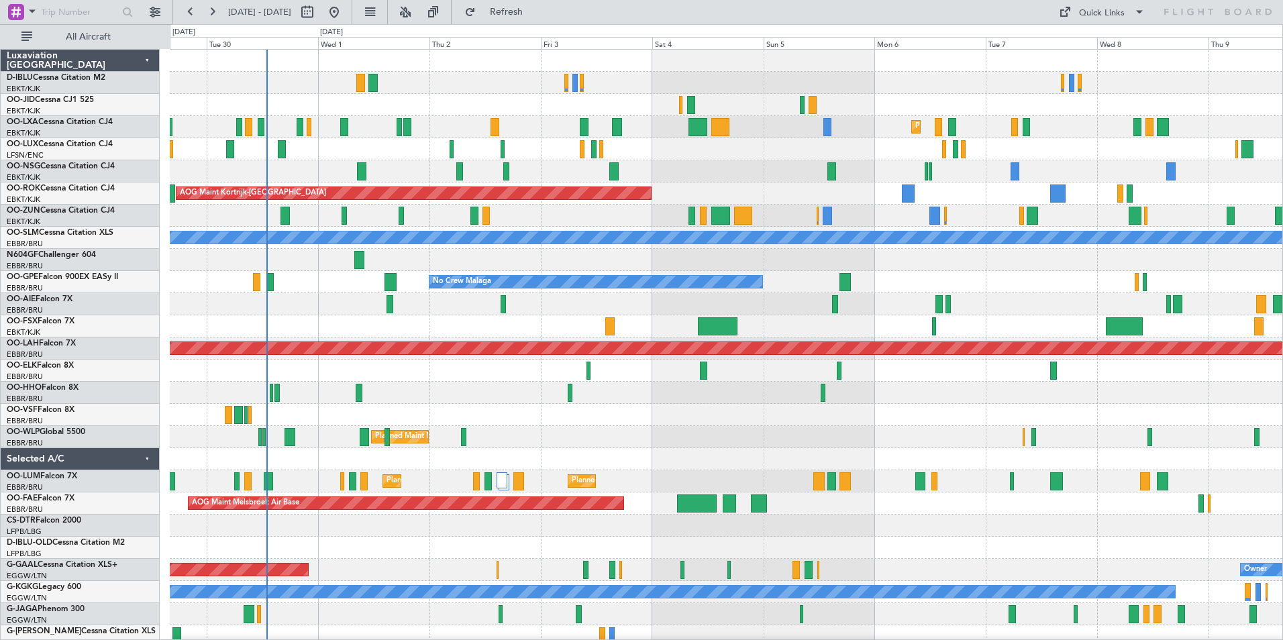
click at [513, 401] on div at bounding box center [726, 393] width 1112 height 22
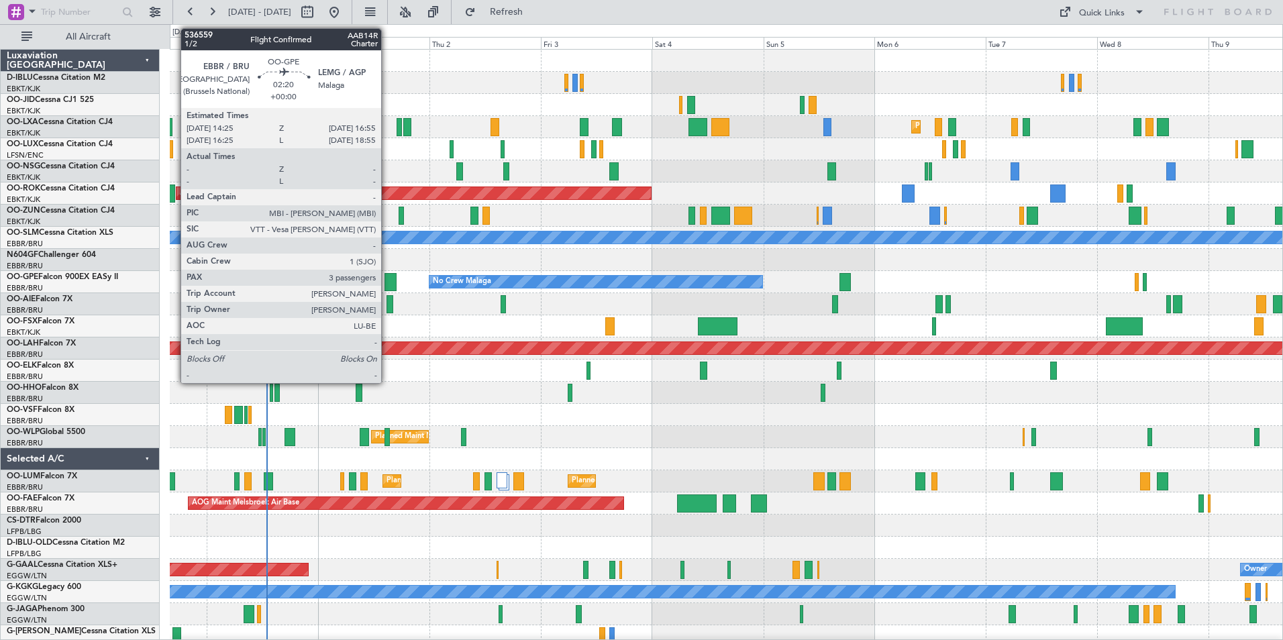
click at [387, 276] on div at bounding box center [390, 282] width 12 height 18
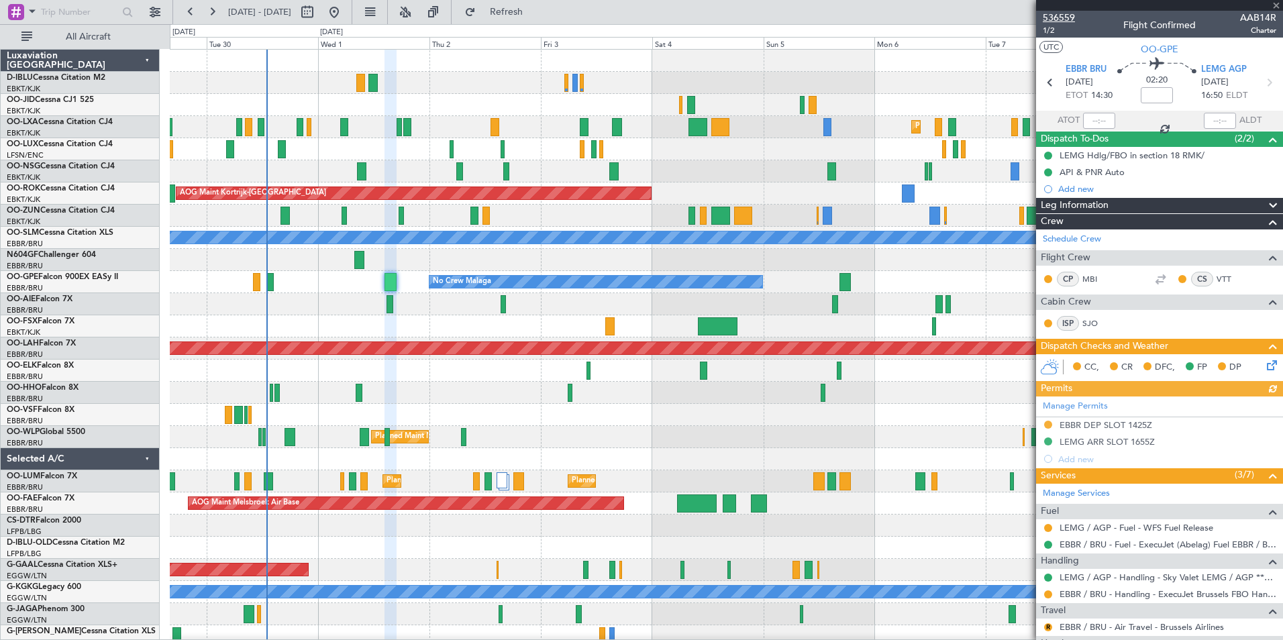
click at [1066, 16] on span "536559" at bounding box center [1059, 18] width 32 height 14
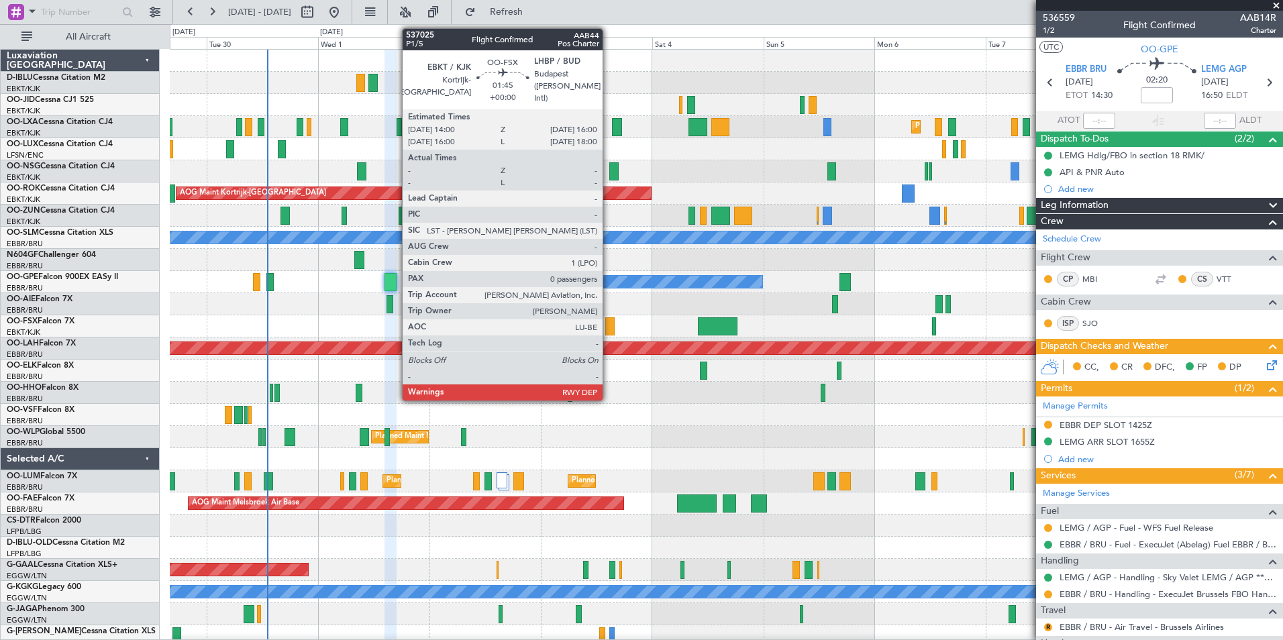
click at [609, 325] on div at bounding box center [609, 326] width 9 height 18
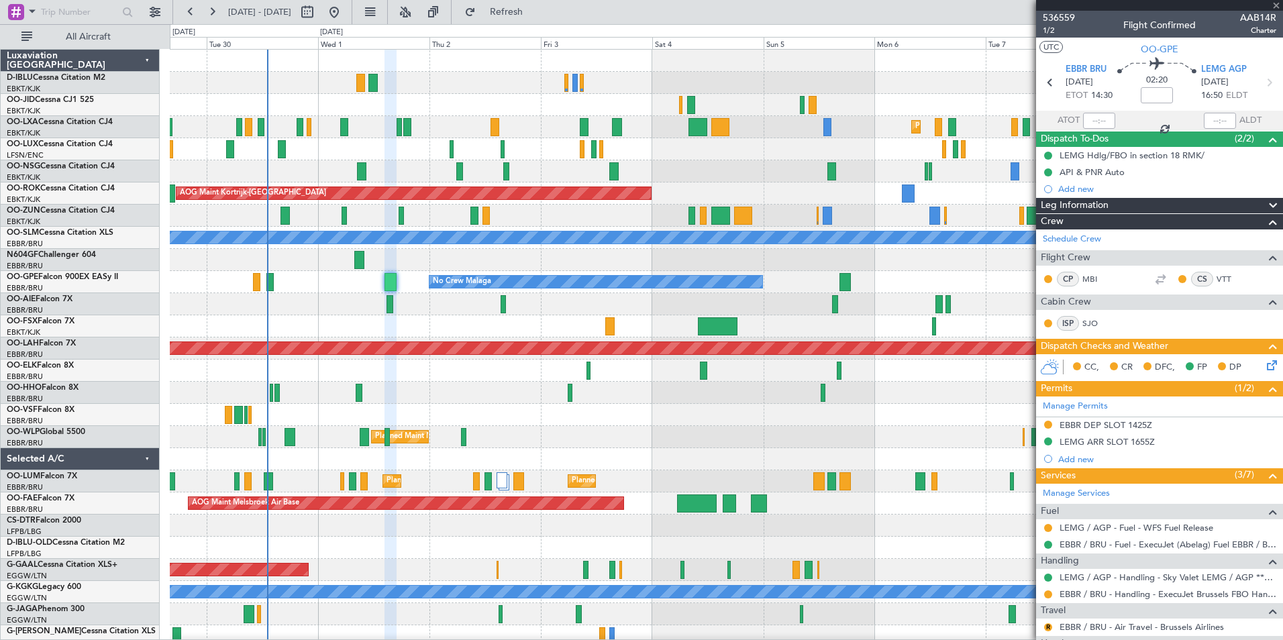
type input "0"
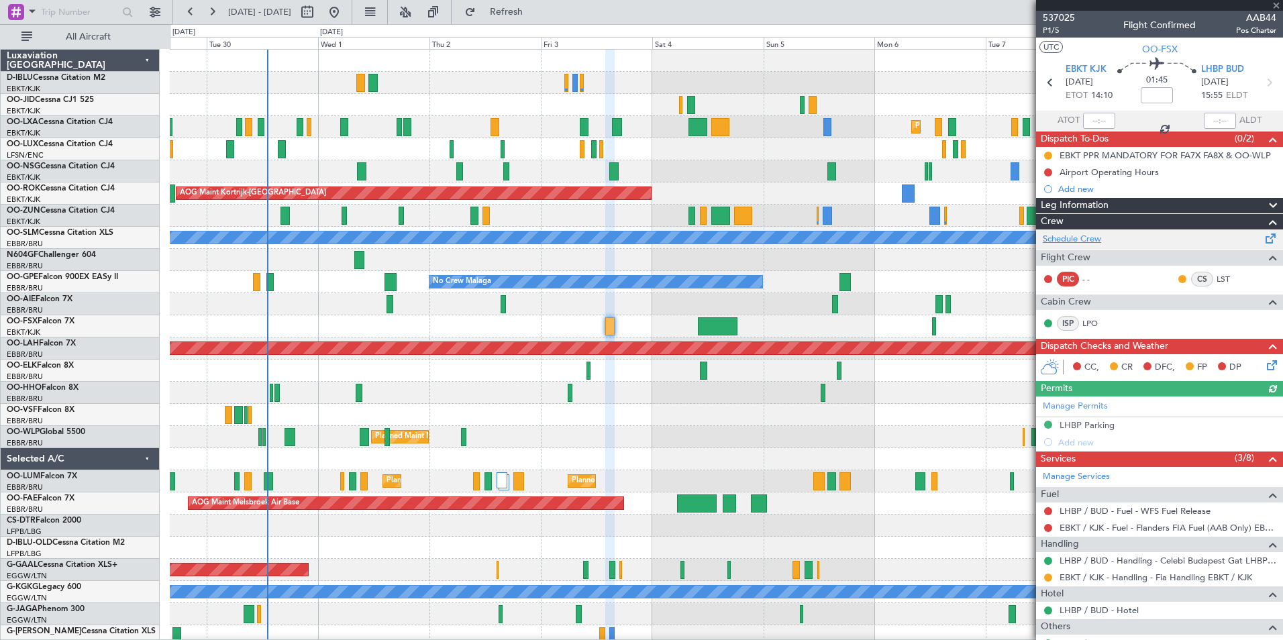
click at [1076, 242] on link "Schedule Crew" at bounding box center [1072, 239] width 58 height 13
click at [625, 227] on div "A/C Unavailable Kortrijk-Wevelgem Planned Maint Kortrijk-Wevelgem Planned Maint…" at bounding box center [726, 470] width 1112 height 841
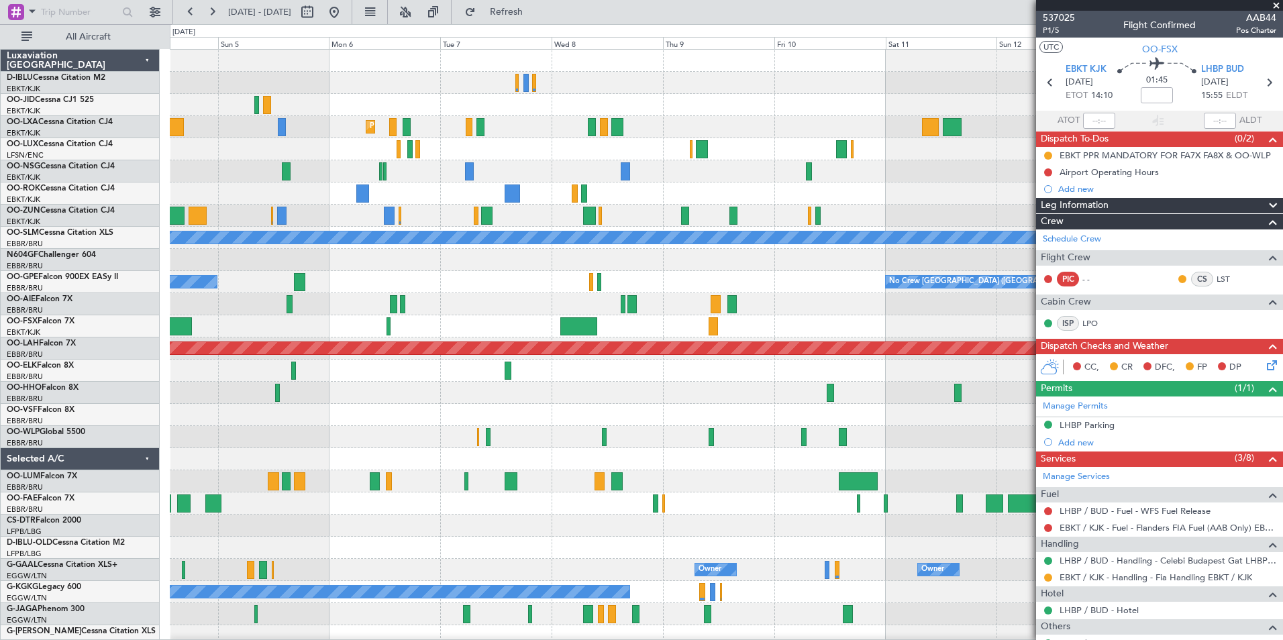
click at [416, 315] on div "Planned Maint Kortrijk-Wevelgem AOG Maint Kortrijk-Wevelgem A/C Unavailable Mon…" at bounding box center [726, 470] width 1112 height 841
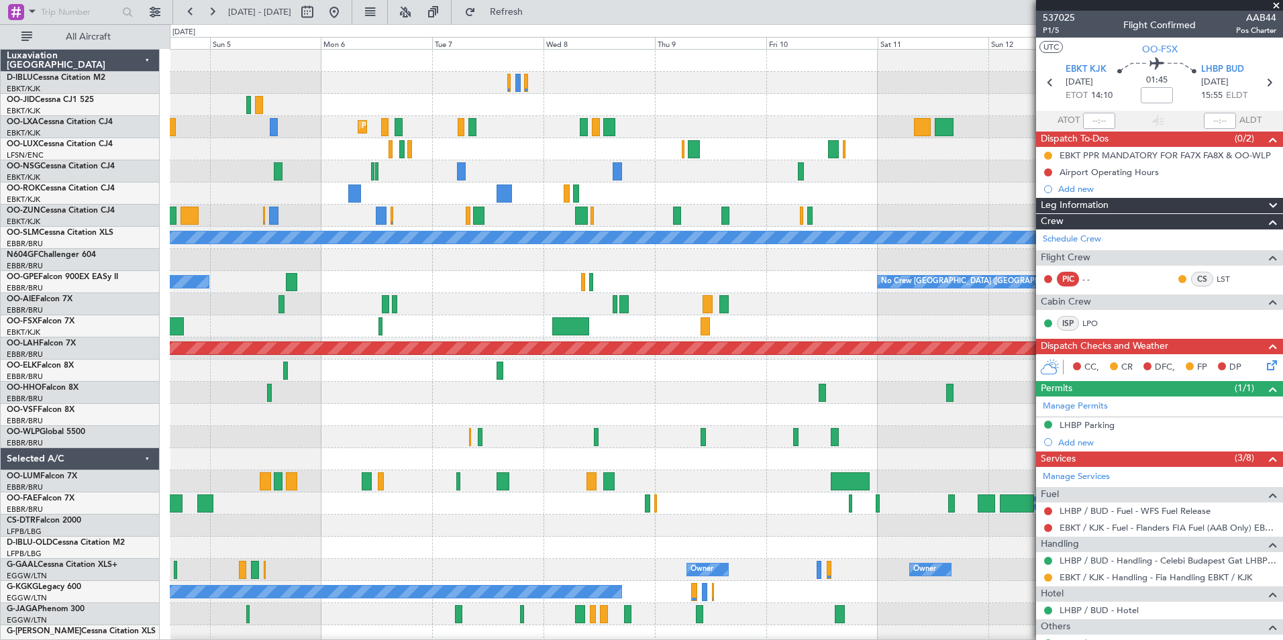
click at [606, 178] on div "Planned Maint Kortrijk-Wevelgem AOG Maint Kortrijk-Wevelgem A/C Unavailable Mon…" at bounding box center [726, 493] width 1112 height 886
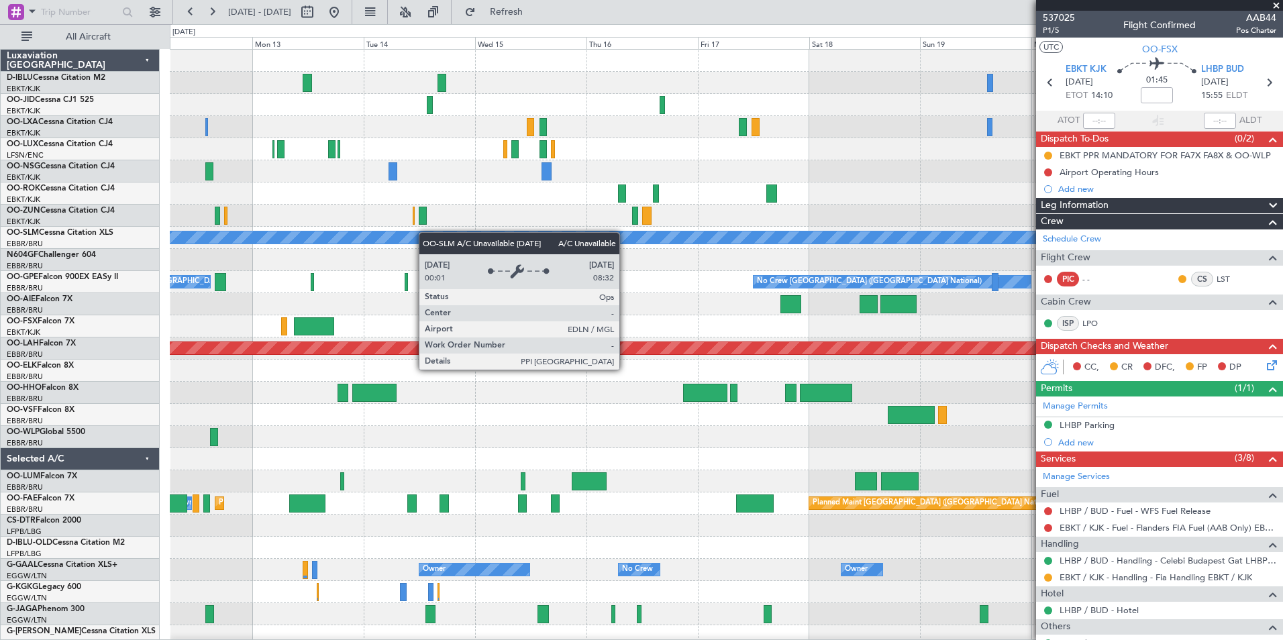
click at [356, 246] on div "No Crew No Crew A/C Unavailable Monchengladbach No Crew Brussels (Brussels Nati…" at bounding box center [726, 504] width 1112 height 908
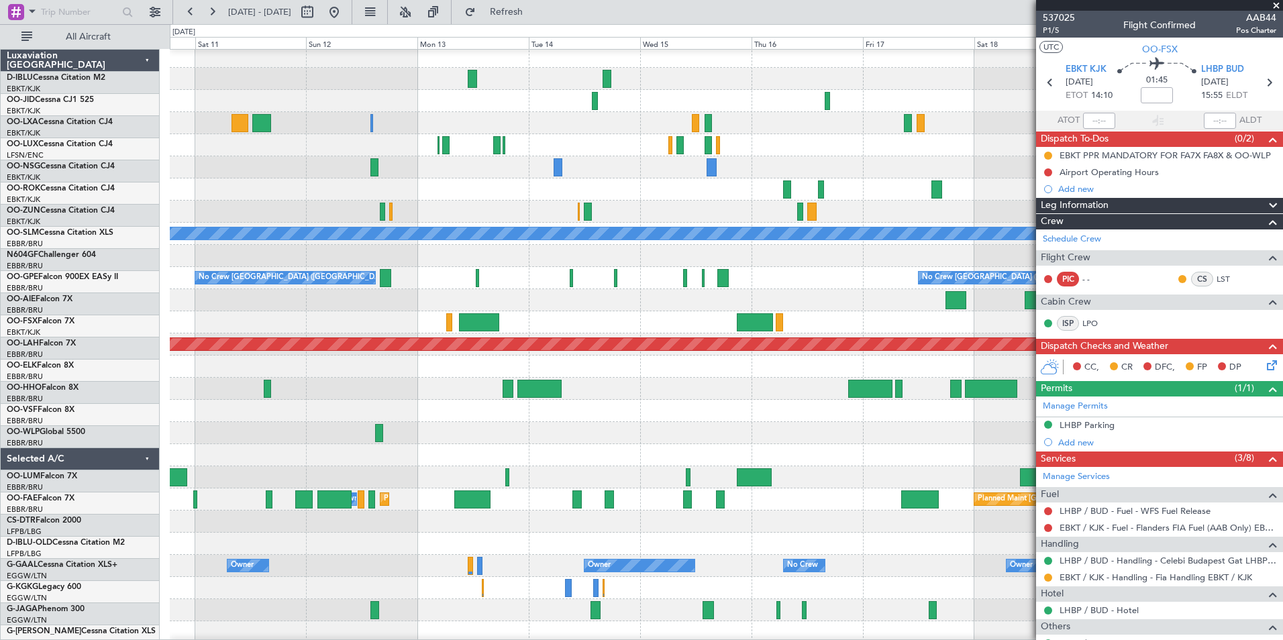
click at [1068, 192] on fb-app "15 Oct 2025 - 25 Oct 2025 Refresh Quick Links All Aircraft A/C Unavailable Monc…" at bounding box center [641, 325] width 1283 height 630
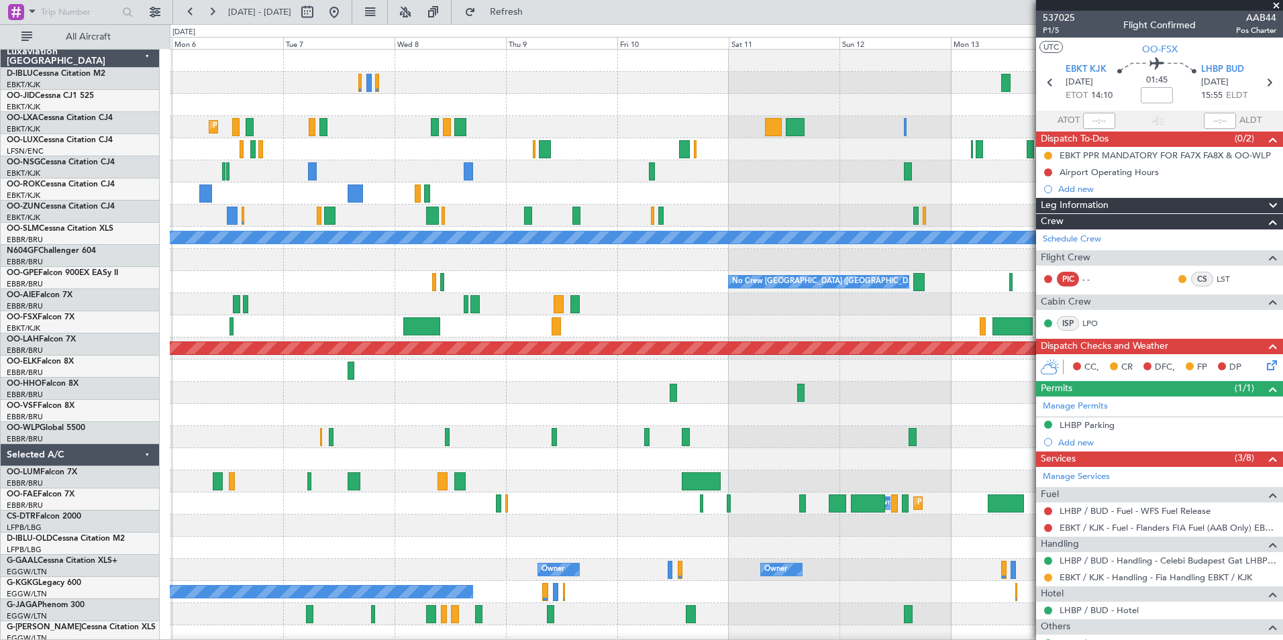
click at [1120, 215] on fb-app "15 Oct 2025 - 25 Oct 2025 Refresh Quick Links All Aircraft Planned Maint Kortri…" at bounding box center [641, 325] width 1283 height 630
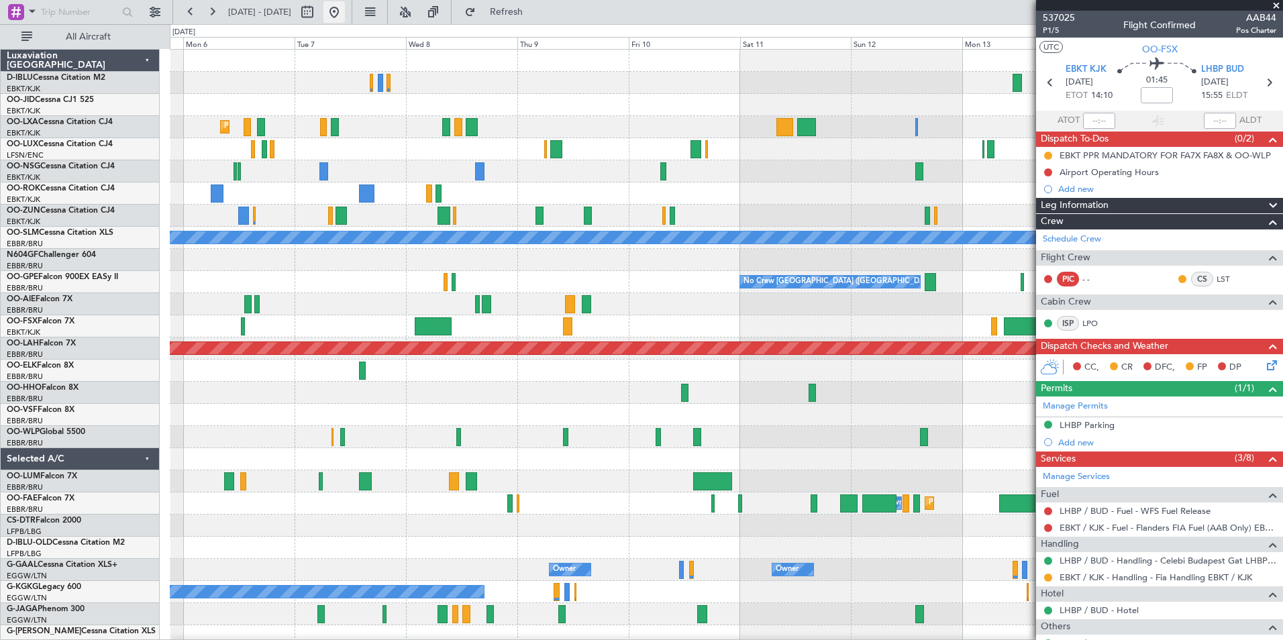
drag, startPoint x: 384, startPoint y: 9, endPoint x: 385, endPoint y: 16, distance: 6.7
click at [345, 10] on button at bounding box center [333, 11] width 21 height 21
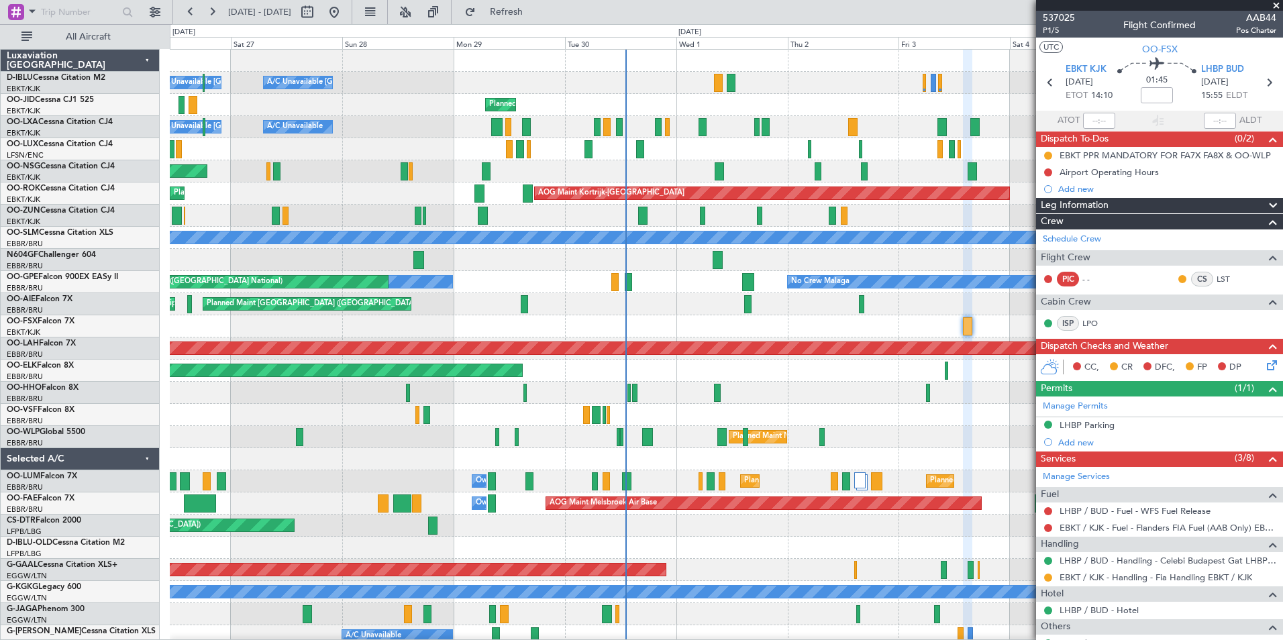
click at [708, 384] on div "A/C Unavailable Kortrijk-Wevelgem A/C Unavailable Brussels (Brussels National) …" at bounding box center [726, 493] width 1112 height 886
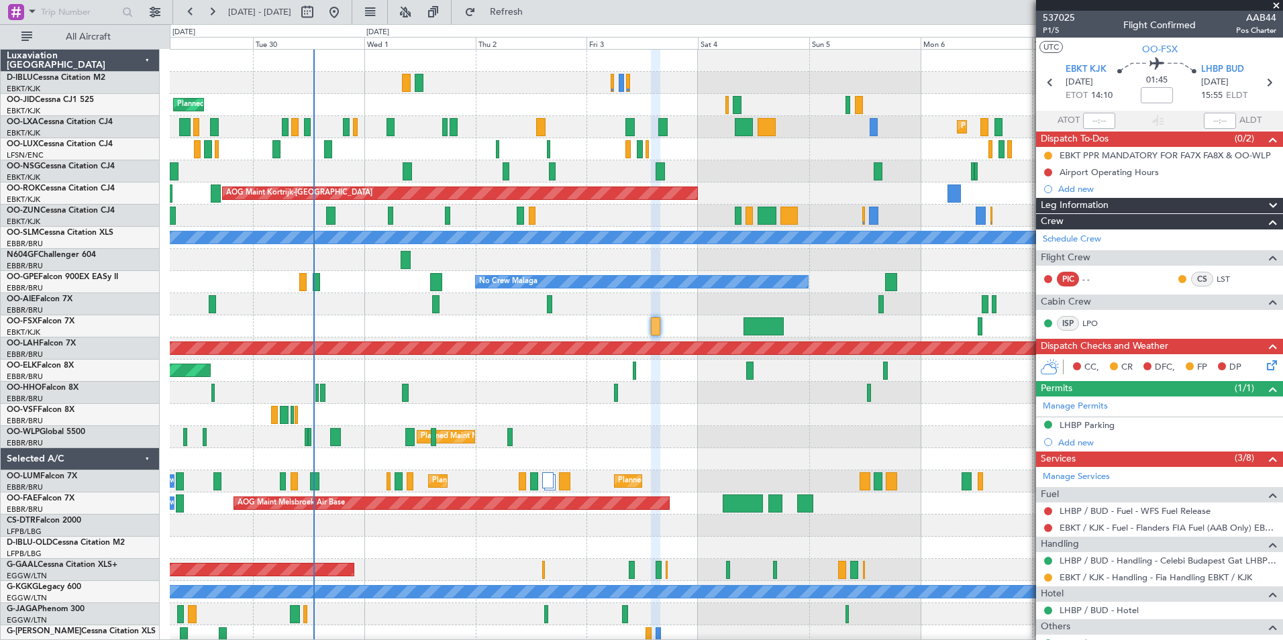
click at [489, 362] on div "A/C Unavailable Kortrijk-Wevelgem A/C Unavailable Brussels (Brussels National) …" at bounding box center [726, 470] width 1112 height 841
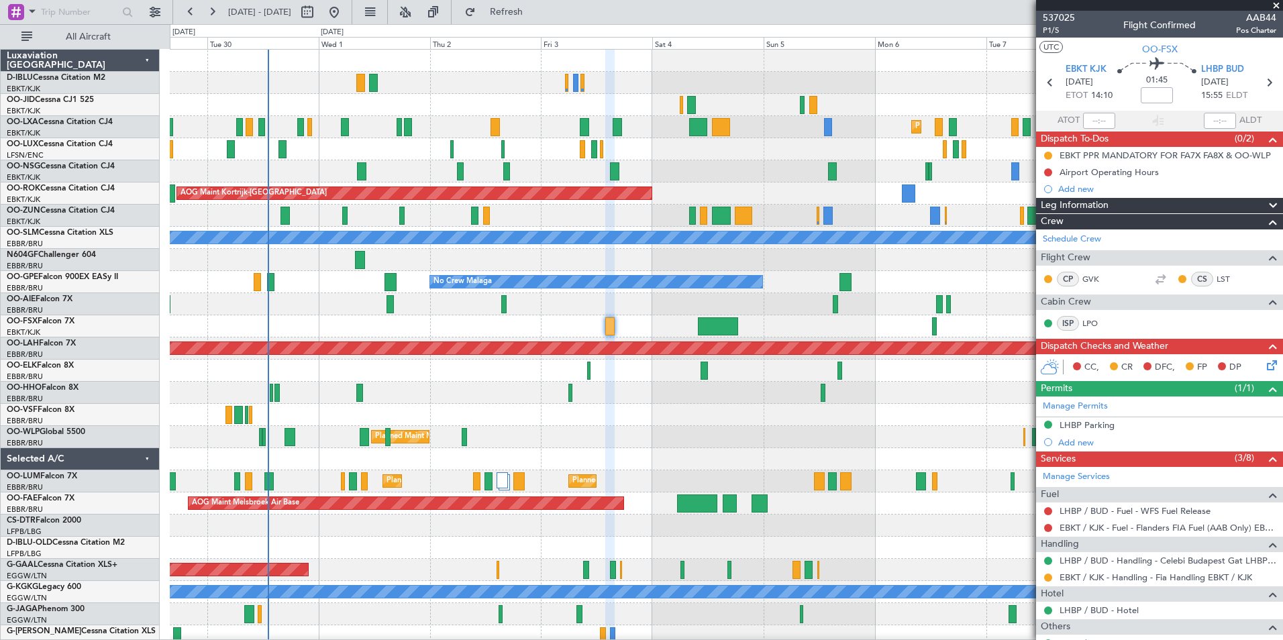
click at [191, 495] on div "A/C Unavailable Kortrijk-Wevelgem Planned Maint Kortrijk-Wevelgem Planned Maint…" at bounding box center [726, 470] width 1112 height 841
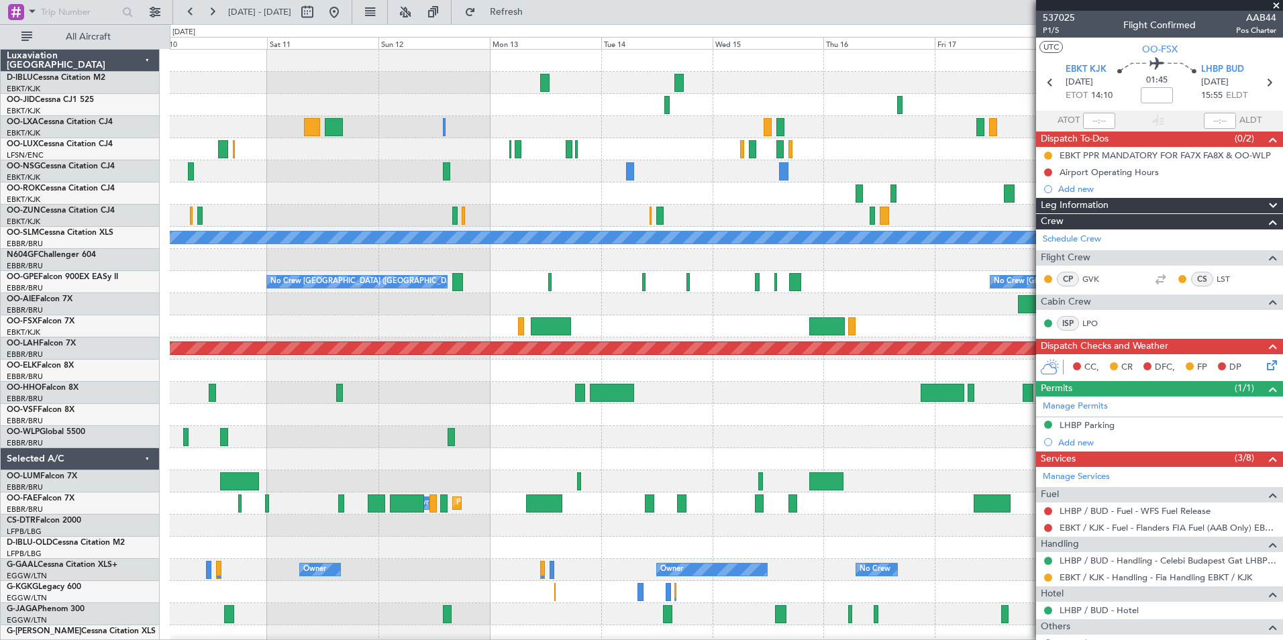
click at [223, 456] on div "A/C Unavailable Monchengladbach No Crew Brussels (Brussels National) No Crew Br…" at bounding box center [726, 470] width 1112 height 841
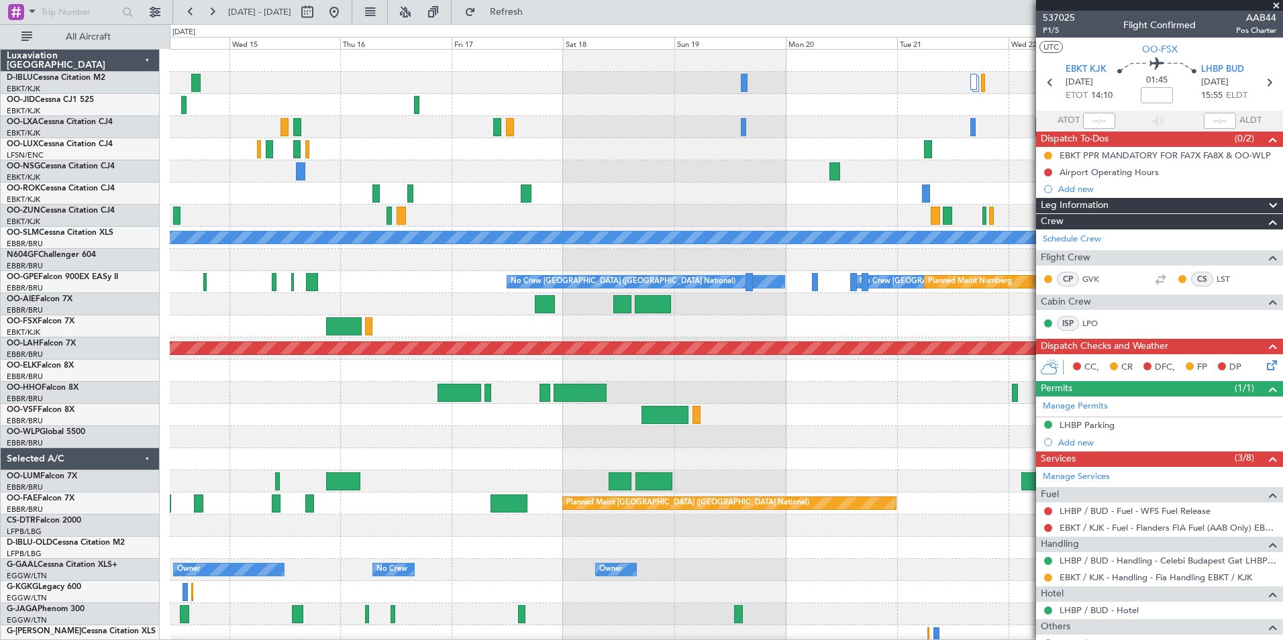
click at [233, 465] on div "A/C Unavailable Monchengladbach No Crew Brussels (Brussels National) No Crew Br…" at bounding box center [726, 470] width 1112 height 841
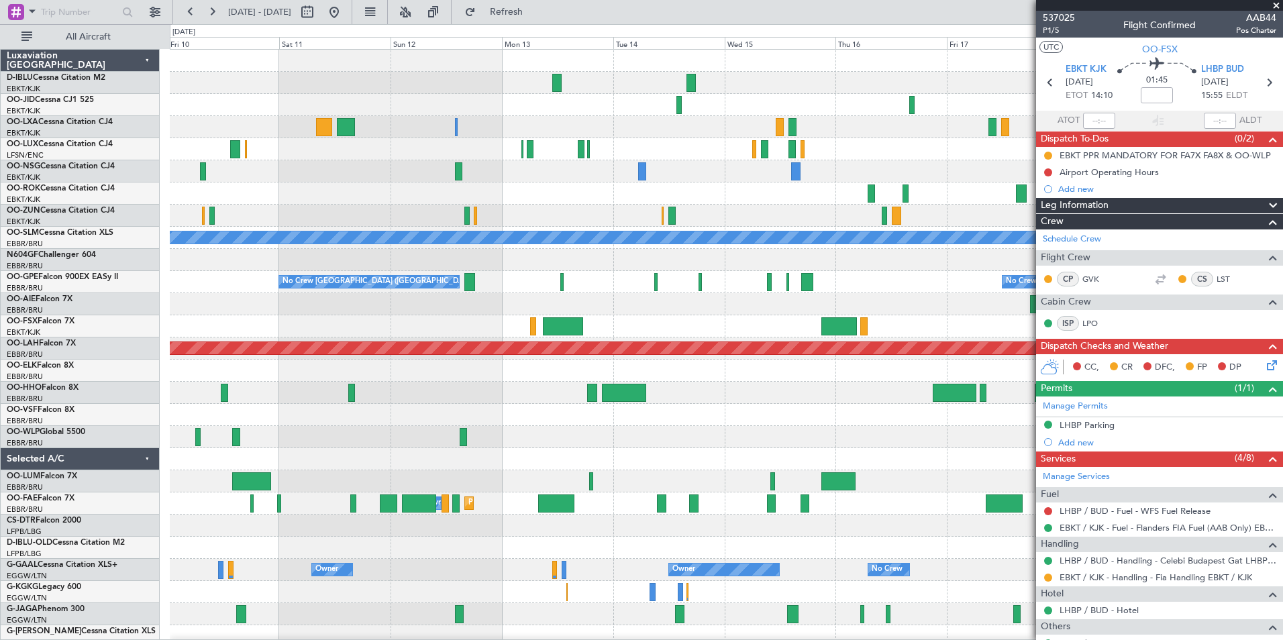
click at [890, 525] on div "A/C Unavailable Monchengladbach No Crew Brussels (Brussels National) No Crew Br…" at bounding box center [726, 504] width 1112 height 908
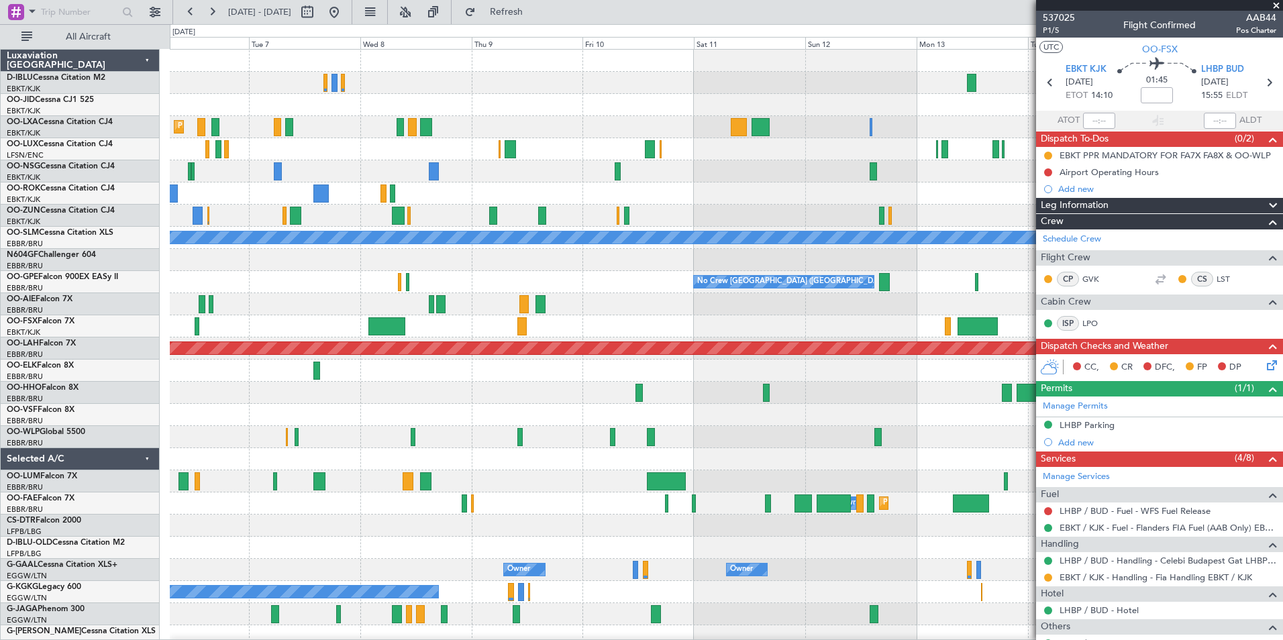
click at [929, 486] on div "Planned Maint Kortrijk-Wevelgem AOG Maint Kortrijk-Wevelgem A/C Unavailable Mon…" at bounding box center [726, 504] width 1112 height 908
click at [894, 415] on div "Planned Maint Kortrijk-Wevelgem AOG Maint Kortrijk-Wevelgem A/C Unavailable Mon…" at bounding box center [726, 504] width 1112 height 908
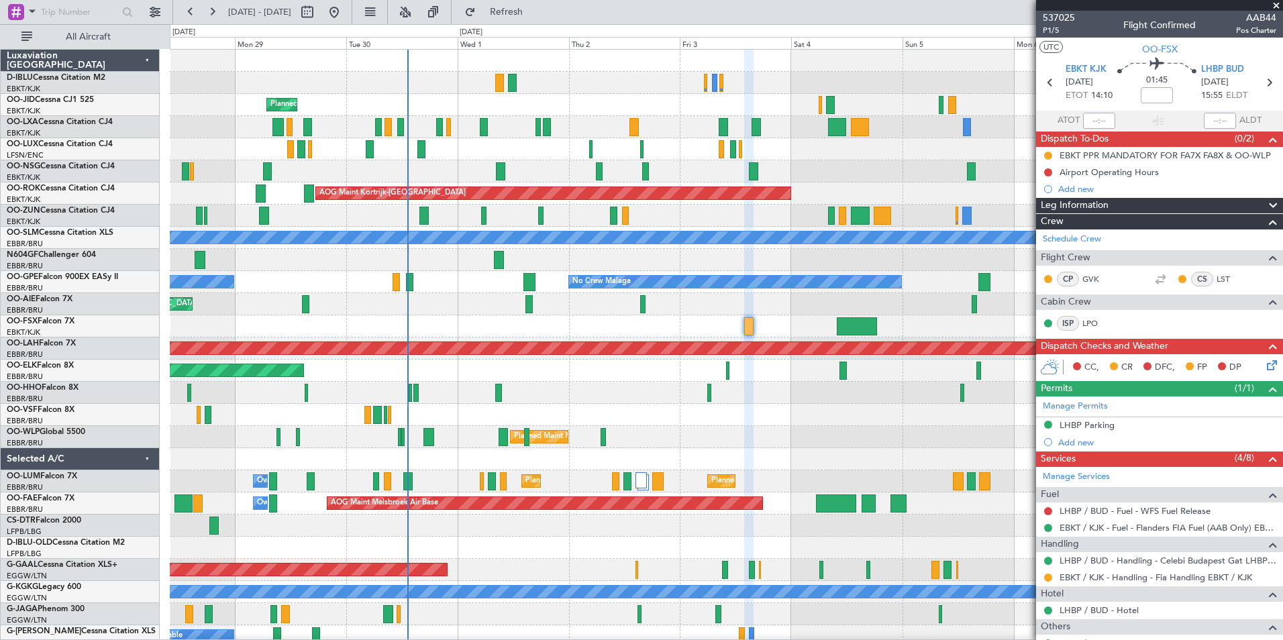
click at [647, 382] on div "A/C Unavailable [GEOGRAPHIC_DATA]-[GEOGRAPHIC_DATA] A/C Unavailable [GEOGRAPHIC…" at bounding box center [726, 470] width 1112 height 841
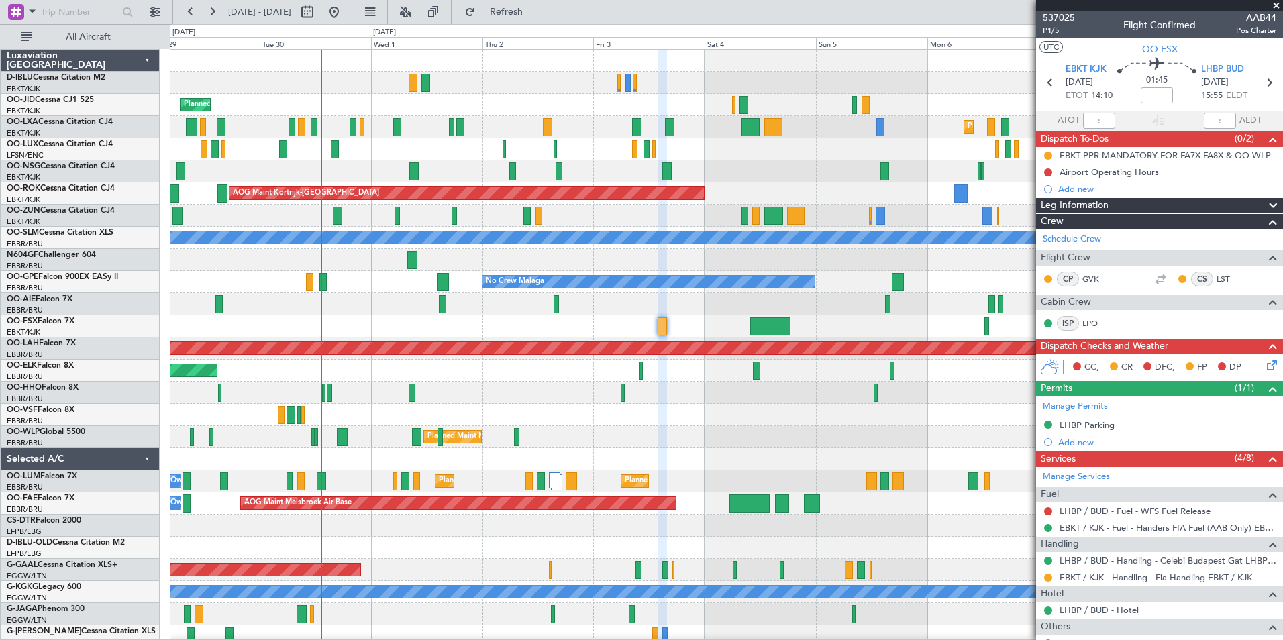
click at [729, 420] on div at bounding box center [726, 415] width 1112 height 22
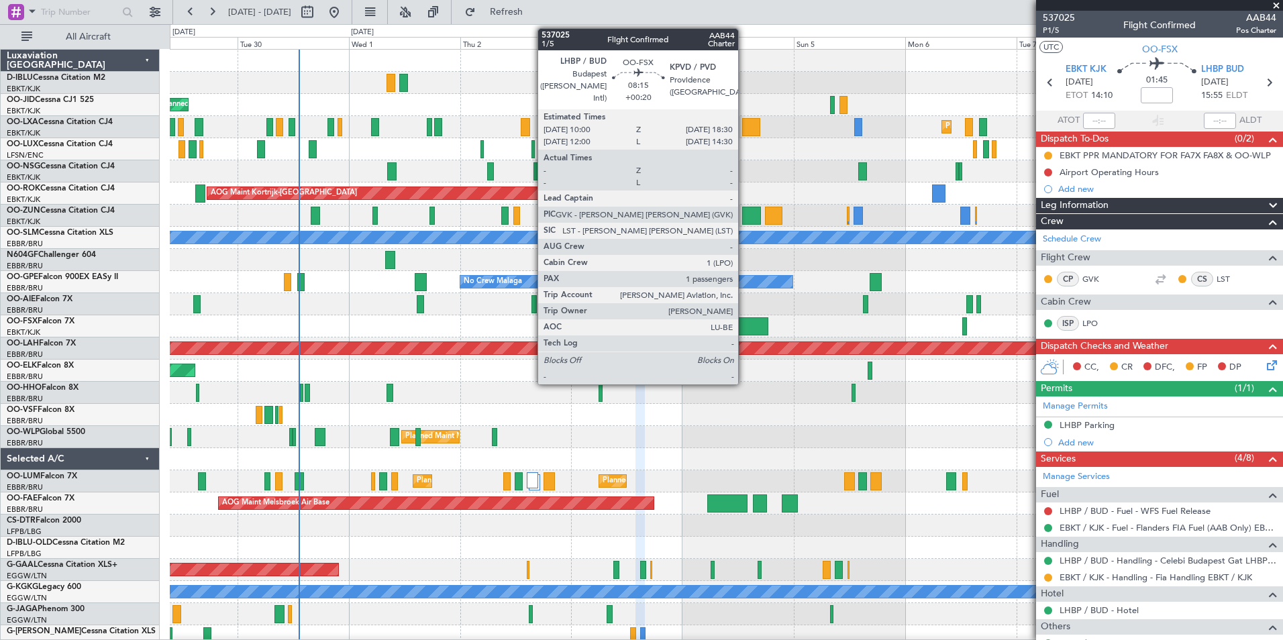
click at [744, 326] on div at bounding box center [748, 326] width 40 height 18
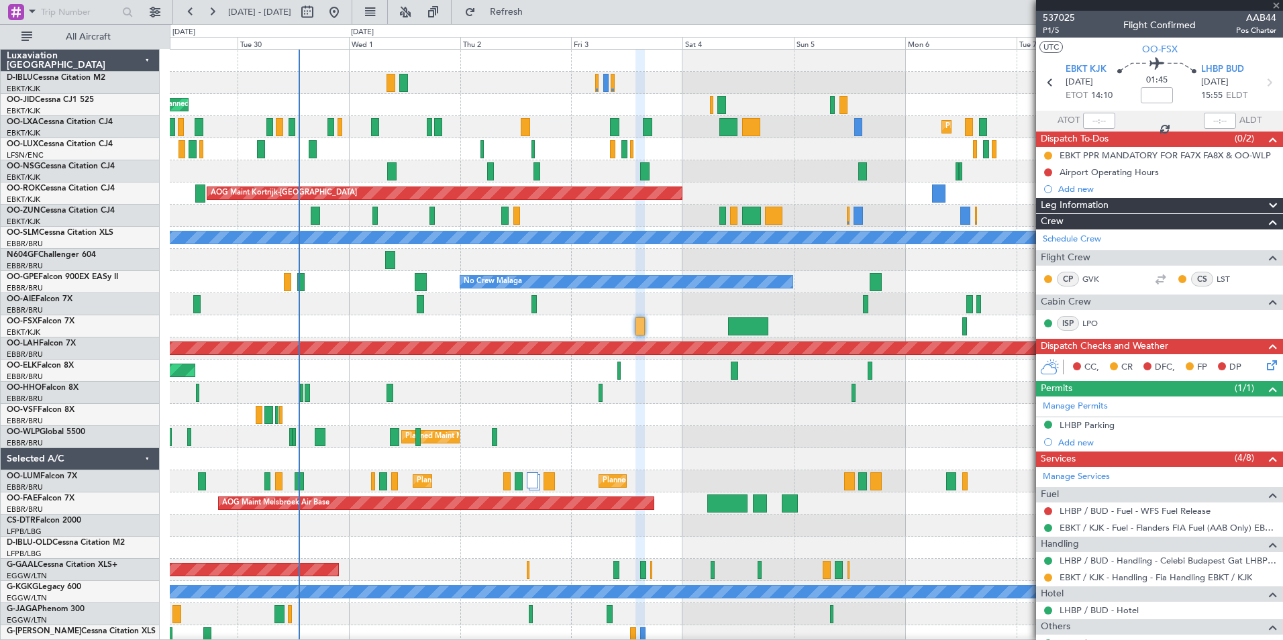
type input "+00:20"
type input "1"
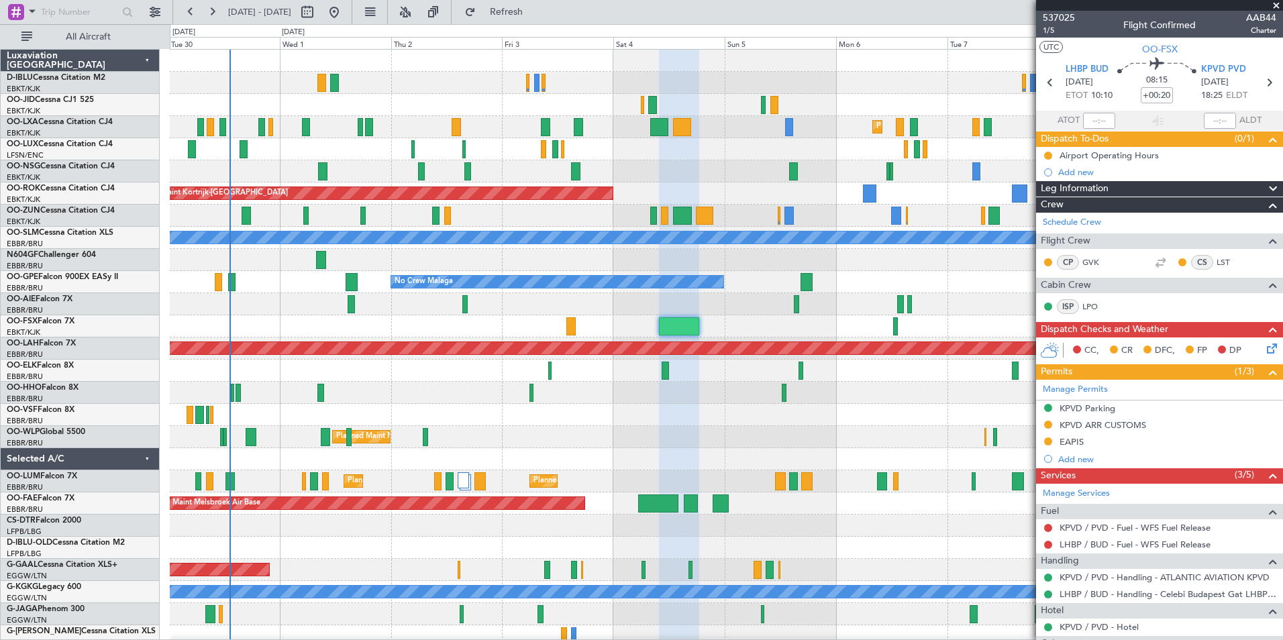
click at [741, 401] on div at bounding box center [726, 393] width 1112 height 22
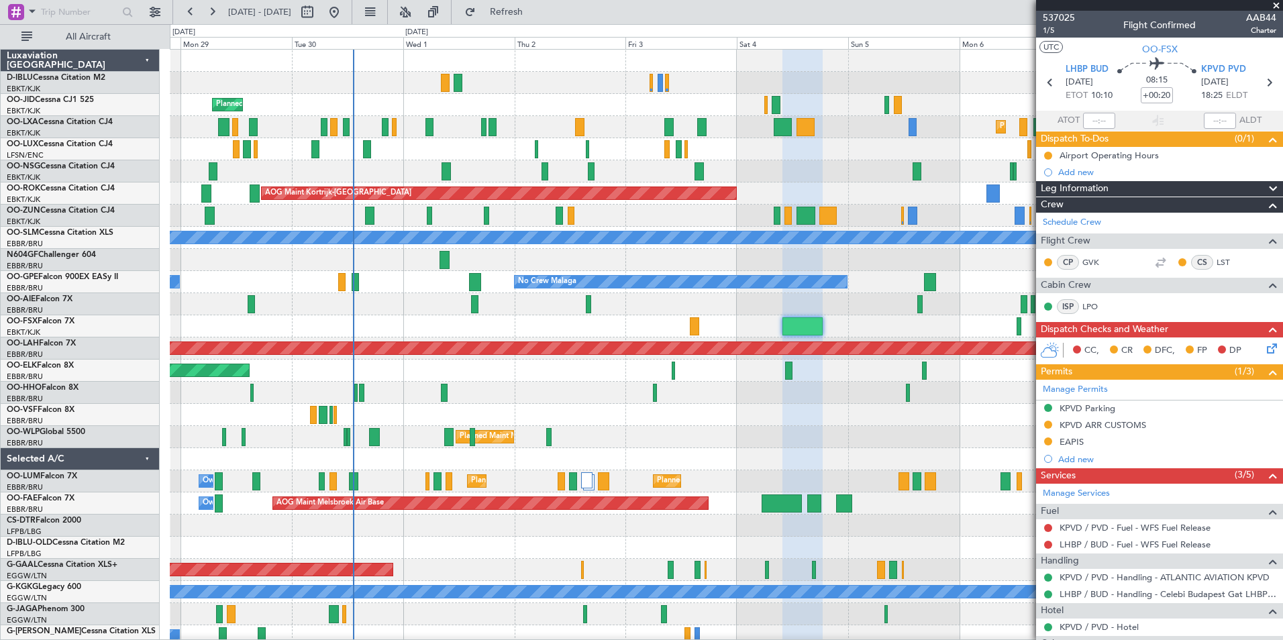
click at [814, 446] on div "A/C Unavailable Kortrijk-Wevelgem A/C Unavailable Brussels (Brussels National) …" at bounding box center [726, 470] width 1112 height 841
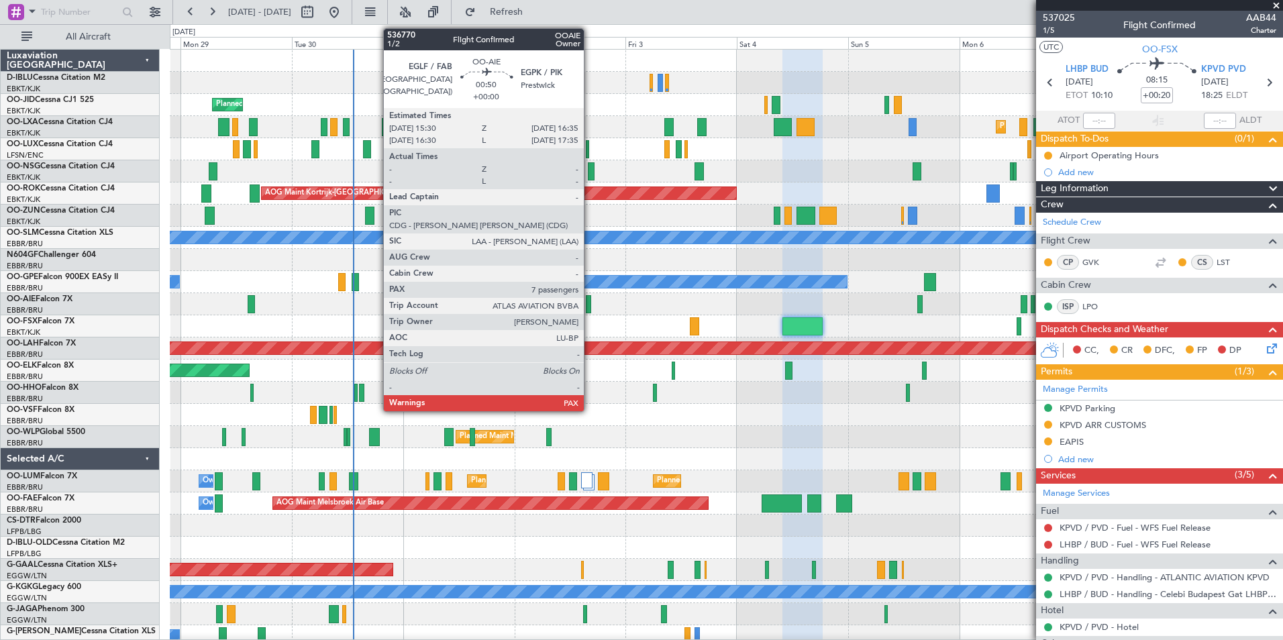
click at [590, 310] on div at bounding box center [588, 304] width 5 height 18
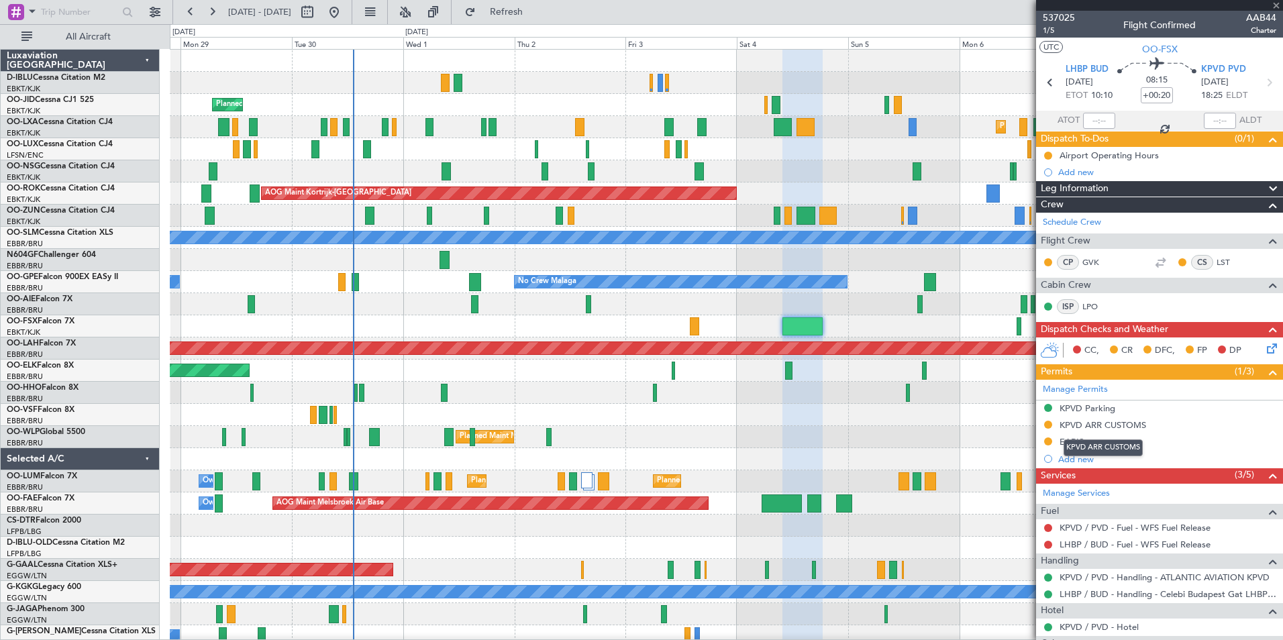
type input "7"
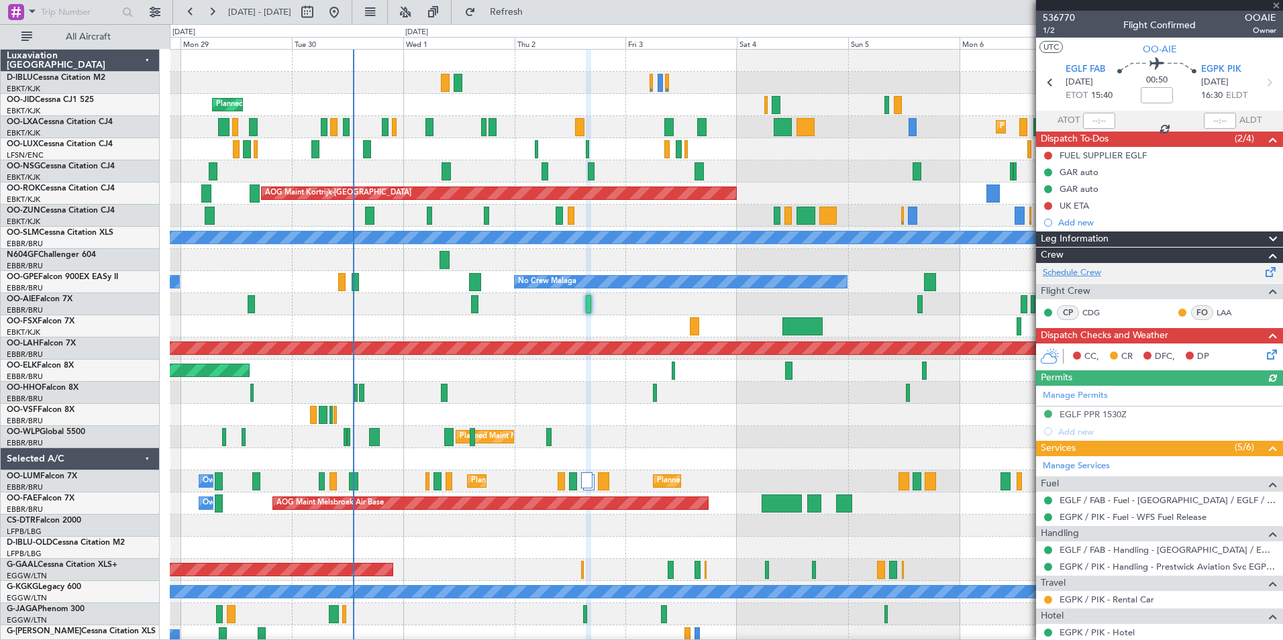
click at [1088, 273] on link "Schedule Crew" at bounding box center [1072, 272] width 58 height 13
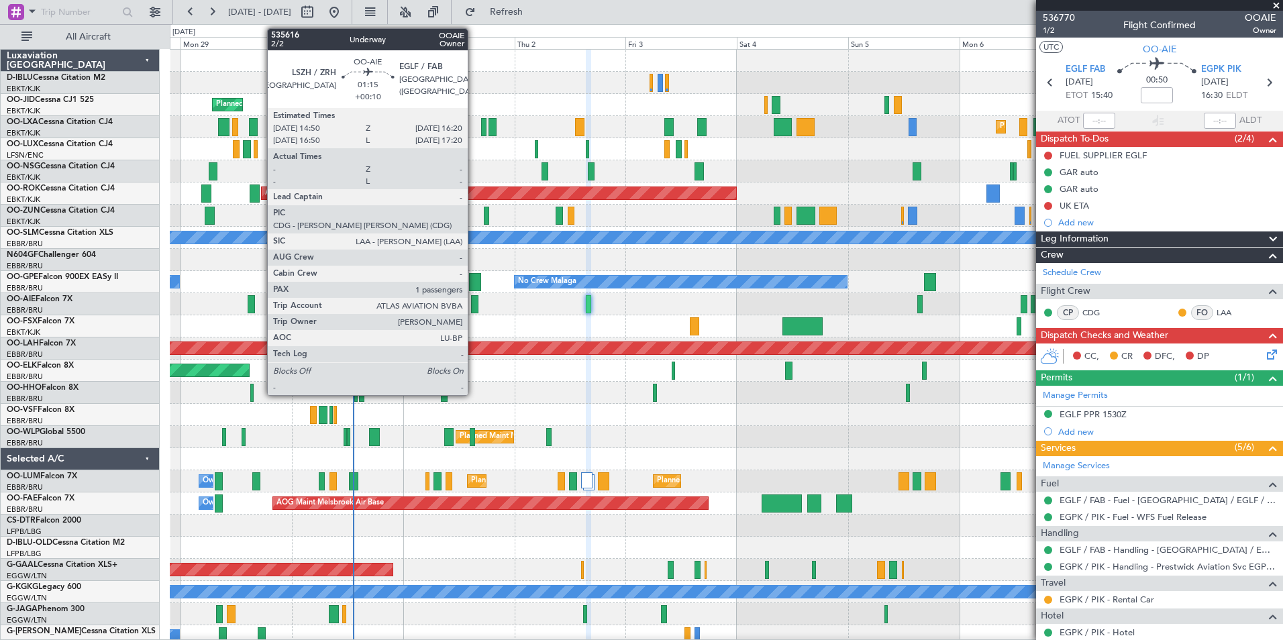
click at [474, 304] on div at bounding box center [474, 304] width 7 height 18
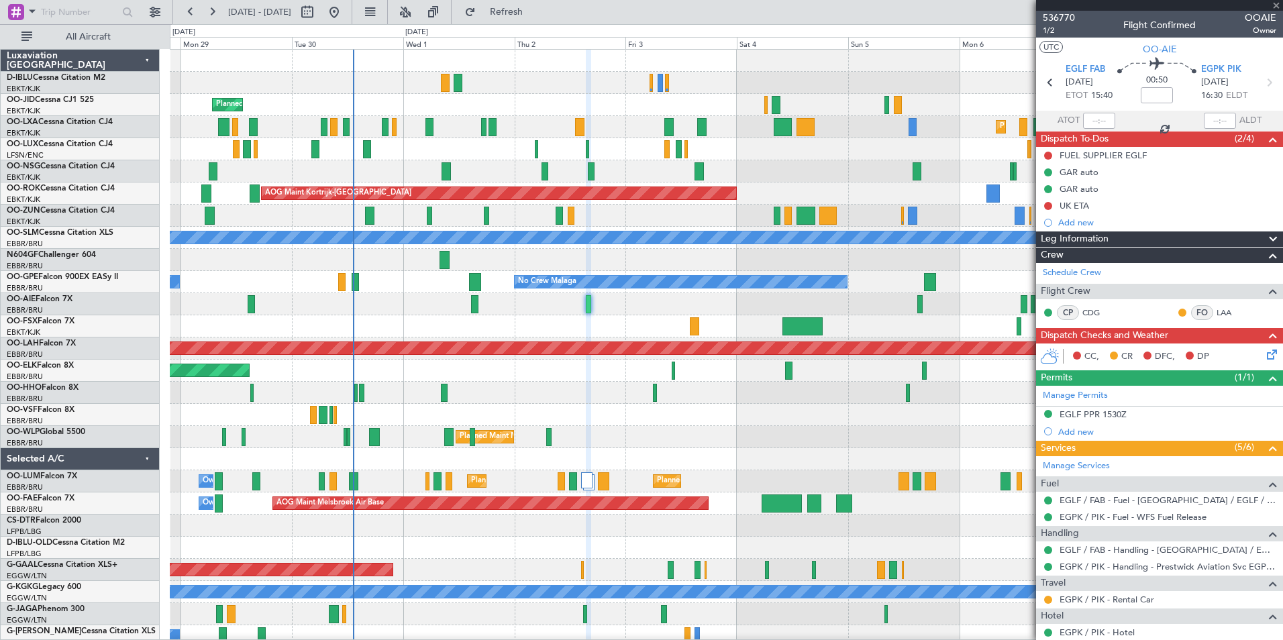
type input "+00:10"
type input "1"
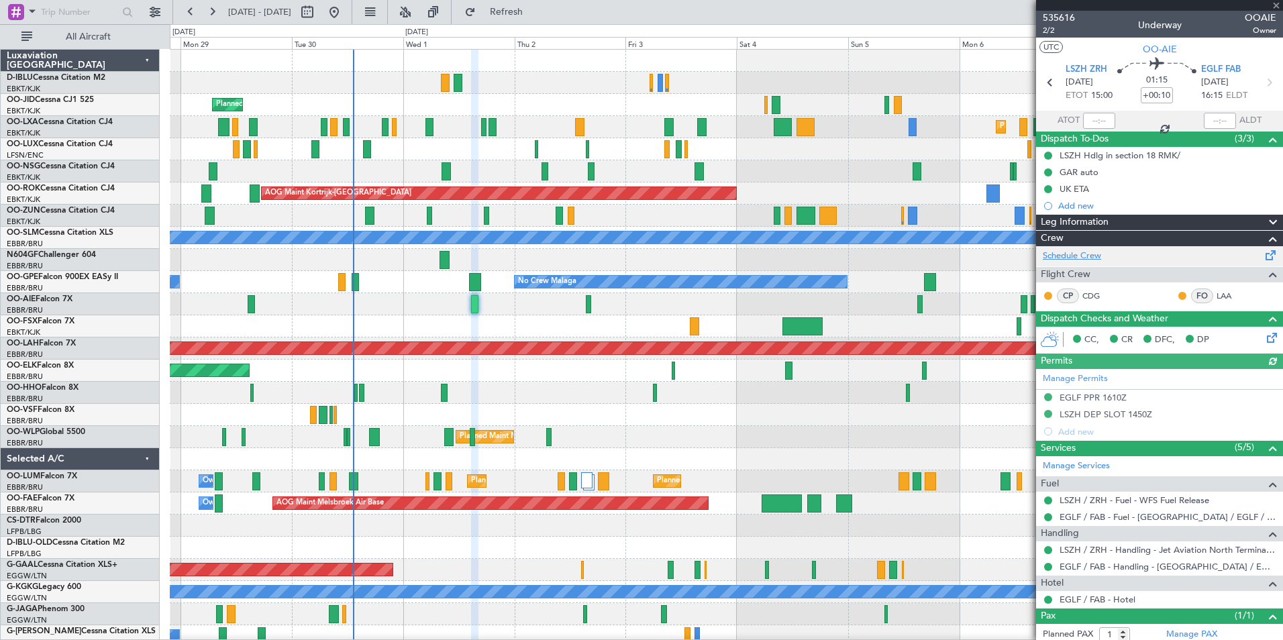
click at [1073, 252] on link "Schedule Crew" at bounding box center [1072, 256] width 58 height 13
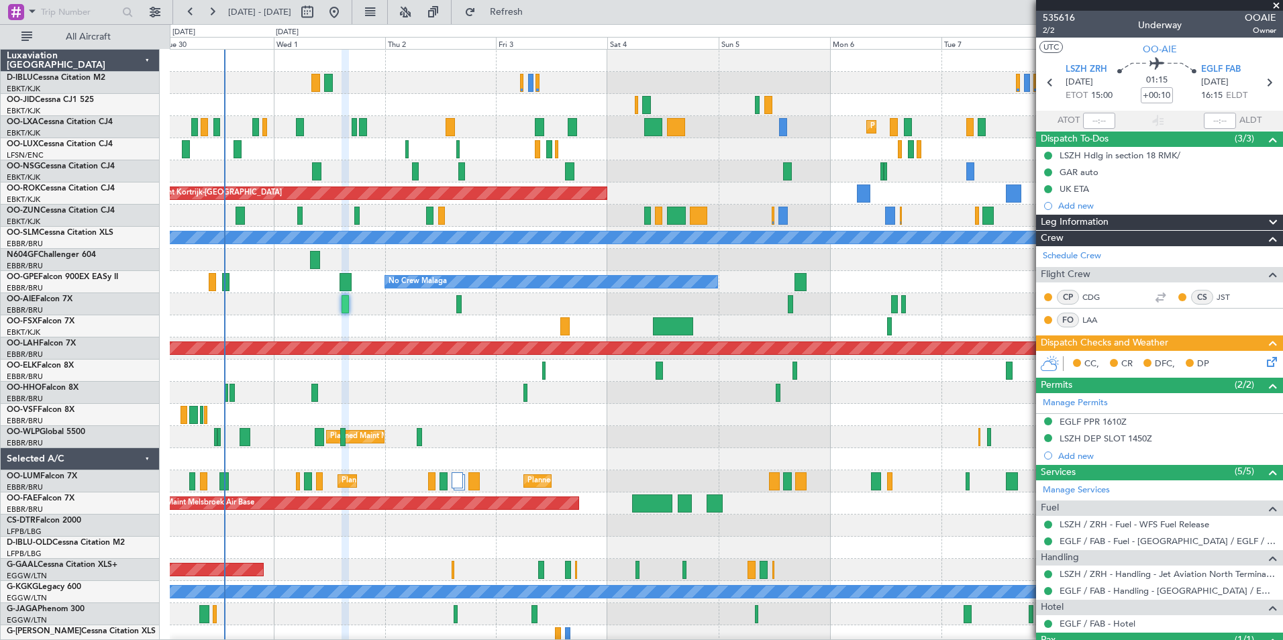
click at [680, 432] on div "A/C Unavailable Kortrijk-Wevelgem Planned Maint Kortrijk-Wevelgem Planned Maint…" at bounding box center [726, 470] width 1112 height 841
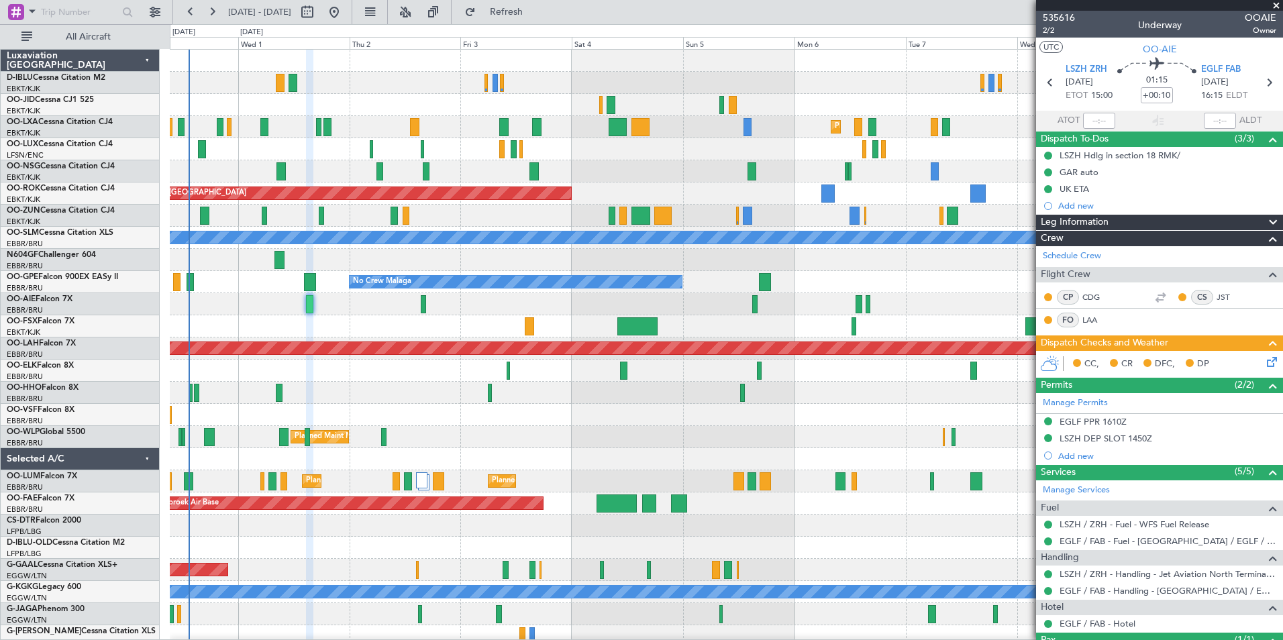
click at [911, 293] on div "A/C Unavailable Kortrijk-Wevelgem Planned Maint Kortrijk-Wevelgem Planned Maint…" at bounding box center [726, 470] width 1112 height 841
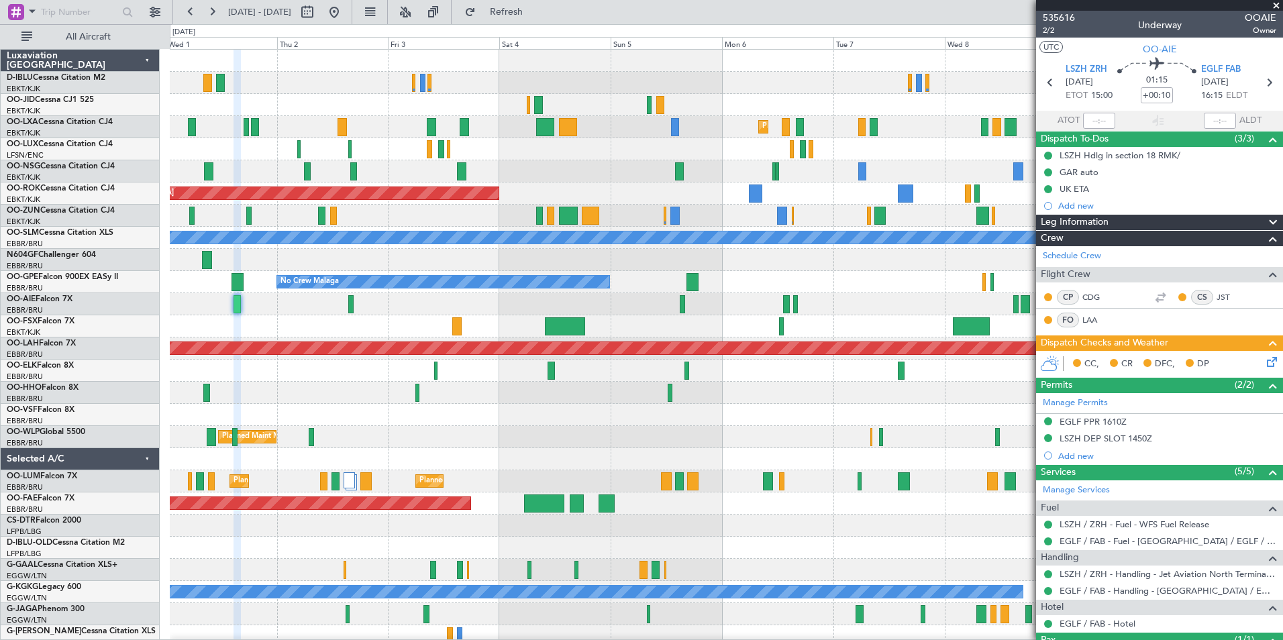
click at [896, 136] on div "Planned Maint Kortrijk-[GEOGRAPHIC_DATA]" at bounding box center [726, 127] width 1112 height 22
click at [950, 141] on div "Planned Maint Kortrijk-Wevelgem Planned Maint Kortrijk-Wevelgem AOG Maint Kortr…" at bounding box center [726, 470] width 1112 height 841
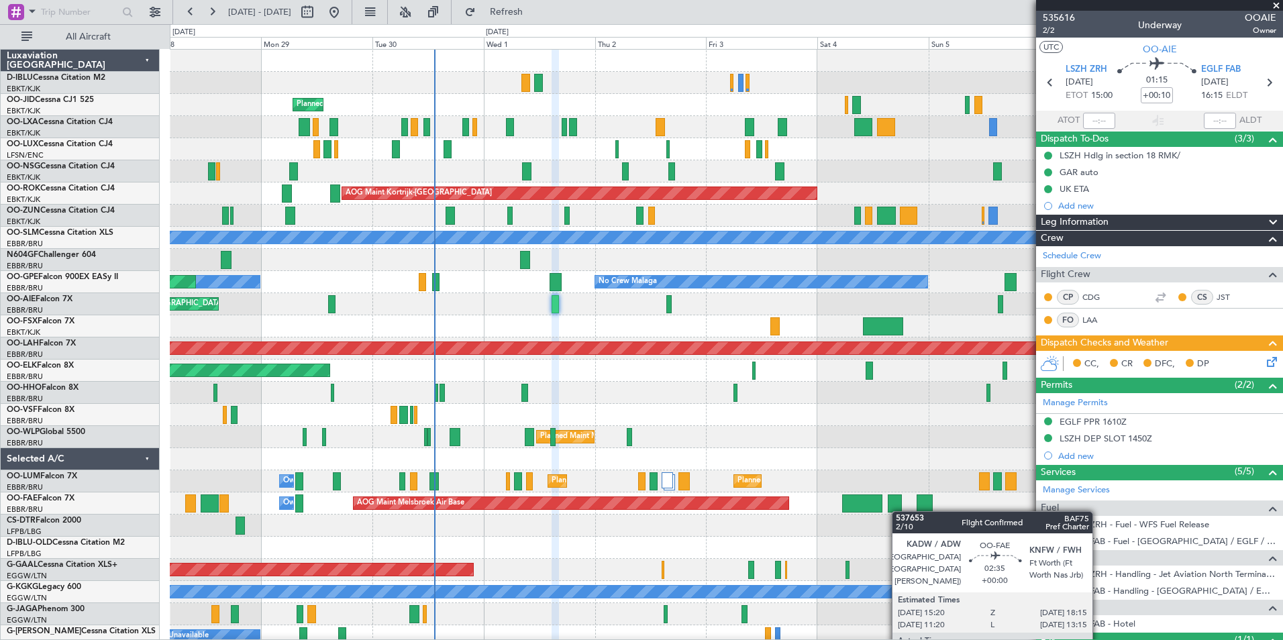
click at [898, 511] on div "A/C Unavailable [GEOGRAPHIC_DATA]-[GEOGRAPHIC_DATA] A/C Unavailable [GEOGRAPHIC…" at bounding box center [726, 470] width 1112 height 841
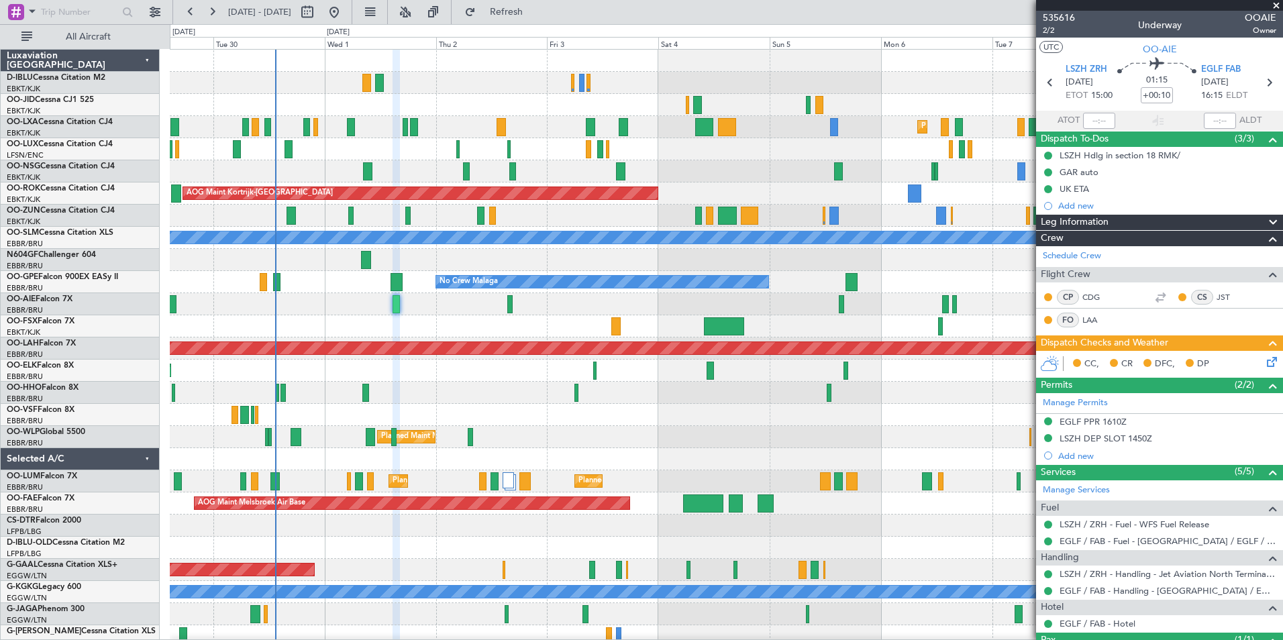
click at [815, 114] on div "A/C Unavailable Kortrijk-Wevelgem Planned Maint Kortrijk-Wevelgem Planned Maint…" at bounding box center [726, 470] width 1112 height 841
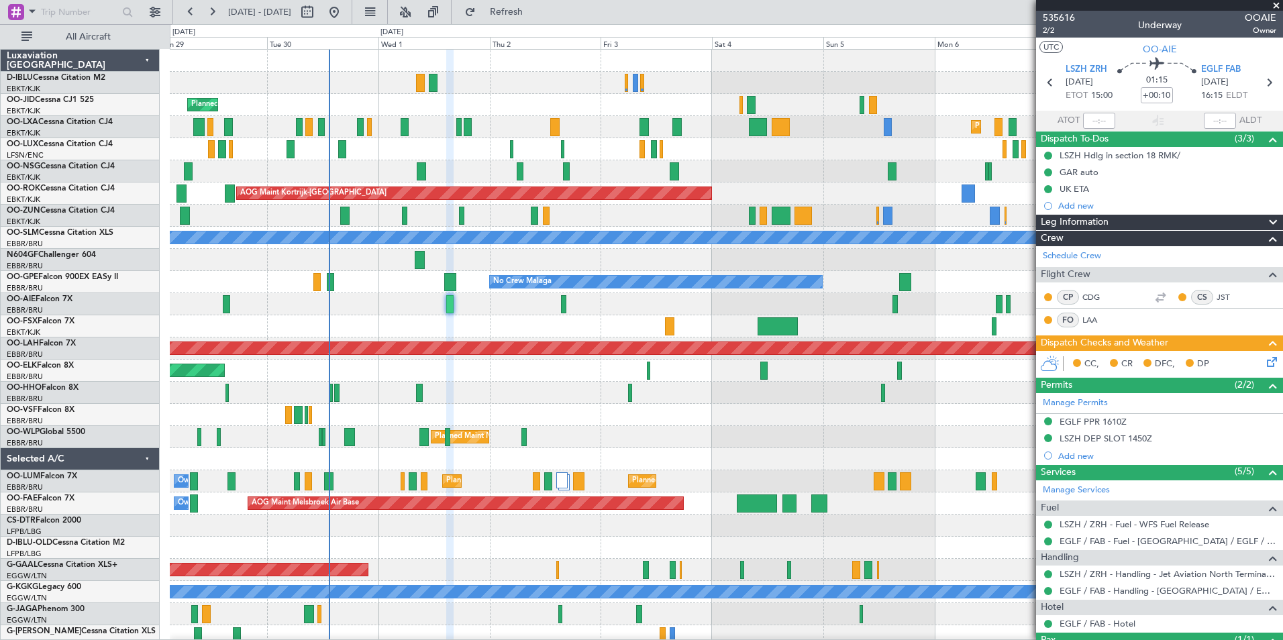
click at [666, 386] on div "A/C Unavailable Kortrijk-Wevelgem A/C Unavailable Brussels (Brussels National) …" at bounding box center [726, 470] width 1112 height 841
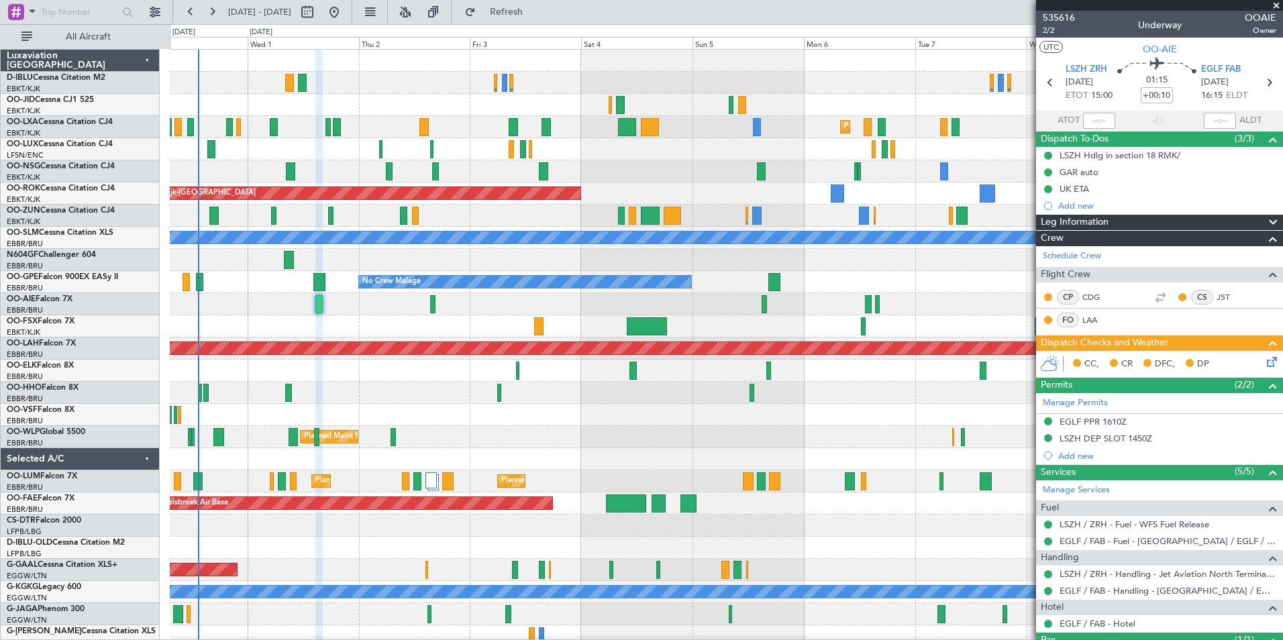
click at [694, 473] on div "A/C Unavailable Kortrijk-Wevelgem Planned Maint Kortrijk-Wevelgem Planned Maint…" at bounding box center [726, 470] width 1112 height 841
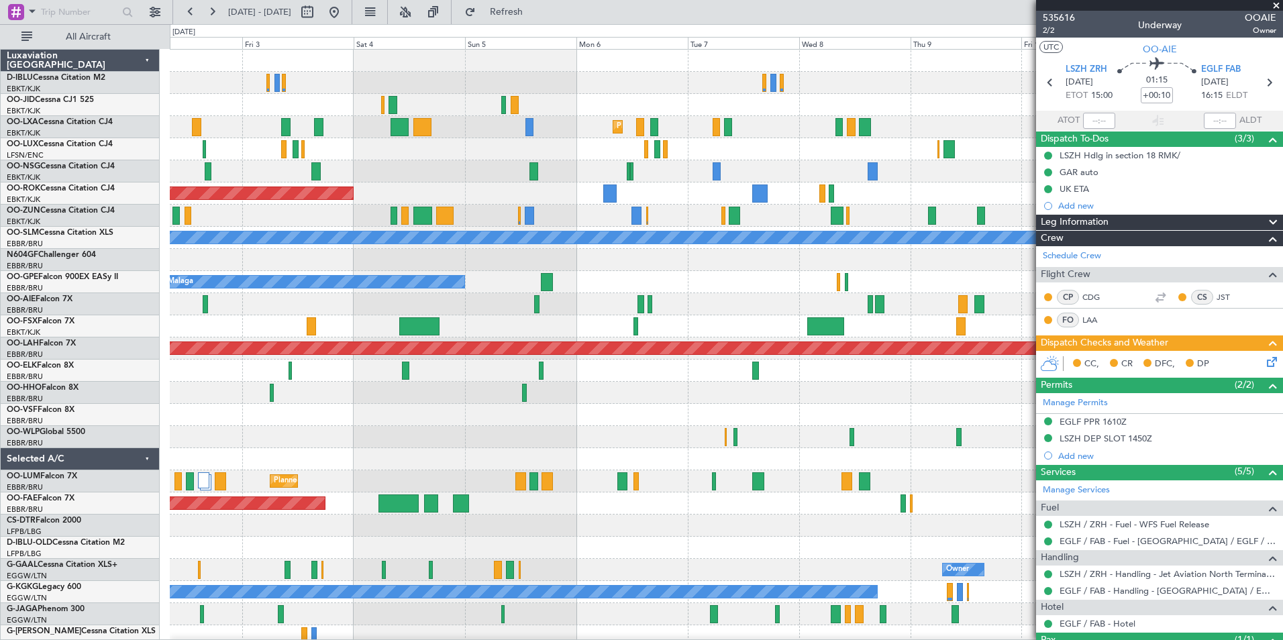
click at [577, 470] on div "Planned Maint Kortrijk-[GEOGRAPHIC_DATA] AOG Maint [GEOGRAPHIC_DATA]-[GEOGRAPHI…" at bounding box center [726, 470] width 1112 height 841
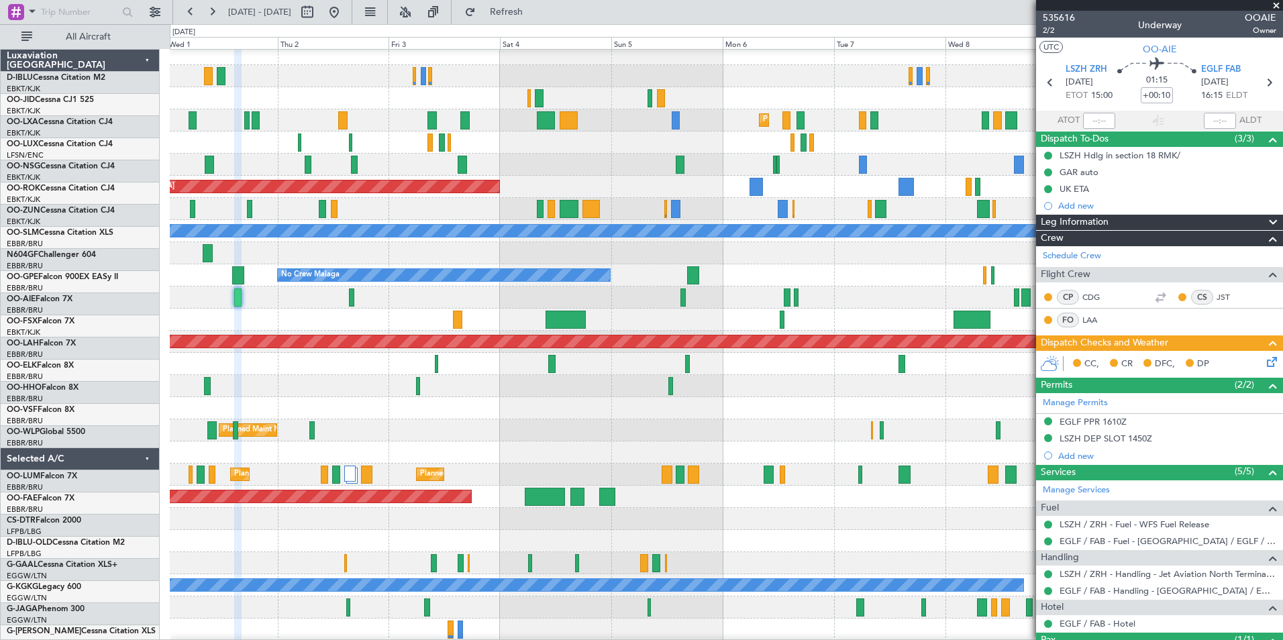
scroll to position [7, 0]
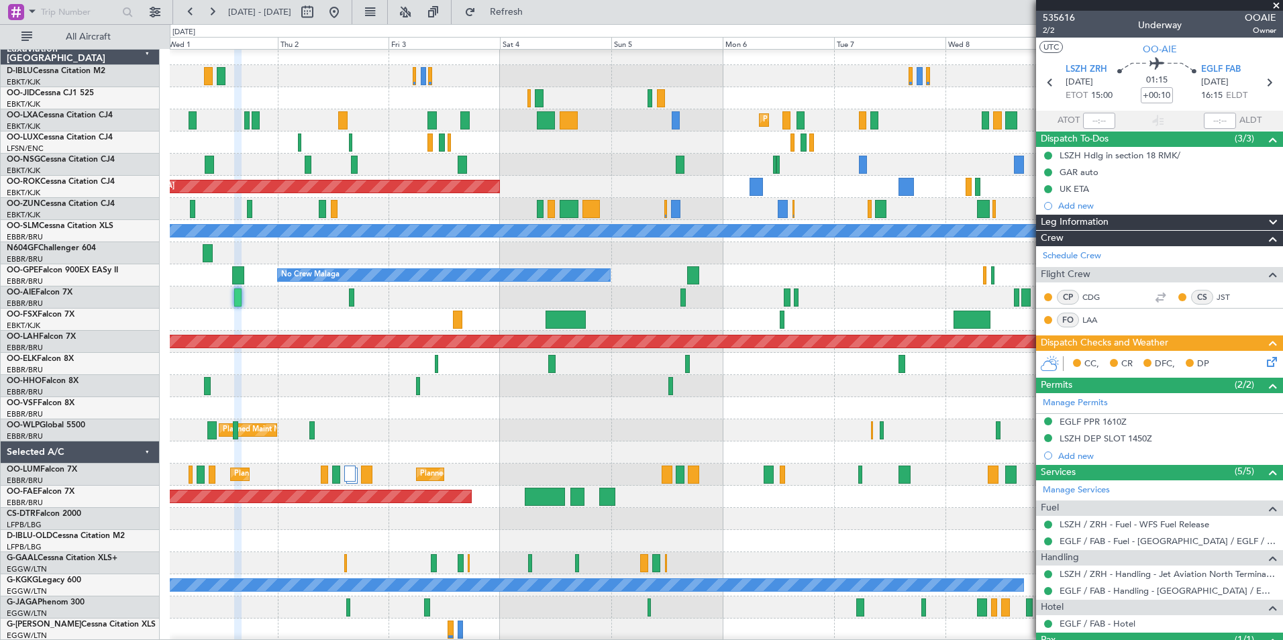
click at [586, 422] on div "Planned Maint Milan (Linate)" at bounding box center [726, 430] width 1112 height 22
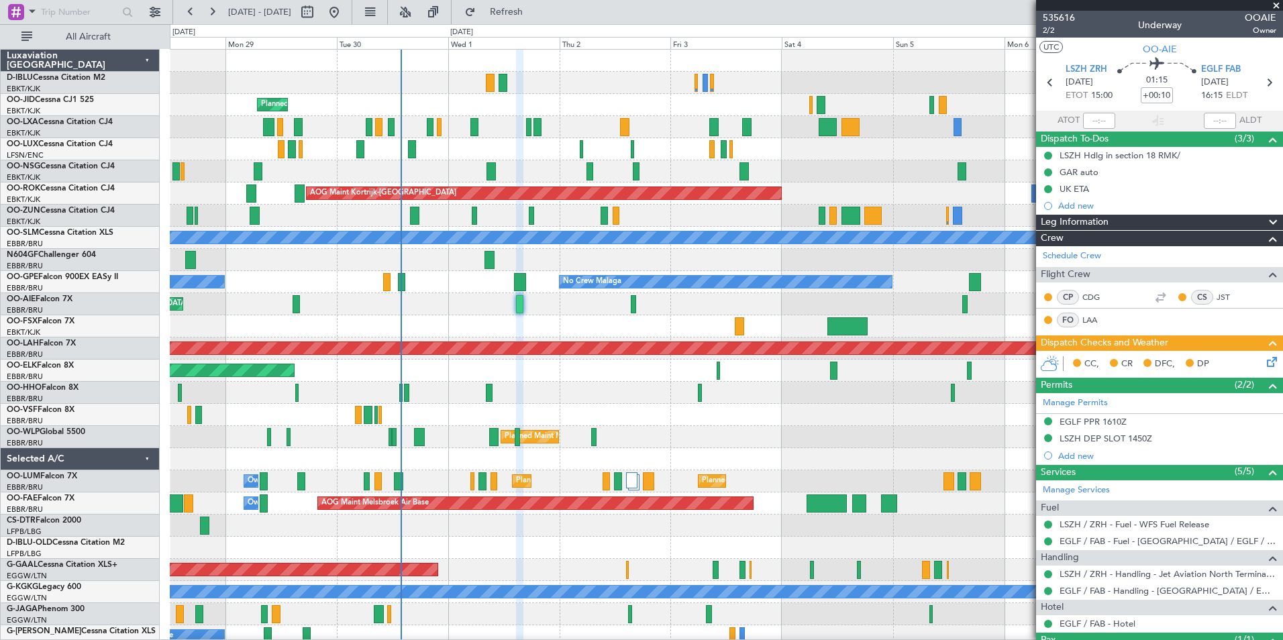
click at [770, 439] on div "A/C Unavailable [GEOGRAPHIC_DATA]-[GEOGRAPHIC_DATA] A/C Unavailable [GEOGRAPHIC…" at bounding box center [726, 470] width 1112 height 841
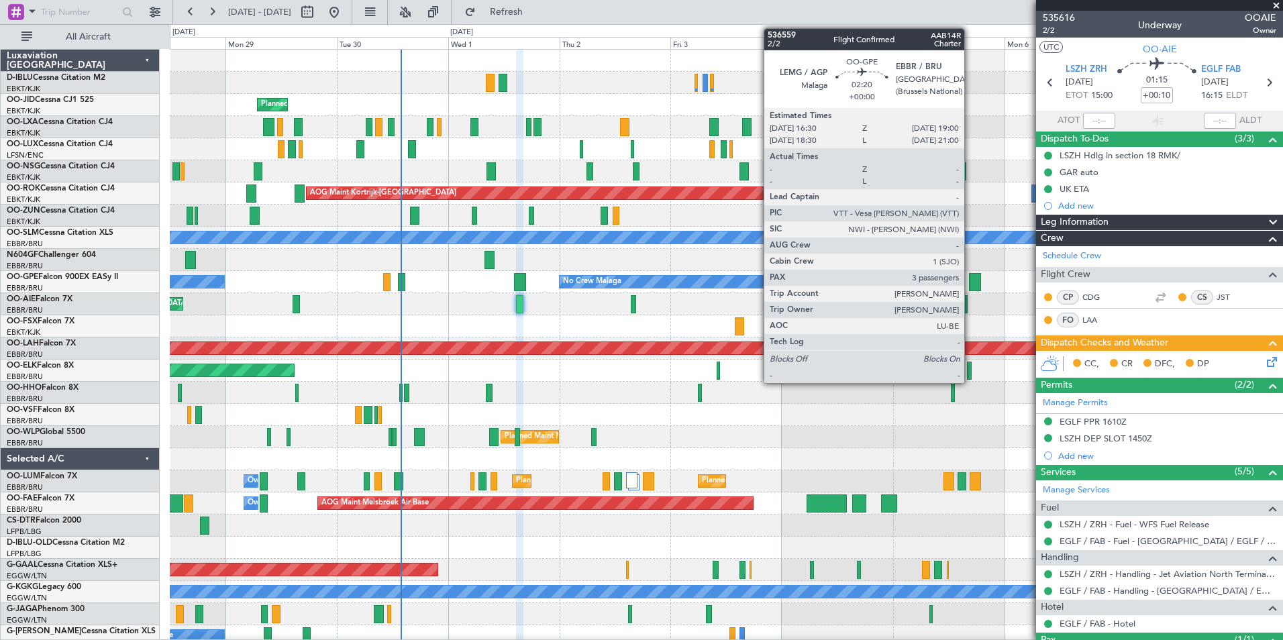
click at [970, 284] on div at bounding box center [975, 282] width 12 height 18
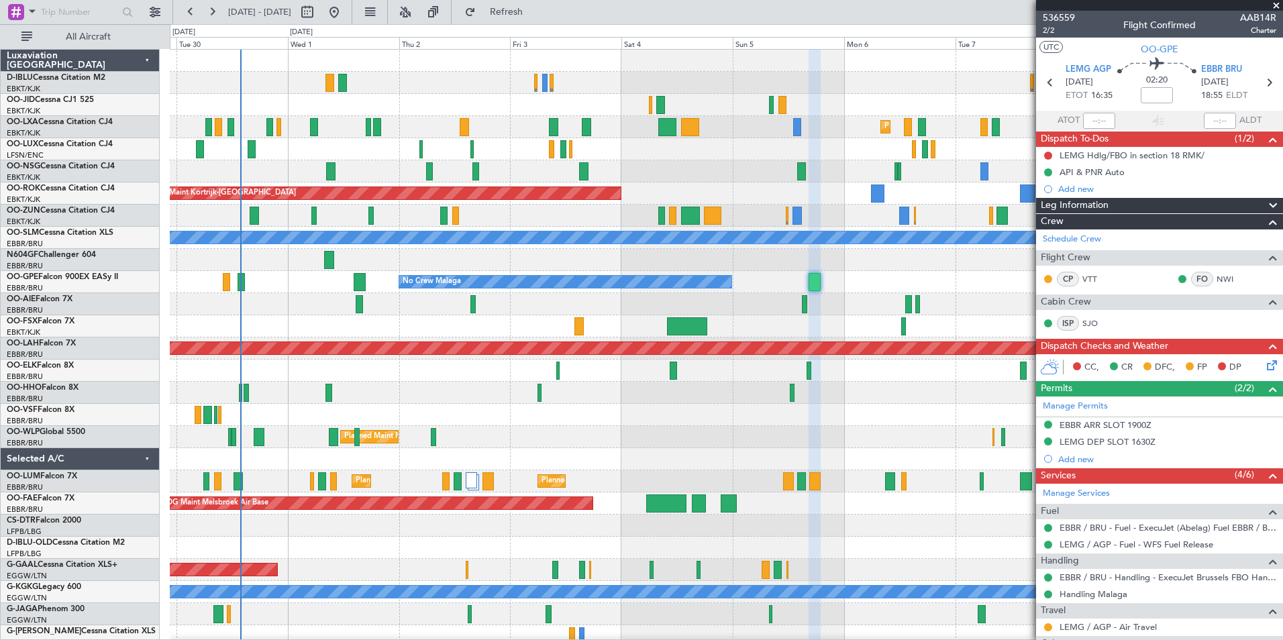
click at [794, 509] on div "A/C Unavailable [GEOGRAPHIC_DATA]-[GEOGRAPHIC_DATA] Planned Maint [GEOGRAPHIC_D…" at bounding box center [726, 470] width 1112 height 841
click at [498, 409] on div at bounding box center [726, 415] width 1112 height 22
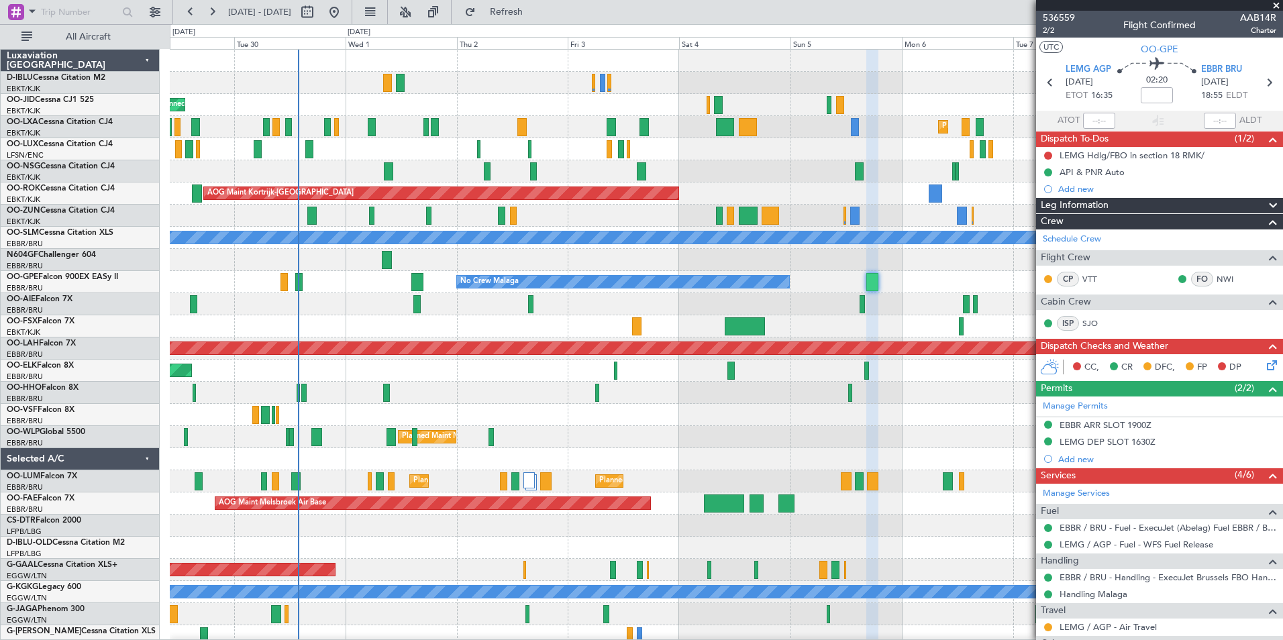
click at [556, 409] on div at bounding box center [726, 415] width 1112 height 22
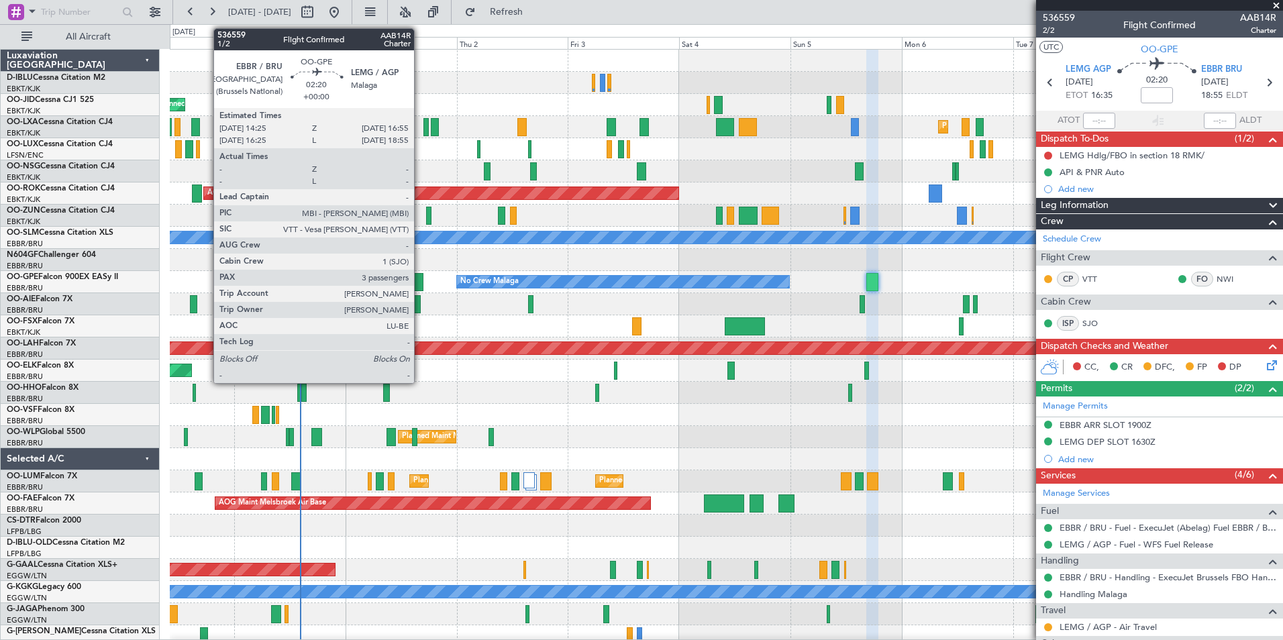
click at [420, 281] on div at bounding box center [417, 282] width 12 height 18
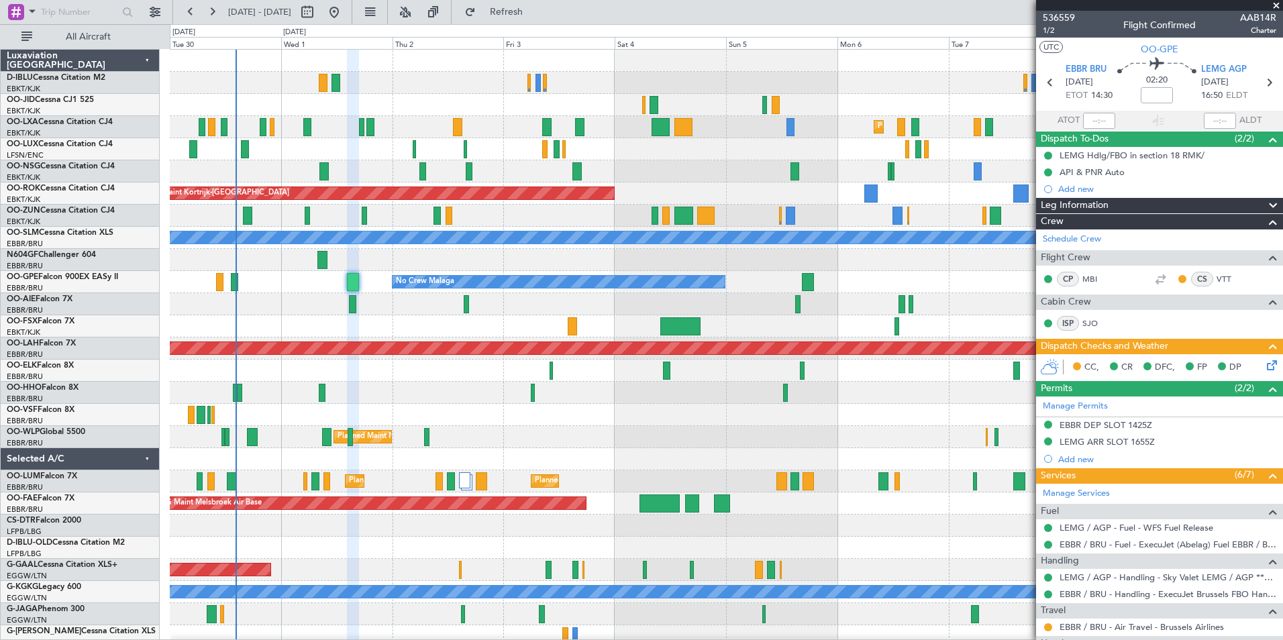
click at [770, 458] on div at bounding box center [726, 459] width 1112 height 22
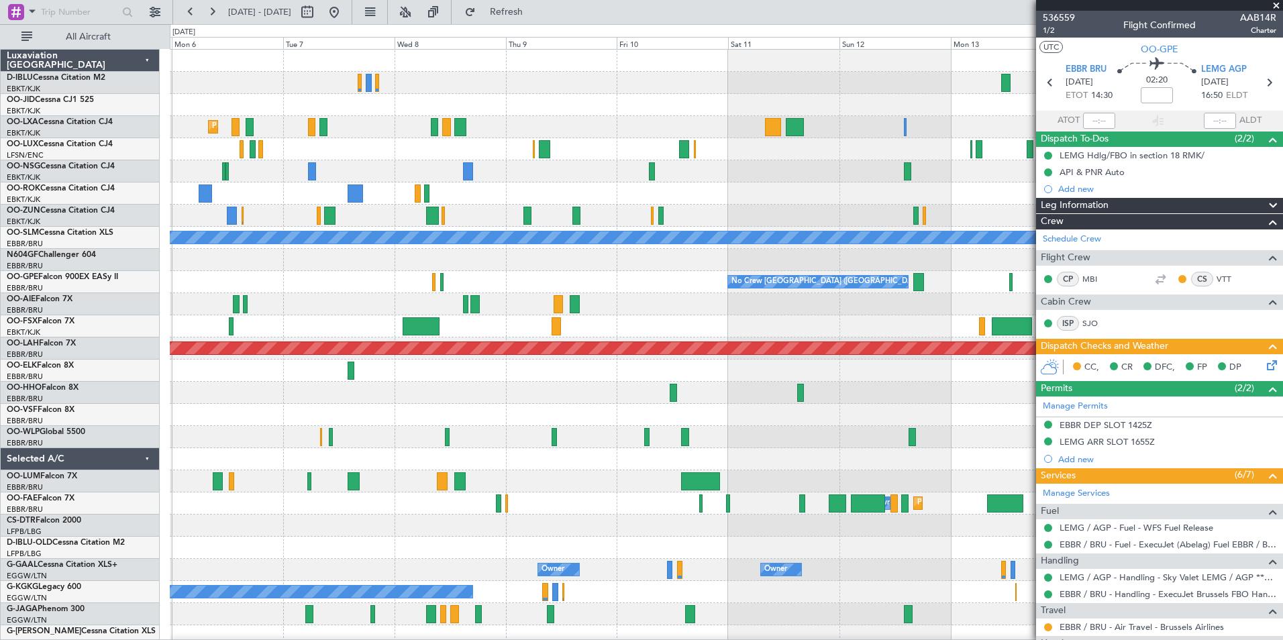
click at [156, 398] on div "Planned Maint Kortrijk-[GEOGRAPHIC_DATA] AOG Maint [GEOGRAPHIC_DATA]-[GEOGRAPHI…" at bounding box center [641, 332] width 1283 height 616
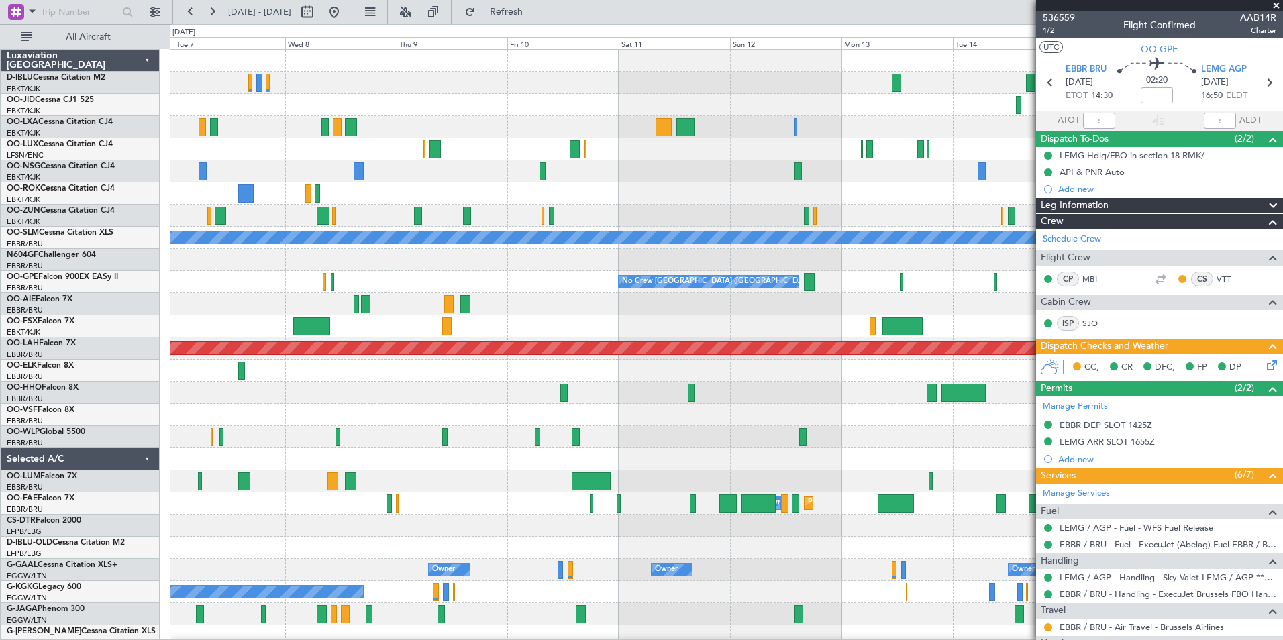
click at [640, 385] on div "Planned Maint Kortrijk-[GEOGRAPHIC_DATA] A/C Unavailable [GEOGRAPHIC_DATA] No C…" at bounding box center [726, 470] width 1112 height 841
click at [1275, 8] on span at bounding box center [1276, 6] width 13 height 12
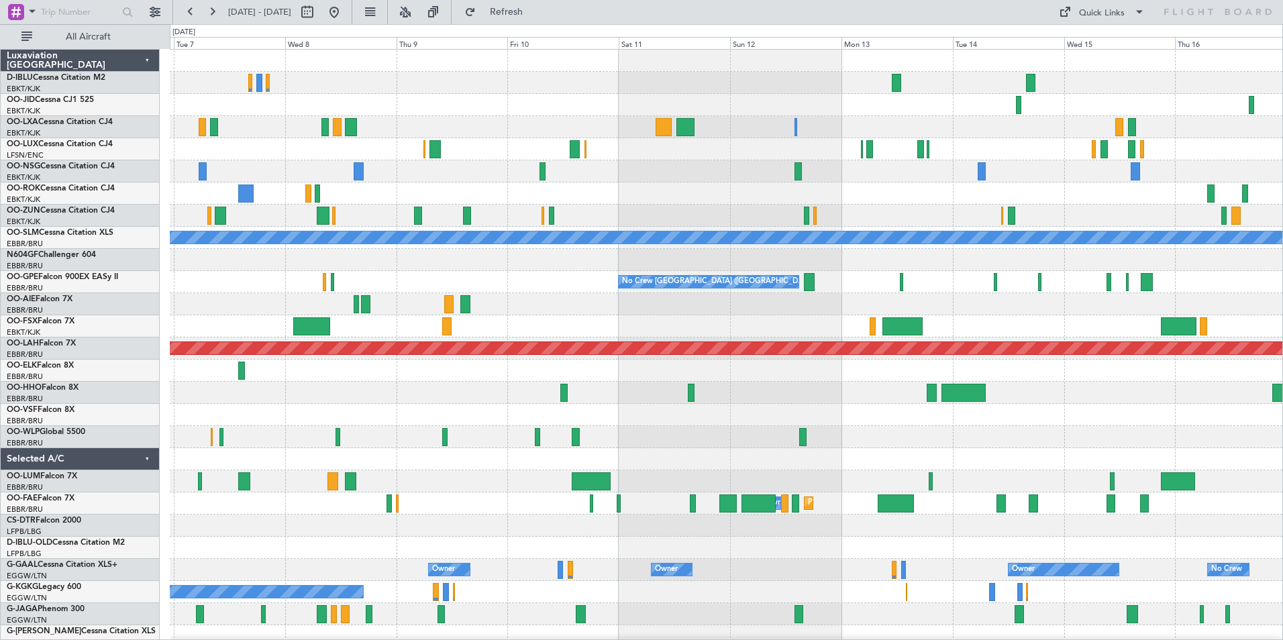
type input "0"
click at [1079, 19] on div "Quick Links" at bounding box center [1102, 13] width 46 height 13
click at [1085, 44] on button "Trip Builder" at bounding box center [1102, 44] width 101 height 32
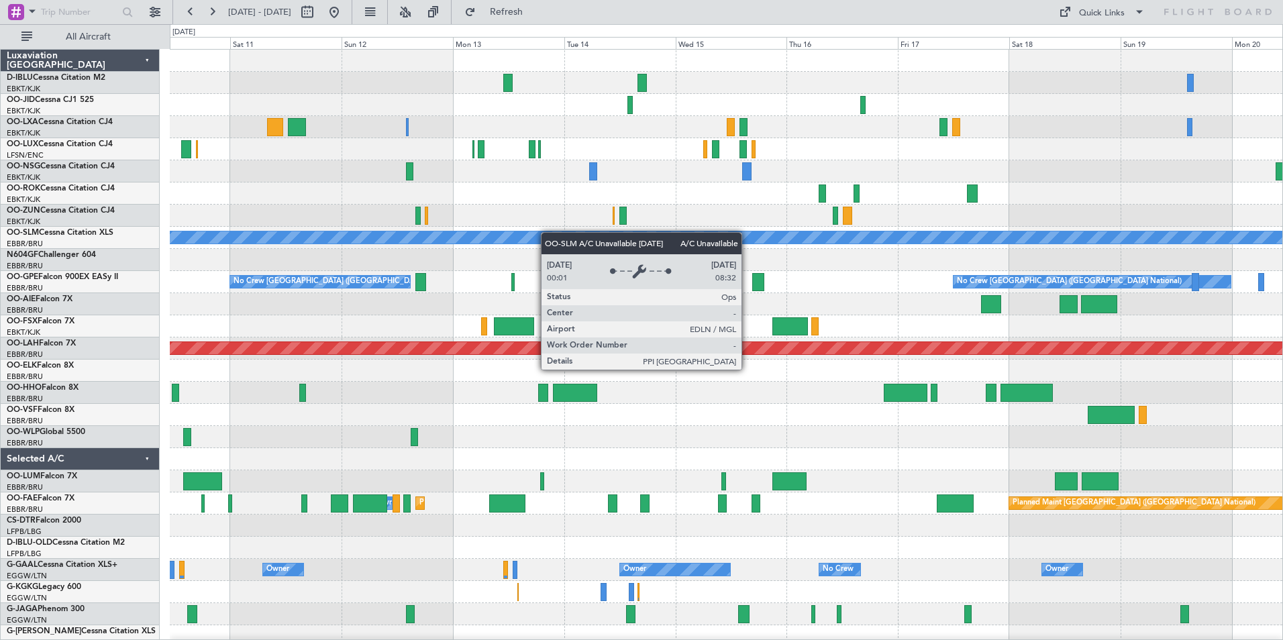
click at [284, 244] on div "A/C Unavailable [GEOGRAPHIC_DATA] No Crew [GEOGRAPHIC_DATA] (Brussels National)…" at bounding box center [726, 504] width 1112 height 908
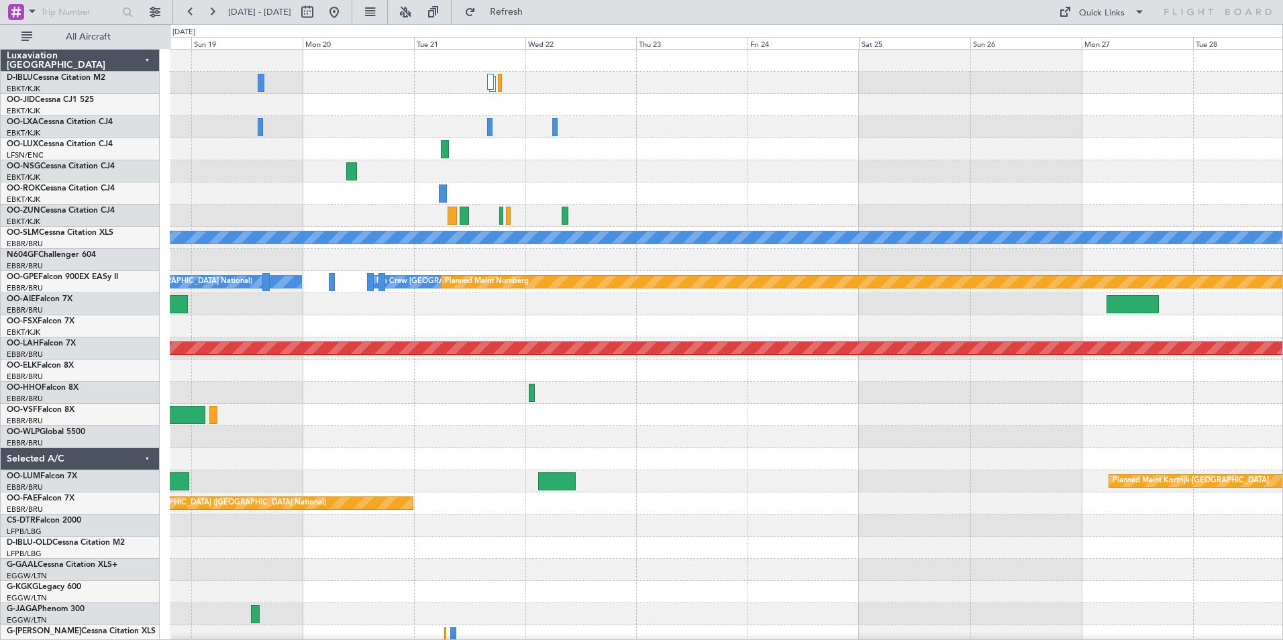
click at [266, 311] on div "A/C Unavailable [GEOGRAPHIC_DATA] No Crew [GEOGRAPHIC_DATA] (Brussels National)…" at bounding box center [726, 504] width 1112 height 908
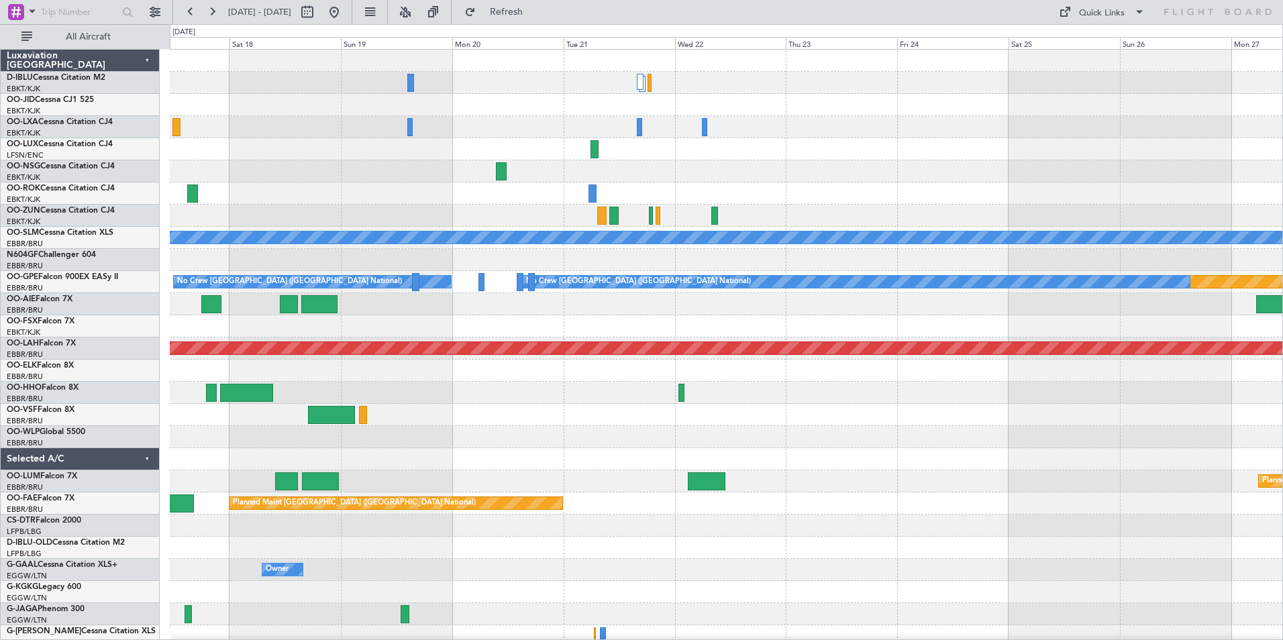
click at [997, 209] on div "A/C Unavailable [GEOGRAPHIC_DATA] No Crew [GEOGRAPHIC_DATA] (Brussels National)…" at bounding box center [726, 470] width 1112 height 841
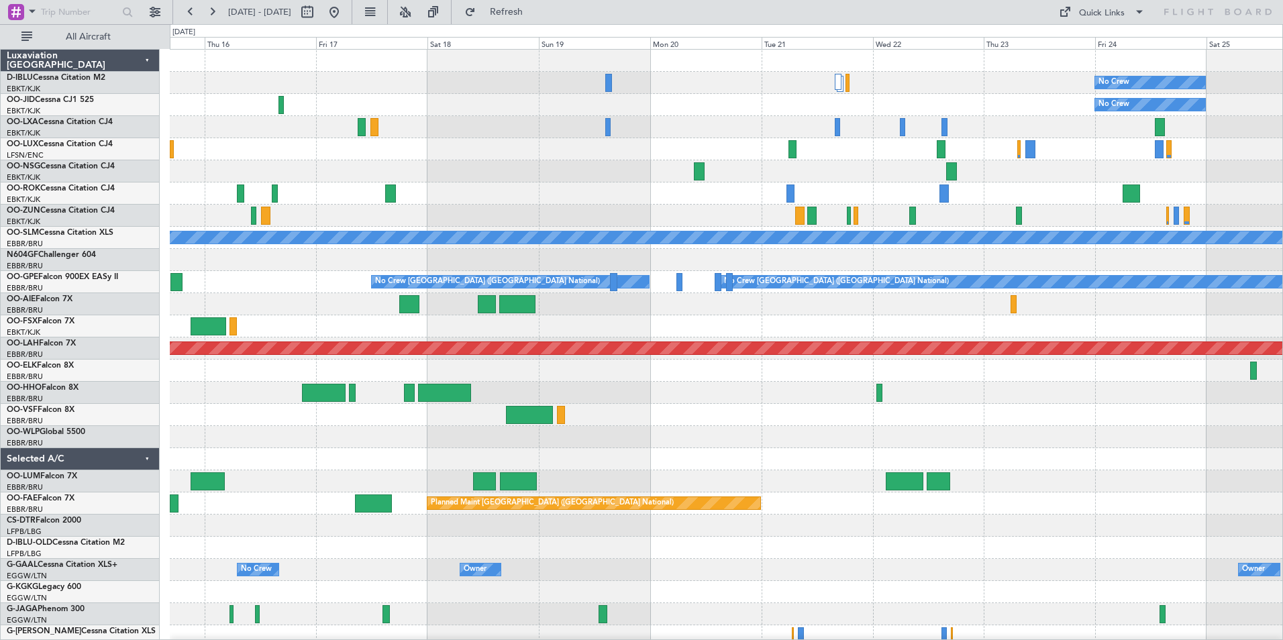
click at [778, 419] on div "No Crew No Crew A/C Unavailable [GEOGRAPHIC_DATA] No Crew [GEOGRAPHIC_DATA] (Br…" at bounding box center [726, 470] width 1112 height 841
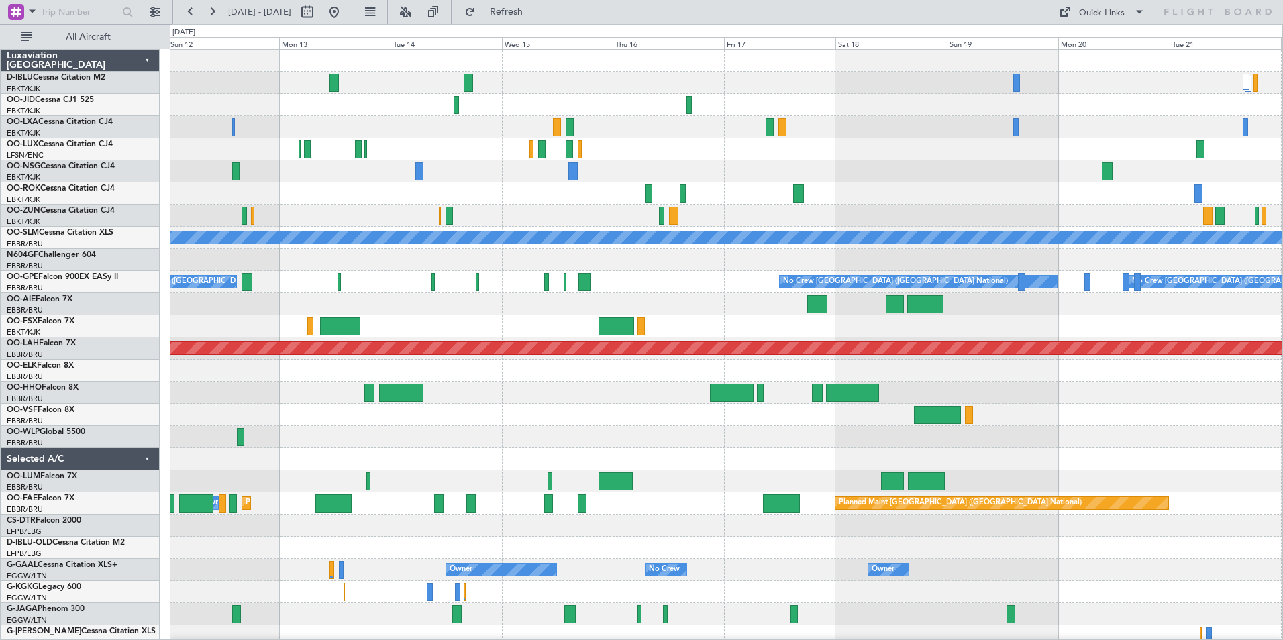
click at [1036, 434] on div "No Crew No Crew A/C Unavailable [GEOGRAPHIC_DATA] No Crew [GEOGRAPHIC_DATA] (Br…" at bounding box center [726, 504] width 1112 height 908
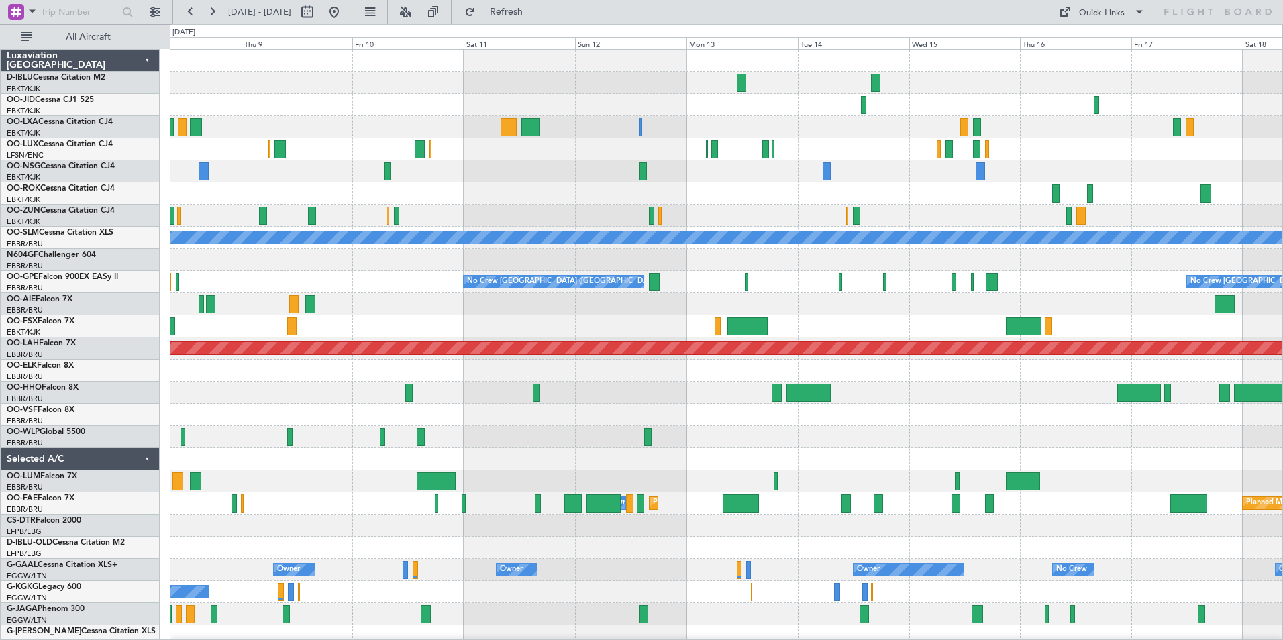
click at [937, 443] on div "A/C Unavailable [GEOGRAPHIC_DATA] No Crew [GEOGRAPHIC_DATA] (Brussels National)…" at bounding box center [726, 504] width 1112 height 908
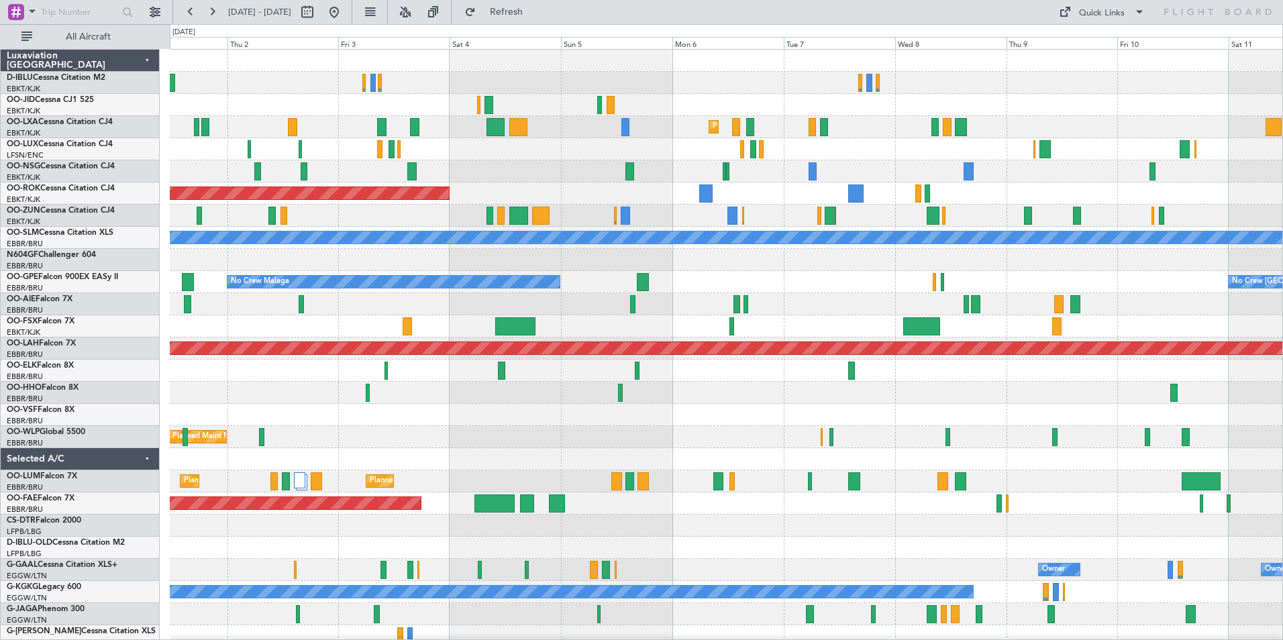
click at [1006, 420] on div "Planned Maint Kortrijk-[GEOGRAPHIC_DATA] Planned Maint [GEOGRAPHIC_DATA]-[GEOGR…" at bounding box center [726, 470] width 1112 height 841
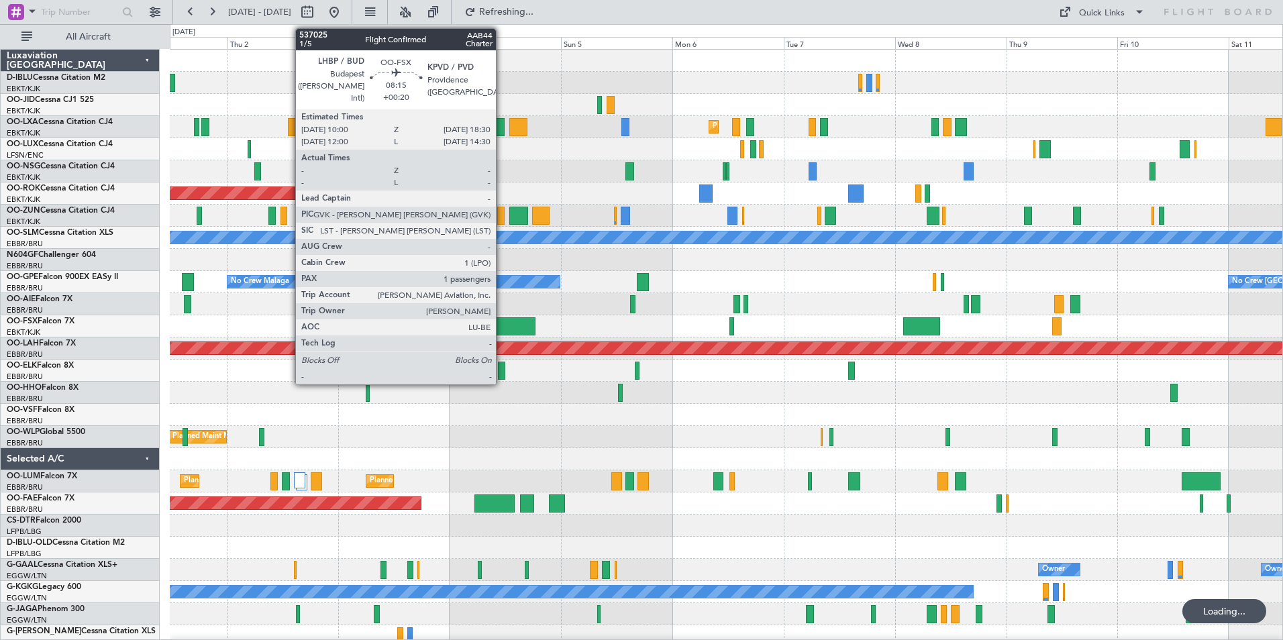
click at [487, 311] on div at bounding box center [726, 304] width 1112 height 22
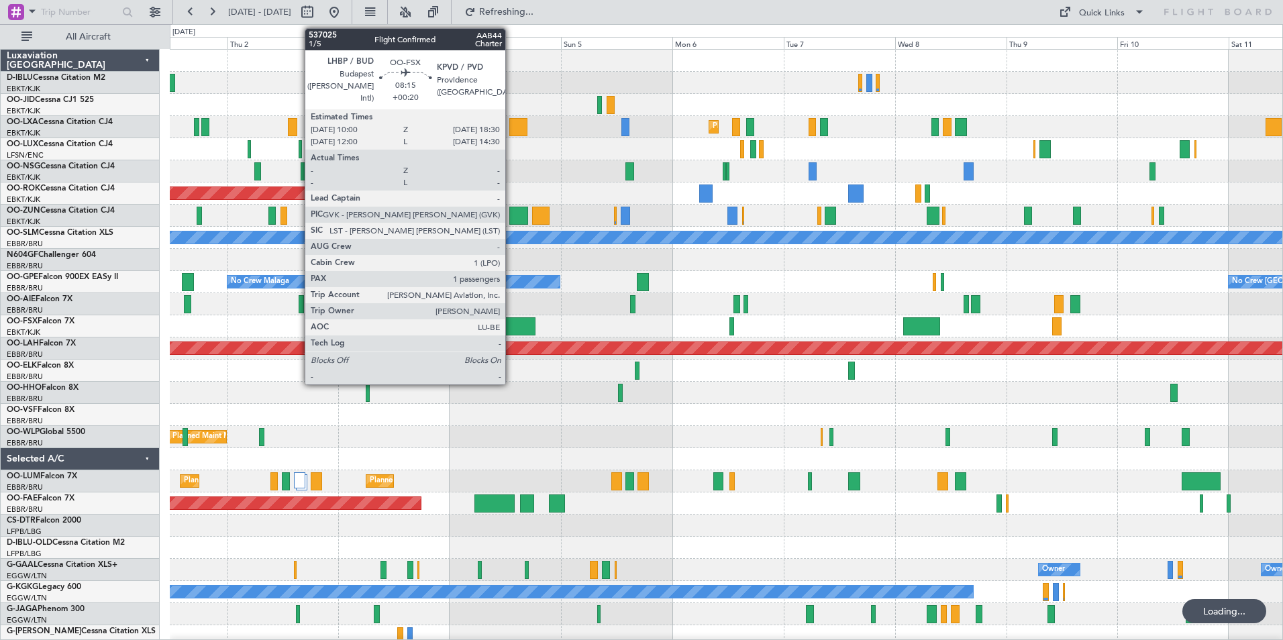
click at [511, 328] on div at bounding box center [515, 326] width 40 height 18
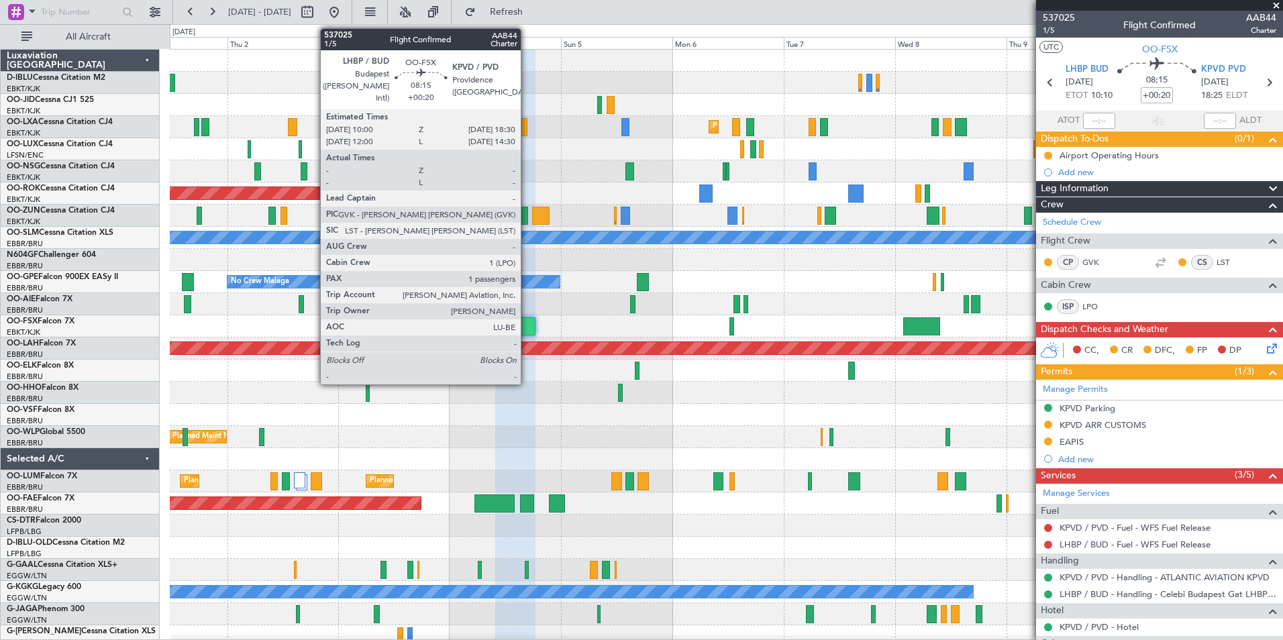
click at [527, 332] on div at bounding box center [515, 326] width 40 height 18
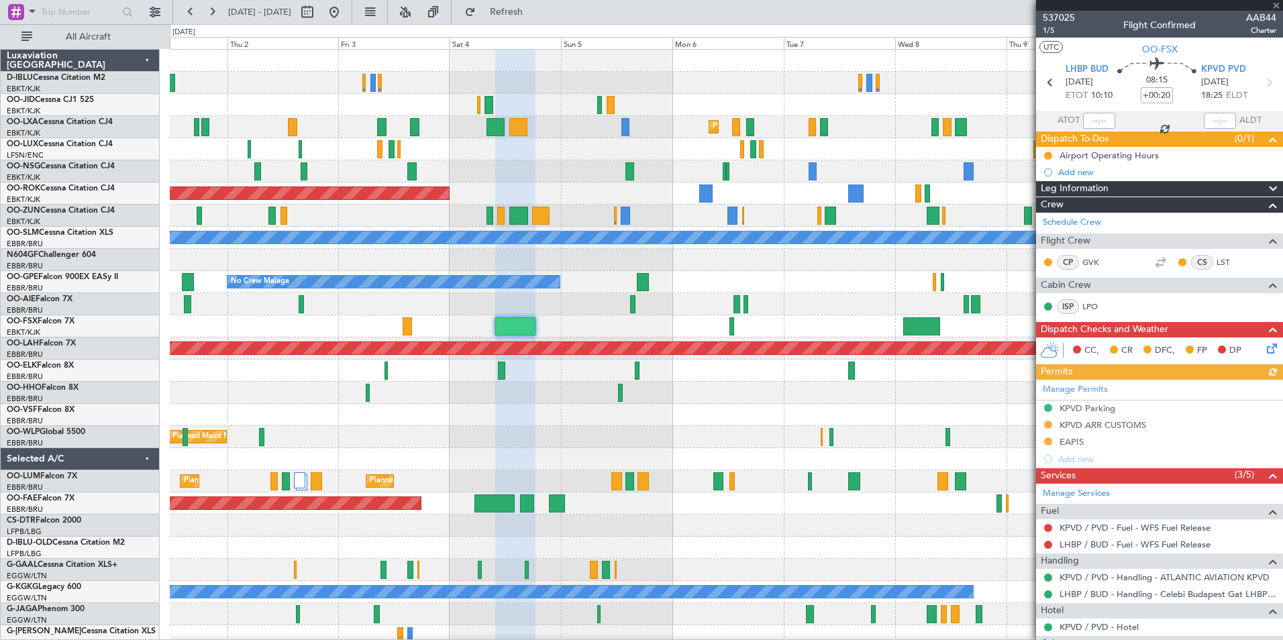
click at [1061, 10] on div at bounding box center [1159, 5] width 247 height 11
click at [1061, 13] on span "537025" at bounding box center [1059, 18] width 32 height 14
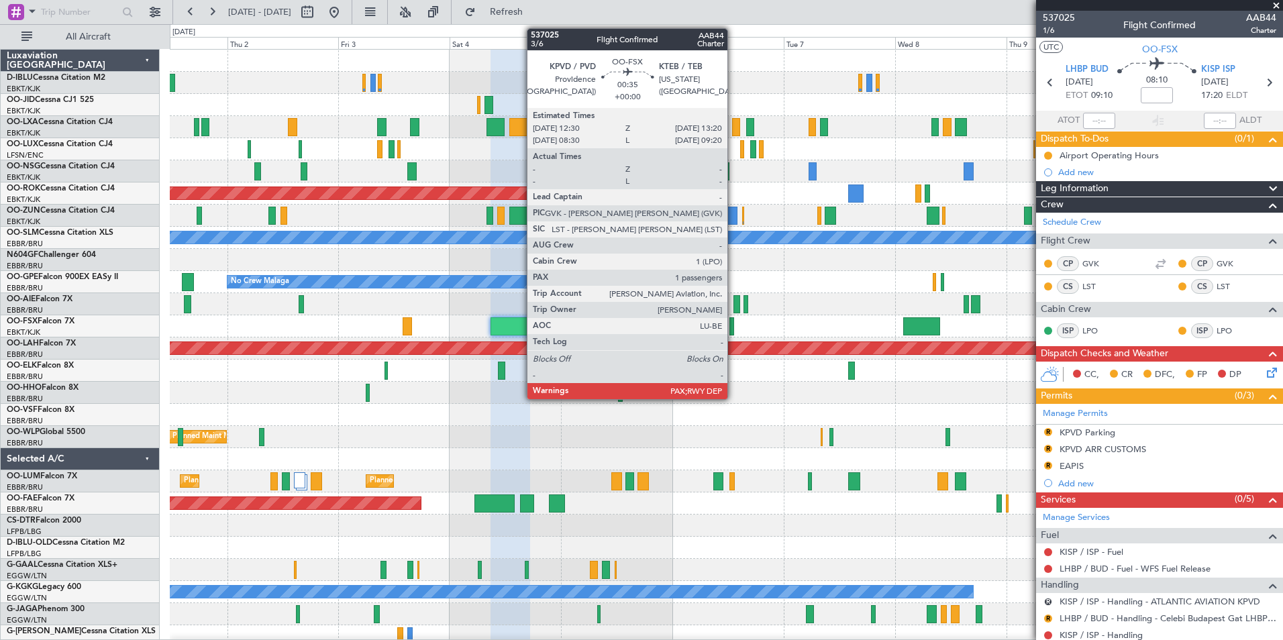
click at [733, 328] on div at bounding box center [731, 326] width 4 height 18
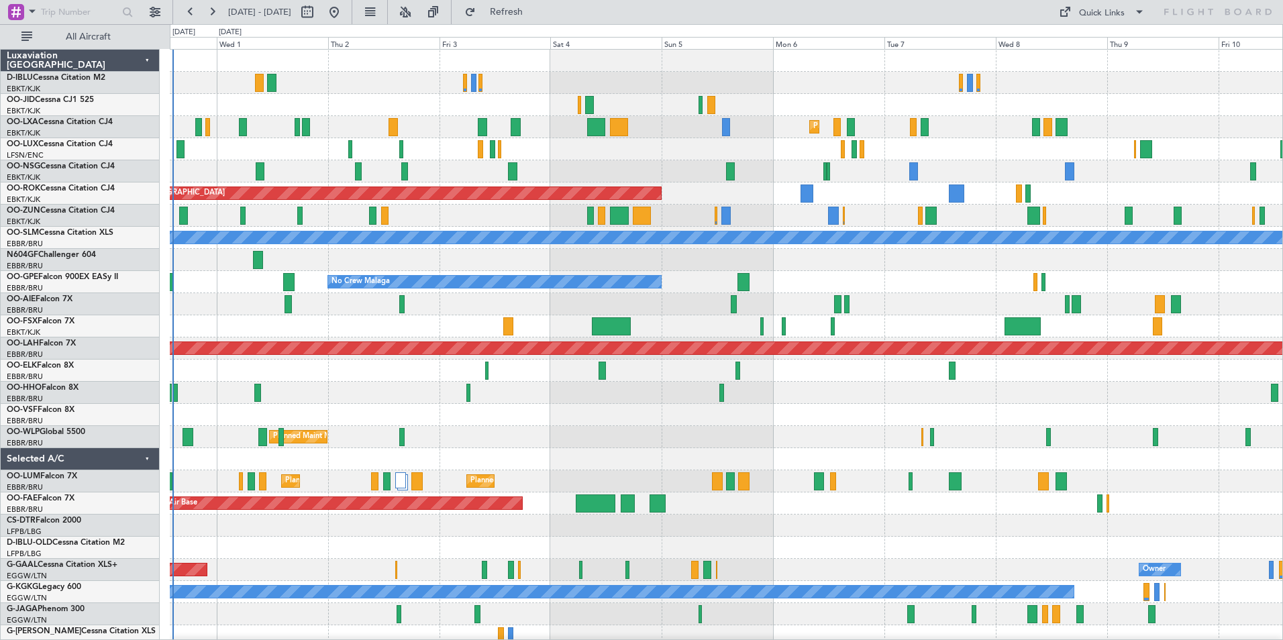
click at [572, 456] on div "Planned Maint Kortrijk-[GEOGRAPHIC_DATA] Planned Maint [GEOGRAPHIC_DATA]-[GEOGR…" at bounding box center [726, 493] width 1112 height 886
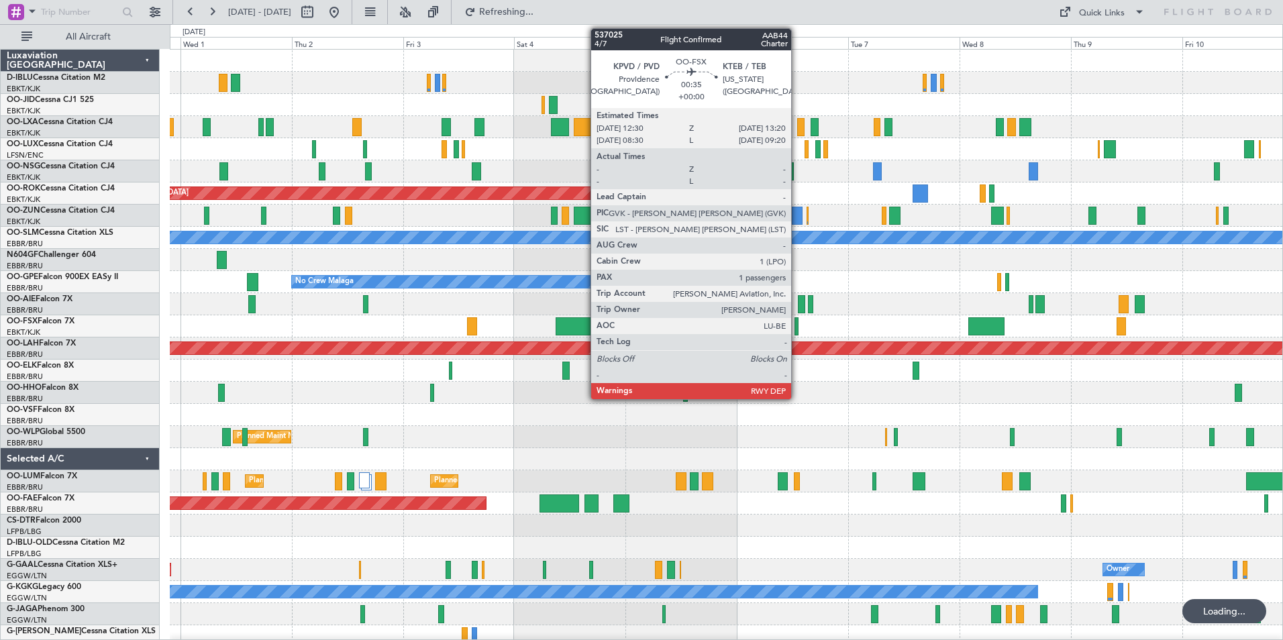
click at [795, 329] on div at bounding box center [796, 326] width 4 height 18
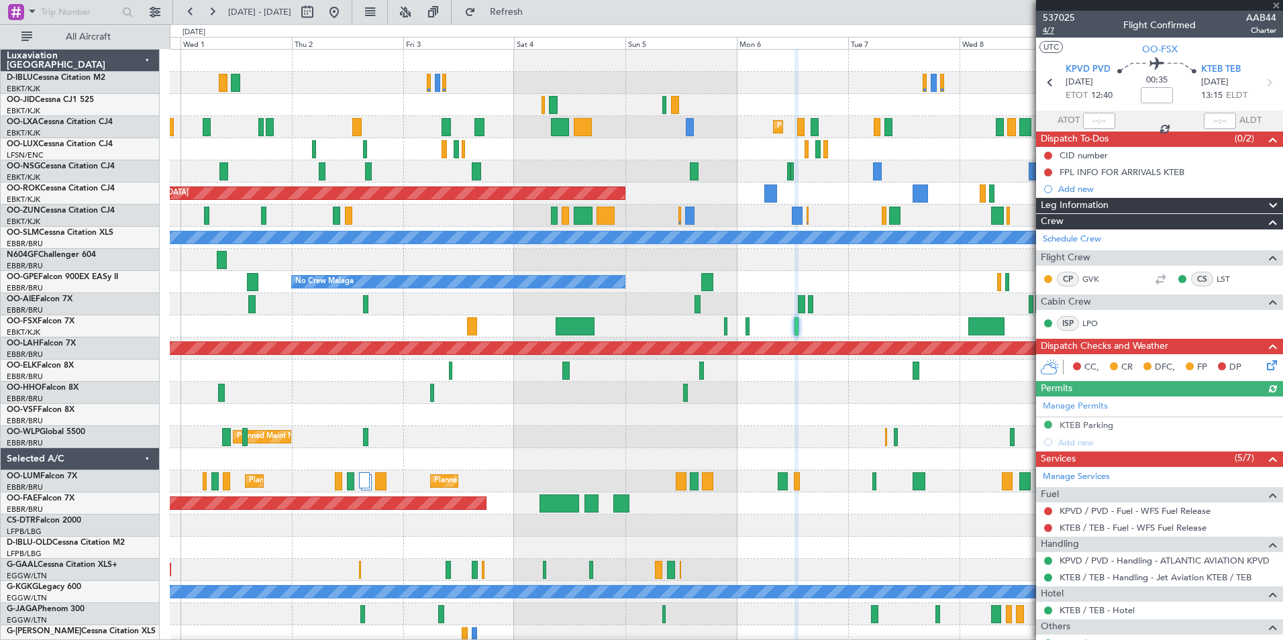
click at [1051, 26] on span "4/7" at bounding box center [1059, 30] width 32 height 11
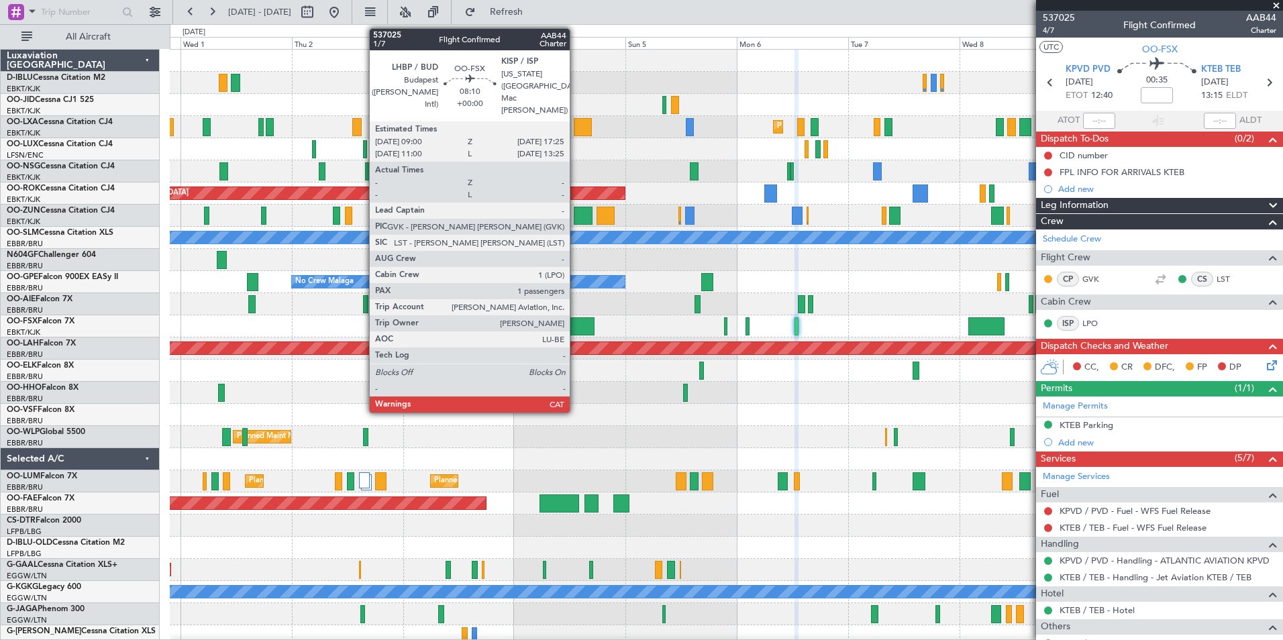
click at [576, 324] on div at bounding box center [576, 326] width 40 height 18
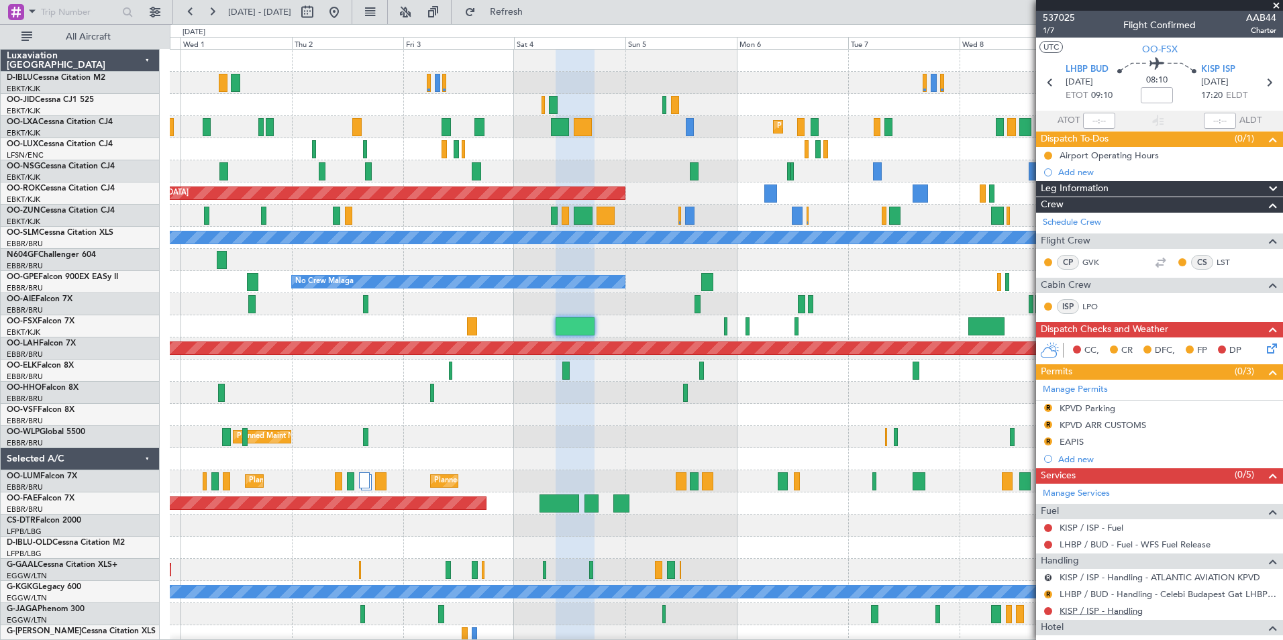
click at [1124, 613] on link "KISP / ISP - Handling" at bounding box center [1100, 610] width 83 height 11
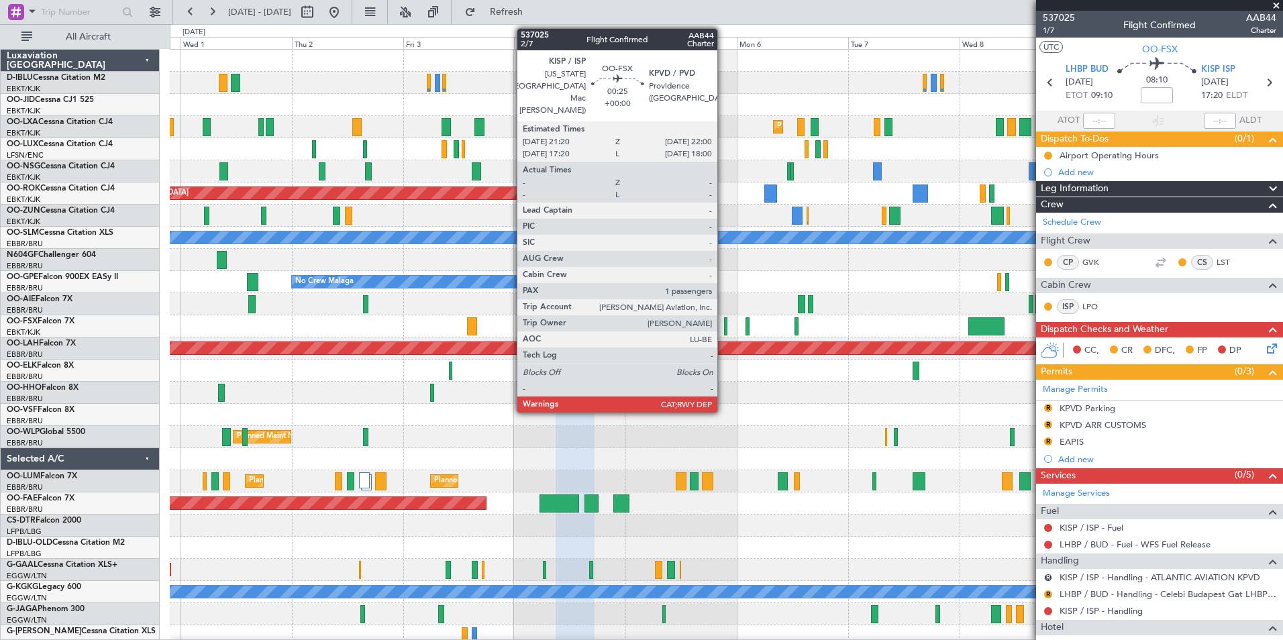
click at [724, 323] on div at bounding box center [725, 326] width 3 height 18
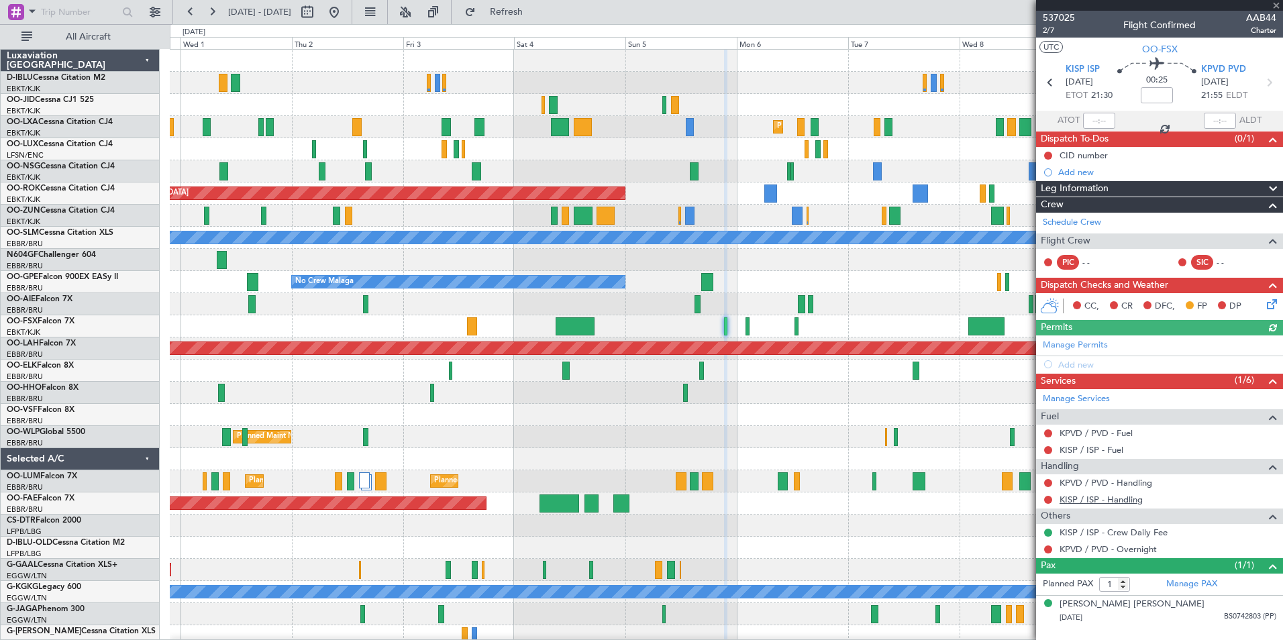
click at [1092, 501] on link "KISP / ISP - Handling" at bounding box center [1100, 499] width 83 height 11
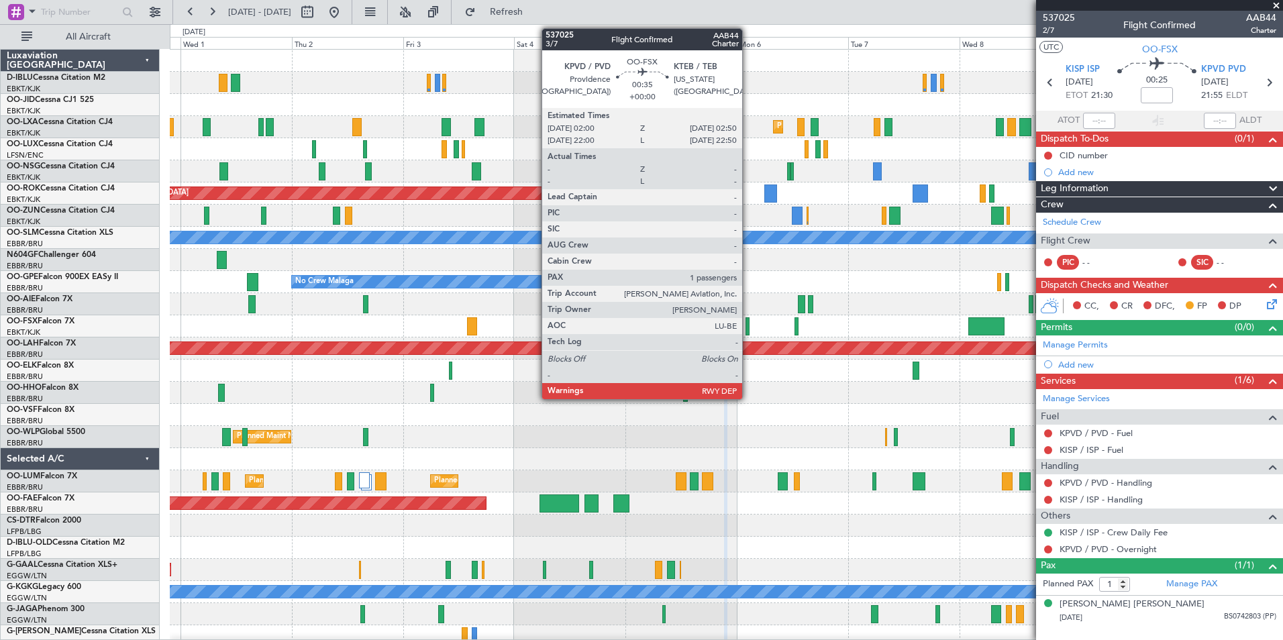
click at [748, 323] on div at bounding box center [747, 326] width 4 height 18
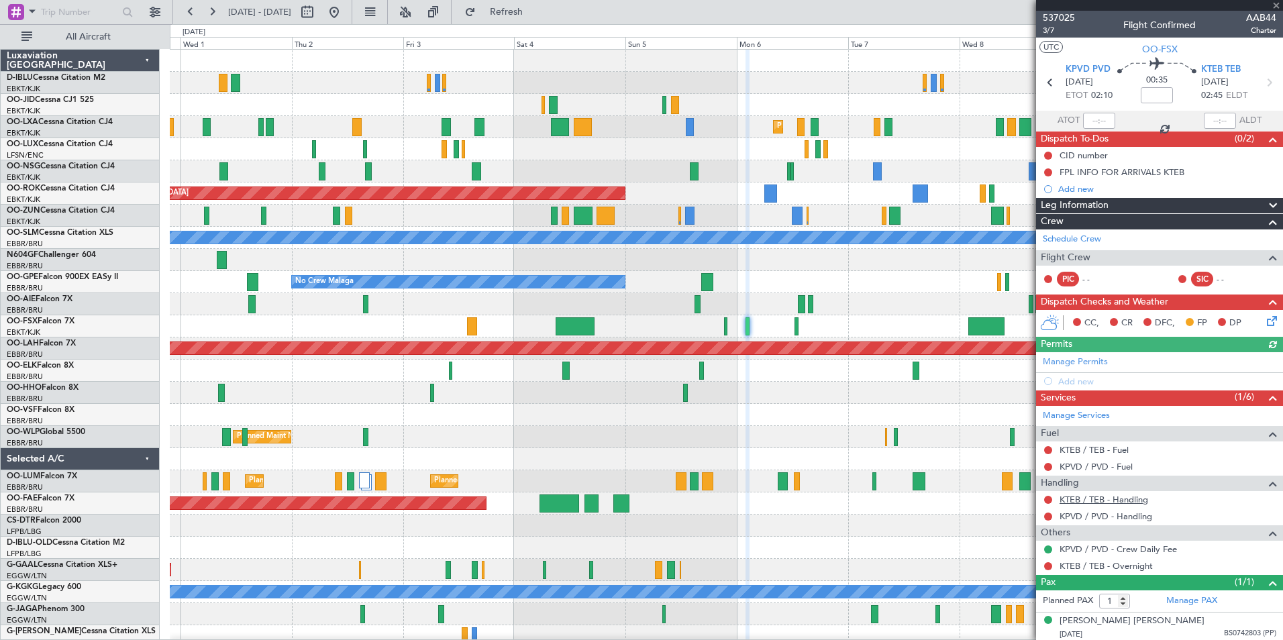
click at [1083, 503] on link "KTEB / TEB - Handling" at bounding box center [1103, 499] width 89 height 11
click at [1064, 519] on link "KPVD / PVD - Handling" at bounding box center [1105, 516] width 93 height 11
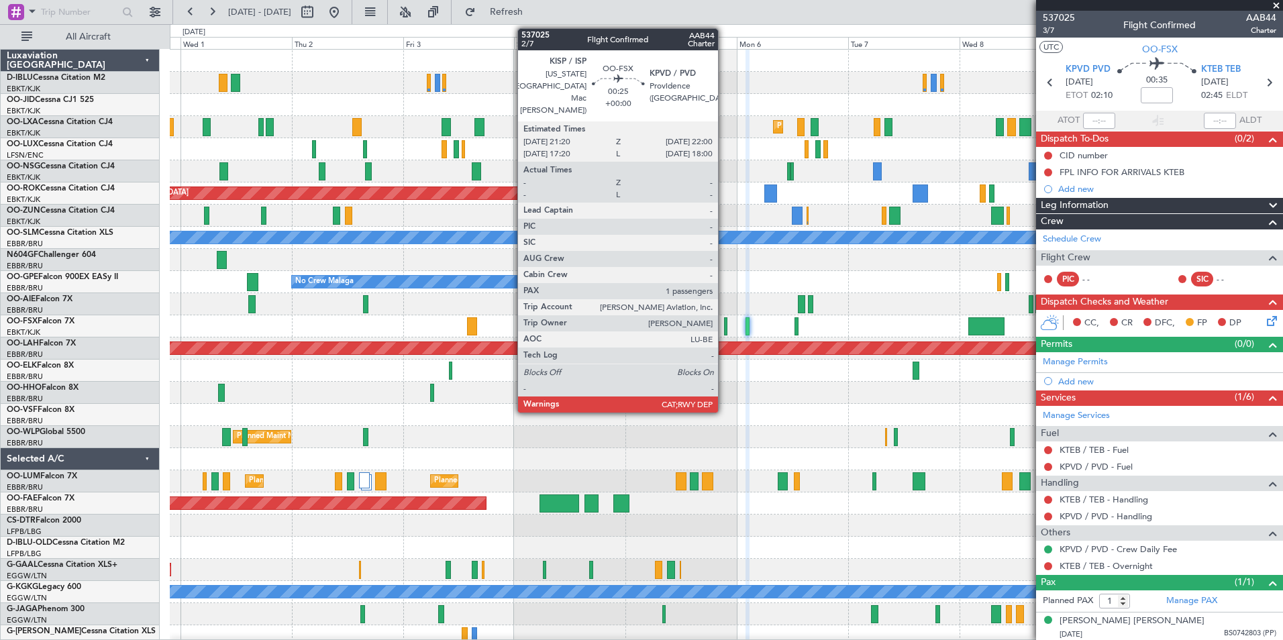
click at [724, 329] on div at bounding box center [725, 326] width 3 height 18
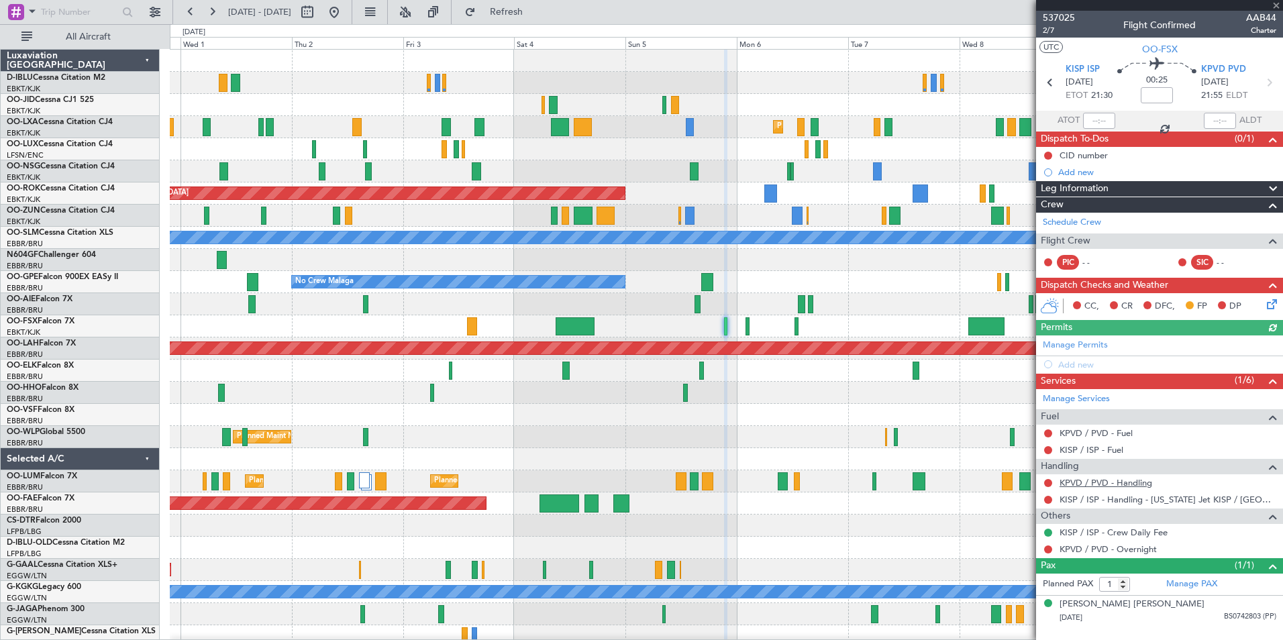
click at [1113, 484] on link "KPVD / PVD - Handling" at bounding box center [1105, 482] width 93 height 11
click at [586, 327] on div "Planned Maint Kortrijk-[GEOGRAPHIC_DATA] Planned Maint [GEOGRAPHIC_DATA]-[GEOGR…" at bounding box center [726, 470] width 1112 height 841
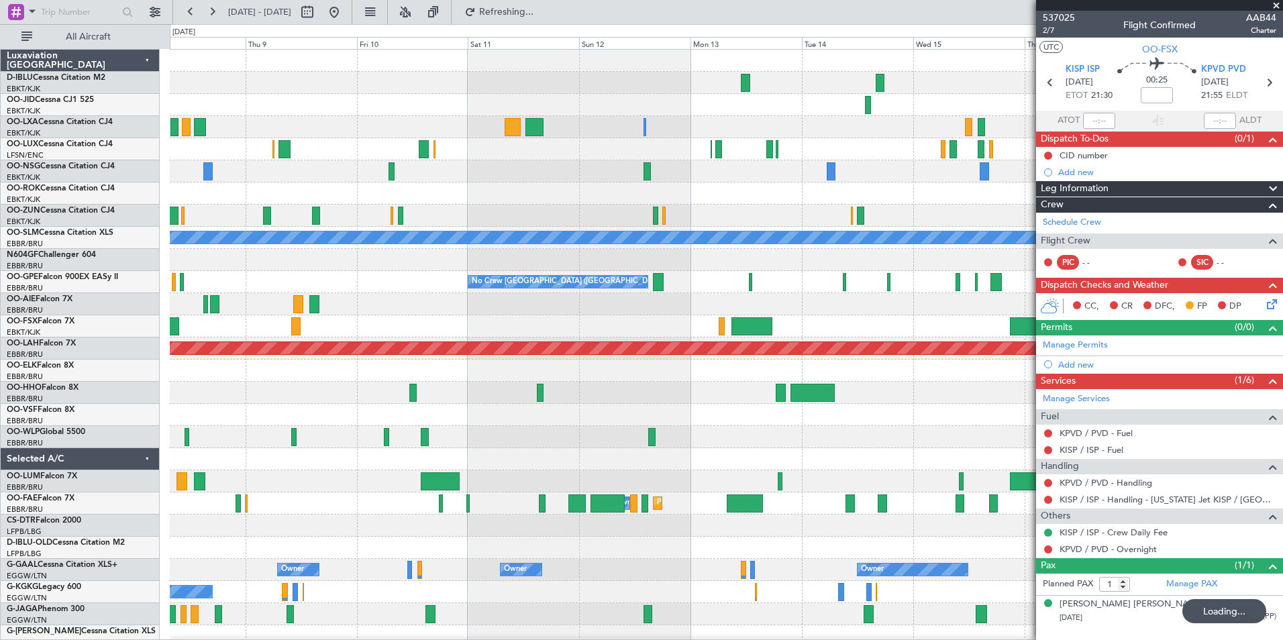
click at [284, 180] on div "Planned Maint Kortrijk-[GEOGRAPHIC_DATA] A/C Unavailable [GEOGRAPHIC_DATA] No C…" at bounding box center [726, 470] width 1112 height 841
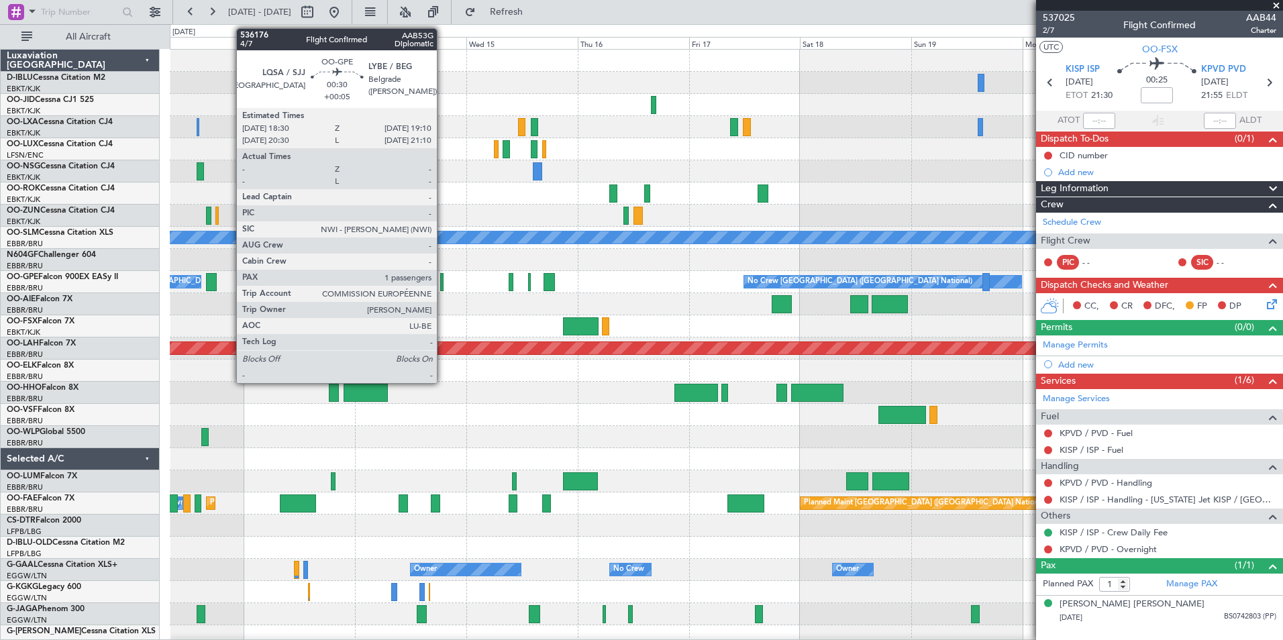
click at [443, 284] on div at bounding box center [441, 282] width 3 height 18
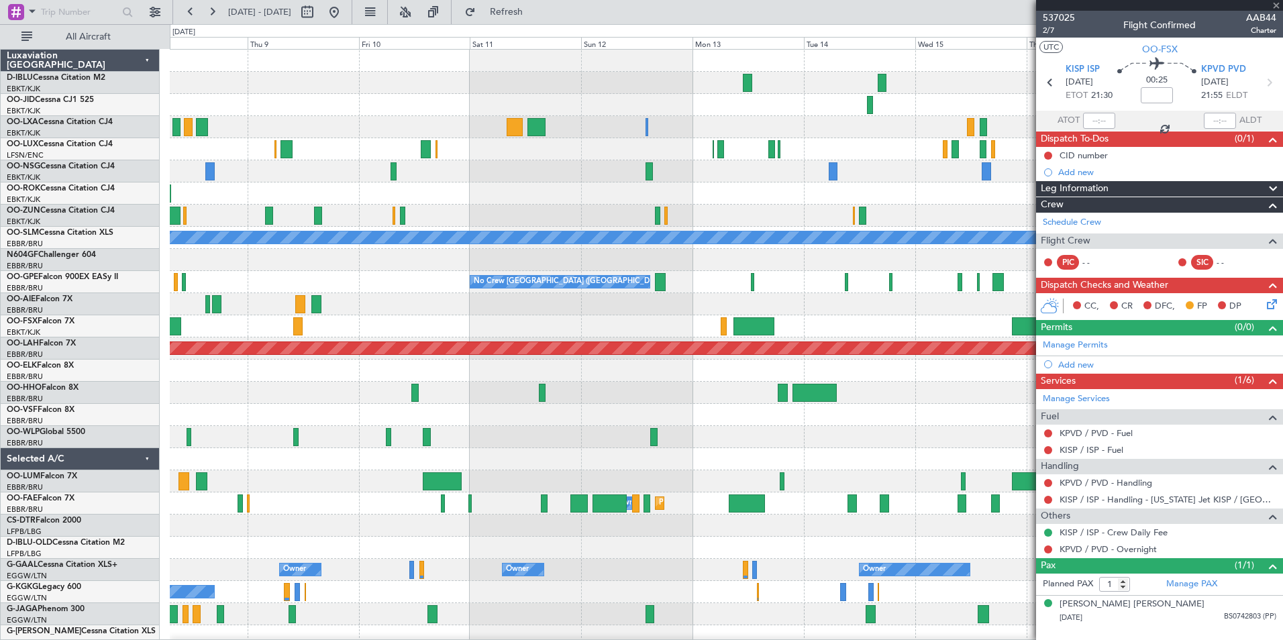
click at [907, 333] on div at bounding box center [726, 326] width 1112 height 22
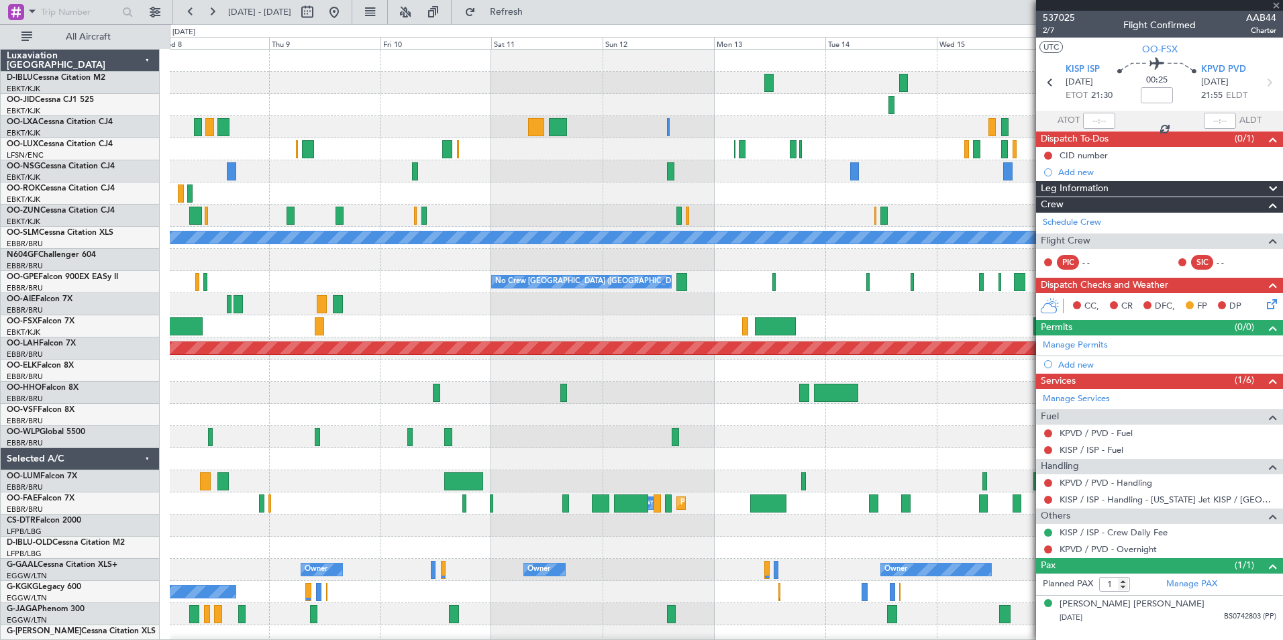
type input "+00:05"
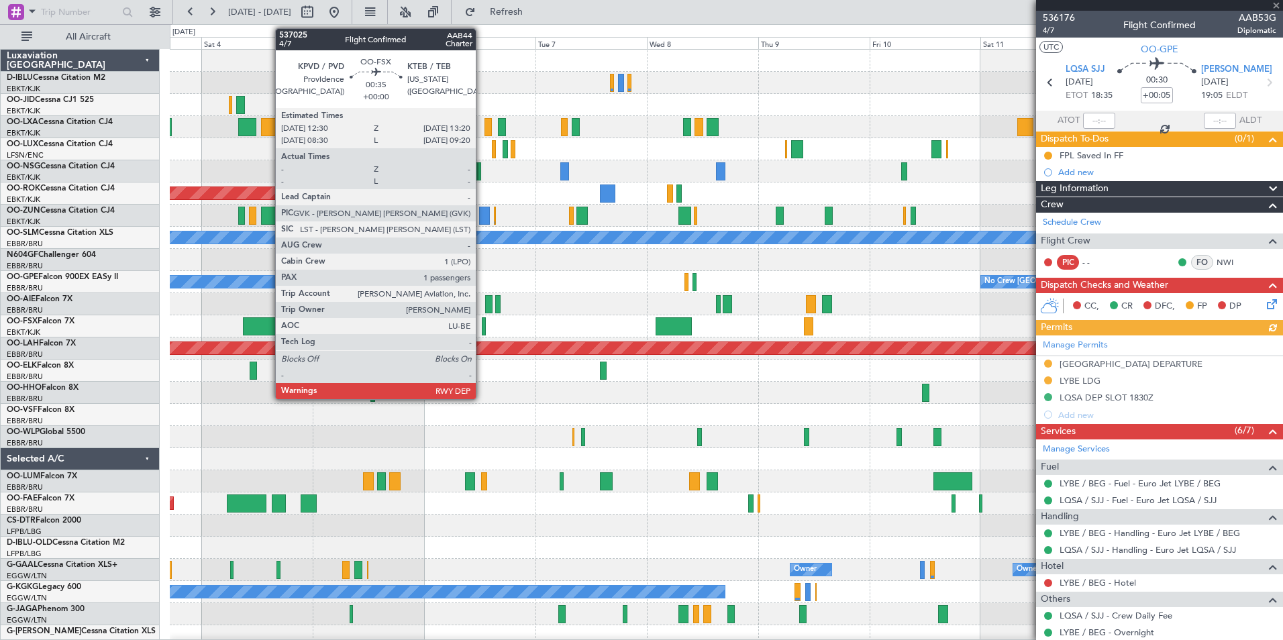
click at [482, 331] on div at bounding box center [484, 326] width 4 height 18
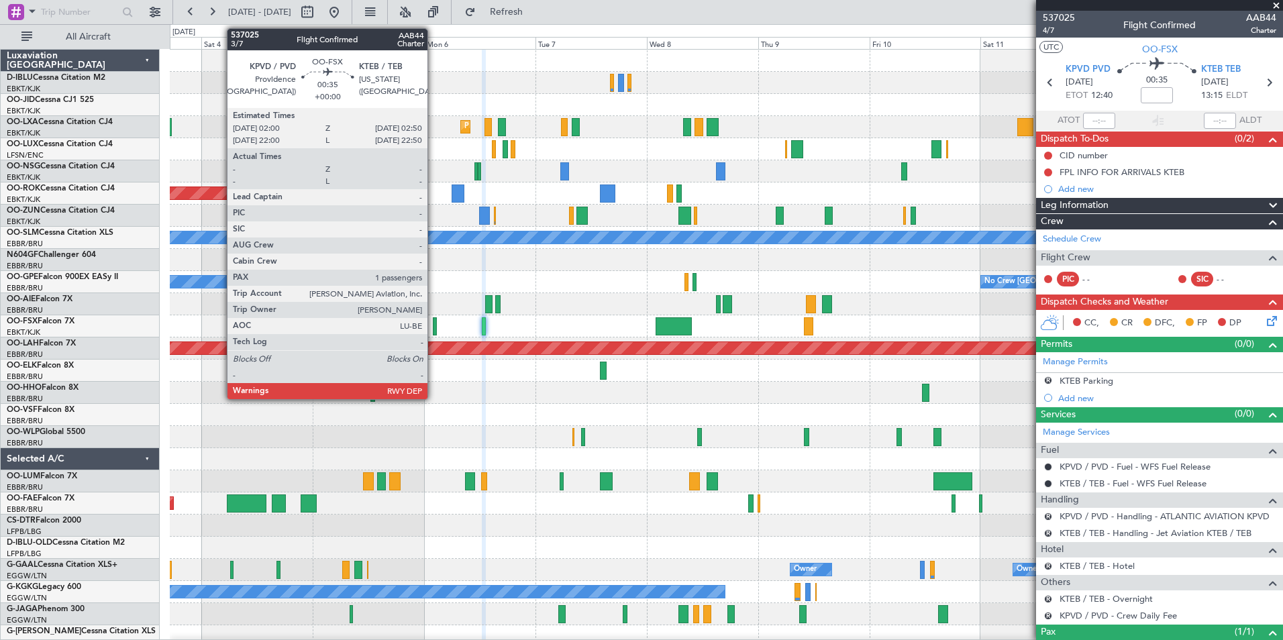
click at [433, 331] on div at bounding box center [435, 326] width 4 height 18
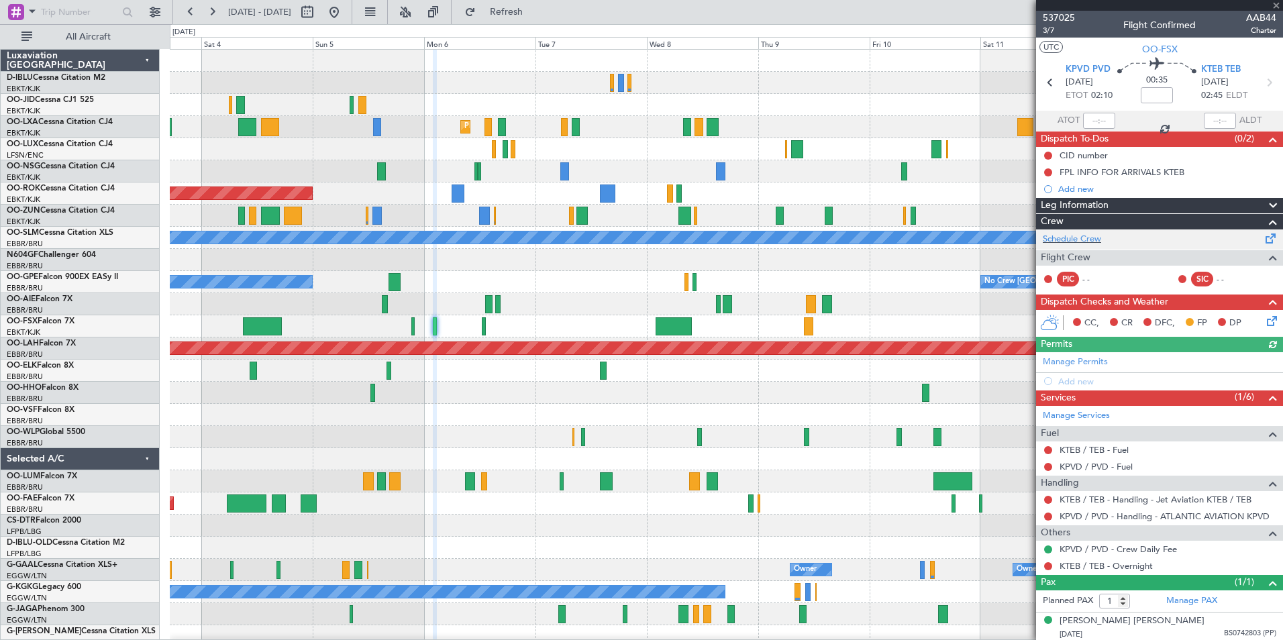
click at [1102, 240] on div "Schedule Crew" at bounding box center [1159, 239] width 247 height 20
click at [1107, 238] on div "Schedule Crew" at bounding box center [1159, 239] width 247 height 20
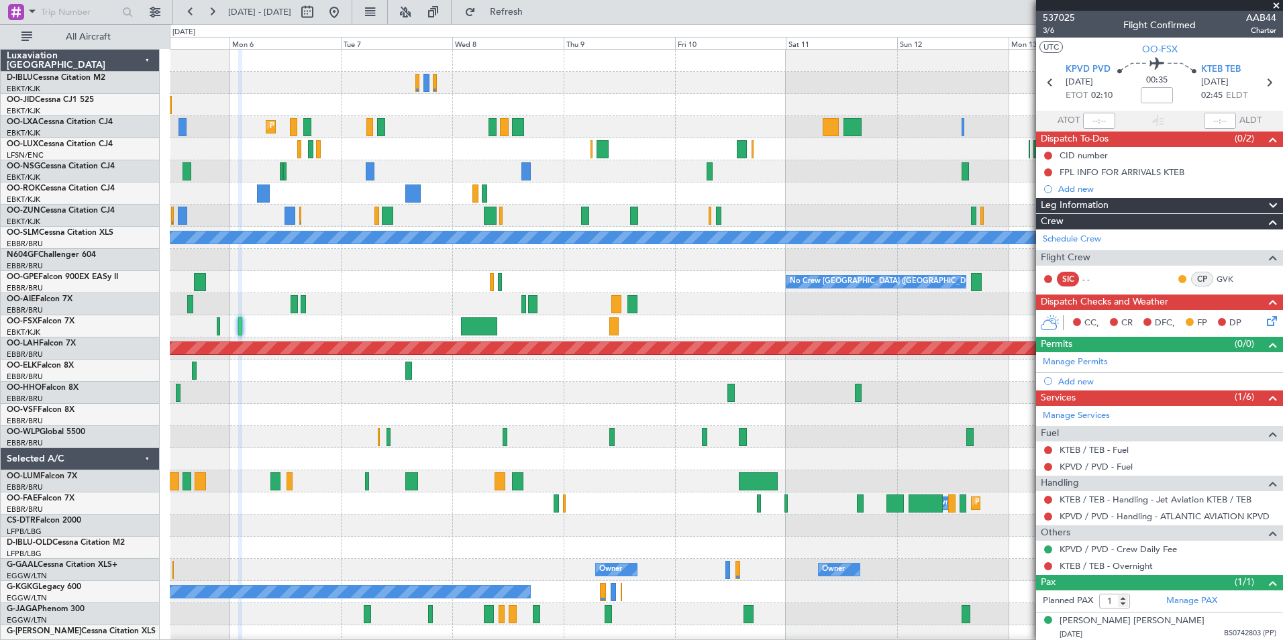
click at [601, 224] on div at bounding box center [726, 216] width 1112 height 22
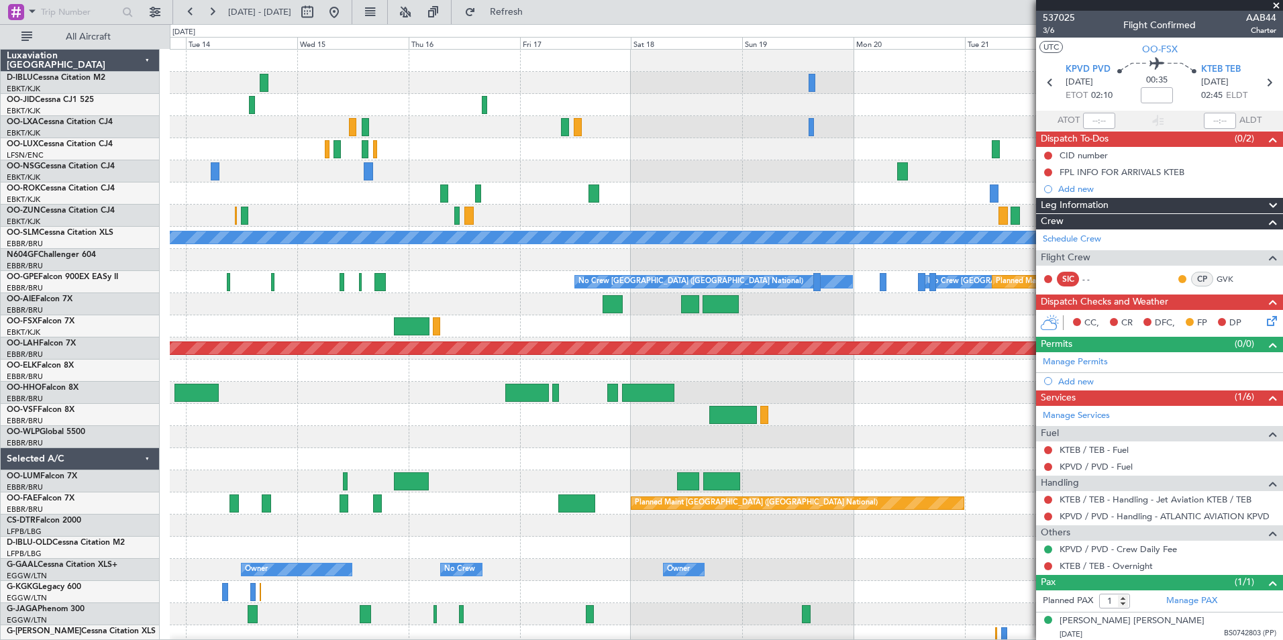
click at [384, 138] on div "No Crew No Crew A/C Unavailable Monchengladbach No Crew Brussels (Brussels Nati…" at bounding box center [726, 504] width 1112 height 908
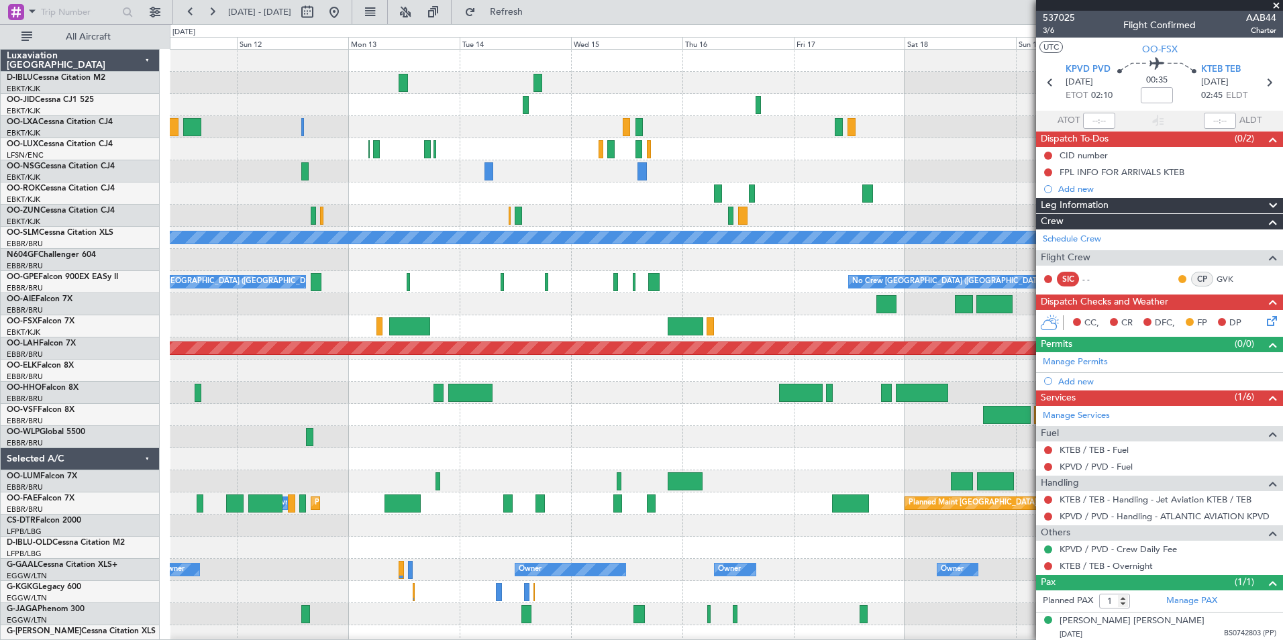
click at [1061, 123] on fb-app "17 Oct 2025 - 27 Oct 2025 Refresh Quick Links All Aircraft A/C Unavailable Monc…" at bounding box center [641, 325] width 1283 height 630
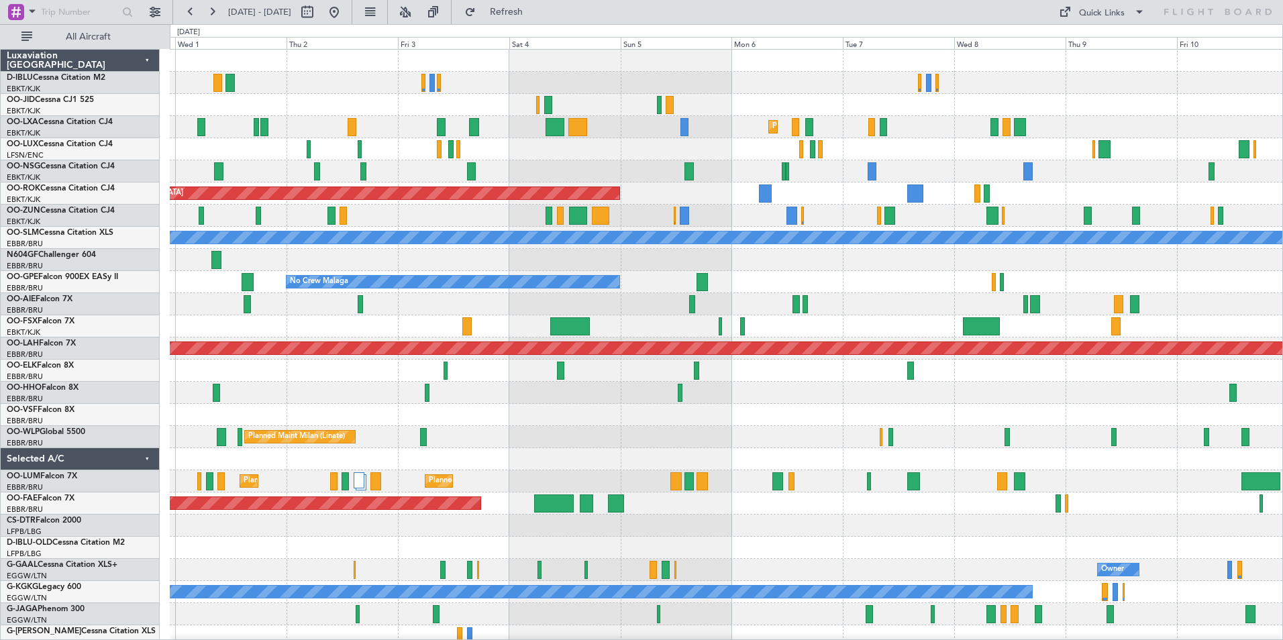
click at [1136, 491] on div "Planned Maint [GEOGRAPHIC_DATA] ([GEOGRAPHIC_DATA] National) Planned Maint [GEO…" at bounding box center [726, 481] width 1112 height 22
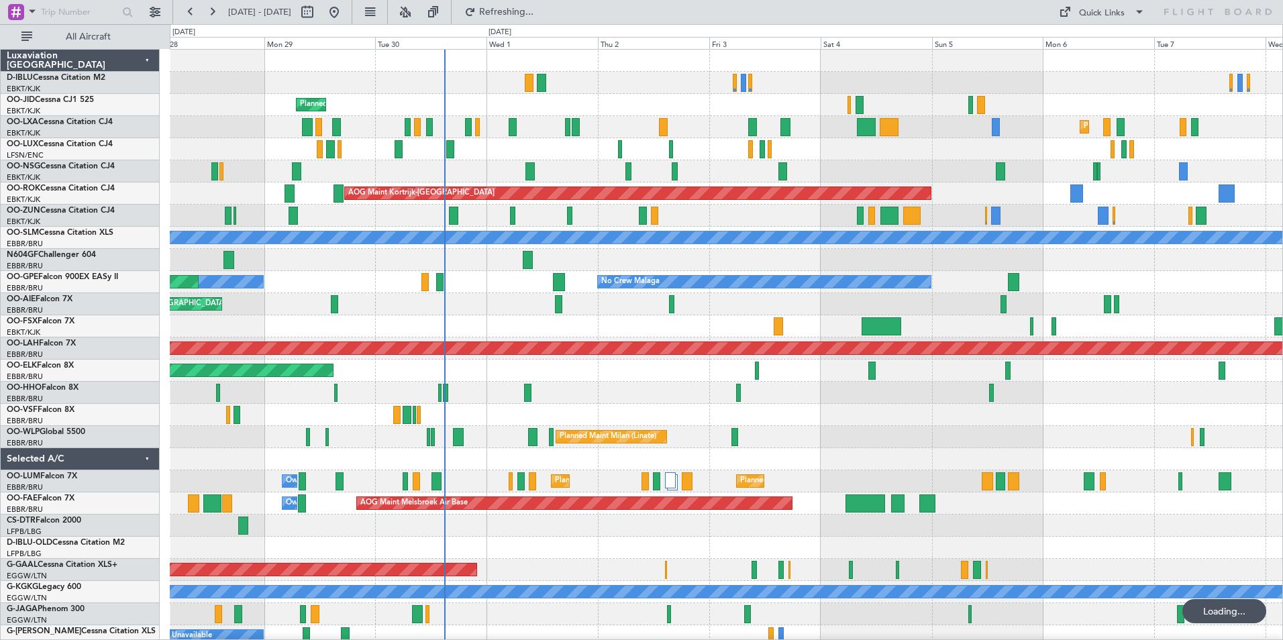
click at [1005, 438] on div "Planned Maint Milan (Linate)" at bounding box center [726, 437] width 1112 height 22
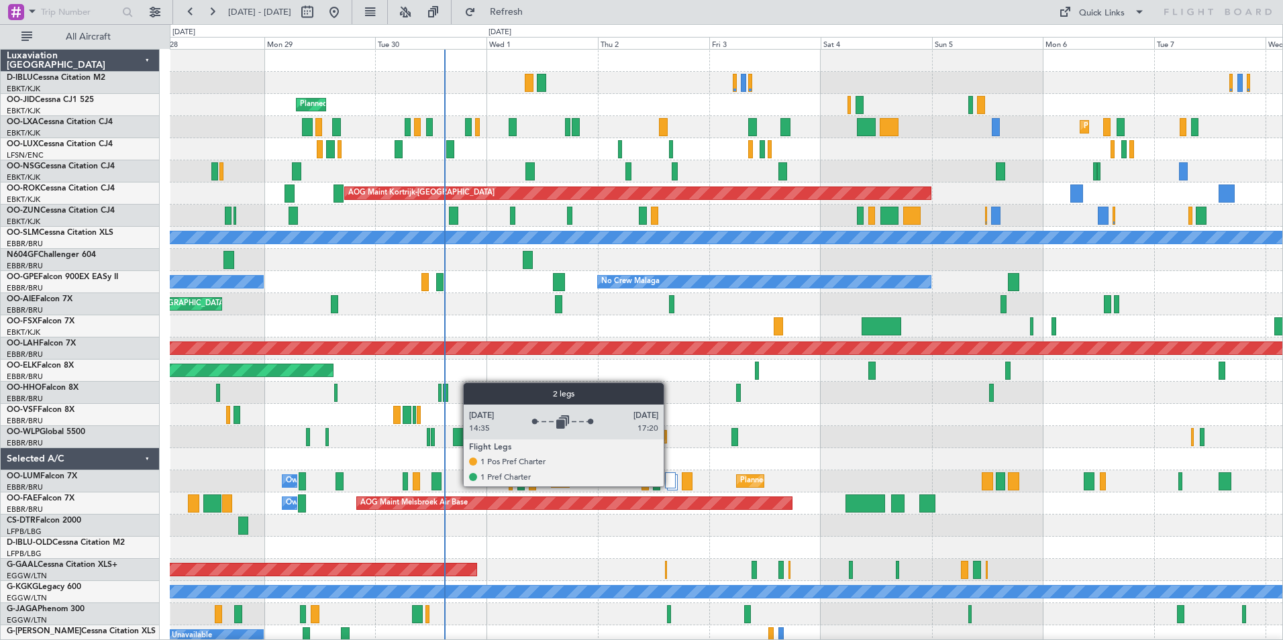
click at [670, 486] on div at bounding box center [670, 480] width 11 height 16
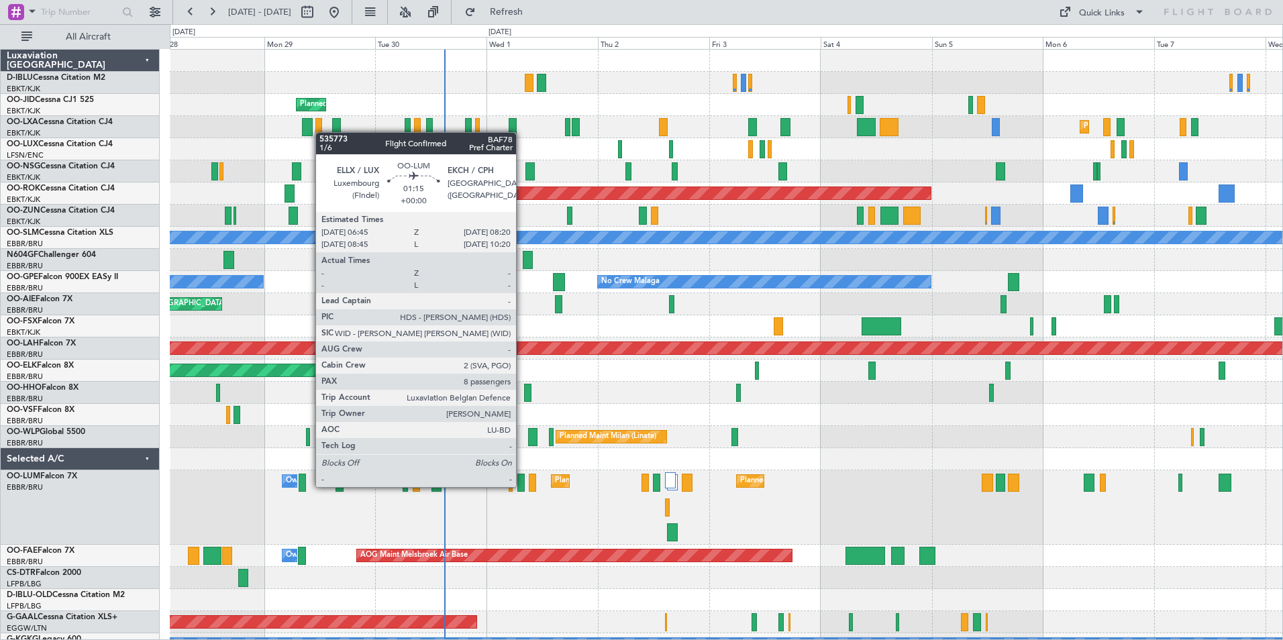
click at [521, 486] on div at bounding box center [520, 483] width 7 height 18
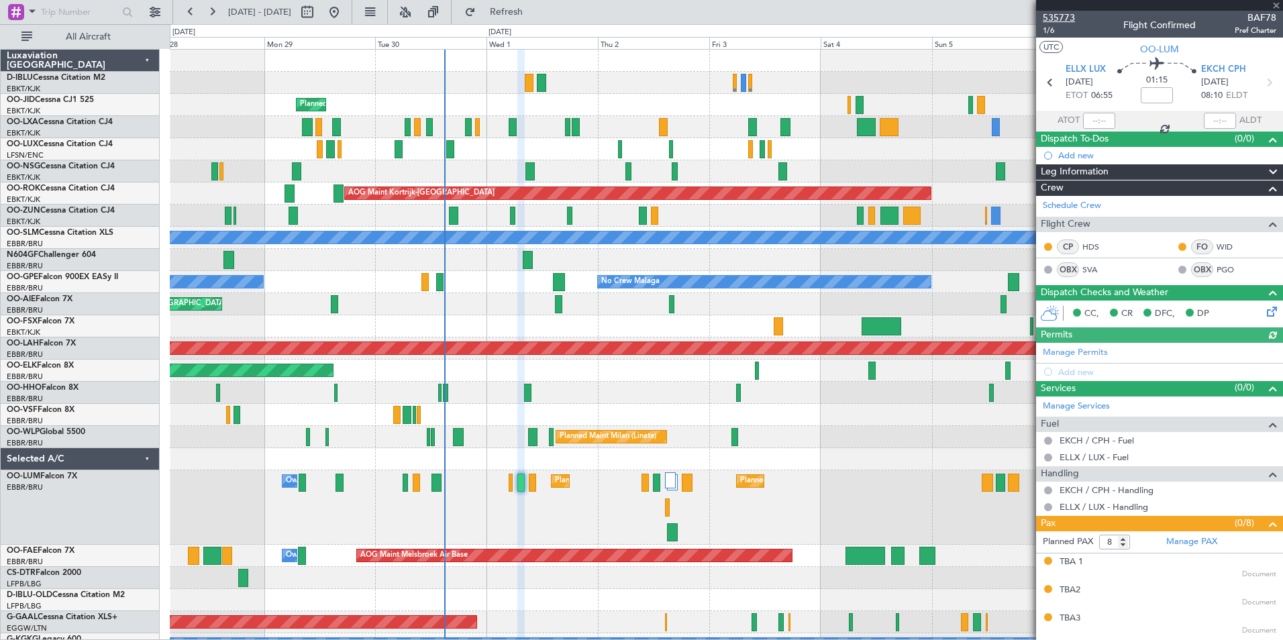
click at [1061, 19] on span "535773" at bounding box center [1059, 18] width 32 height 14
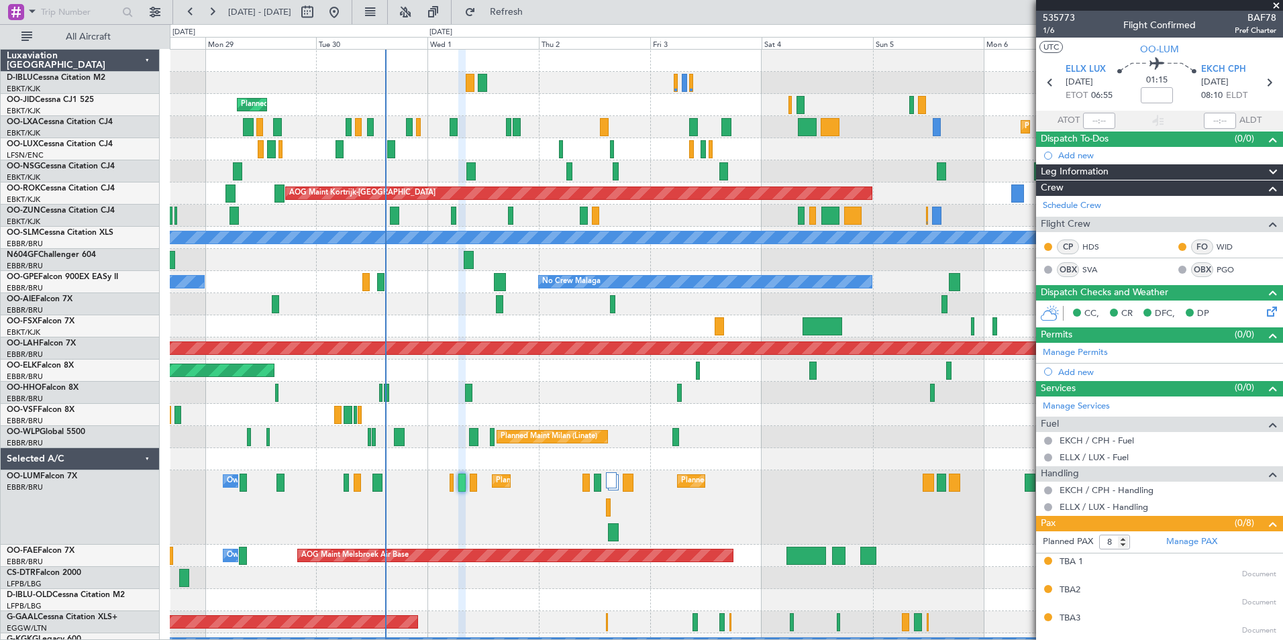
click at [811, 502] on div "Planned Maint [GEOGRAPHIC_DATA] ([GEOGRAPHIC_DATA] National) Planned Maint [GEO…" at bounding box center [726, 507] width 1112 height 74
click at [1055, 14] on span "535773" at bounding box center [1059, 18] width 32 height 14
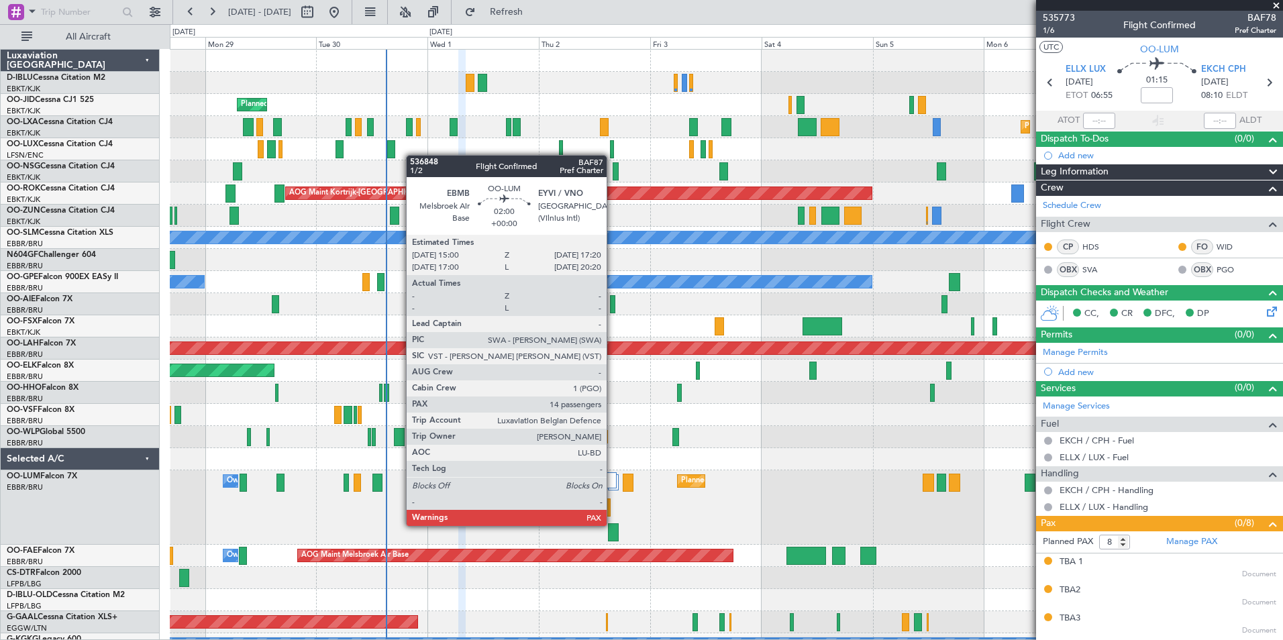
click at [613, 525] on div at bounding box center [613, 532] width 11 height 18
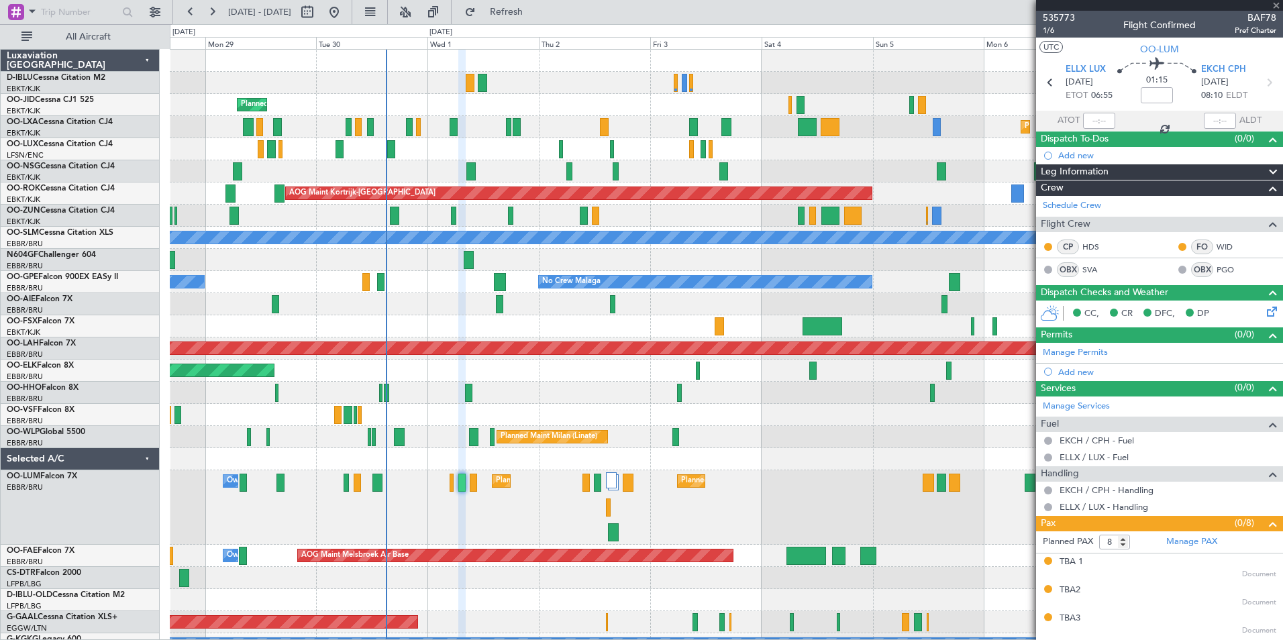
type input "14"
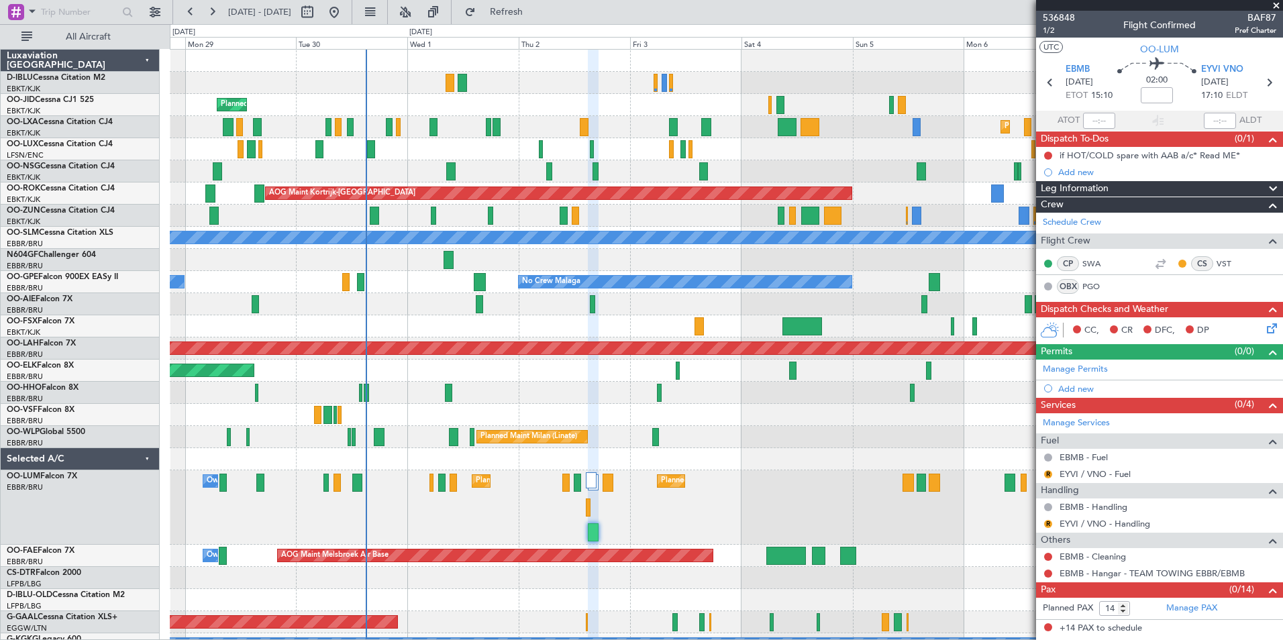
click at [496, 450] on div "A/C Unavailable [GEOGRAPHIC_DATA]-[GEOGRAPHIC_DATA] A/C Unavailable [GEOGRAPHIC…" at bounding box center [726, 497] width 1112 height 894
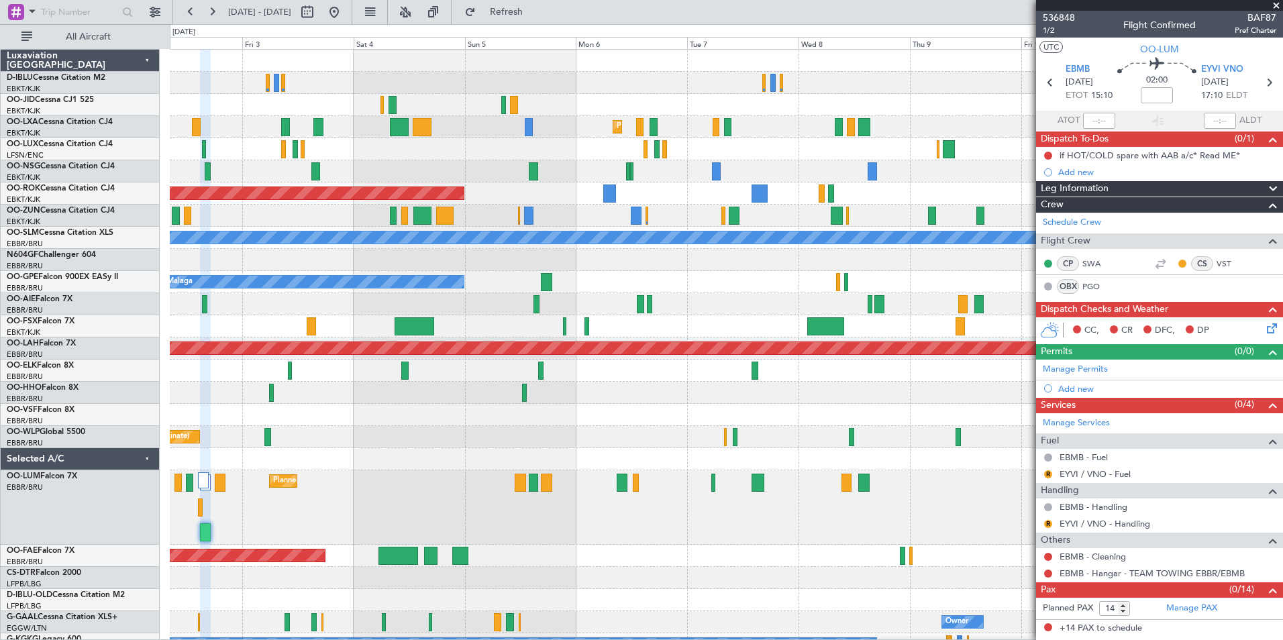
click at [807, 405] on div "Planned Maint Kortrijk-[GEOGRAPHIC_DATA] AOG Maint [GEOGRAPHIC_DATA]-[GEOGRAPHI…" at bounding box center [726, 497] width 1112 height 894
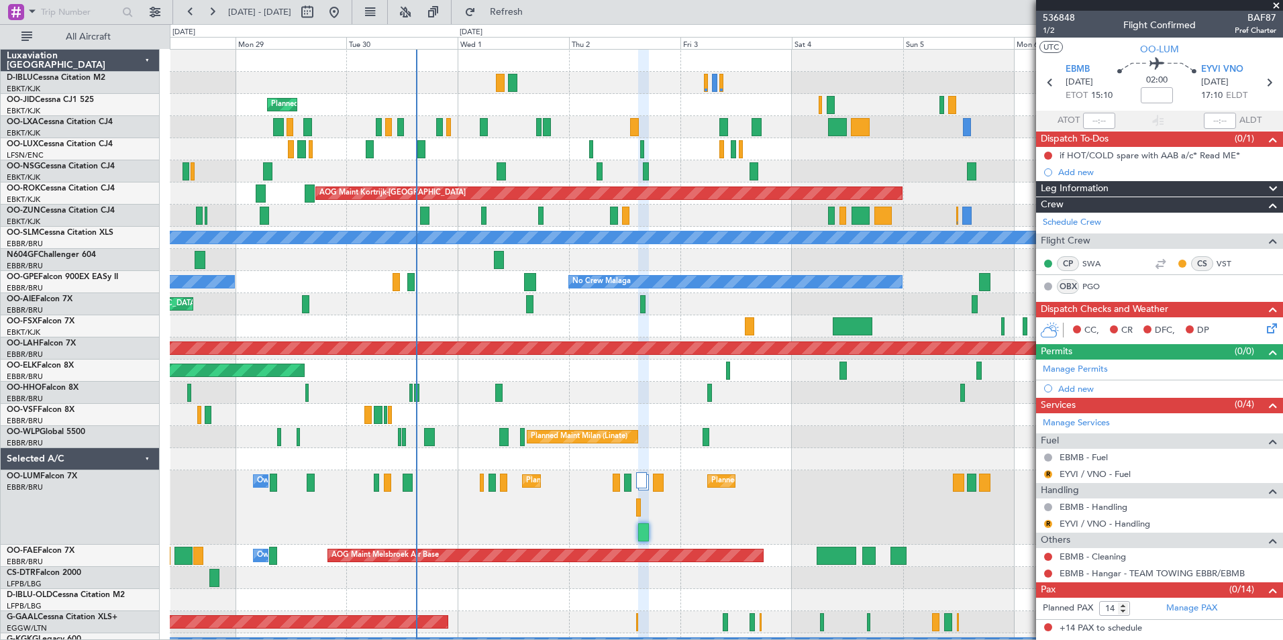
click at [673, 335] on div "A/C Unavailable [GEOGRAPHIC_DATA]-[GEOGRAPHIC_DATA] A/C Unavailable [GEOGRAPHIC…" at bounding box center [726, 497] width 1112 height 894
